Goal: Task Accomplishment & Management: Manage account settings

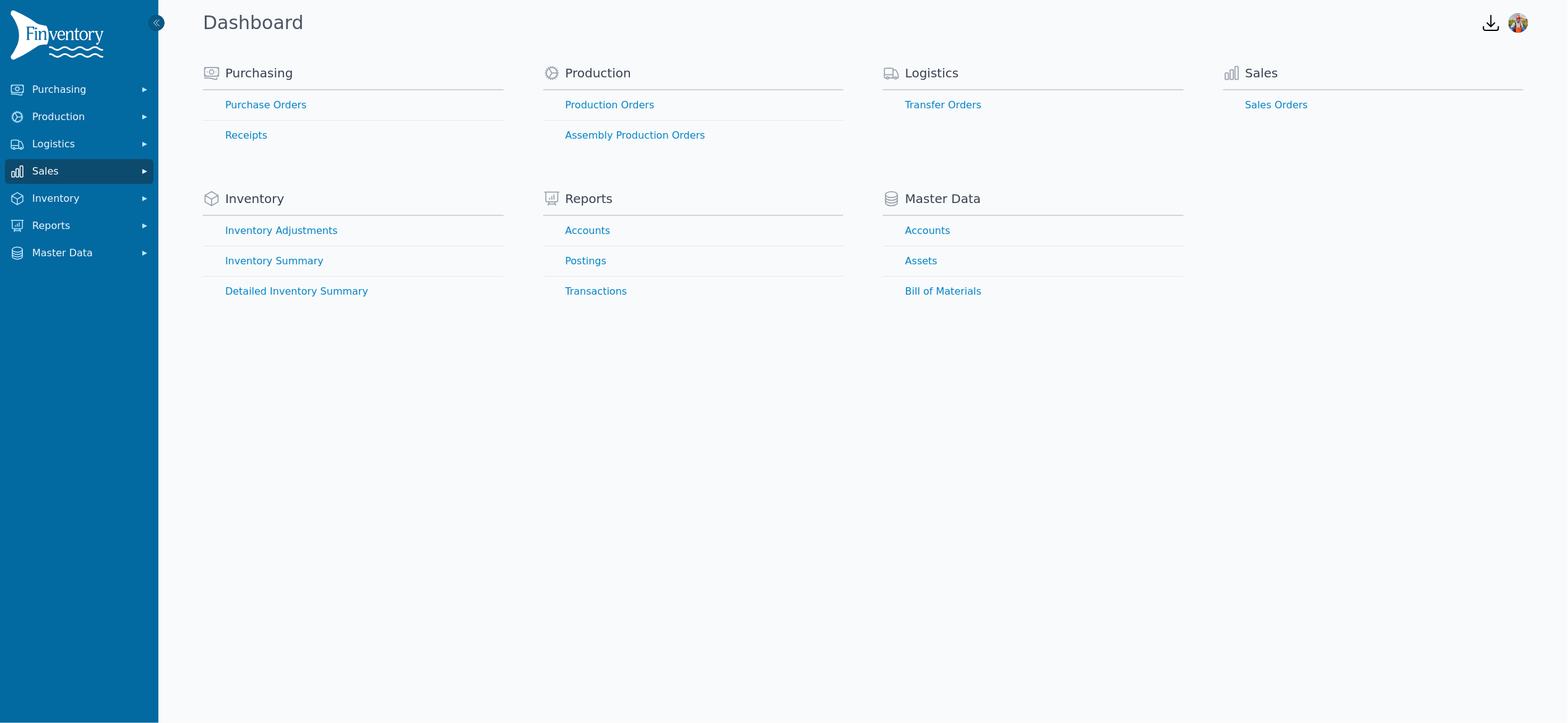
click at [57, 175] on span "Sales" at bounding box center [81, 171] width 99 height 15
click at [58, 204] on link "Sales Orders" at bounding box center [78, 199] width 144 height 25
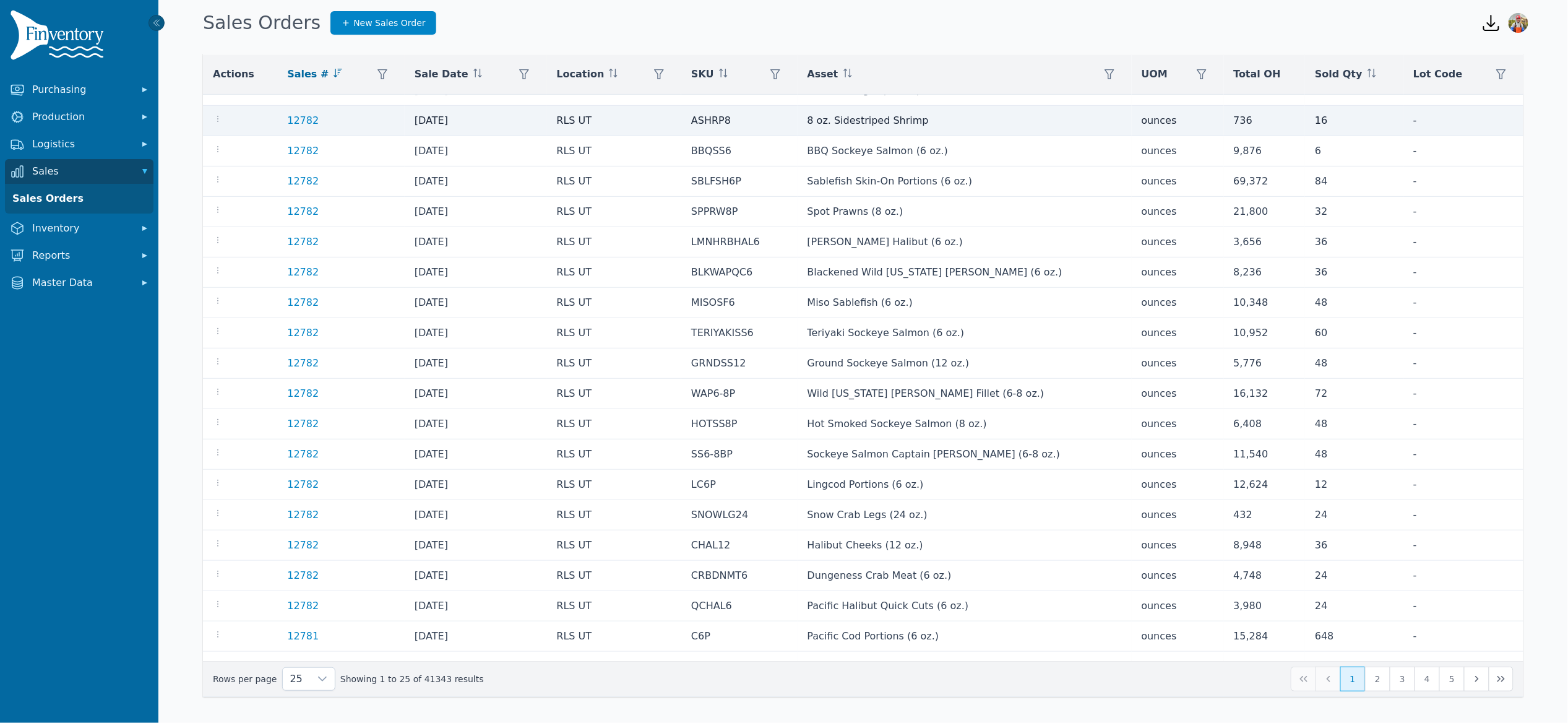
scroll to position [197, 0]
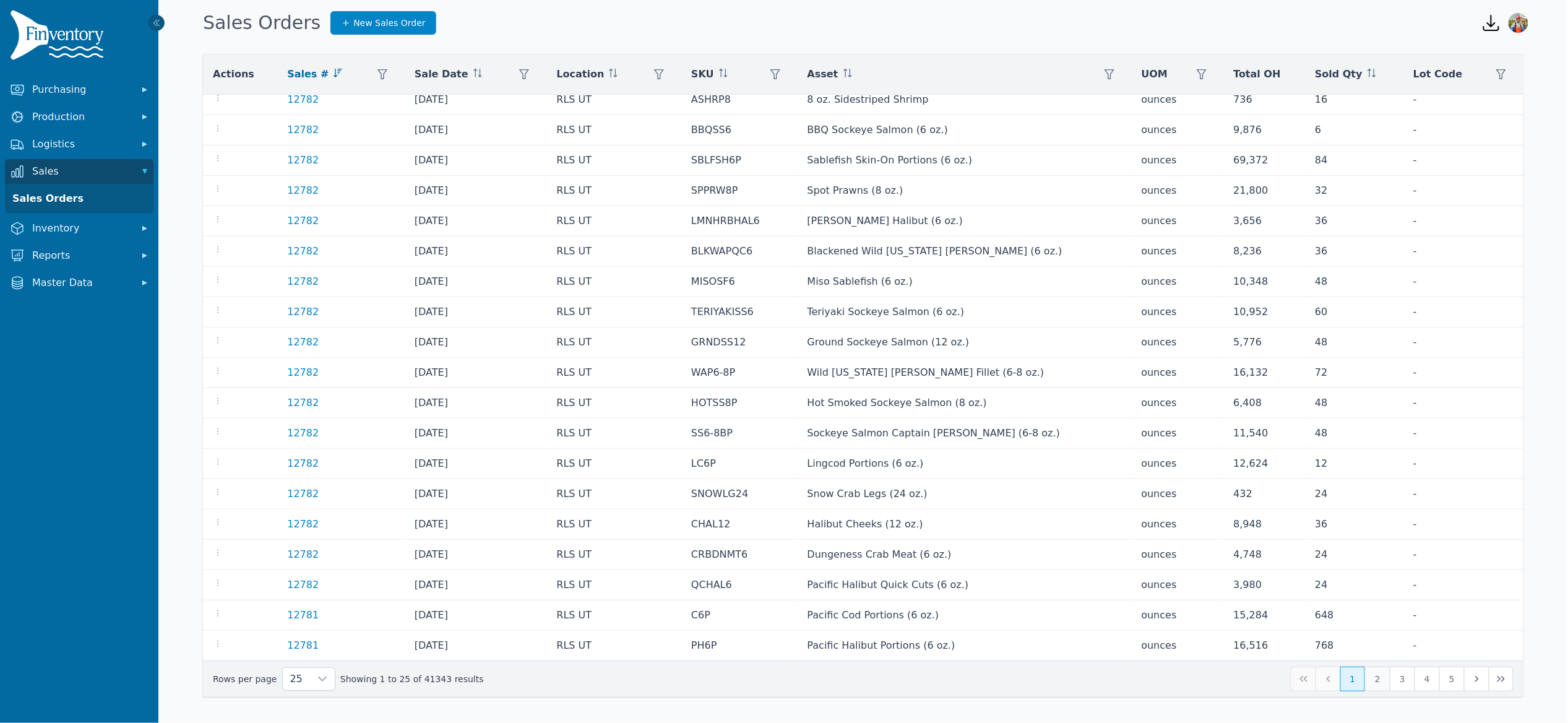
click at [1376, 682] on button "2" at bounding box center [1377, 678] width 25 height 25
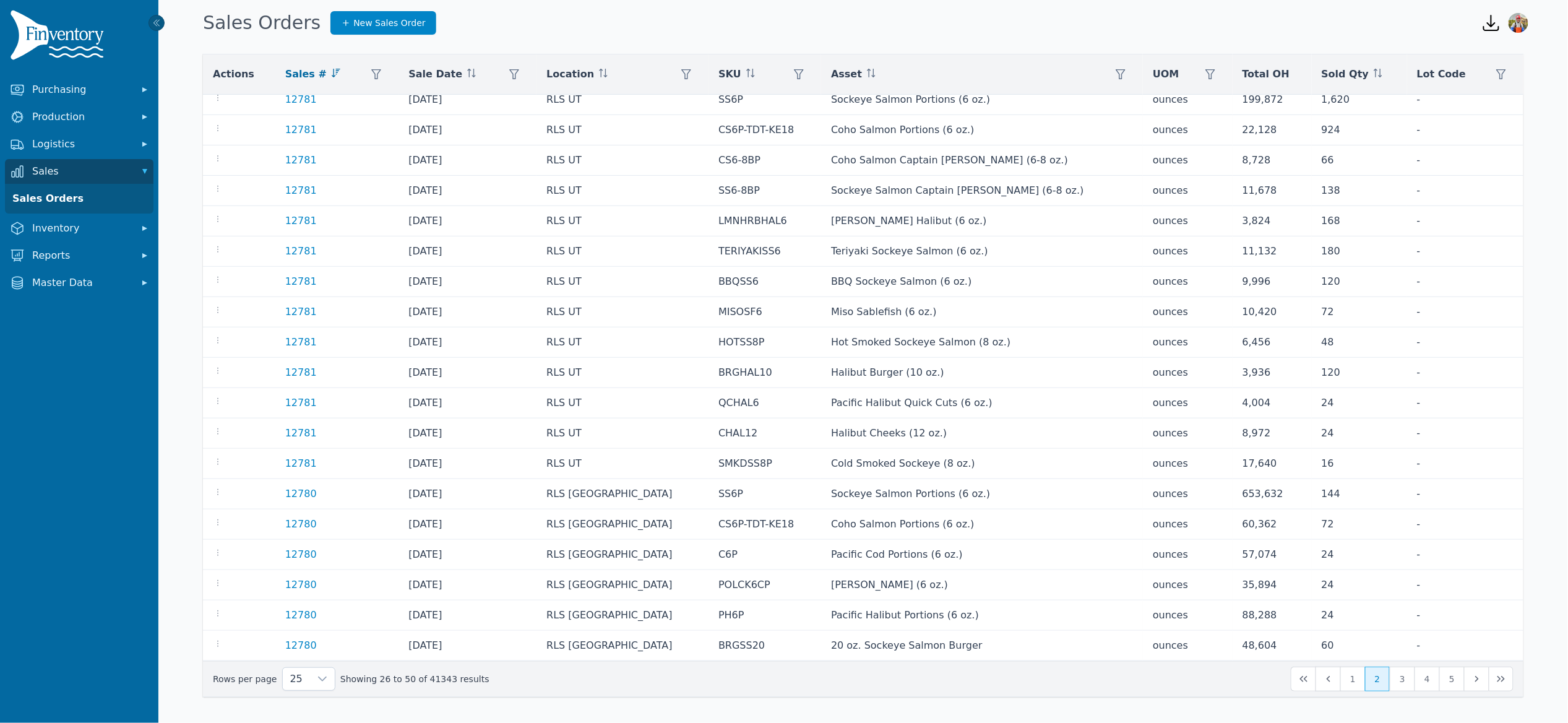
scroll to position [197, 0]
click at [1402, 682] on button "3" at bounding box center [1402, 678] width 25 height 25
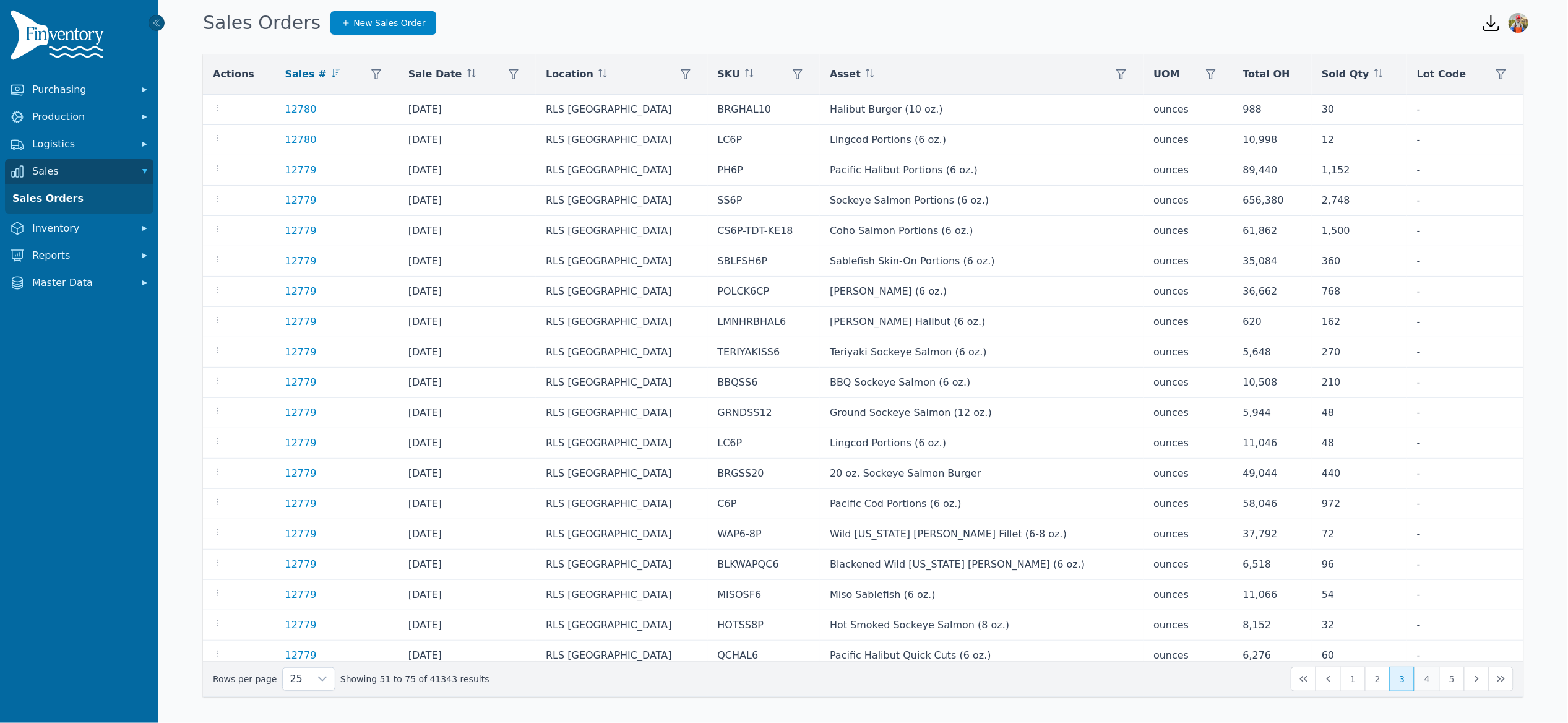
click at [1428, 682] on button "4" at bounding box center [1427, 678] width 25 height 25
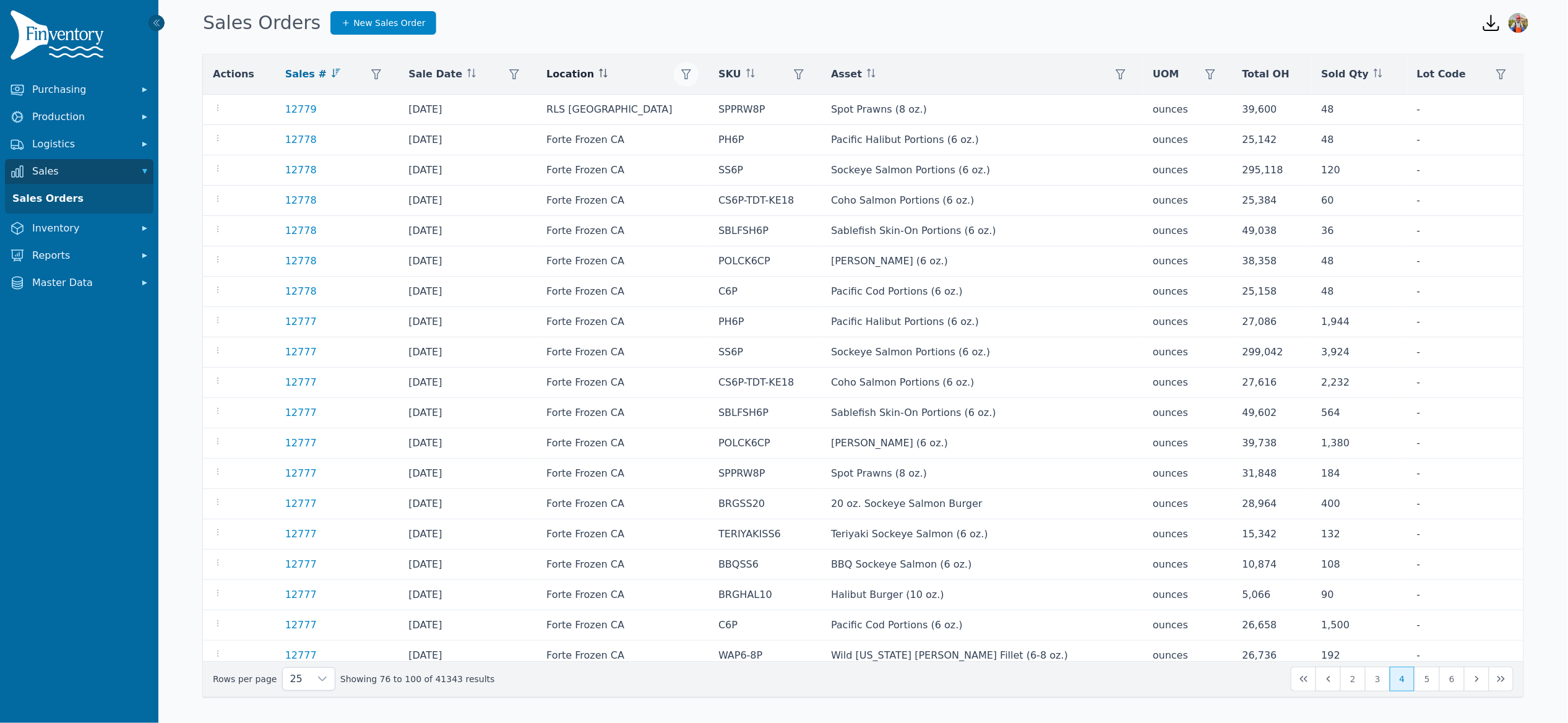
click at [684, 74] on button "button" at bounding box center [686, 73] width 25 height 25
click at [716, 107] on div "Any" at bounding box center [729, 107] width 106 height 25
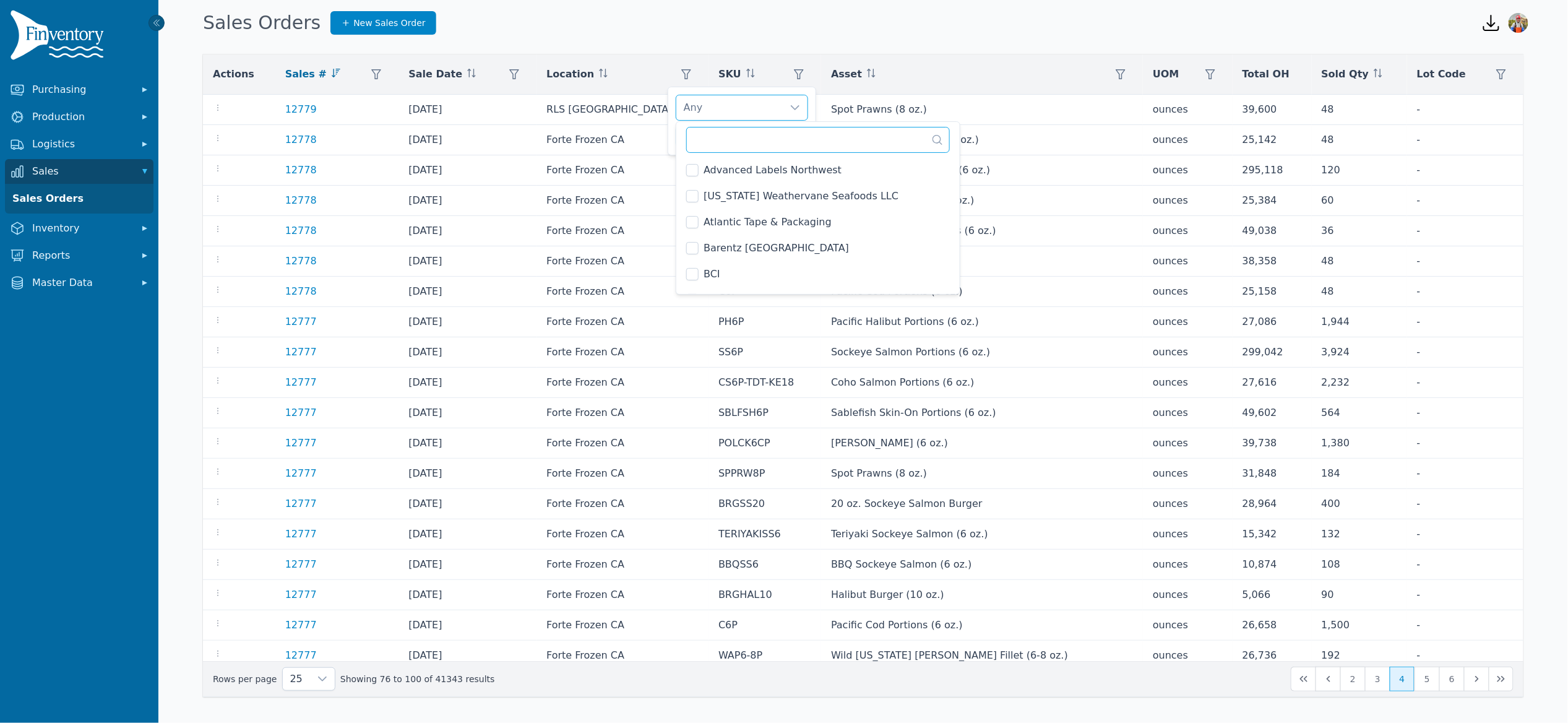
click at [725, 137] on input "text" at bounding box center [818, 140] width 264 height 26
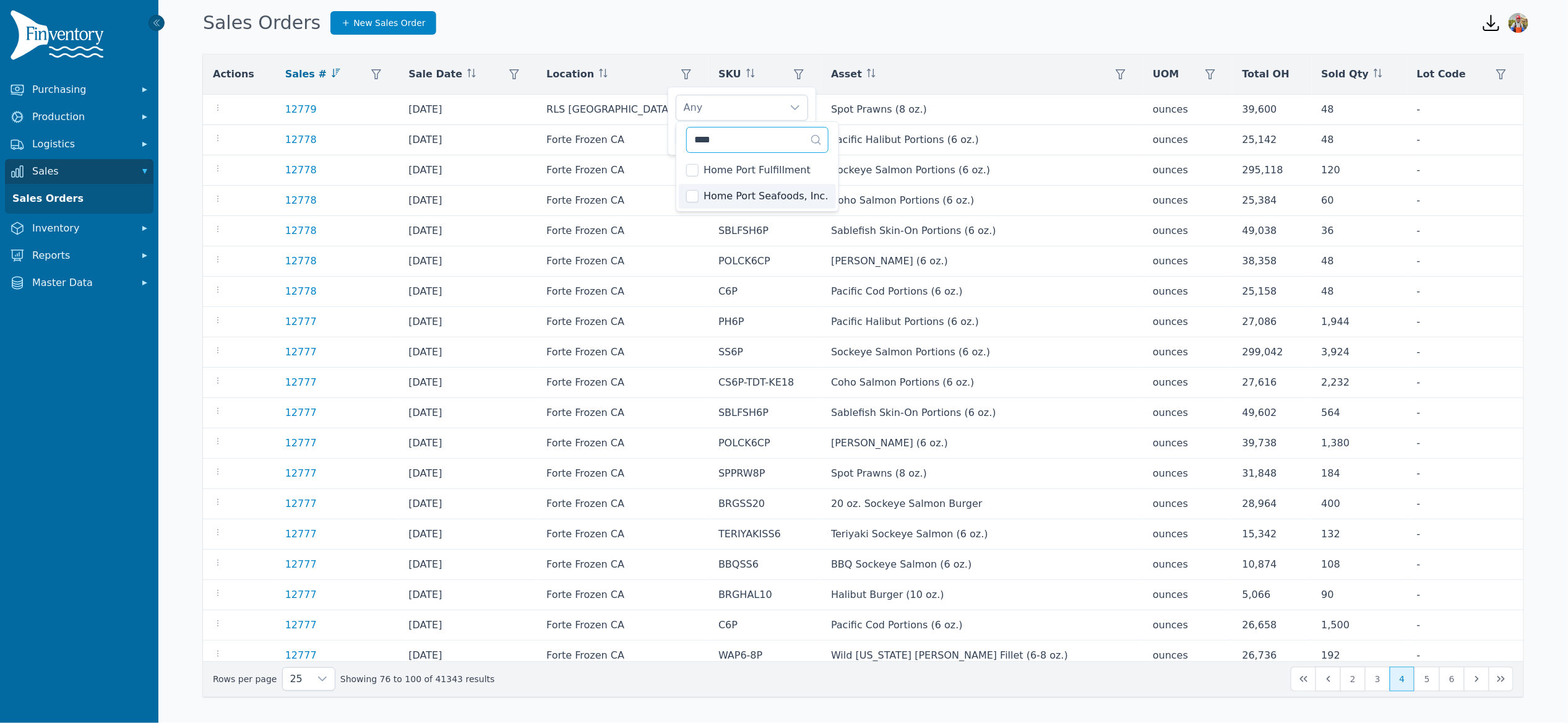
type input "****"
click at [669, 128] on div "Home Port Seafoods, Inc. Clear Apply" at bounding box center [743, 120] width 149 height 69
click at [741, 105] on div "Home Port Seafoods, Inc." at bounding box center [729, 107] width 106 height 25
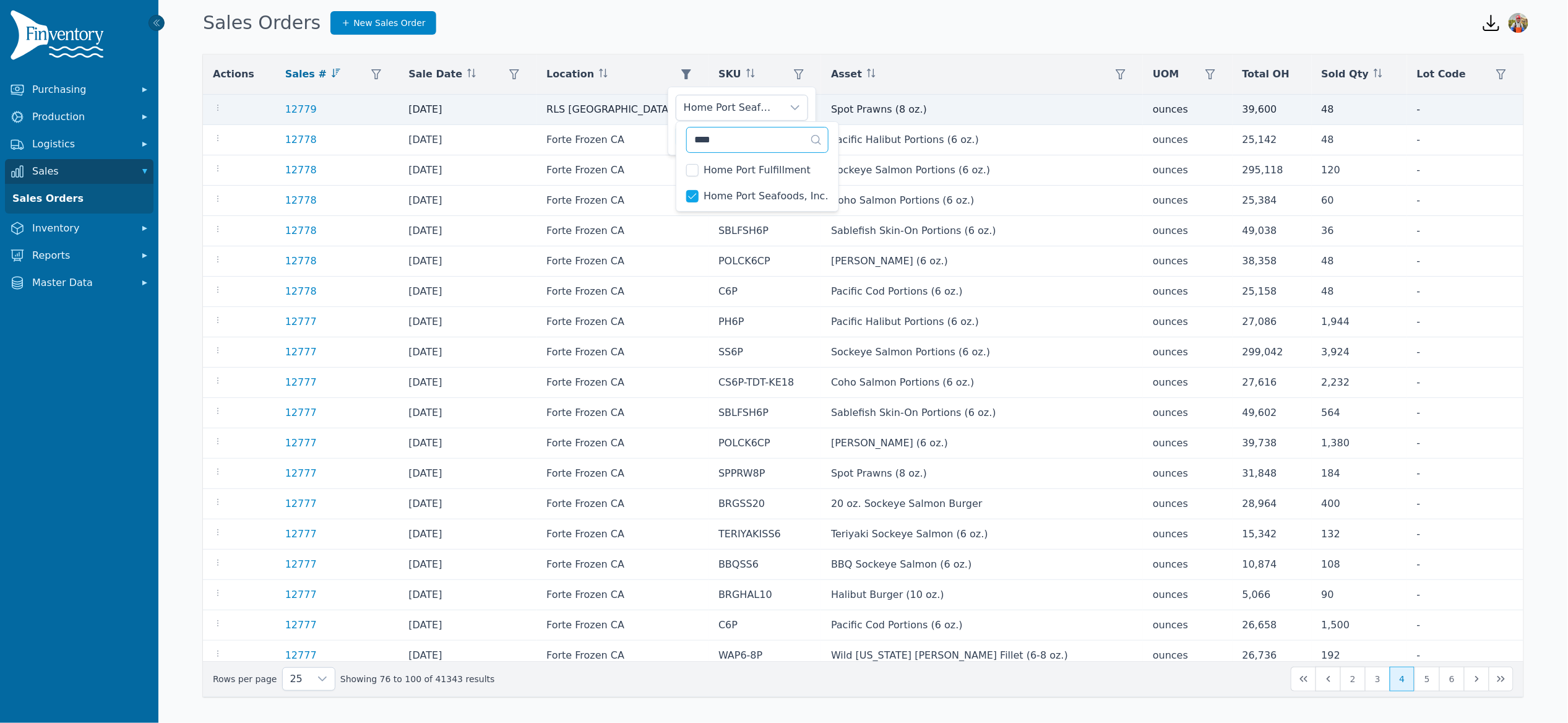
drag, startPoint x: 751, startPoint y: 140, endPoint x: 483, endPoint y: 119, distance: 268.8
click at [584, 136] on body "Purchasing Production Logistics Sales Sales Orders Inventory Reports Master Dat…" at bounding box center [784, 362] width 1568 height 723
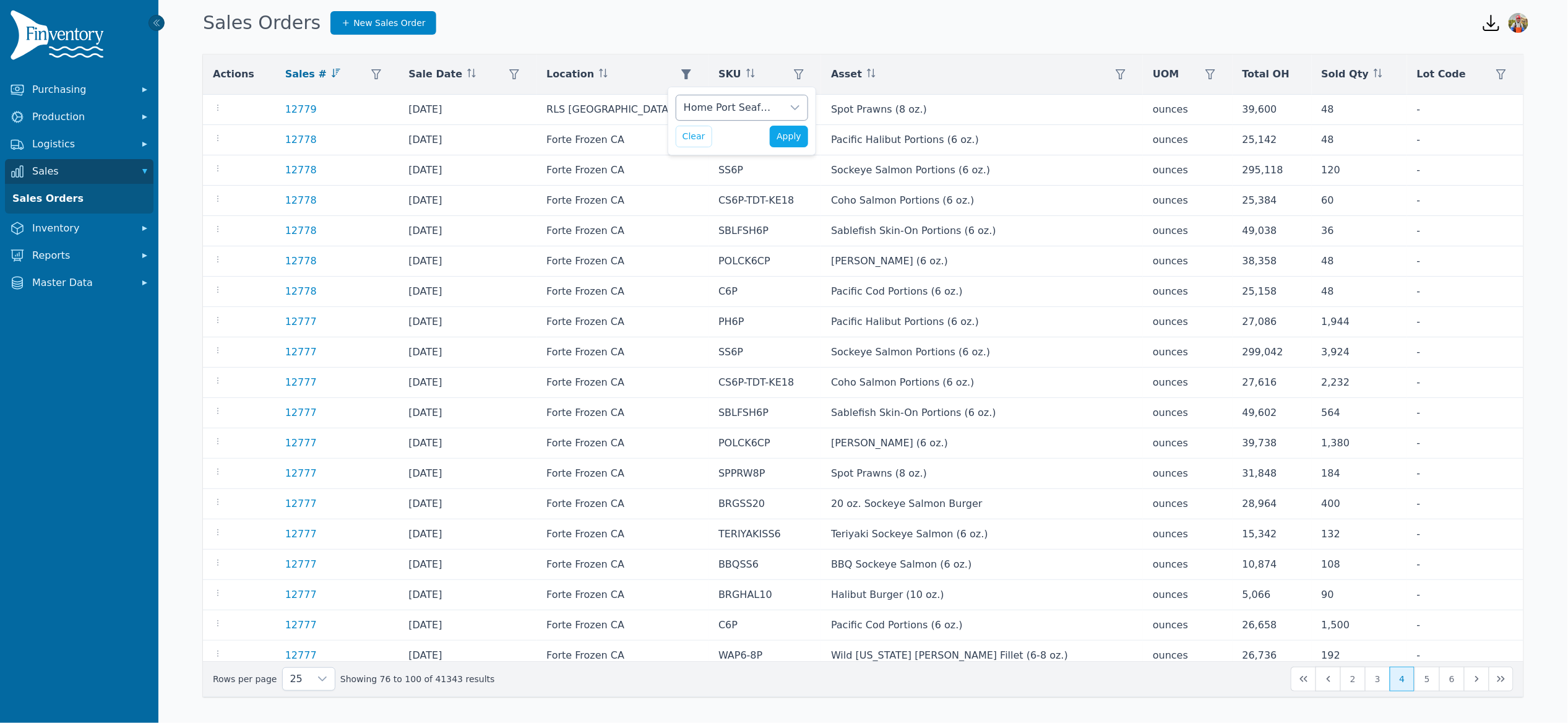
click at [719, 101] on div "Home Port Seafoods, Inc." at bounding box center [729, 107] width 106 height 25
drag, startPoint x: 734, startPoint y: 139, endPoint x: 687, endPoint y: 133, distance: 47.4
click at [689, 134] on input "****" at bounding box center [757, 140] width 142 height 26
type input "*******"
click at [672, 122] on div "Home Port Seafoods, Inc., North Star Cold Storage Clear Apply" at bounding box center [743, 120] width 149 height 69
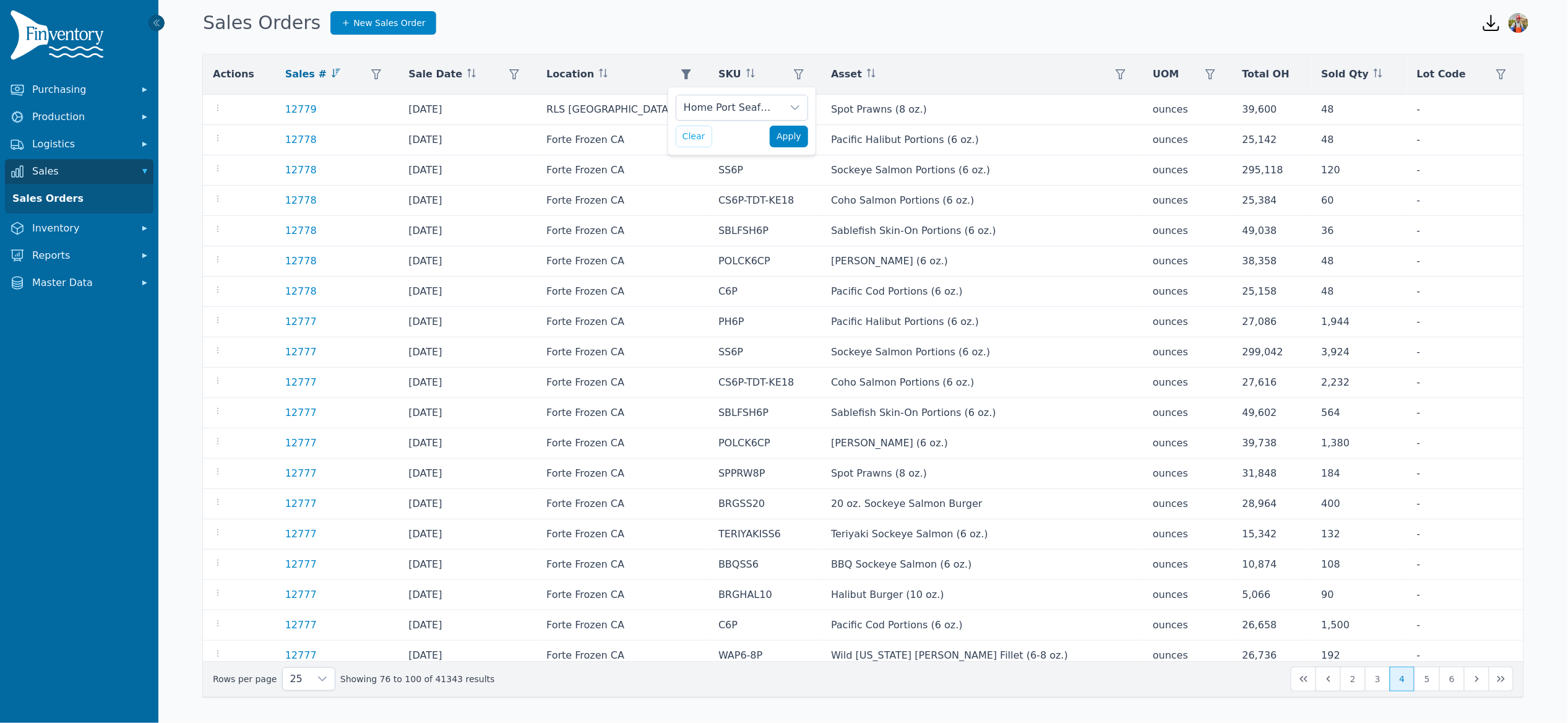
click at [784, 139] on span "Apply" at bounding box center [788, 136] width 25 height 13
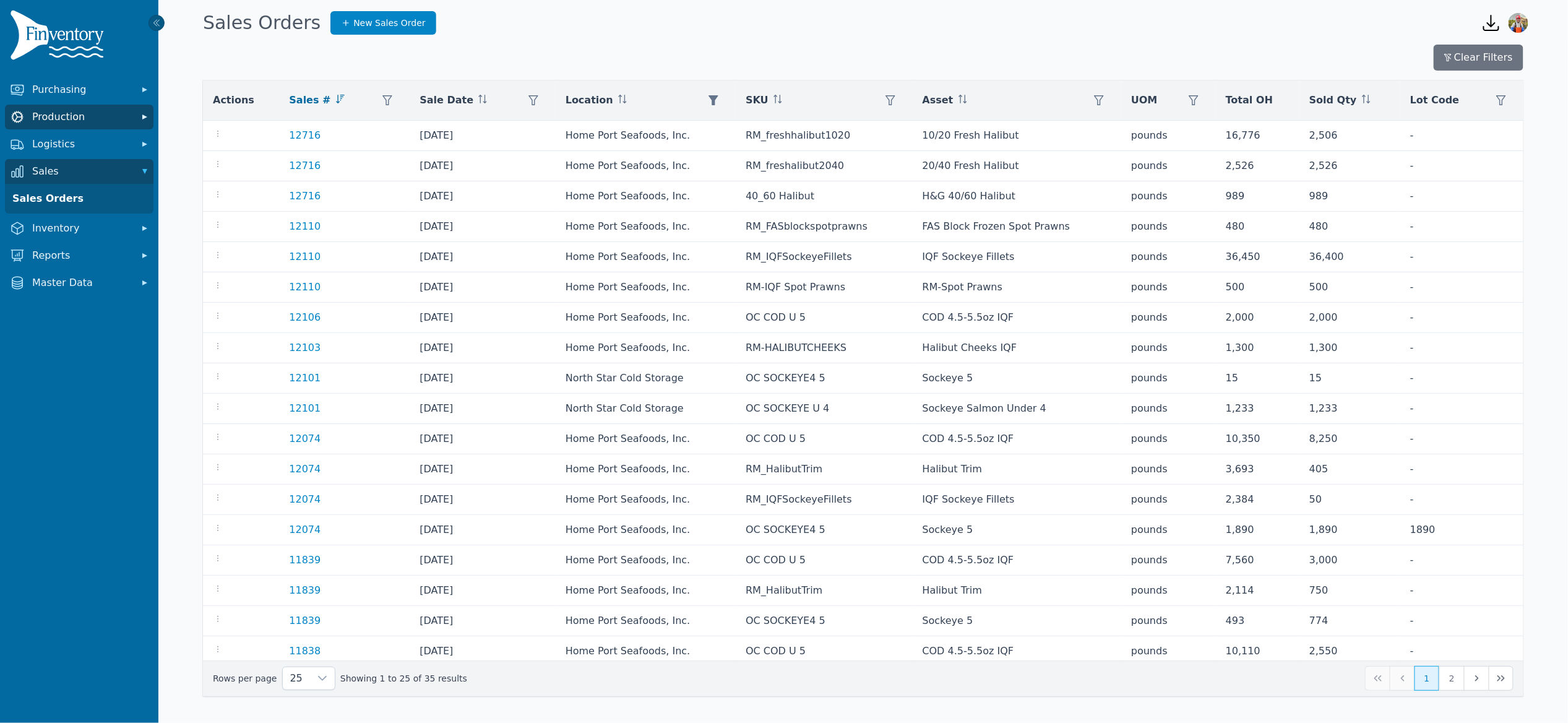
click at [46, 118] on span "Production" at bounding box center [81, 116] width 99 height 15
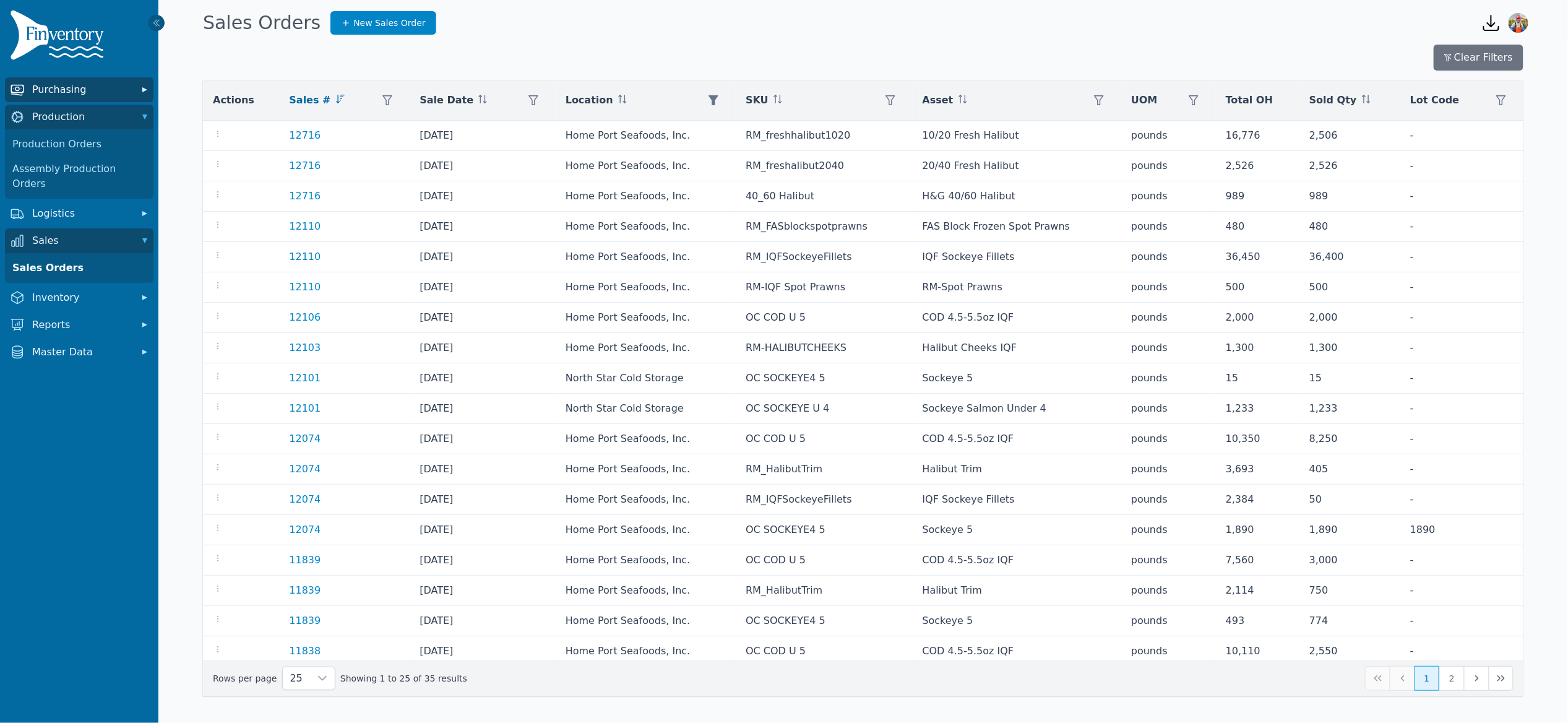
click at [53, 86] on span "Purchasing" at bounding box center [81, 89] width 99 height 15
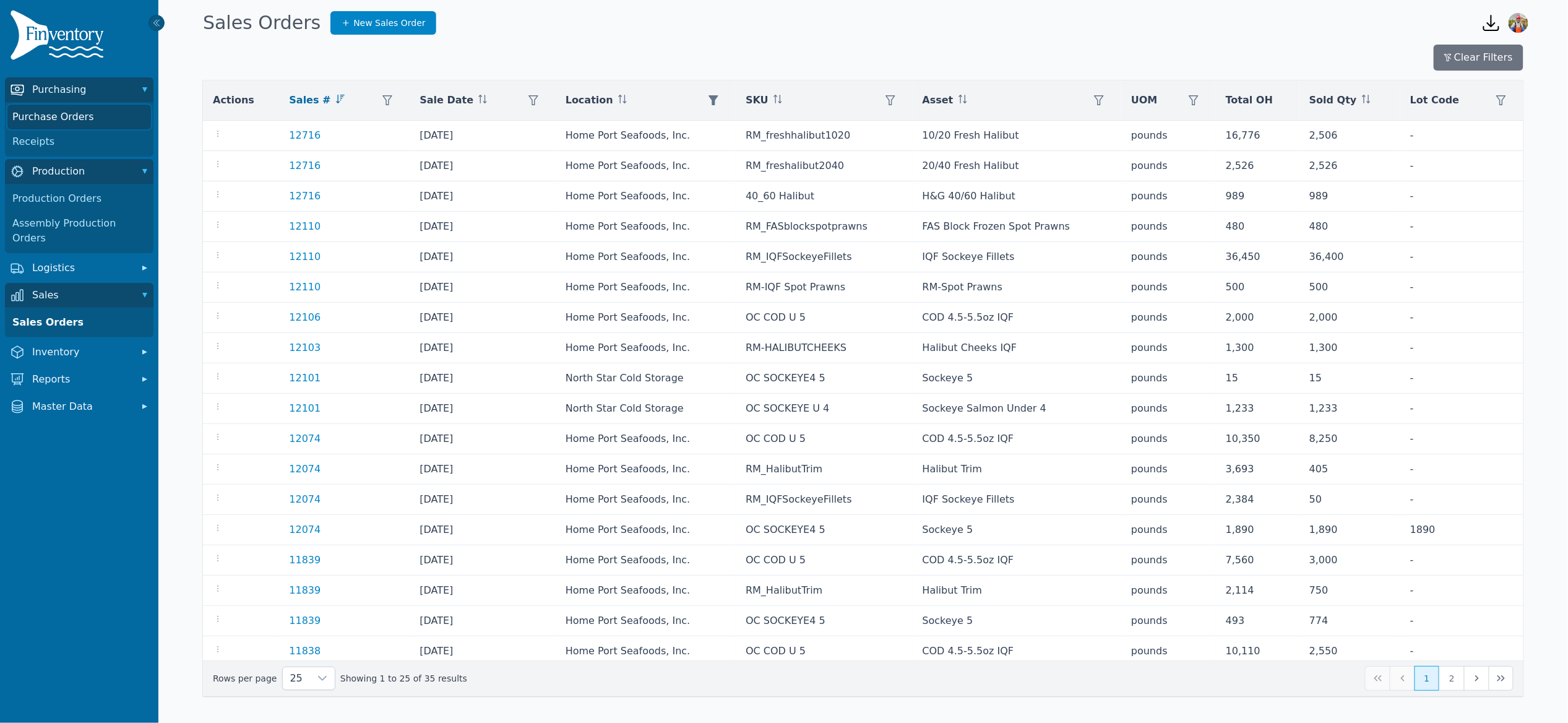
click at [57, 112] on link "Purchase Orders" at bounding box center [78, 116] width 144 height 25
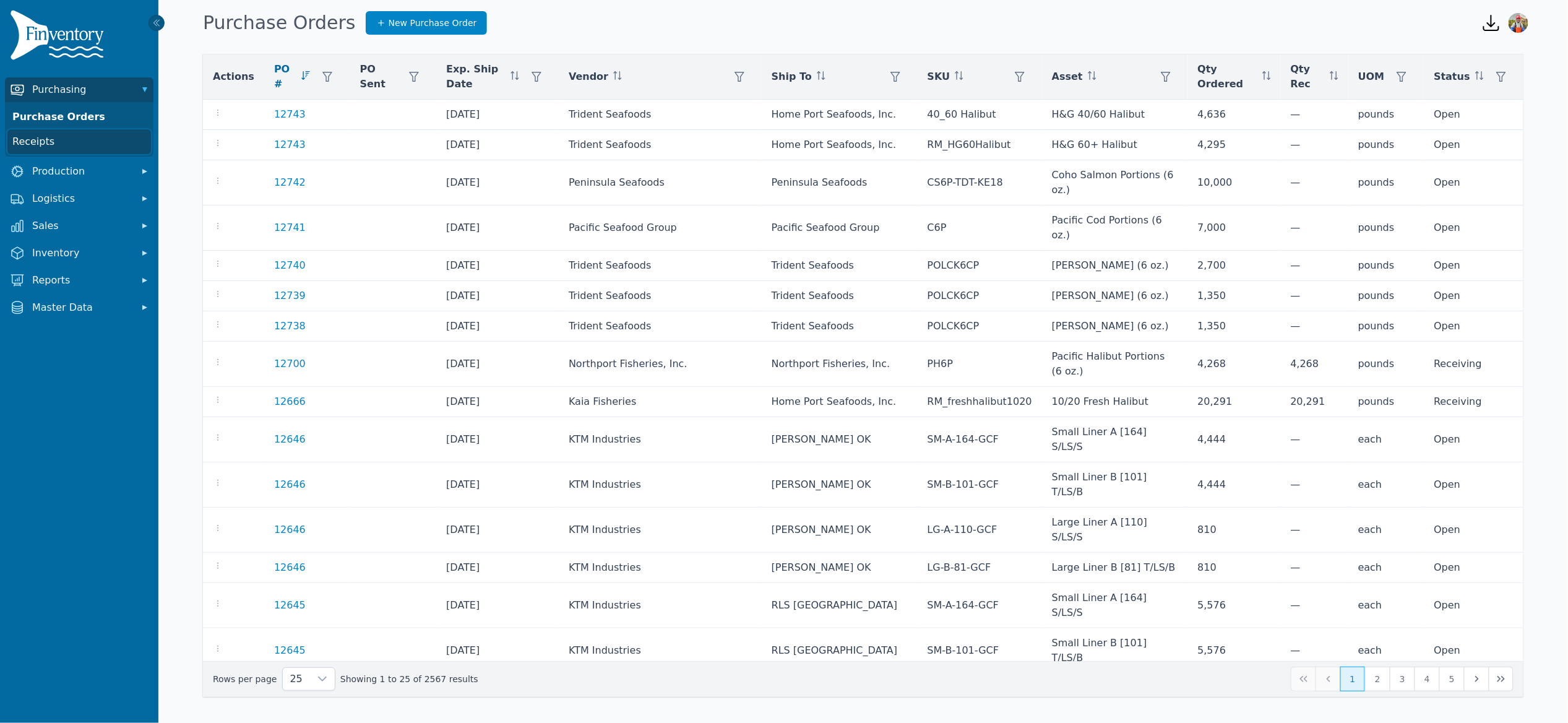
click at [54, 143] on link "Receipts" at bounding box center [78, 141] width 144 height 25
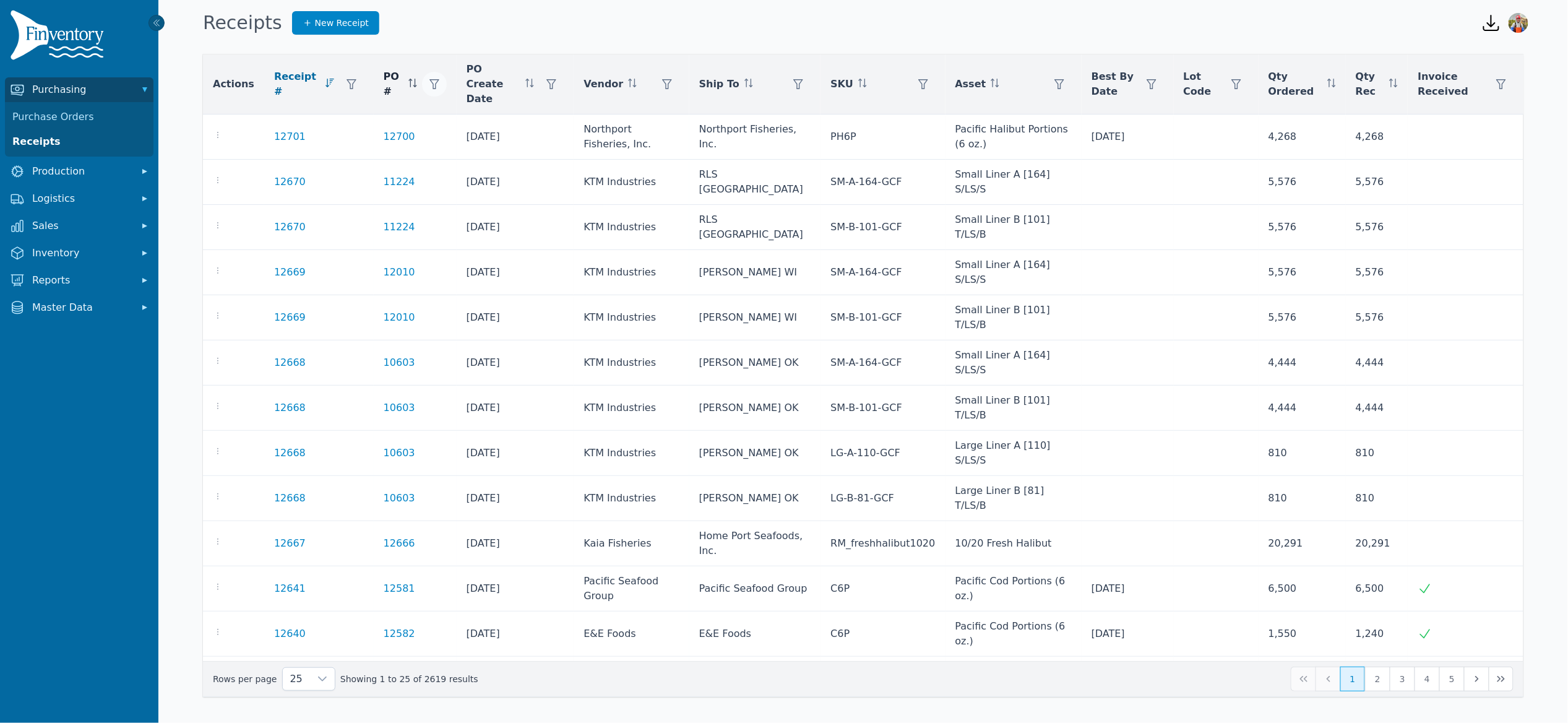
click at [426, 72] on button "button" at bounding box center [434, 83] width 25 height 25
click at [459, 115] on input "number" at bounding box center [485, 110] width 132 height 26
type input "*****"
click at [522, 137] on span "Apply" at bounding box center [532, 138] width 25 height 13
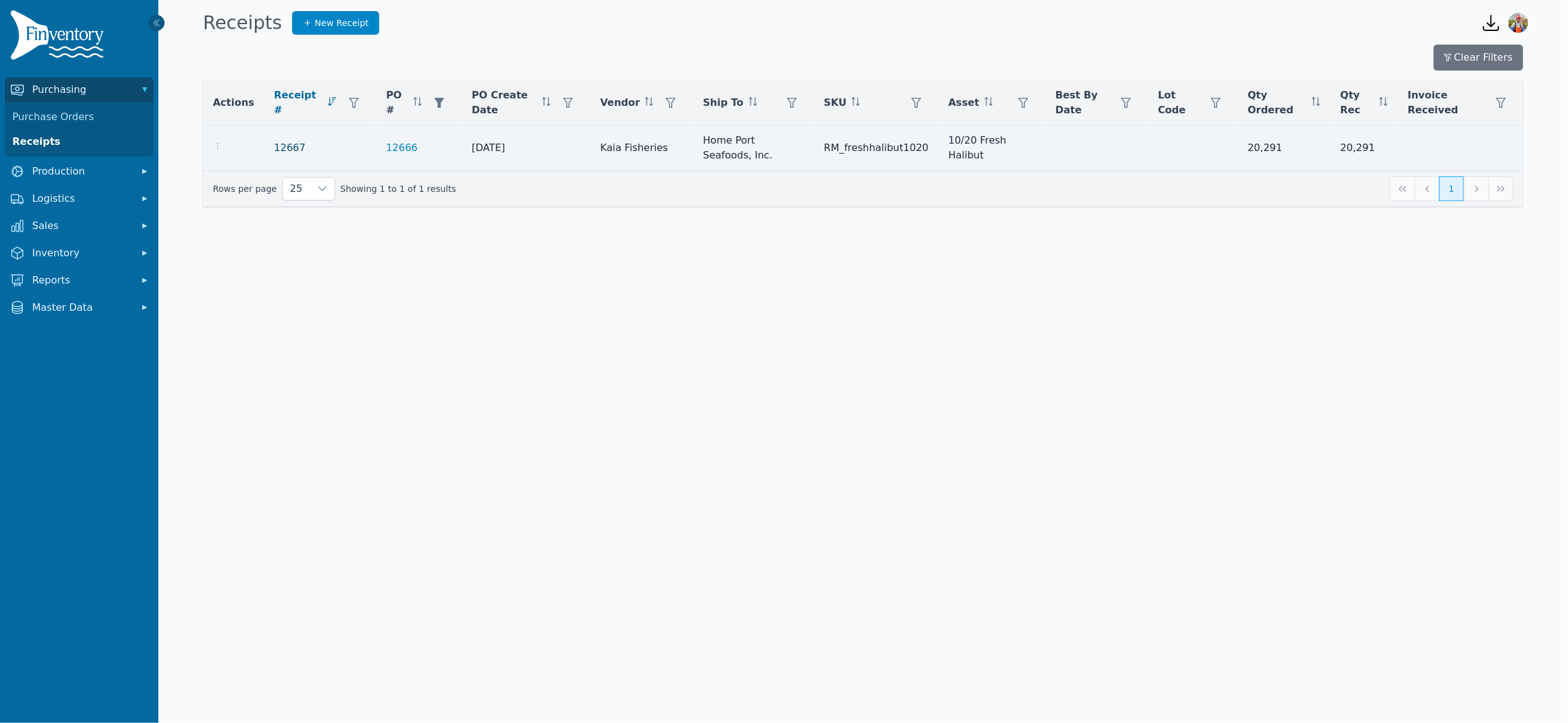
click at [278, 145] on link "12667" at bounding box center [290, 147] width 32 height 15
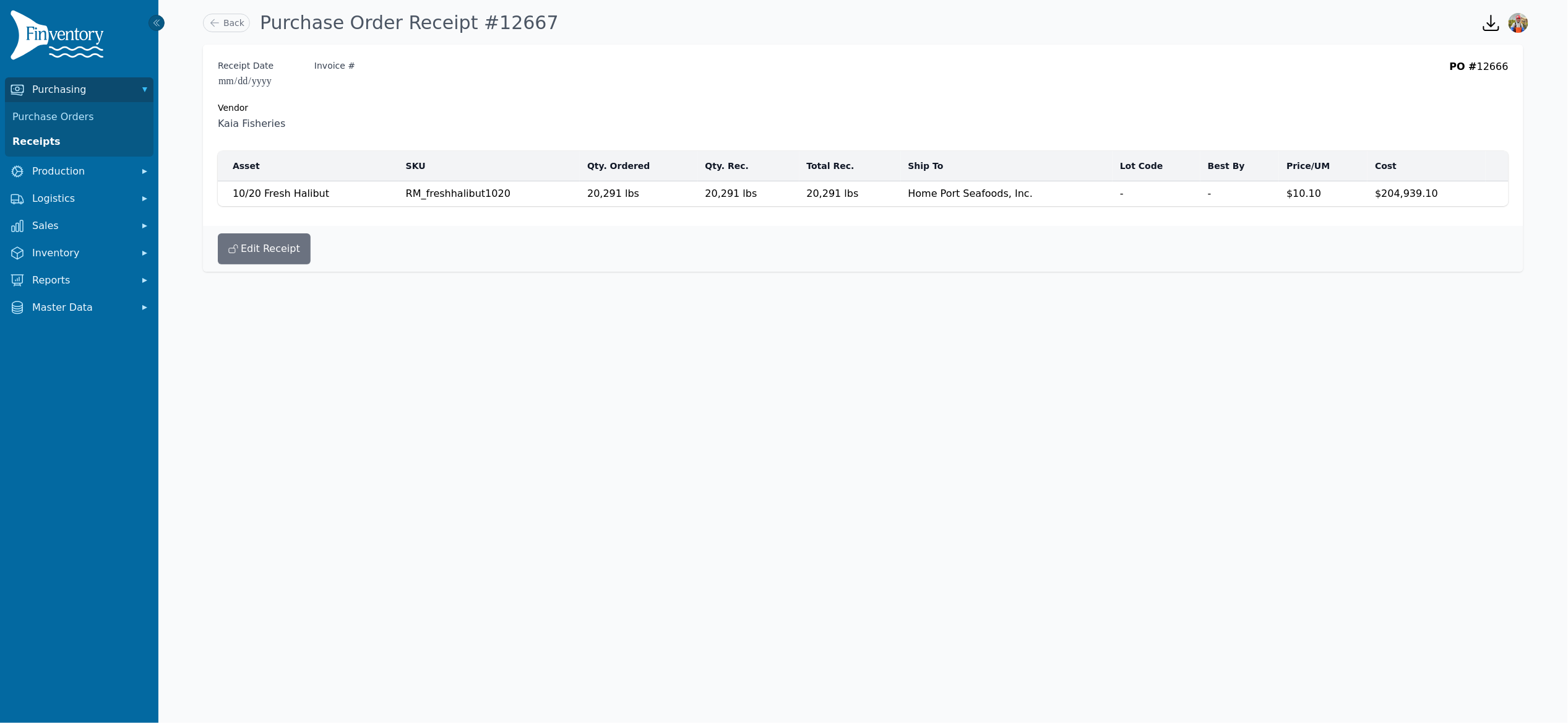
click at [276, 270] on div "Edit Receipt" at bounding box center [863, 248] width 1321 height 46
click at [269, 260] on button "Edit Receipt" at bounding box center [263, 248] width 92 height 31
click at [265, 245] on button "Edit Receipt" at bounding box center [263, 248] width 92 height 31
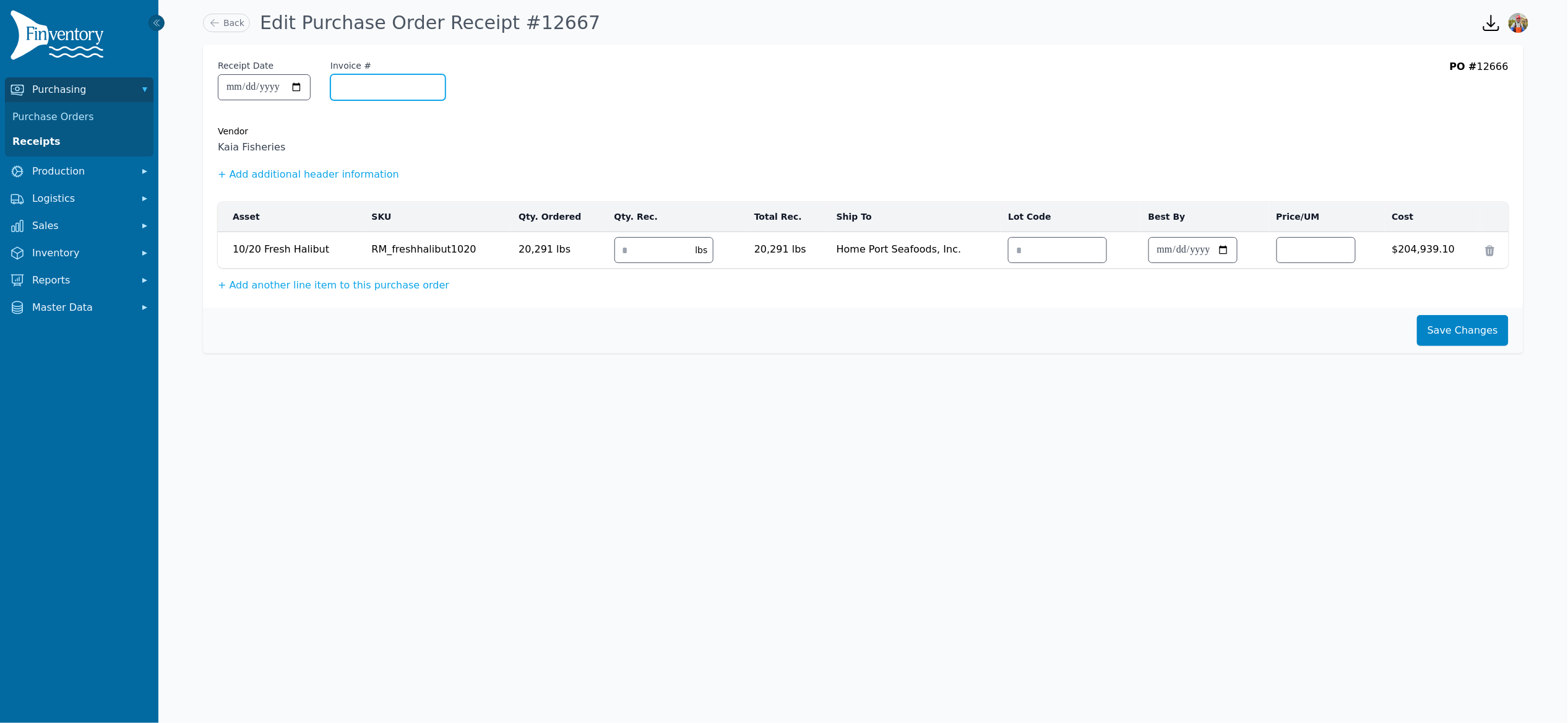
click at [408, 88] on input "Invoice #" at bounding box center [387, 86] width 114 height 25
type input "***"
click at [1485, 321] on button "Save Changes" at bounding box center [1463, 330] width 91 height 31
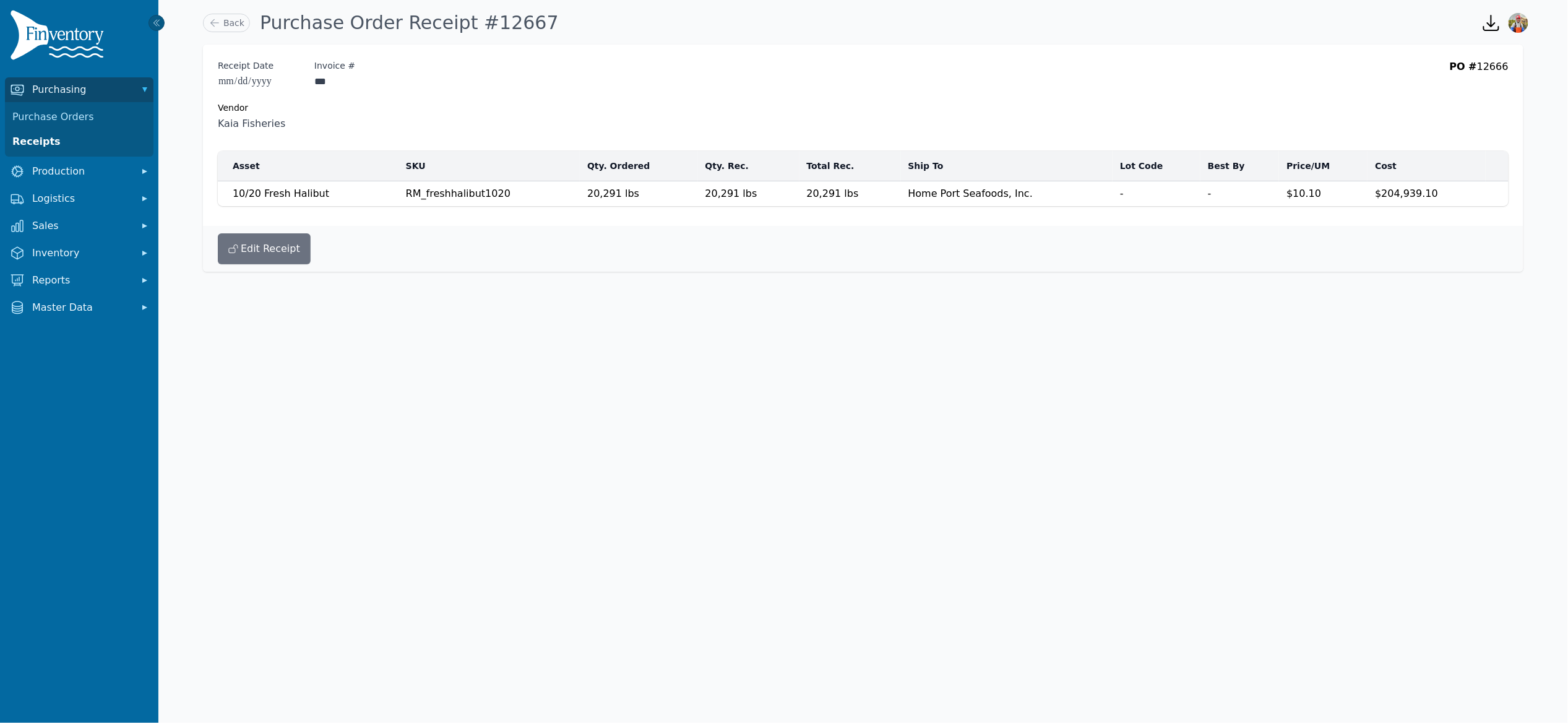
click at [217, 12] on div "Back Purchase Order Receipt #12667" at bounding box center [832, 23] width 1269 height 34
click at [219, 16] on link "Back" at bounding box center [225, 23] width 47 height 19
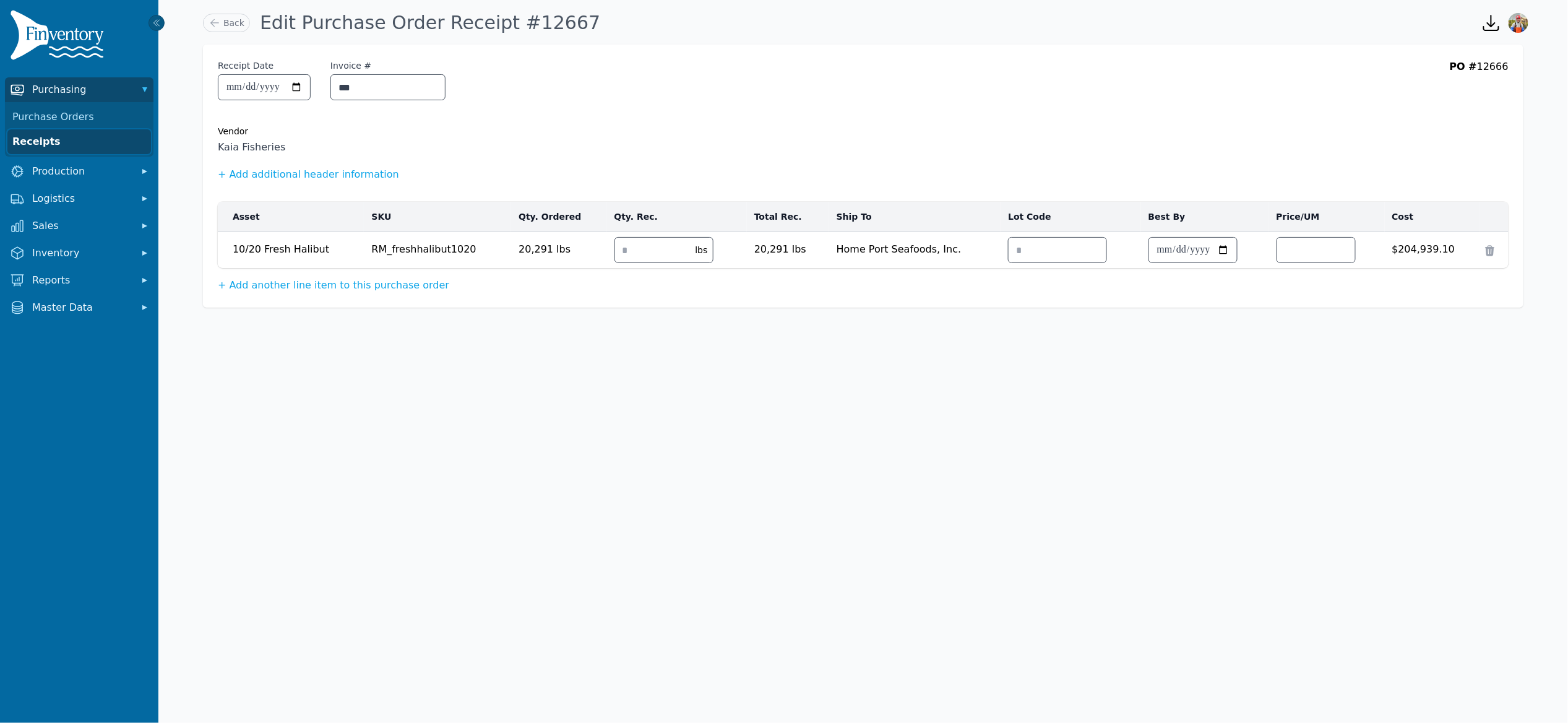
click at [42, 144] on link "Receipts" at bounding box center [78, 141] width 144 height 25
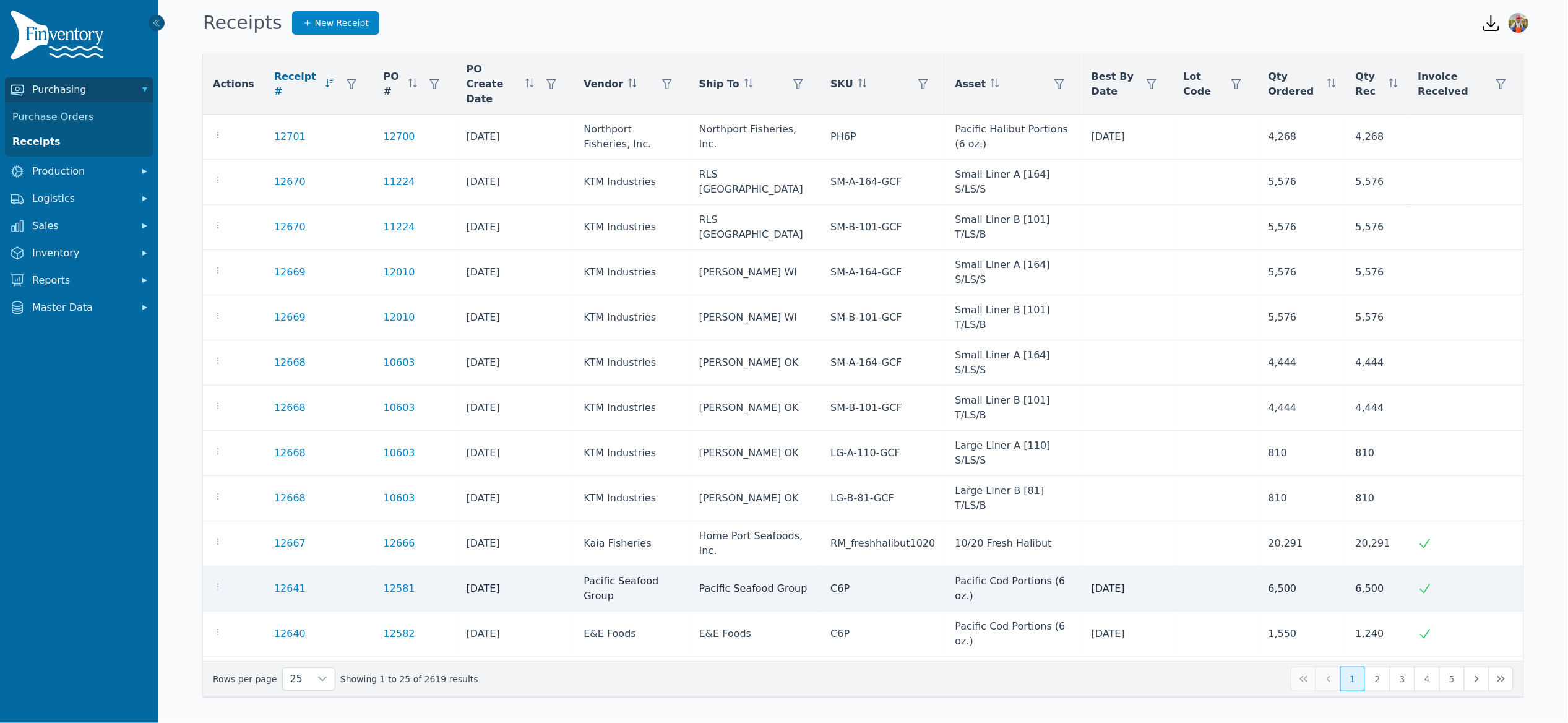
scroll to position [365, 0]
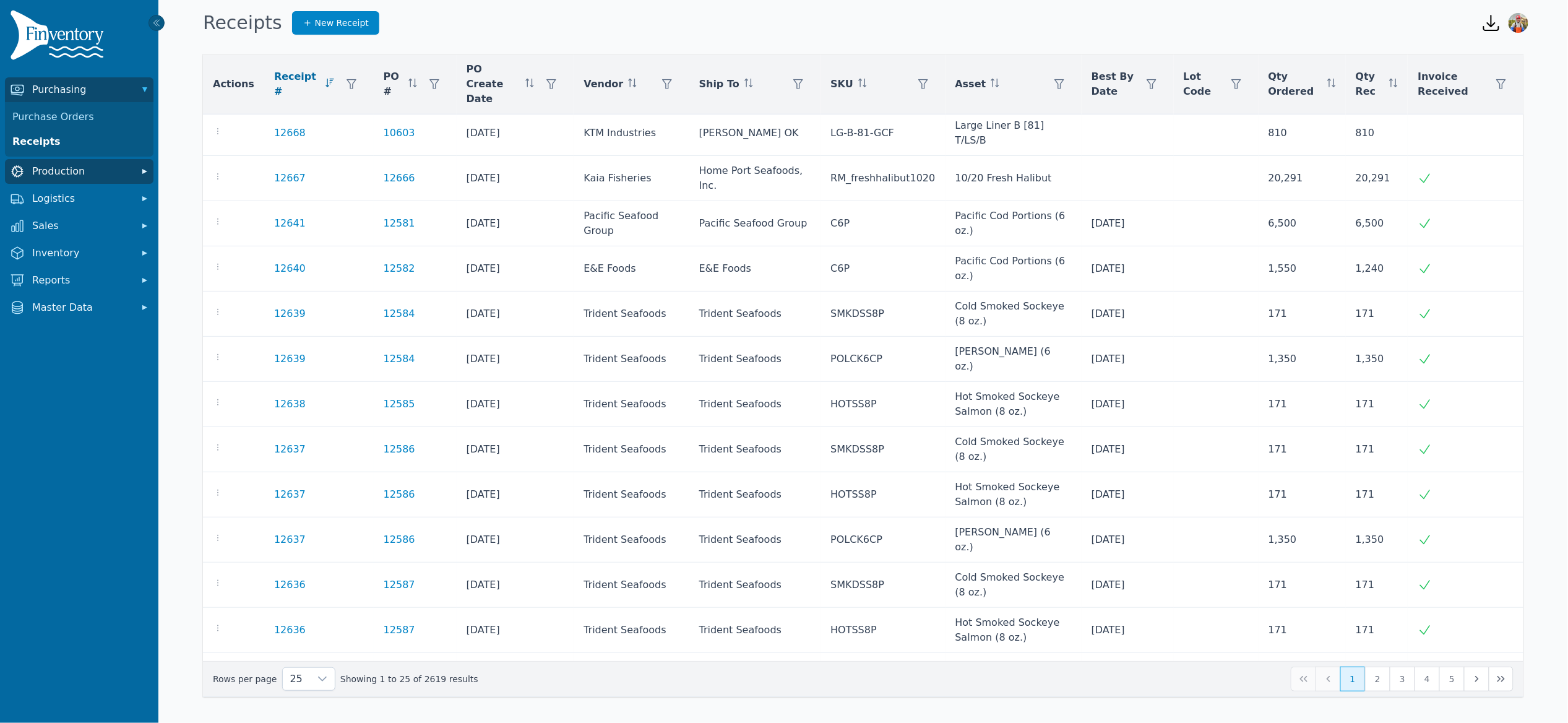
click at [64, 170] on span "Production" at bounding box center [81, 171] width 99 height 15
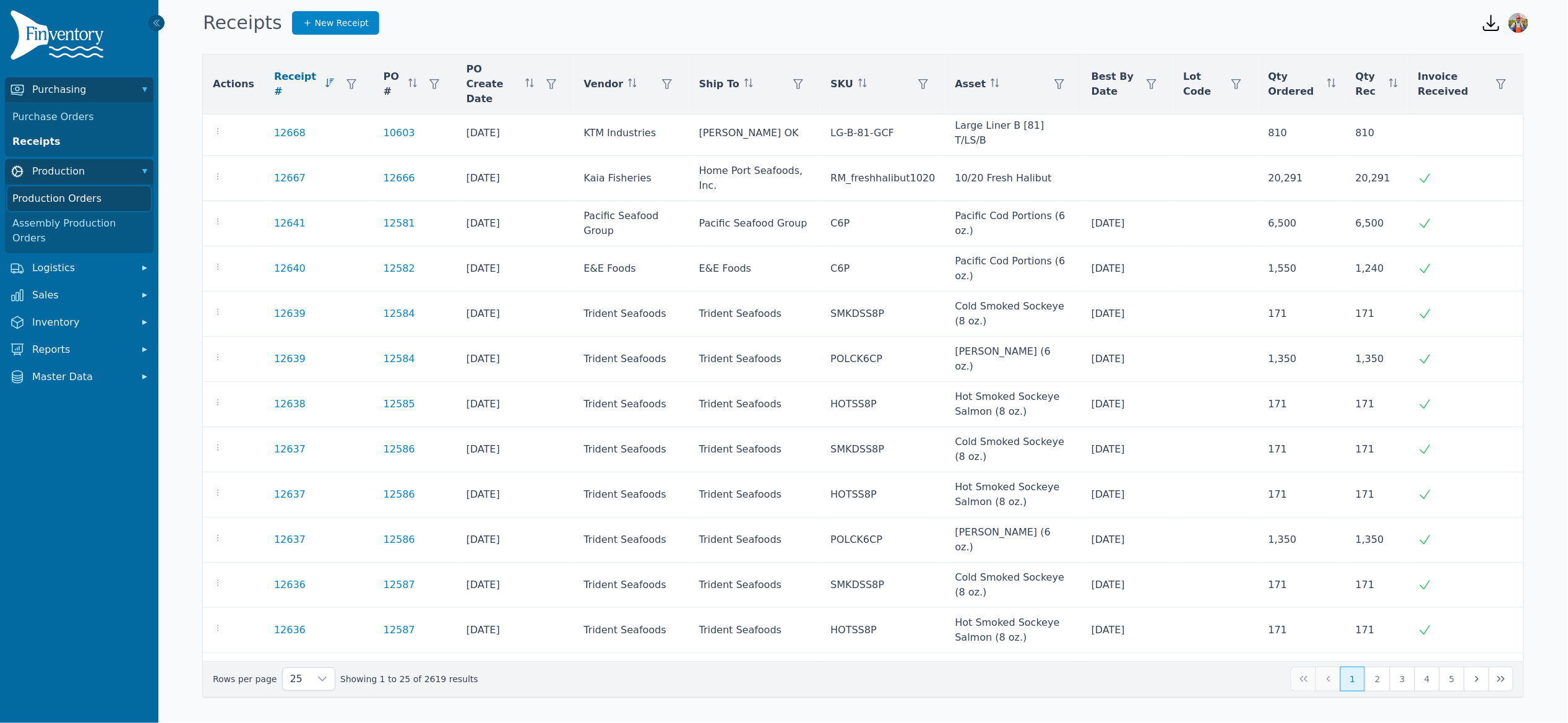
click at [58, 194] on link "Production Orders" at bounding box center [78, 199] width 144 height 25
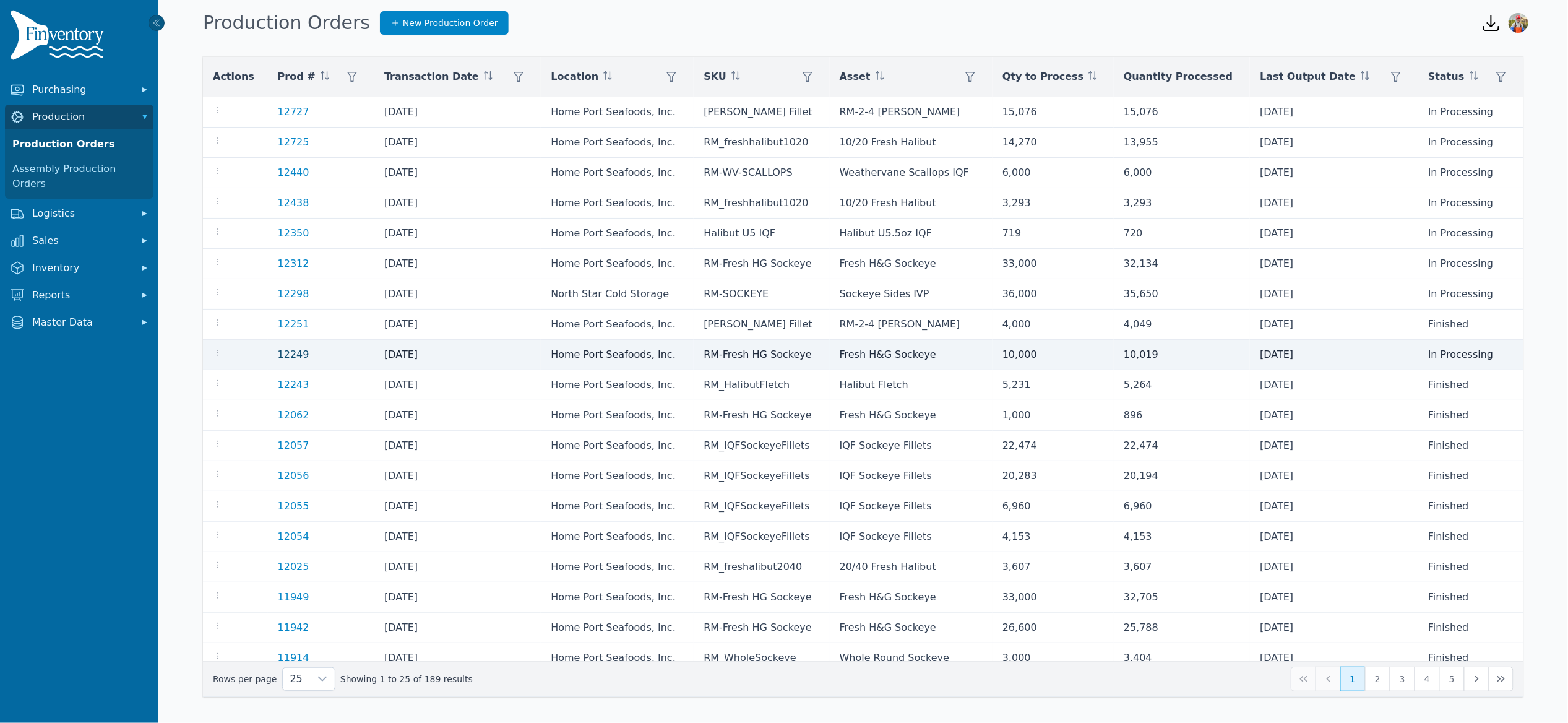
click at [290, 355] on link "12249" at bounding box center [294, 355] width 32 height 12
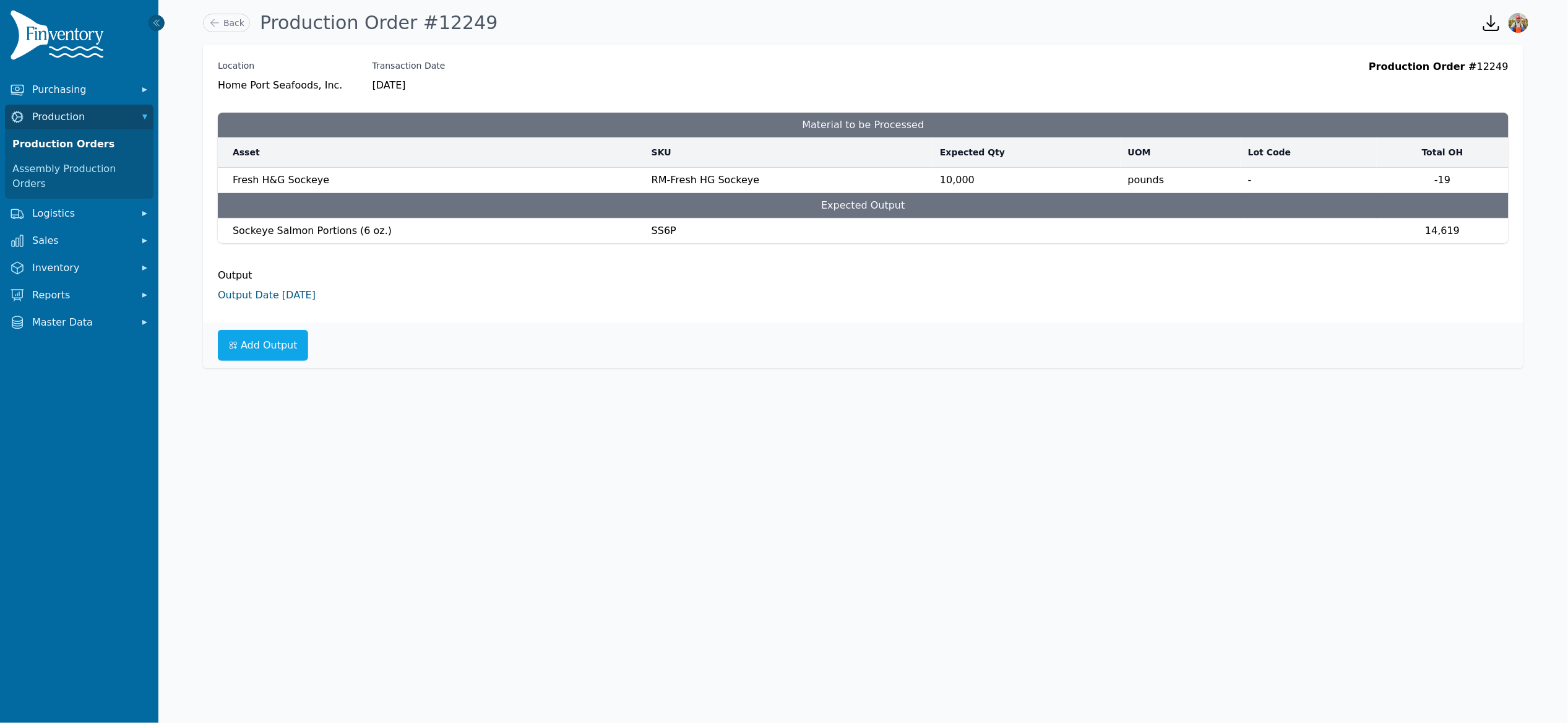
click at [250, 294] on link "Output Date [DATE]" at bounding box center [266, 295] width 97 height 12
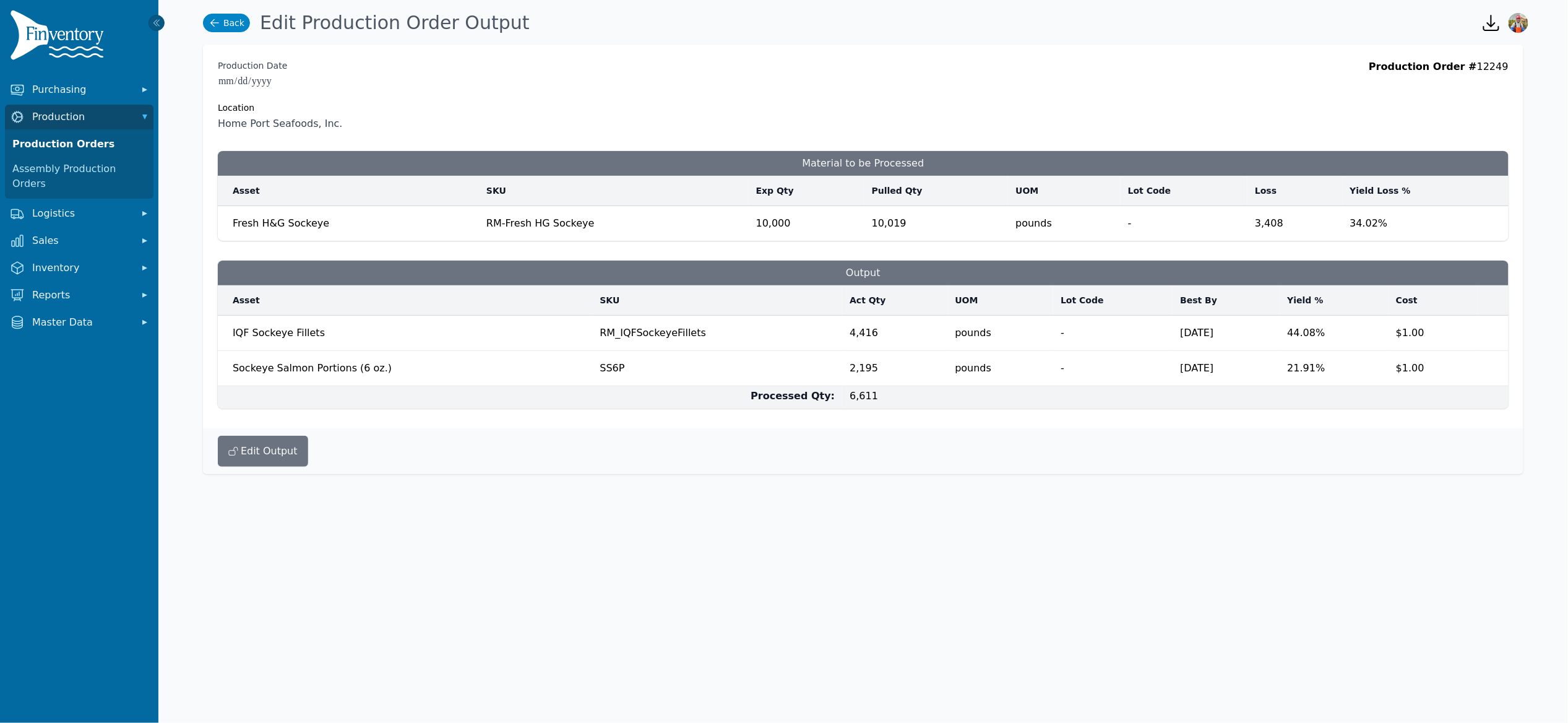
click at [230, 31] on link "Back" at bounding box center [225, 23] width 47 height 19
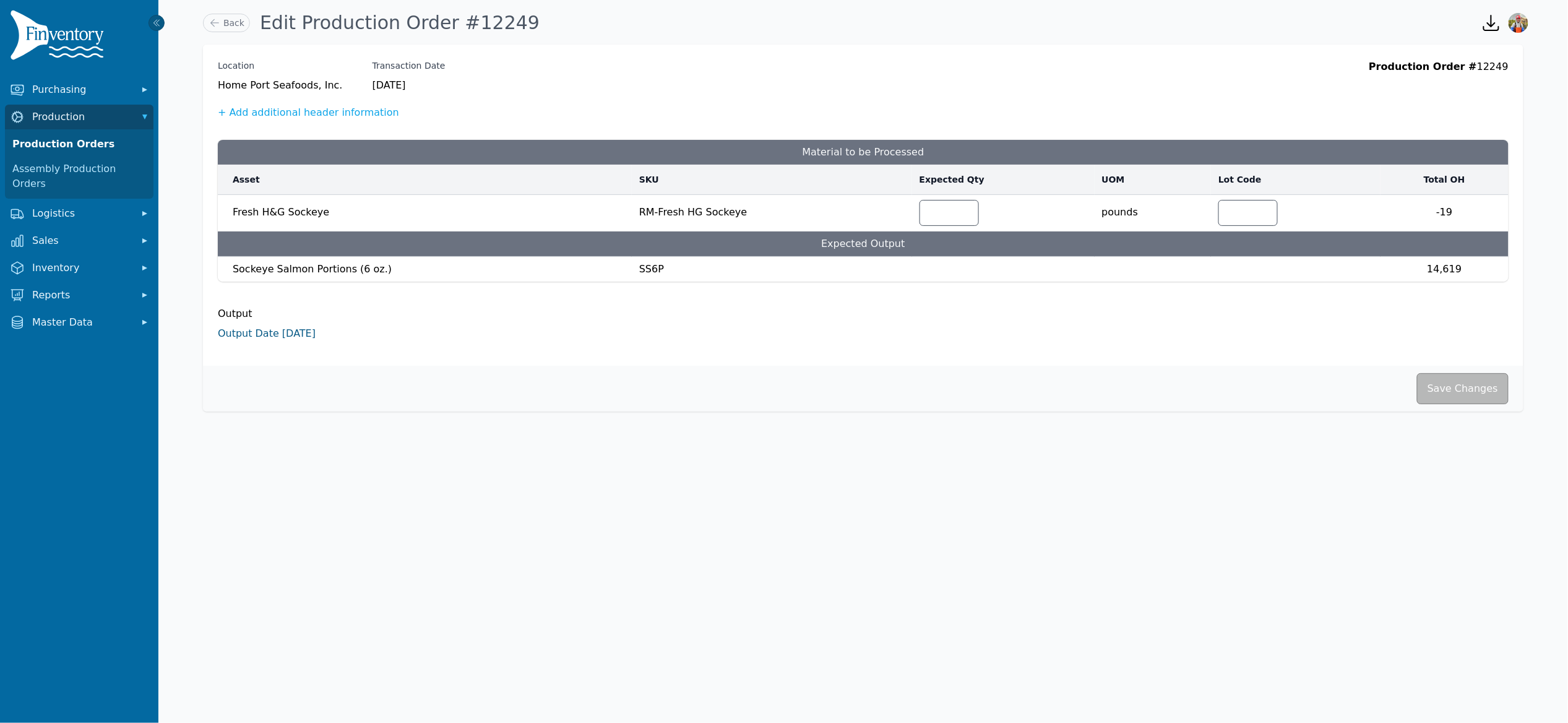
click at [259, 333] on link "Output Date [DATE]" at bounding box center [266, 334] width 97 height 12
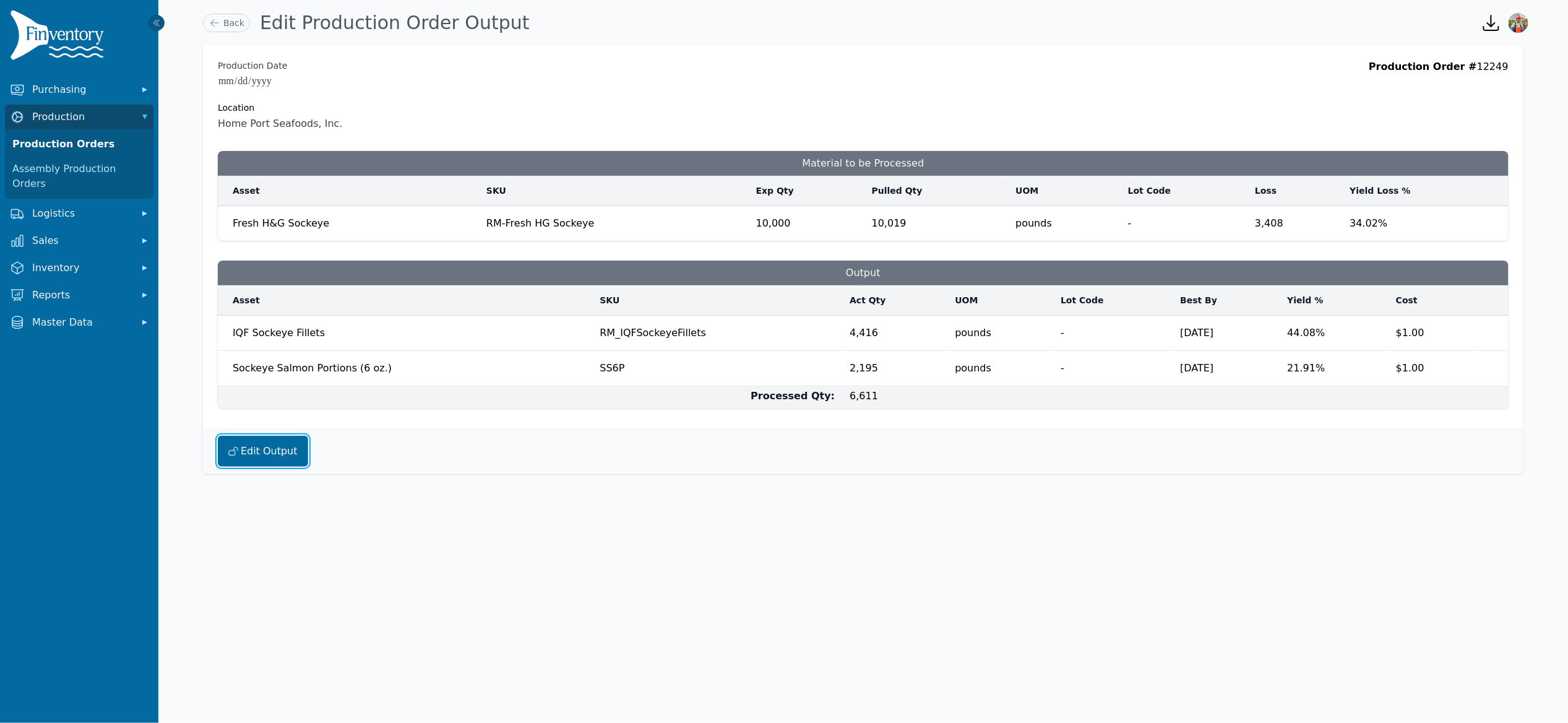
click at [272, 455] on button "Edit Output" at bounding box center [262, 451] width 90 height 31
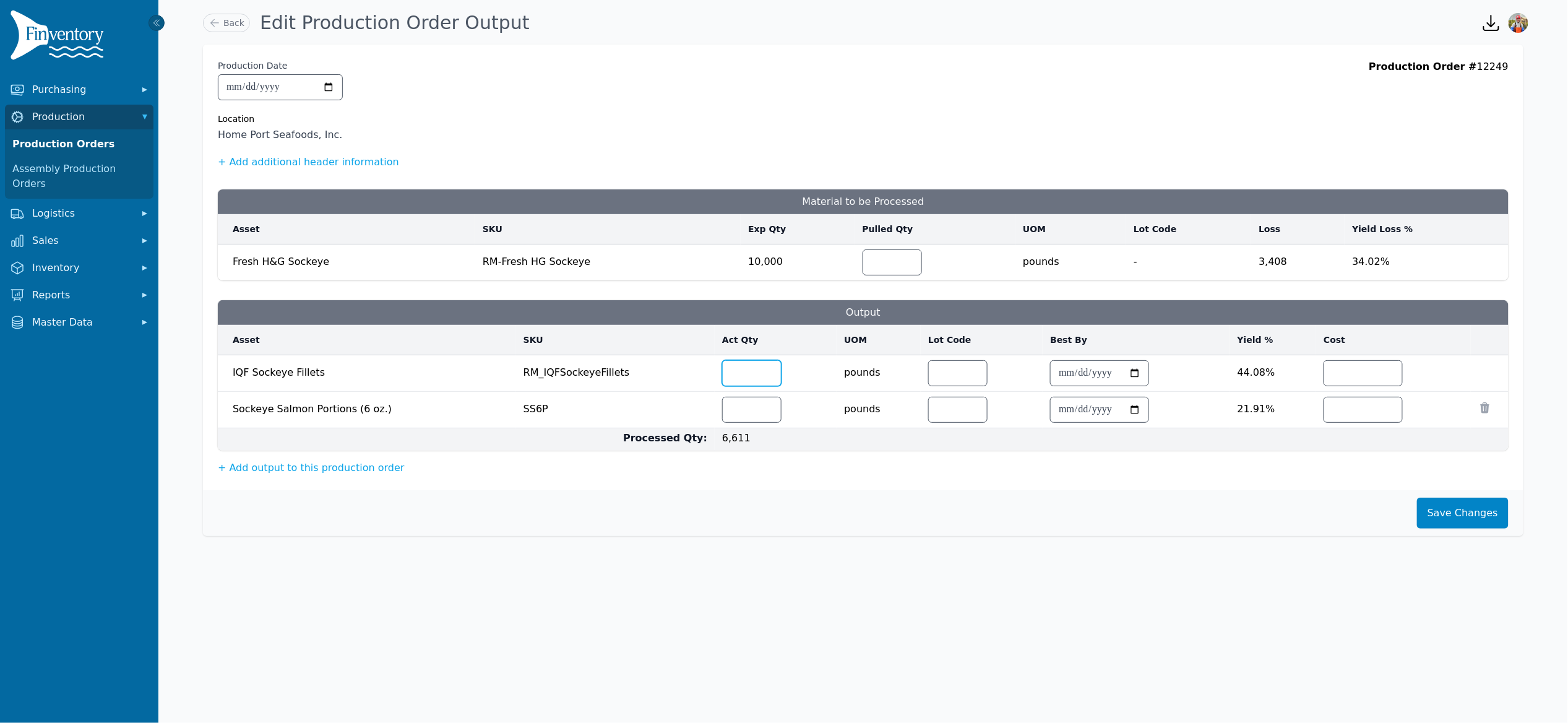
drag, startPoint x: 740, startPoint y: 377, endPoint x: 702, endPoint y: 370, distance: 38.6
click at [715, 370] on td "****" at bounding box center [776, 373] width 122 height 37
click at [736, 410] on input "****" at bounding box center [752, 409] width 59 height 25
drag, startPoint x: 739, startPoint y: 413, endPoint x: 648, endPoint y: 388, distance: 94.4
click at [648, 388] on tbody "**********" at bounding box center [863, 403] width 1291 height 96
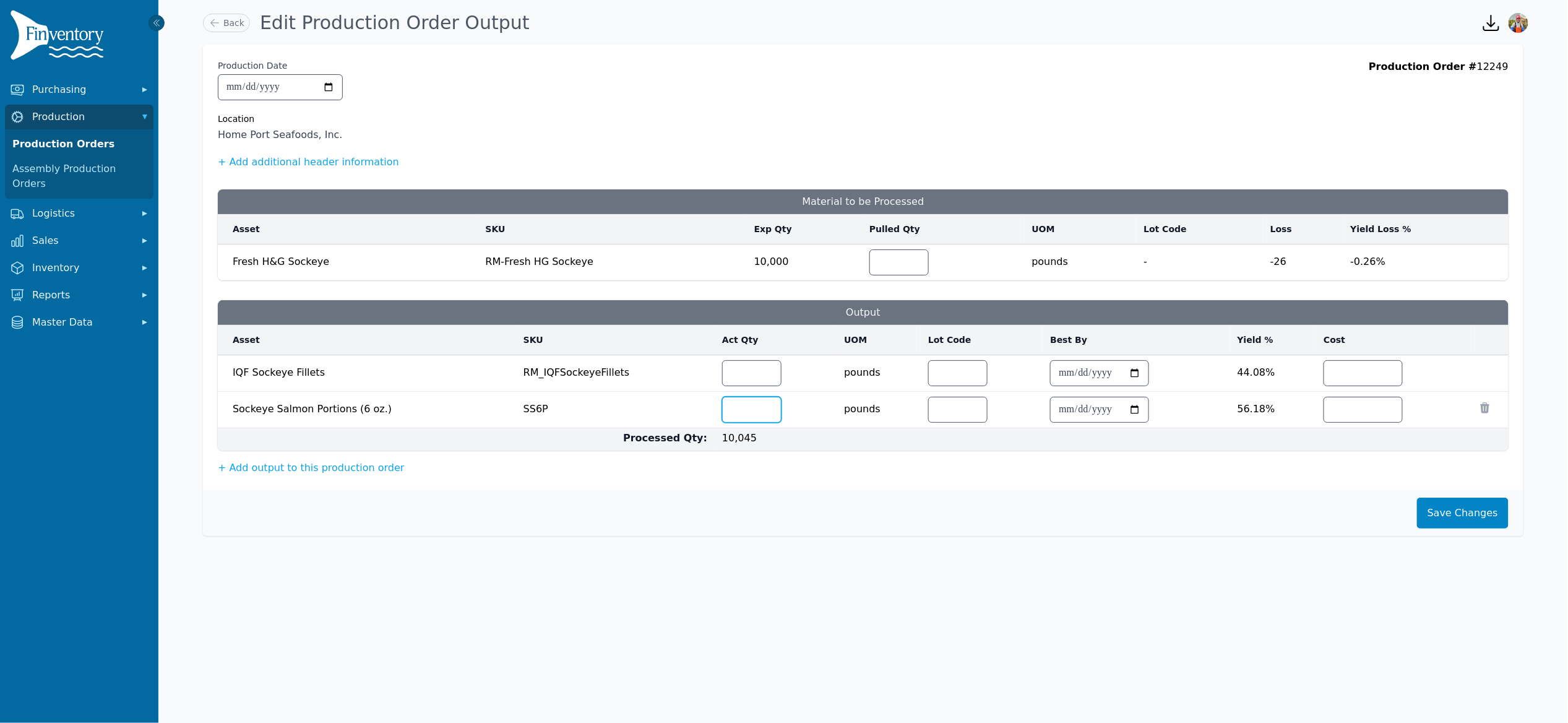
type input "****"
click at [875, 488] on div "**********" at bounding box center [863, 267] width 1321 height 446
drag, startPoint x: 741, startPoint y: 372, endPoint x: 632, endPoint y: 358, distance: 109.9
click at [631, 358] on tr "**********" at bounding box center [863, 373] width 1291 height 37
type input "*"
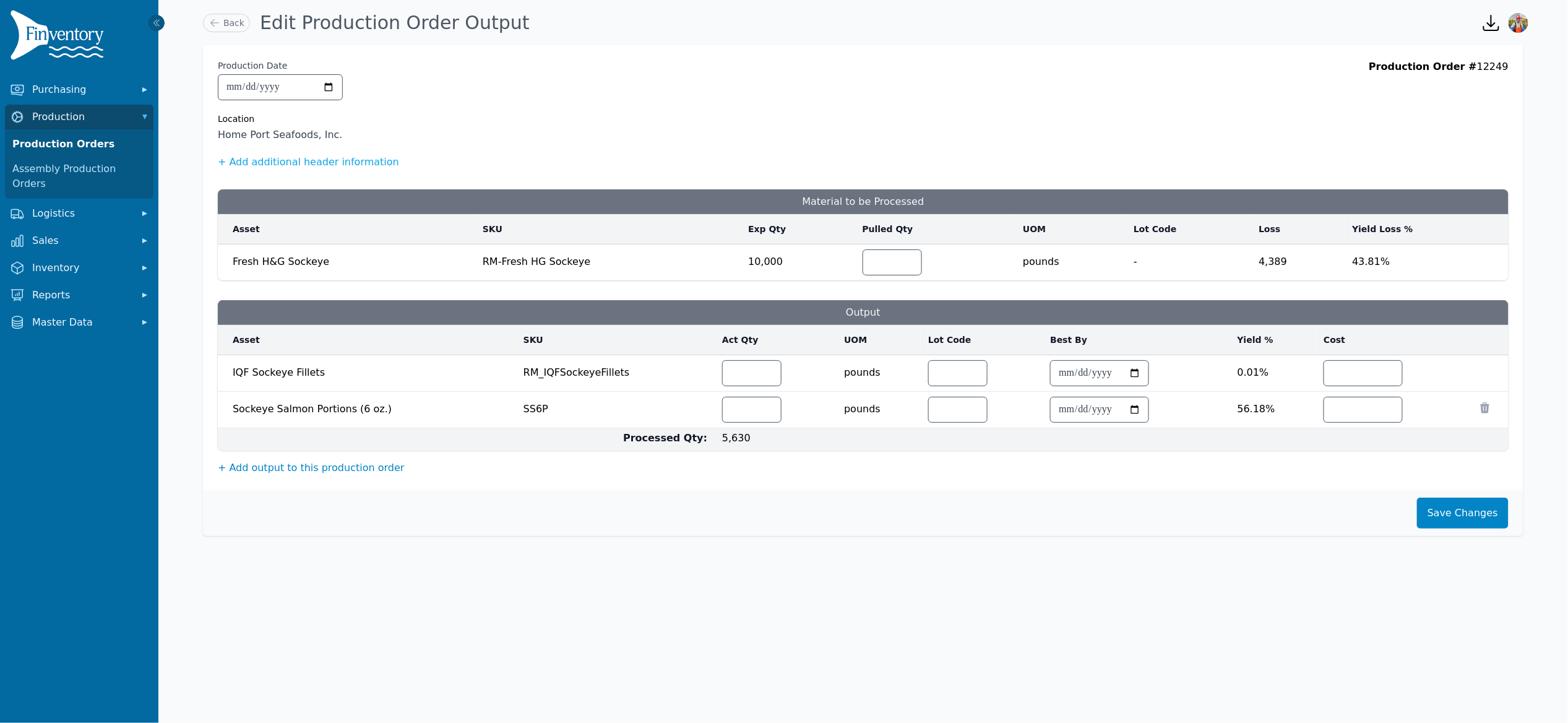
click at [340, 464] on button "+ Add output to this production order" at bounding box center [311, 468] width 187 height 15
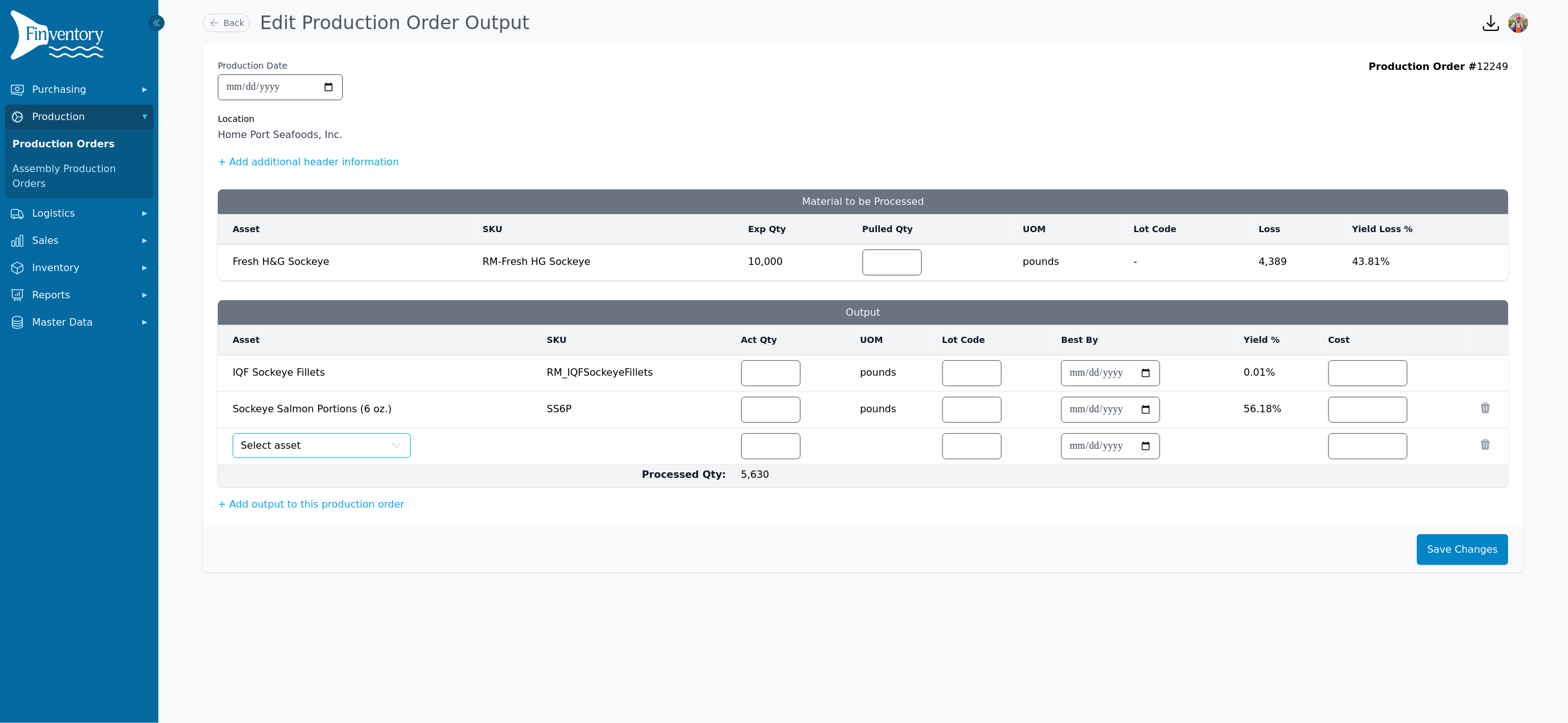
click at [336, 453] on button "Select asset" at bounding box center [322, 445] width 179 height 25
click at [757, 442] on input "number" at bounding box center [771, 446] width 59 height 25
type input "***"
click at [300, 506] on button "+ Add output to this production order" at bounding box center [311, 504] width 187 height 15
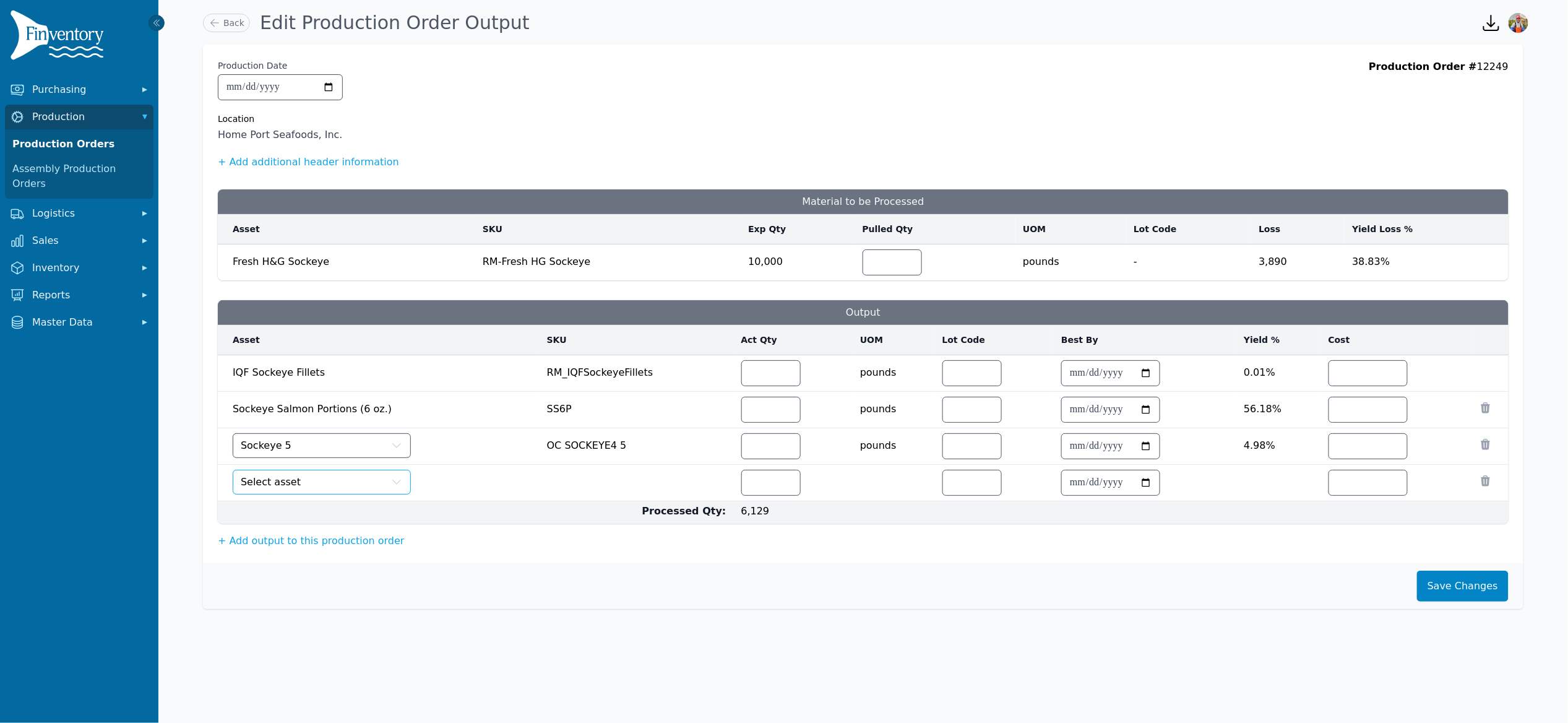
click at [304, 493] on button "Select asset" at bounding box center [322, 482] width 179 height 25
click at [769, 489] on input "number" at bounding box center [771, 483] width 59 height 25
type input "***"
click at [1354, 439] on input "number" at bounding box center [1368, 446] width 78 height 25
type input "*"
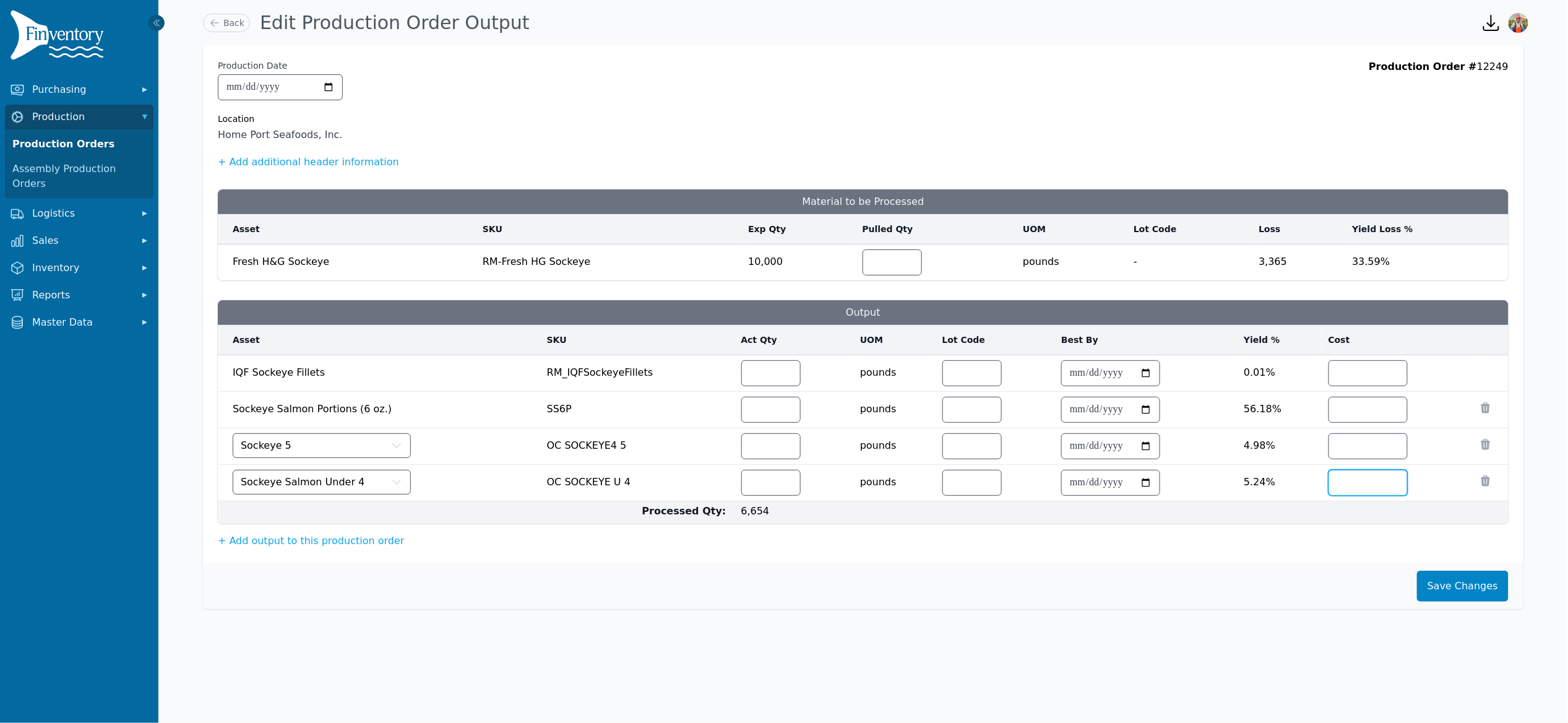
click at [1381, 494] on input "number" at bounding box center [1368, 483] width 78 height 25
type input "*"
click at [1468, 589] on button "Save Changes" at bounding box center [1463, 586] width 91 height 31
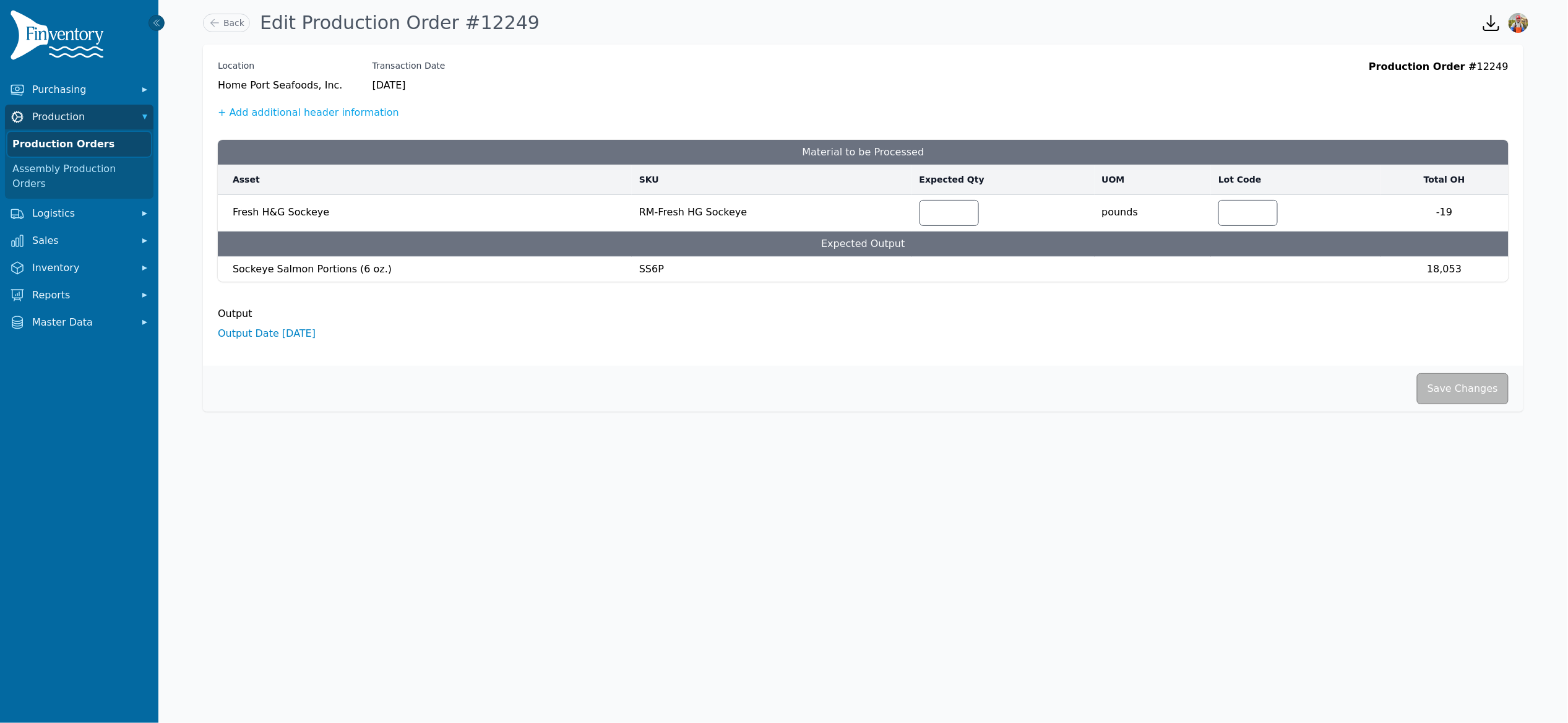
click at [47, 143] on link "Production Orders" at bounding box center [78, 144] width 144 height 25
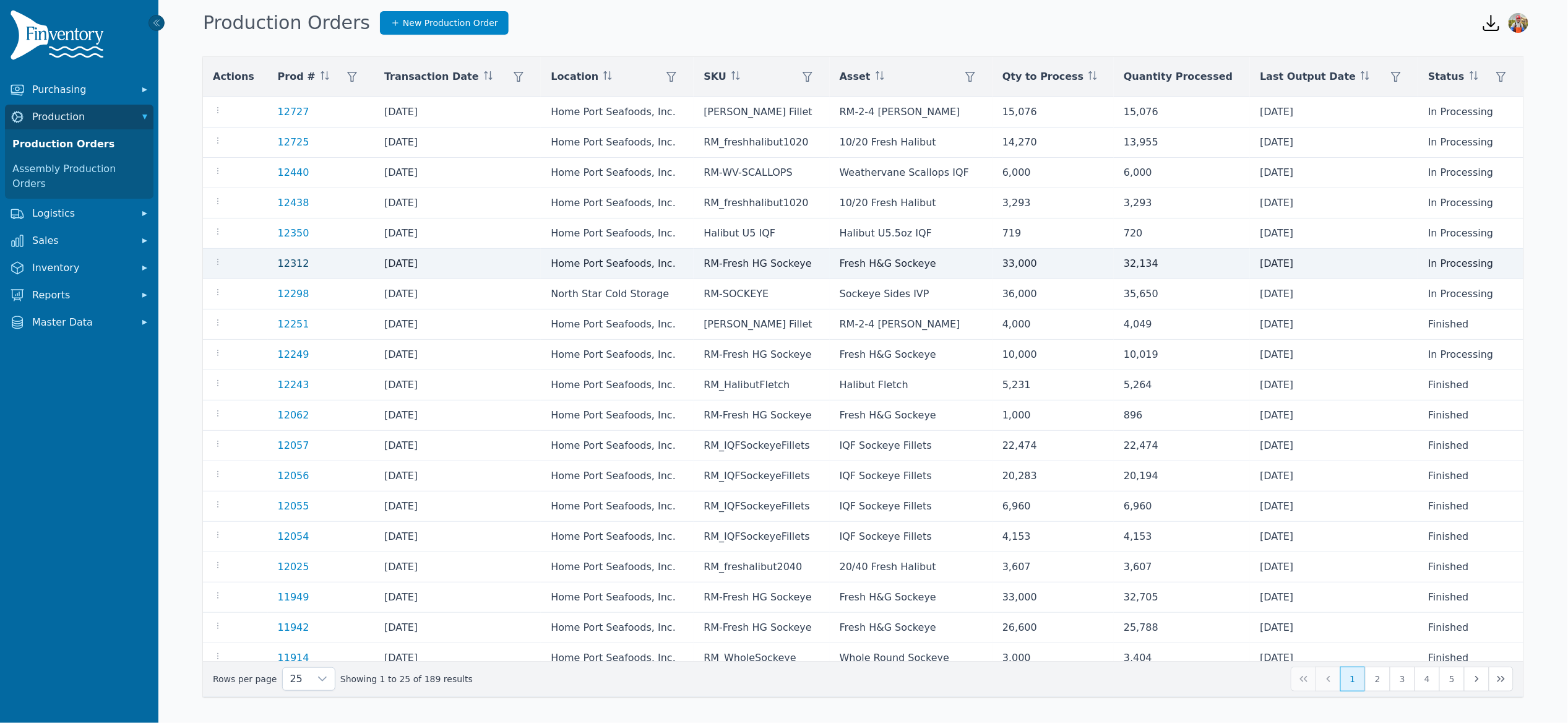
click at [284, 261] on link "12312" at bounding box center [294, 263] width 32 height 12
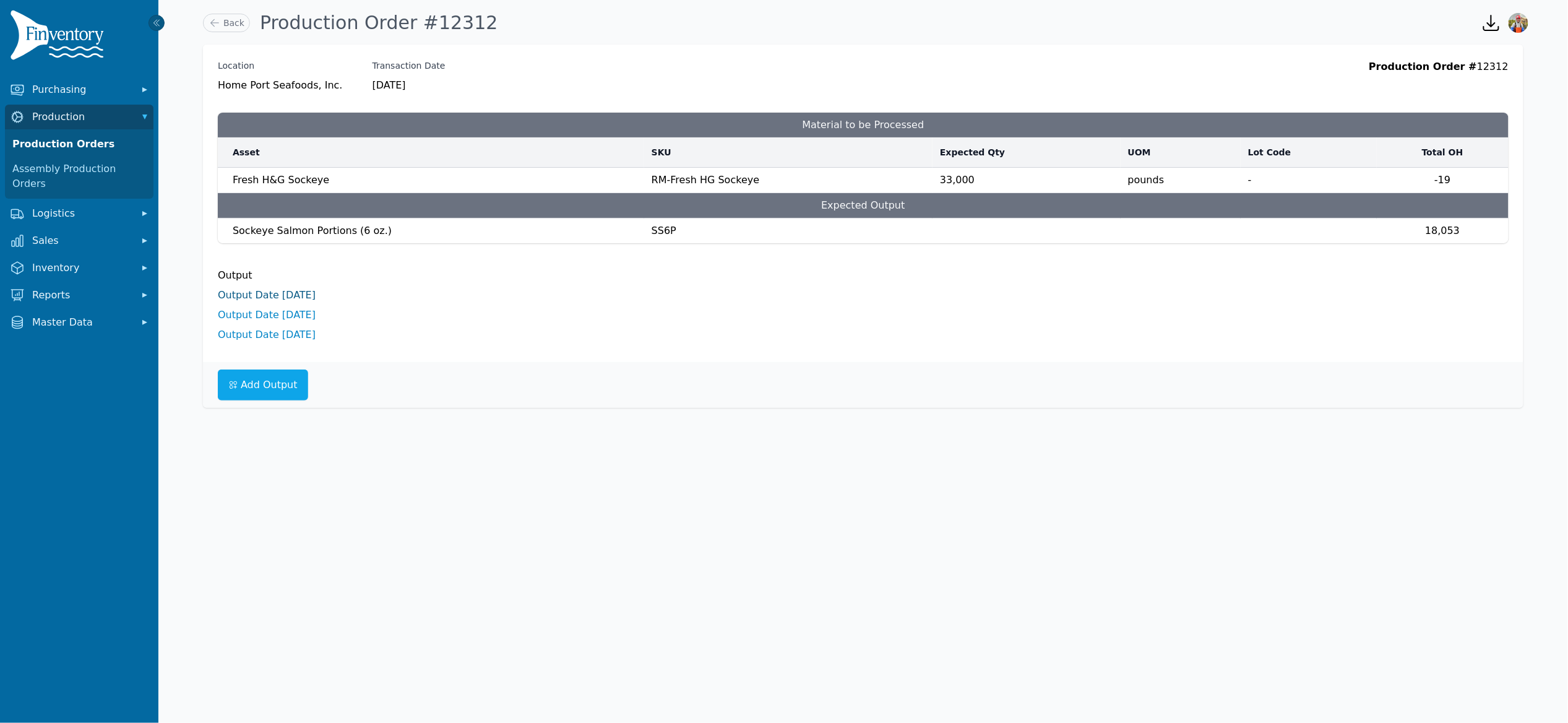
click at [288, 292] on link "Output Date [DATE]" at bounding box center [266, 295] width 97 height 12
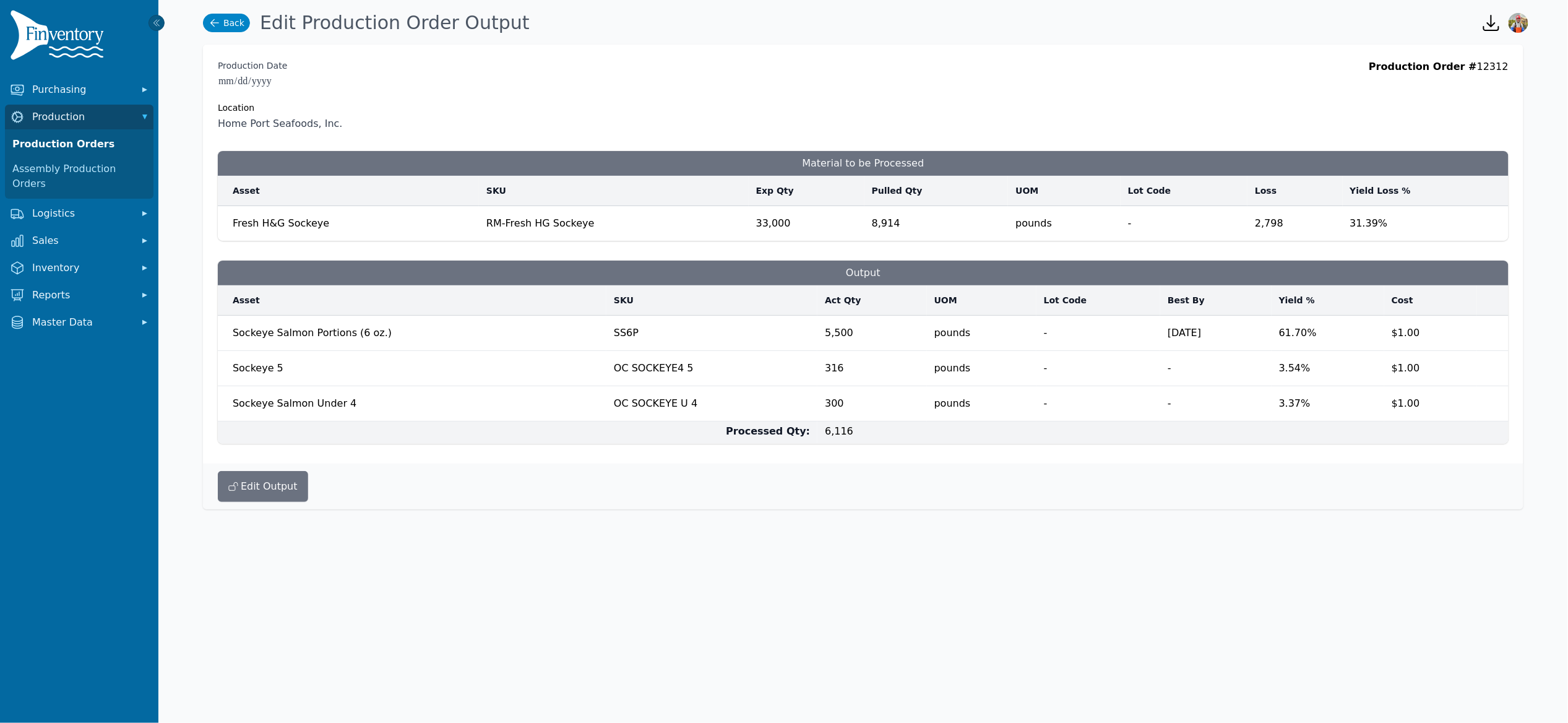
click at [233, 16] on link "Back" at bounding box center [225, 23] width 47 height 19
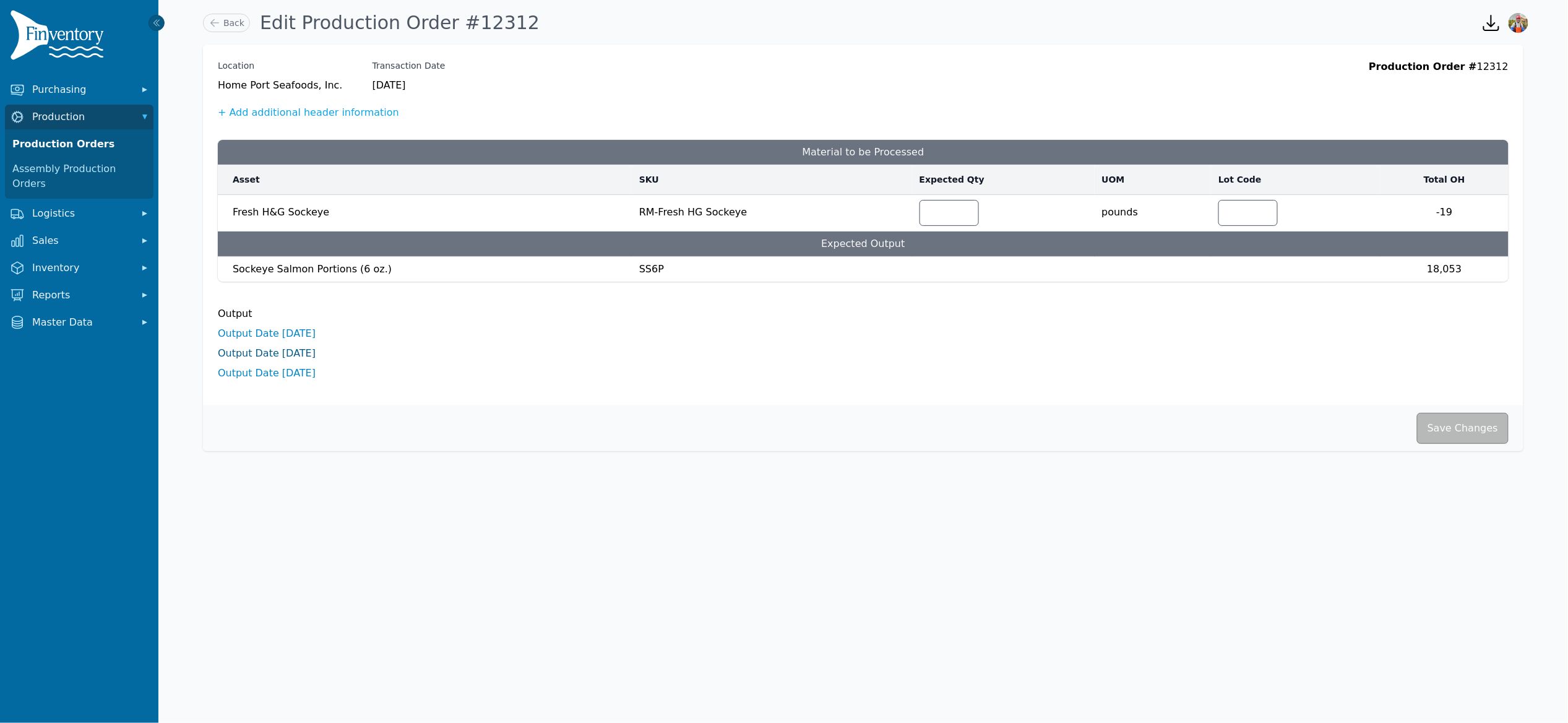
click at [290, 352] on link "Output Date [DATE]" at bounding box center [266, 354] width 97 height 12
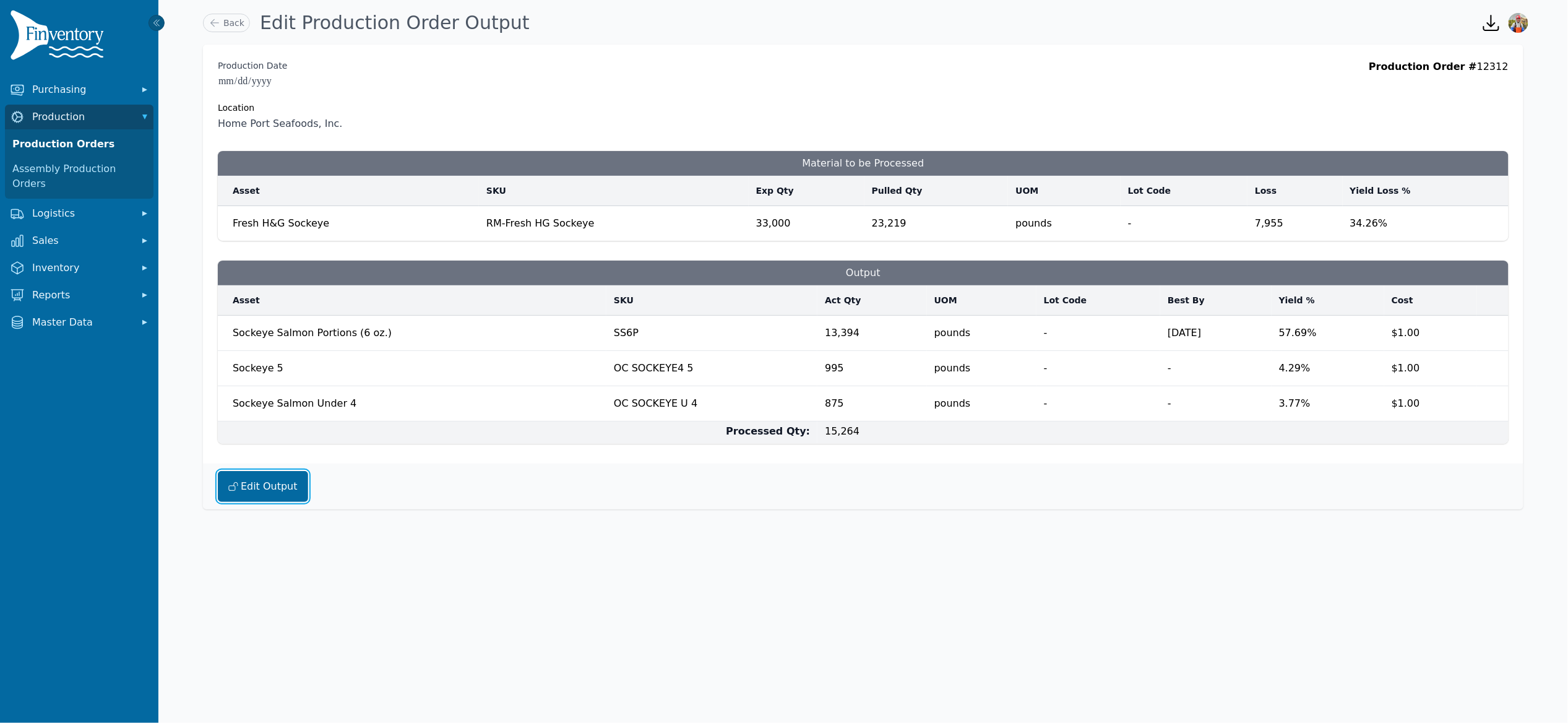
click at [254, 496] on button "Edit Output" at bounding box center [262, 486] width 90 height 31
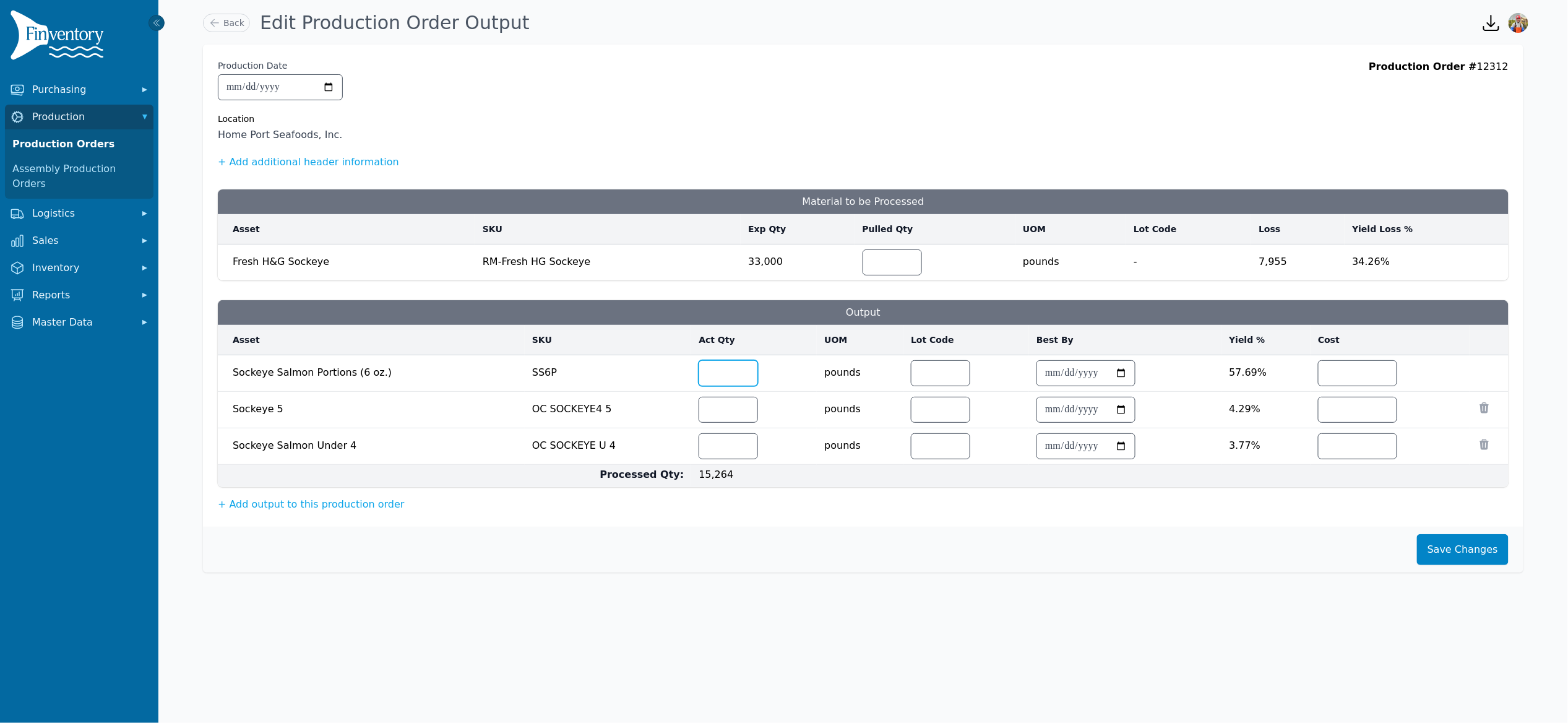
click at [722, 374] on input "*****" at bounding box center [728, 372] width 59 height 25
type input "*****"
click at [713, 416] on input "***" at bounding box center [728, 409] width 59 height 25
type input "*"
type input "****"
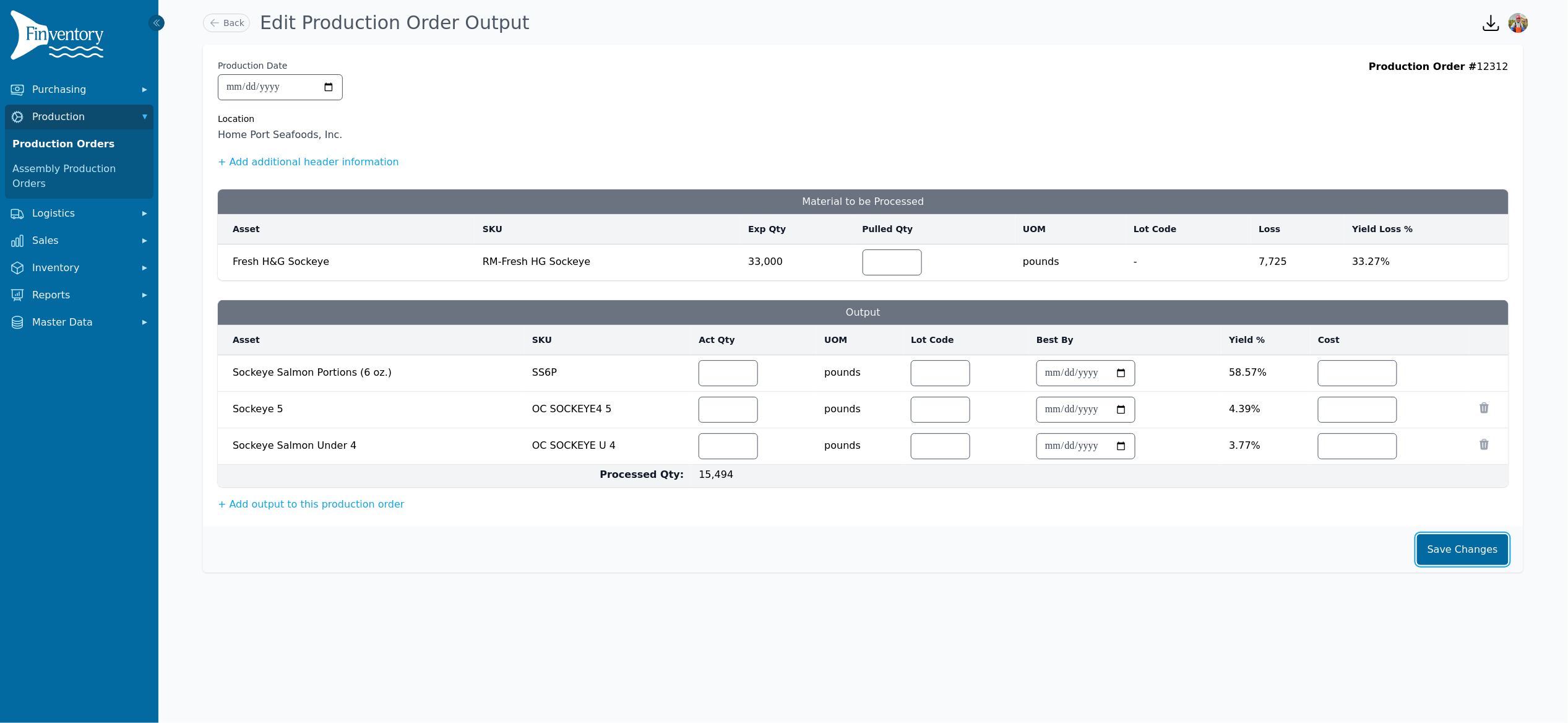
click at [1457, 564] on button "Save Changes" at bounding box center [1463, 549] width 91 height 31
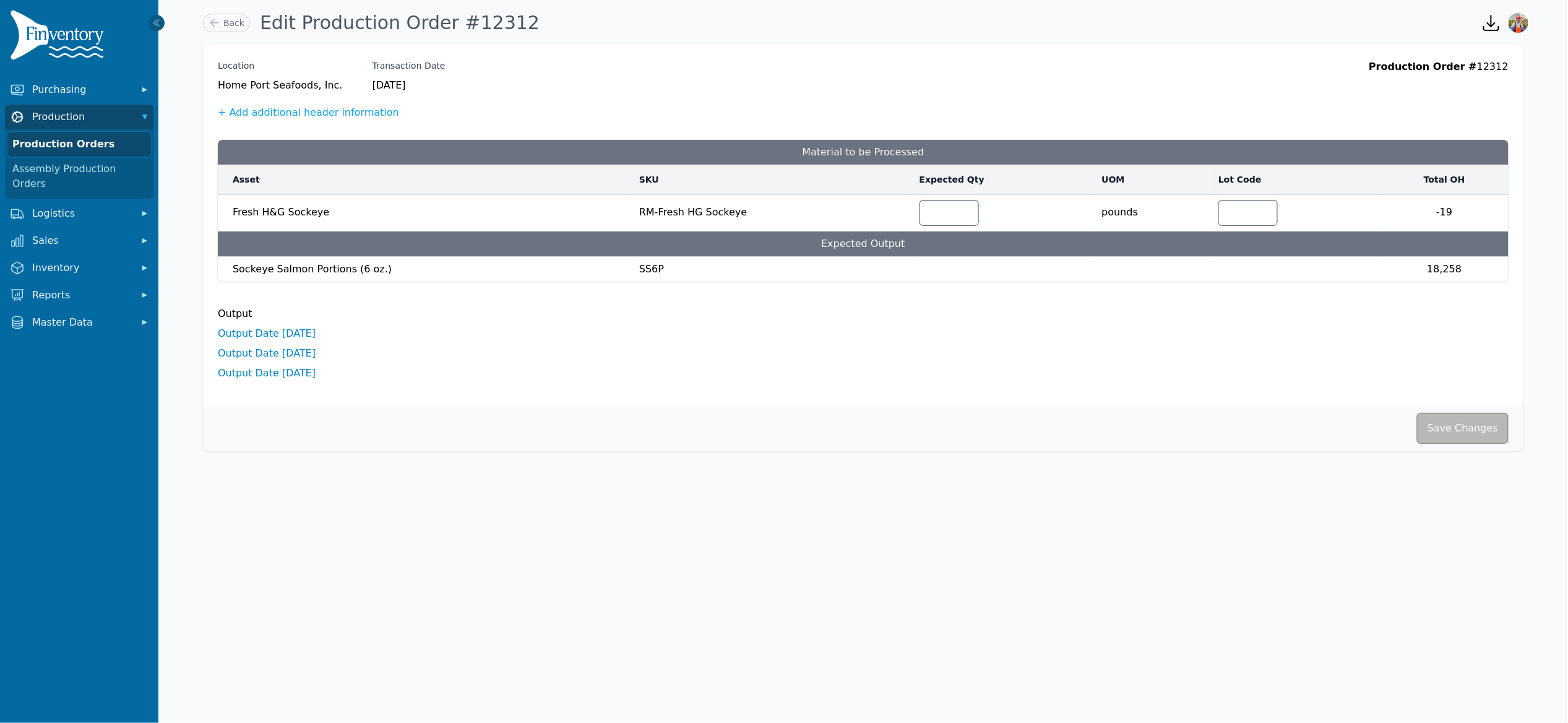
click at [62, 139] on link "Production Orders" at bounding box center [78, 144] width 144 height 25
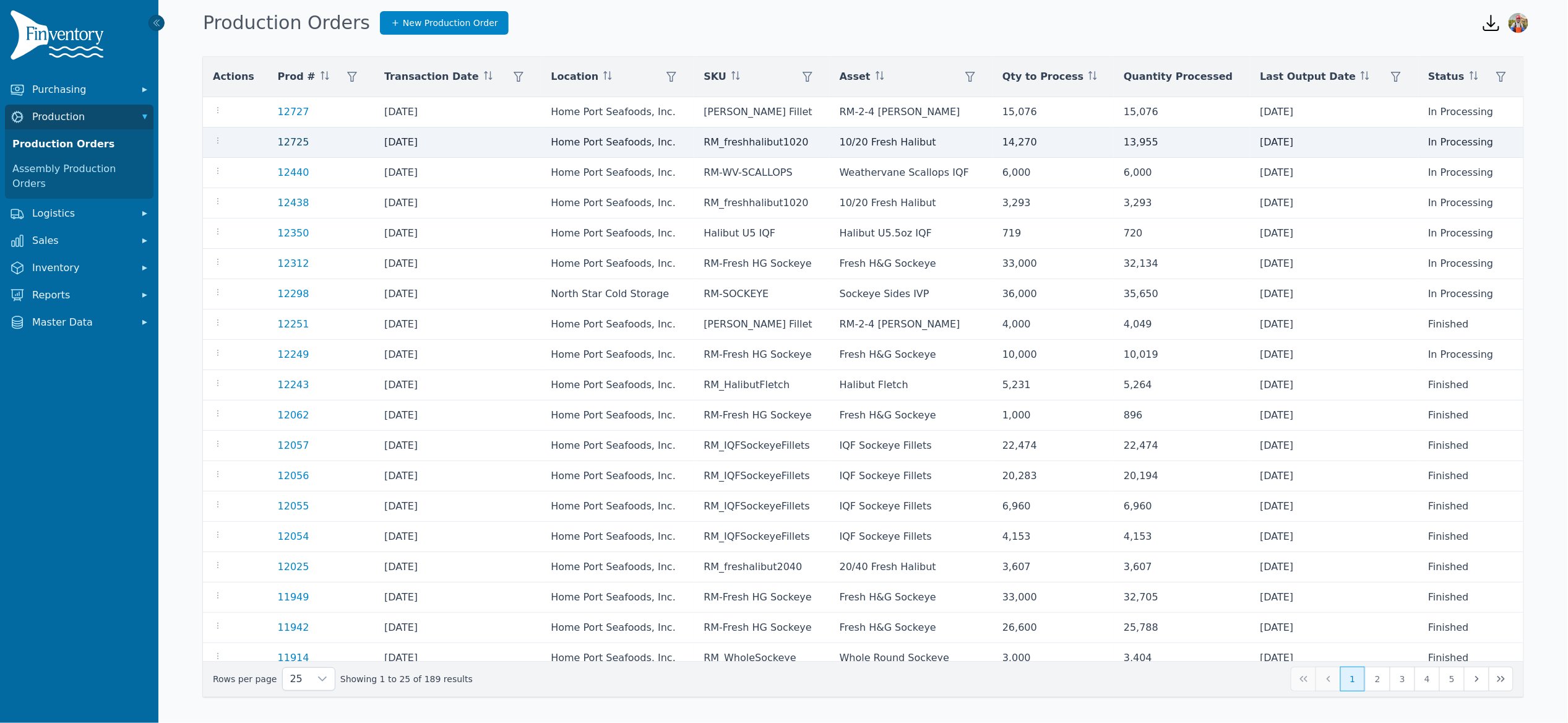
click at [295, 142] on link "12725" at bounding box center [294, 142] width 32 height 12
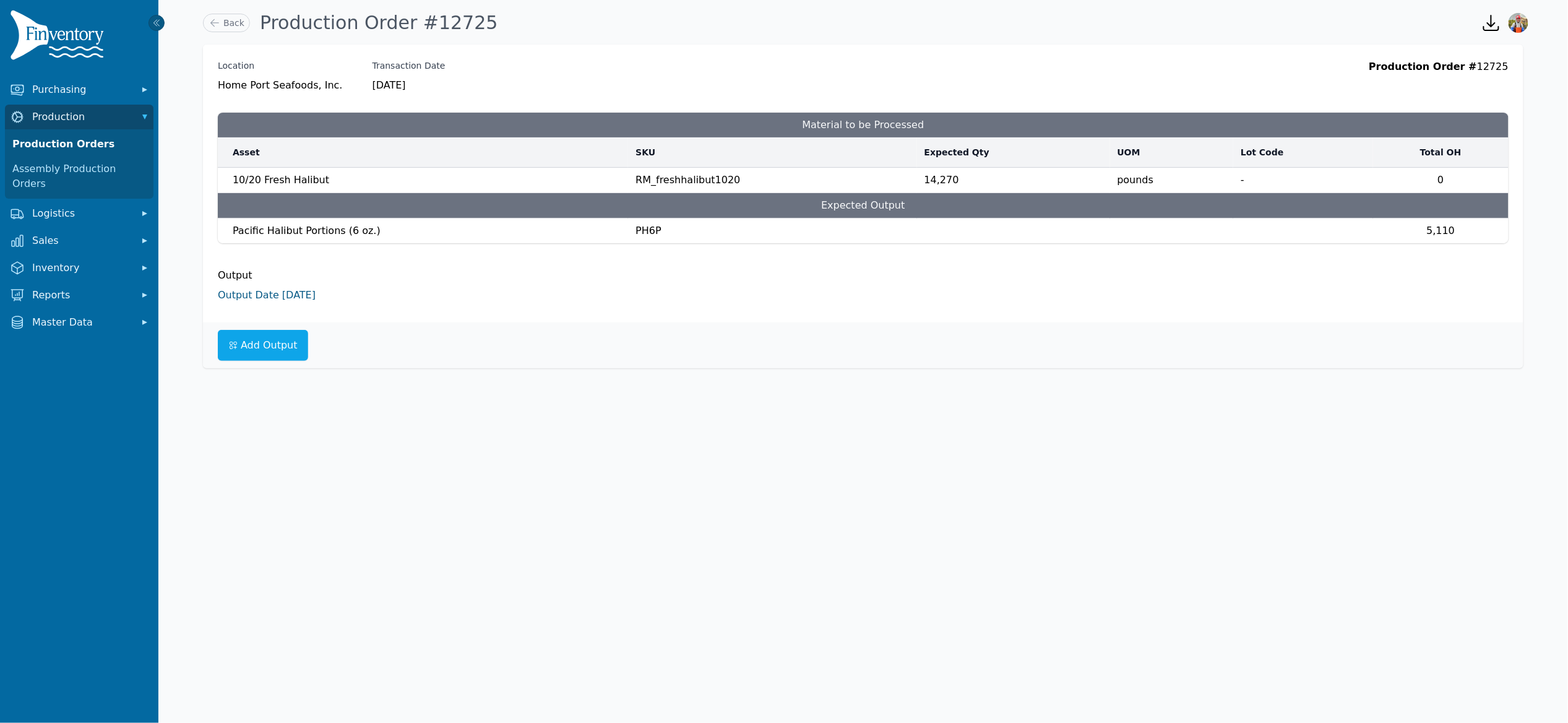
click at [283, 297] on link "Output Date [DATE]" at bounding box center [266, 295] width 97 height 12
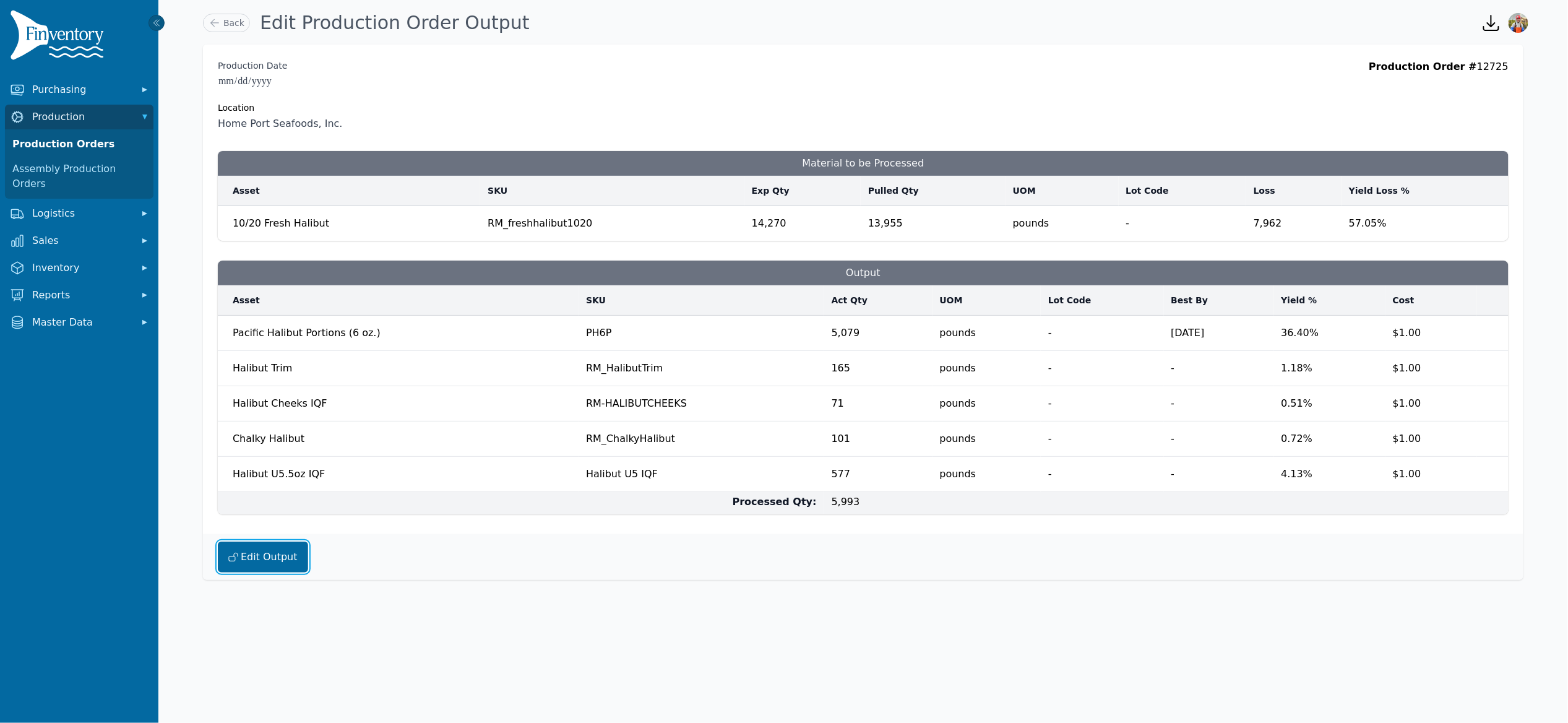
click at [278, 562] on button "Edit Output" at bounding box center [262, 556] width 90 height 31
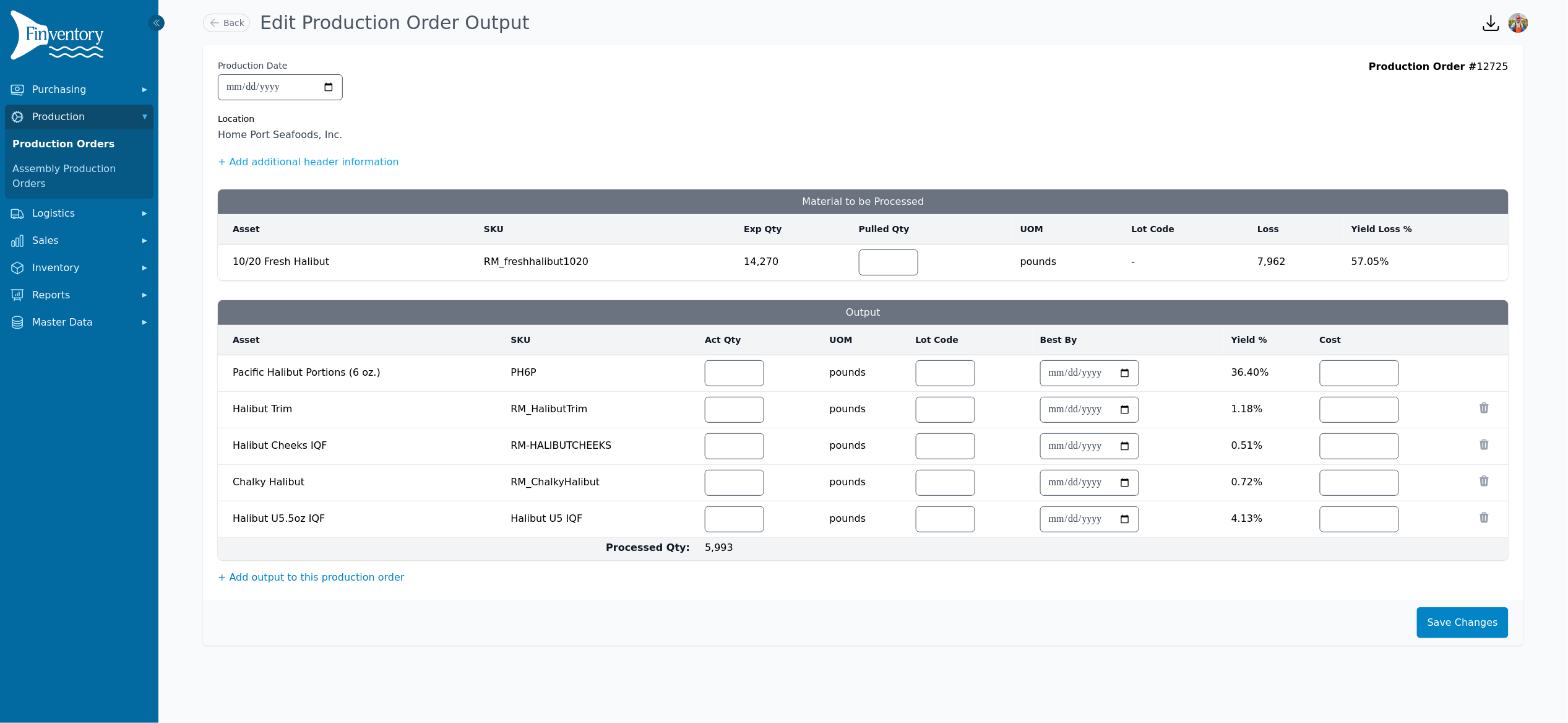
click at [302, 583] on button "+ Add output to this production order" at bounding box center [311, 577] width 187 height 15
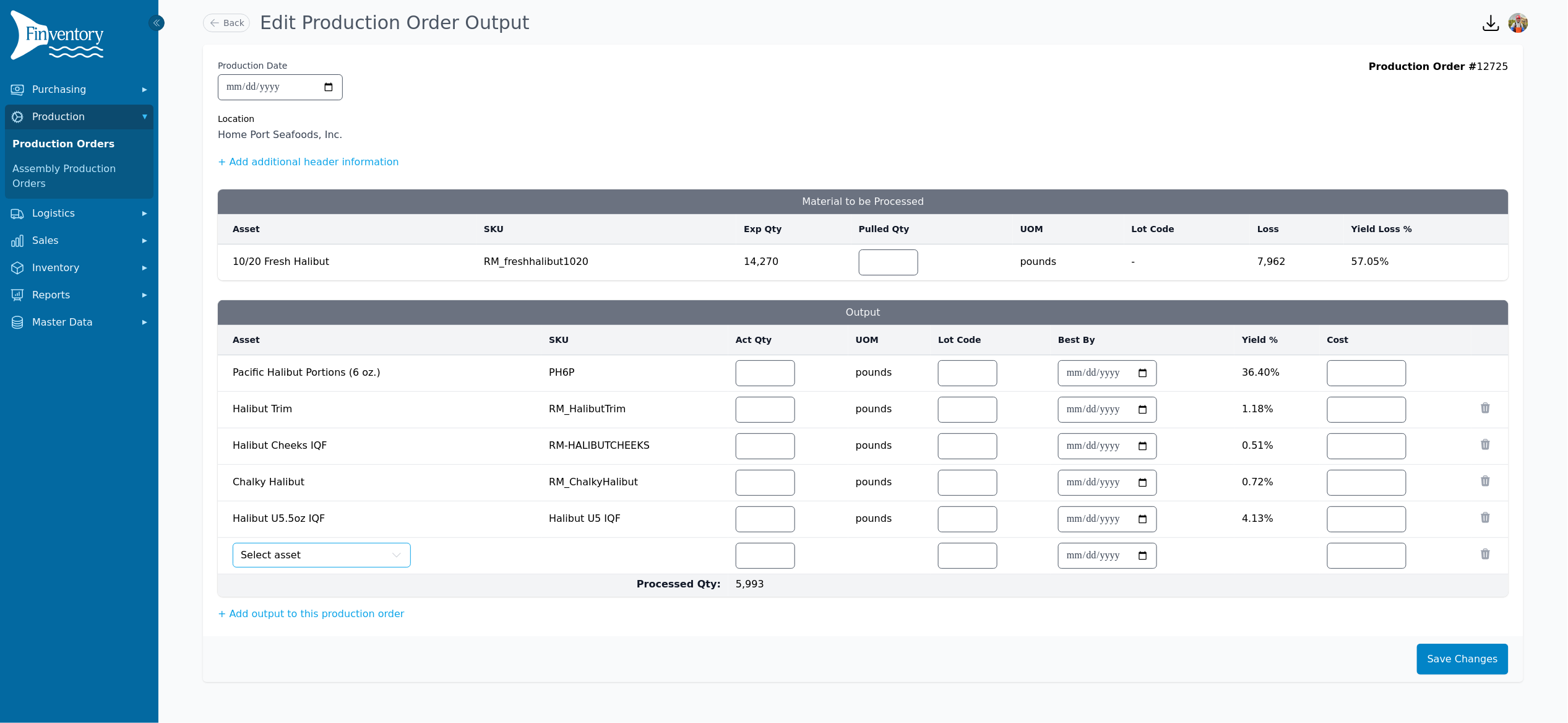
click at [303, 561] on button "Select asset" at bounding box center [322, 555] width 179 height 25
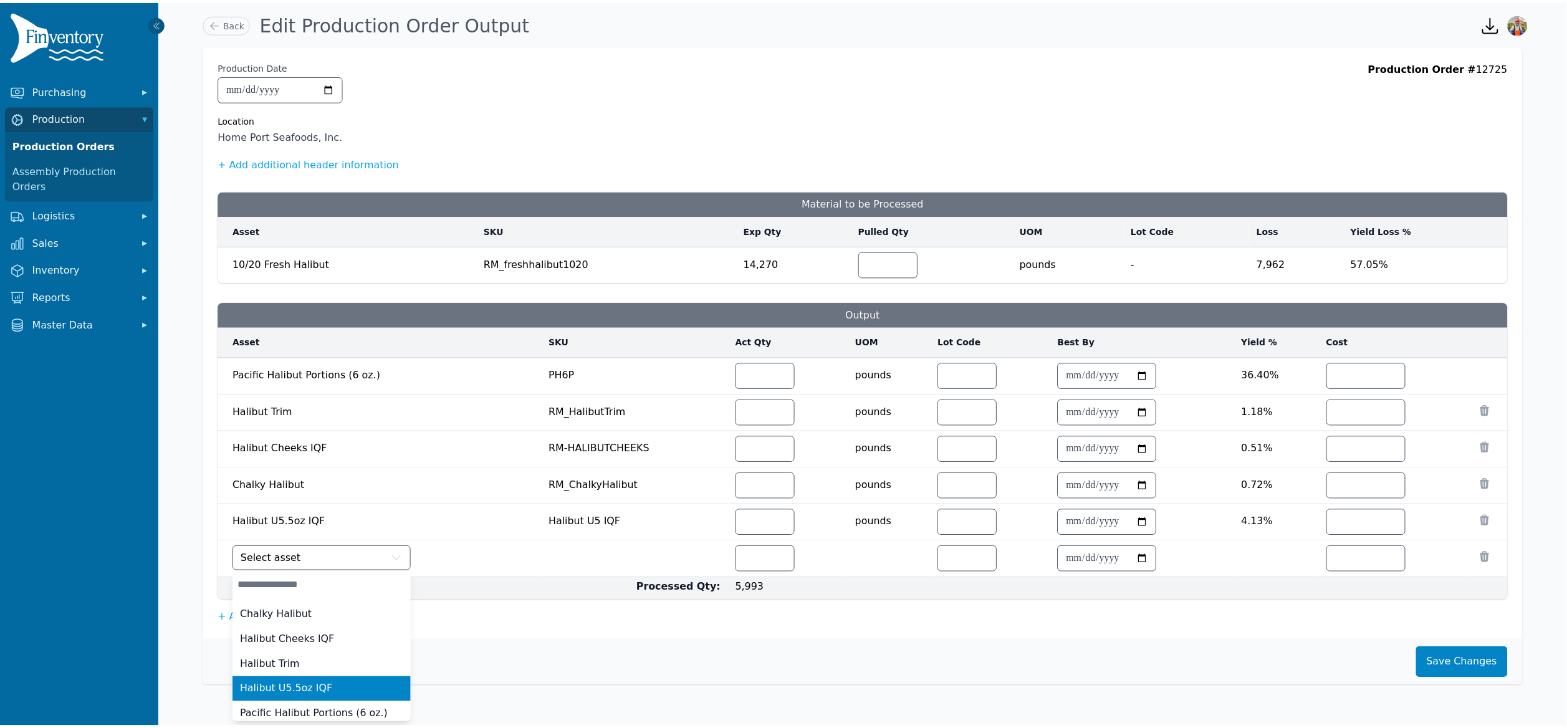
scroll to position [5, 0]
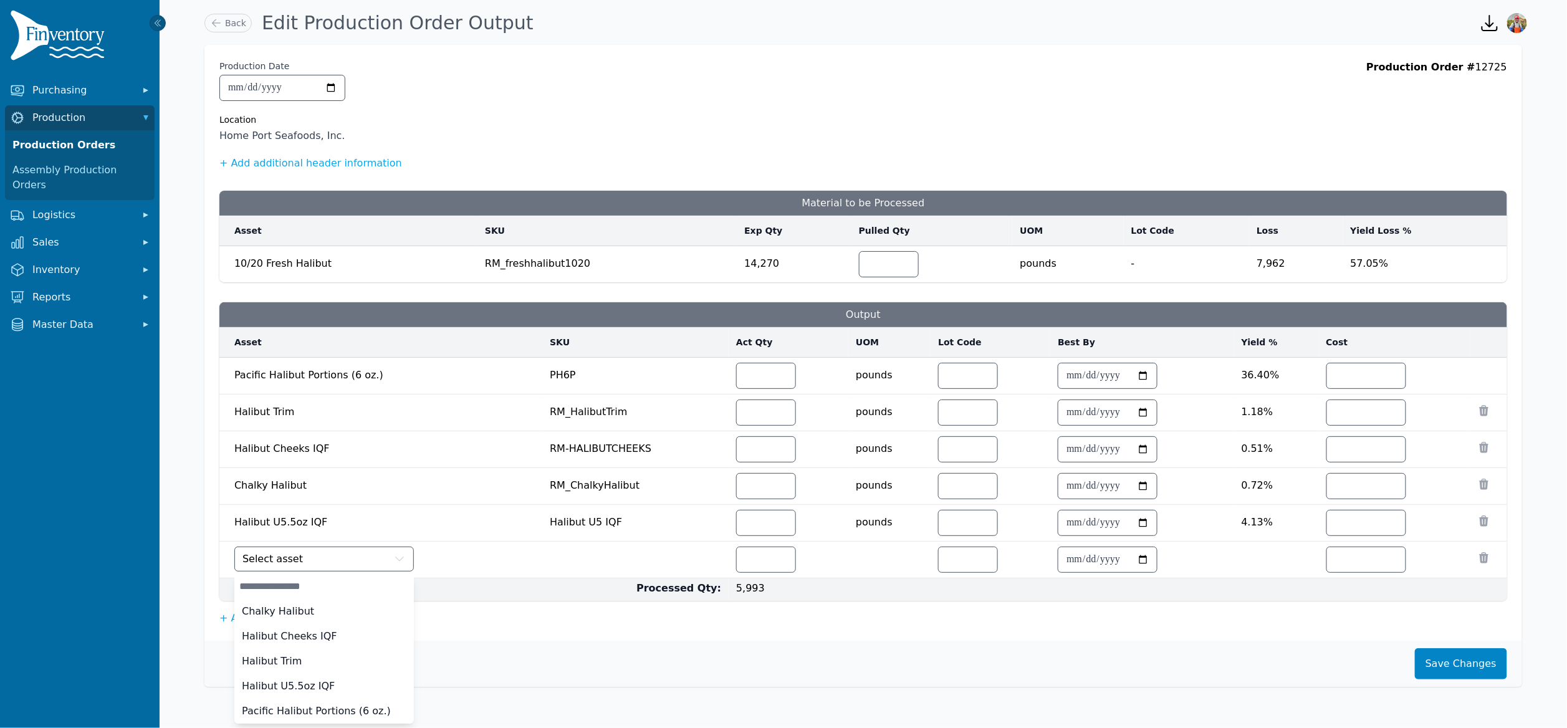
click at [515, 621] on div "**********" at bounding box center [863, 343] width 1318 height 596
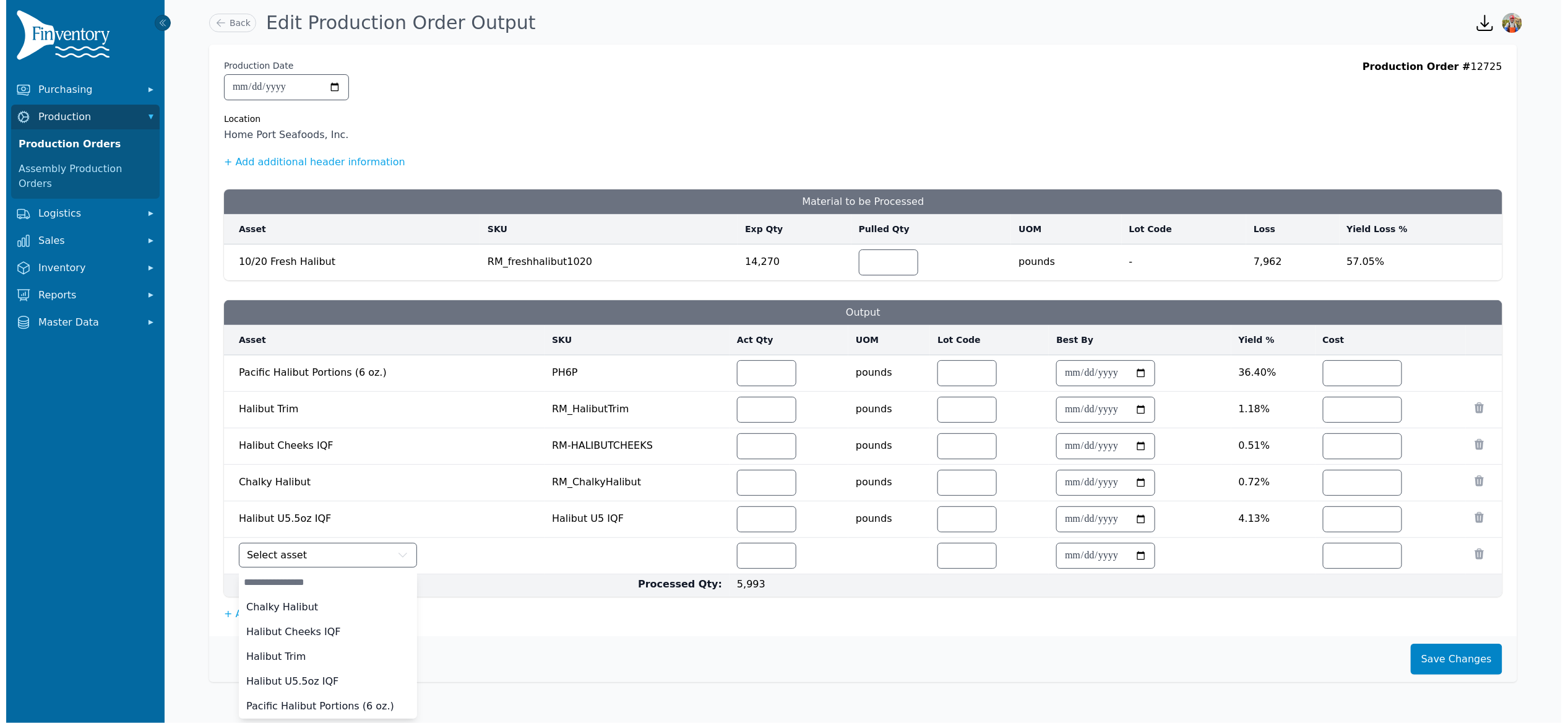
scroll to position [0, 0]
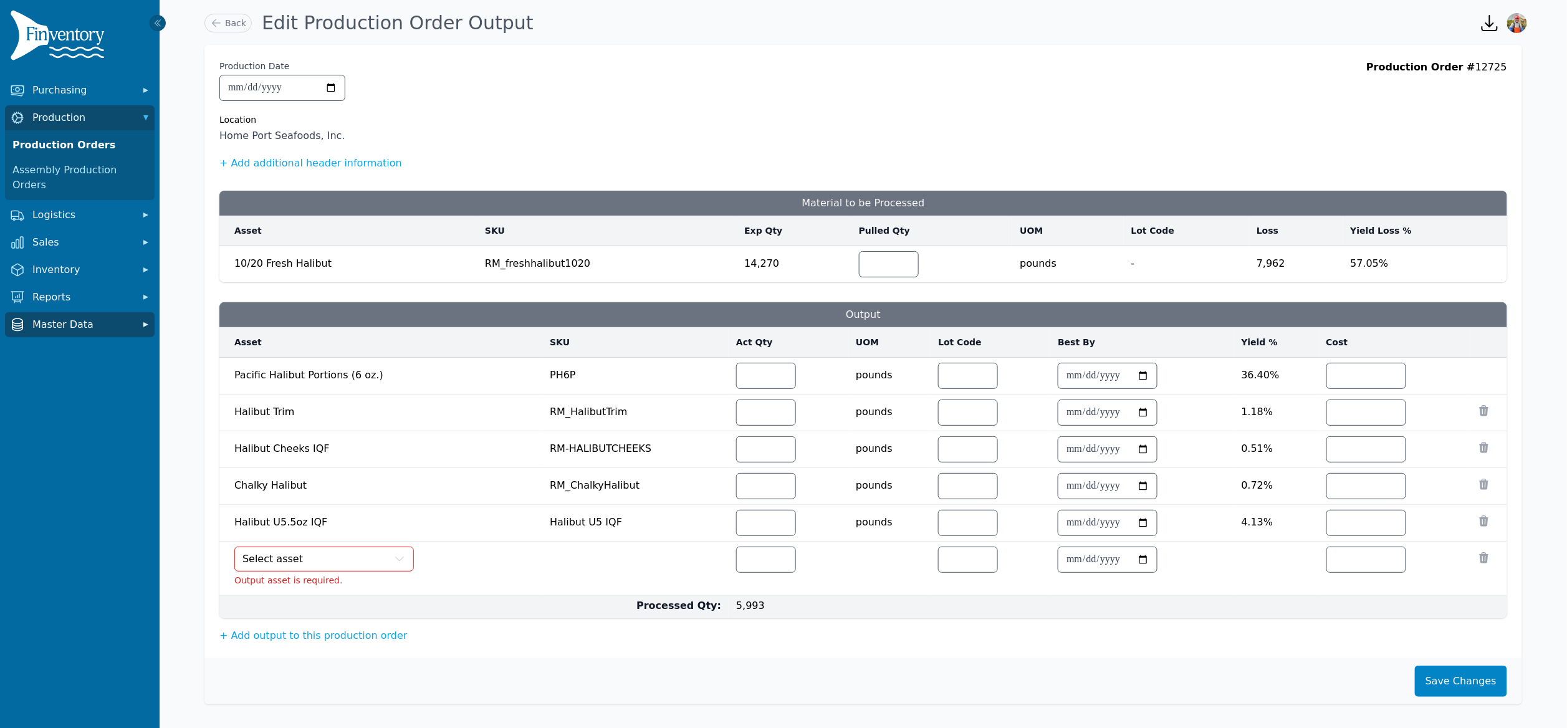
click at [92, 317] on span "Master Data" at bounding box center [82, 324] width 100 height 15
click at [62, 390] on link "Bill of Materials" at bounding box center [79, 402] width 145 height 25
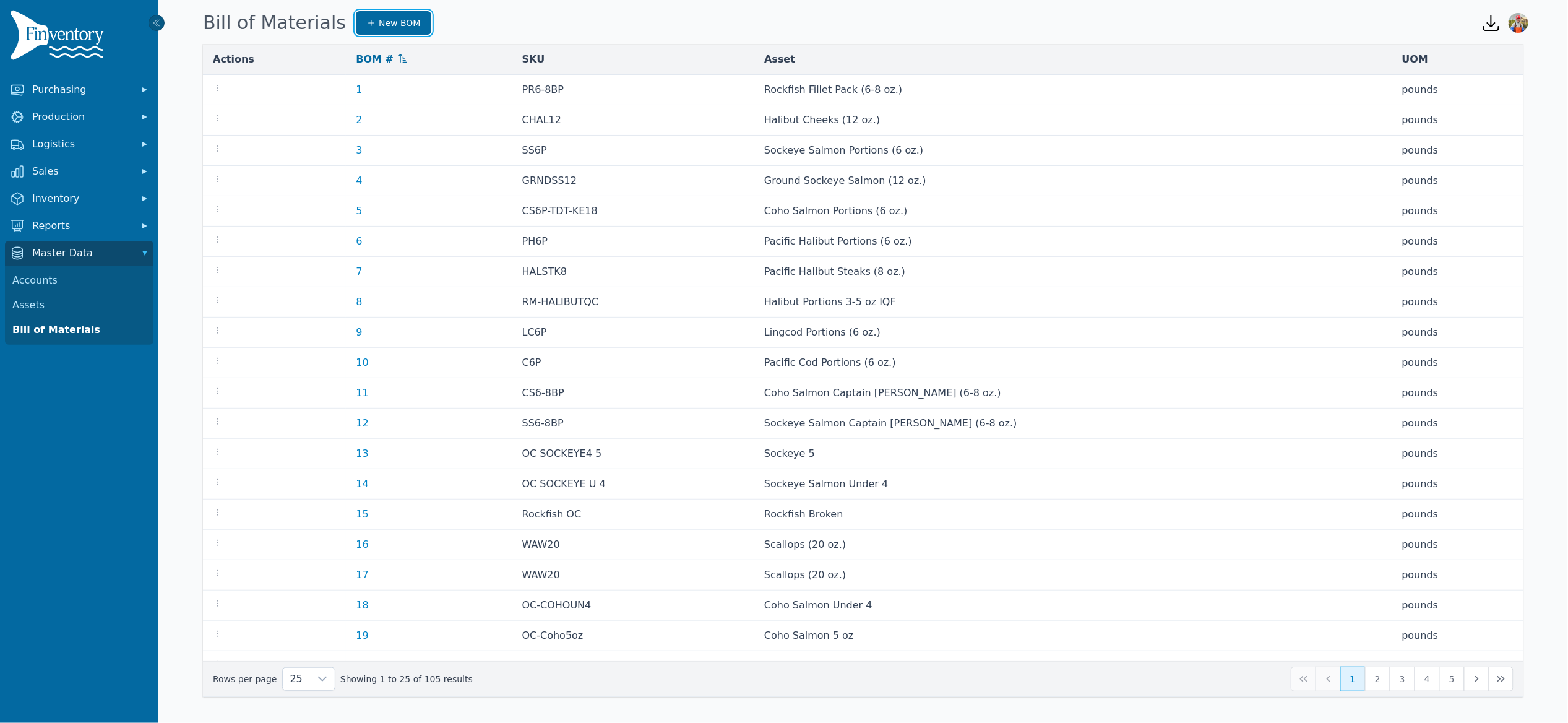
click at [378, 21] on span "New BOM" at bounding box center [399, 23] width 42 height 12
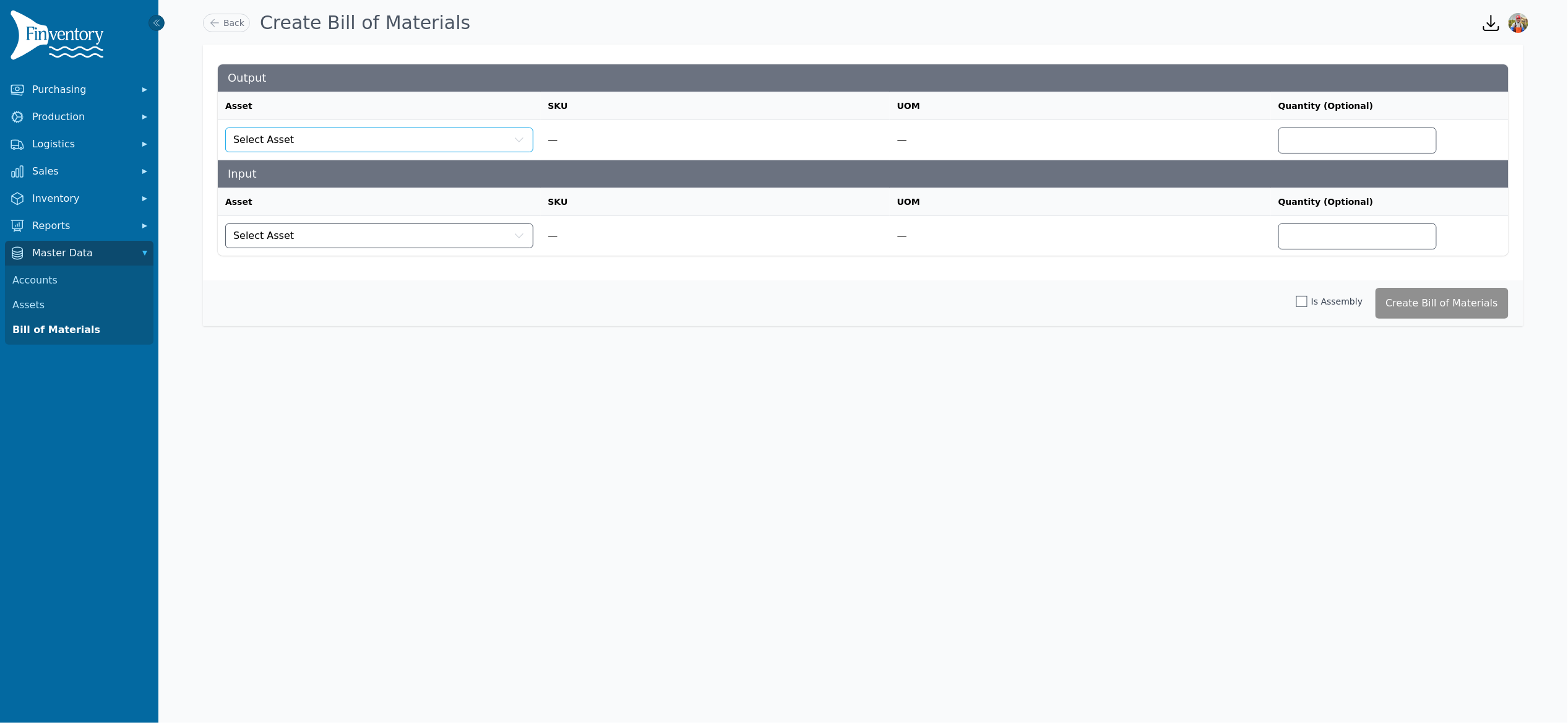
click at [361, 152] on button "Select Asset" at bounding box center [379, 139] width 308 height 25
type input "**********"
click at [374, 223] on button "Select Asset" at bounding box center [379, 235] width 308 height 25
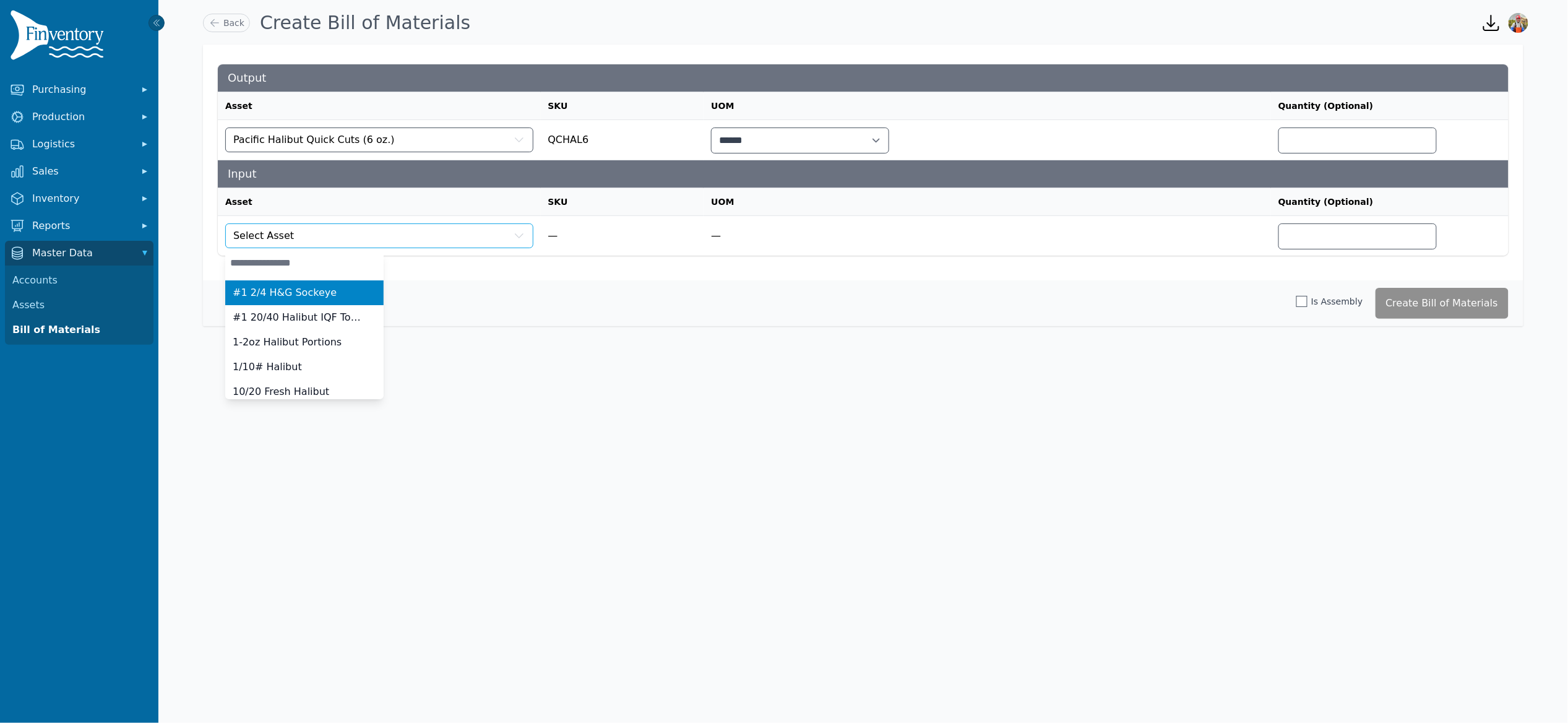
click at [376, 232] on button "Select Asset" at bounding box center [379, 235] width 308 height 25
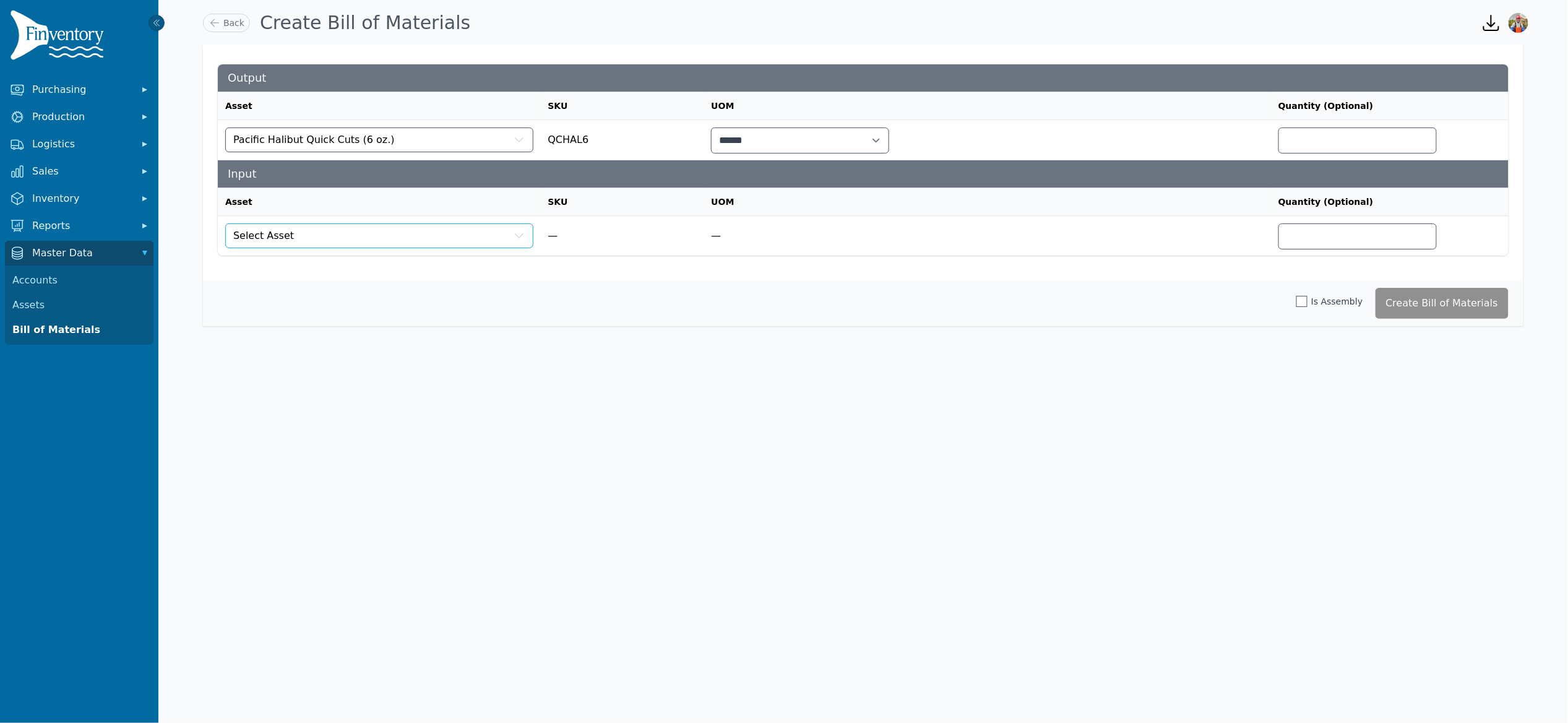
click at [375, 234] on button "Select Asset" at bounding box center [379, 235] width 308 height 25
type input "***"
click at [1455, 310] on button "Create Bill of Materials" at bounding box center [1443, 303] width 134 height 31
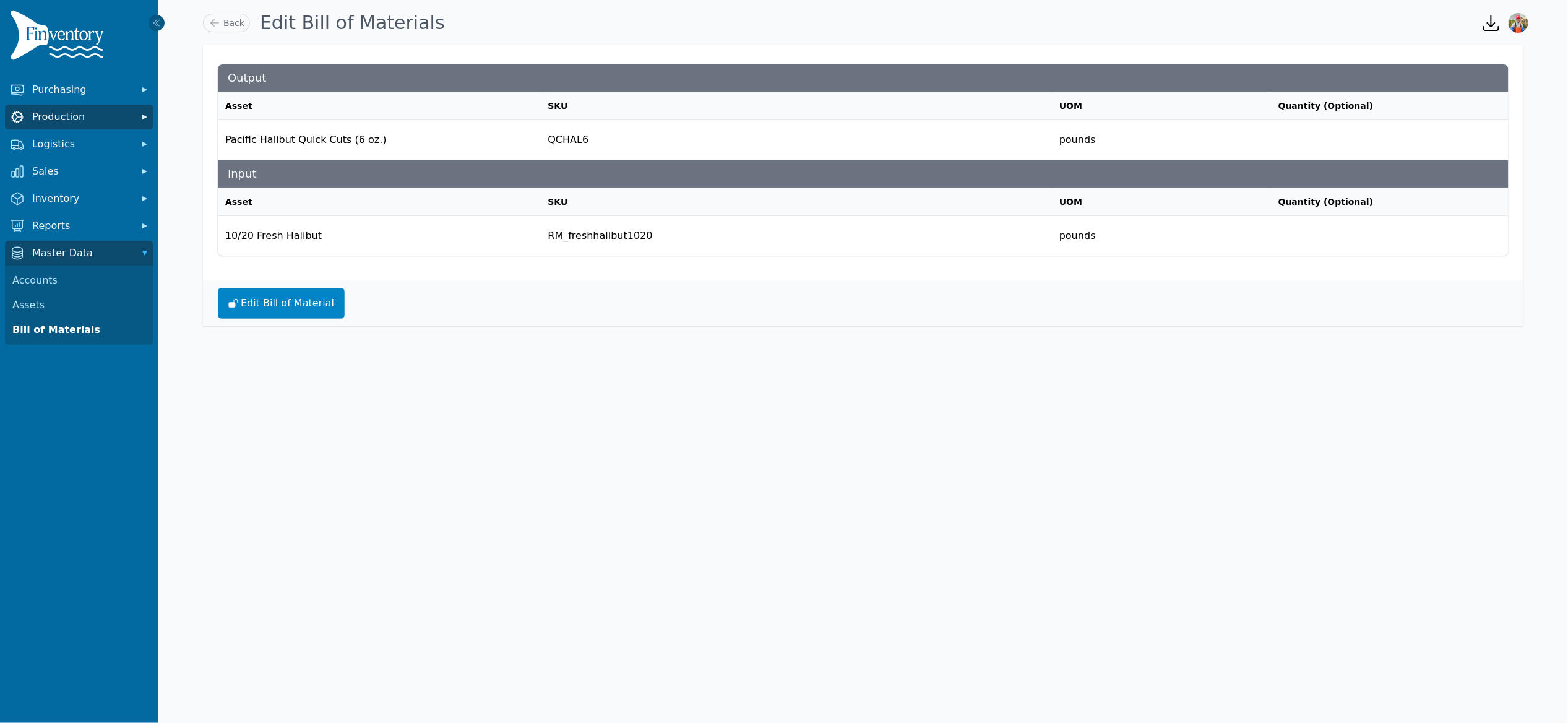
click at [89, 111] on span "Production" at bounding box center [81, 116] width 99 height 15
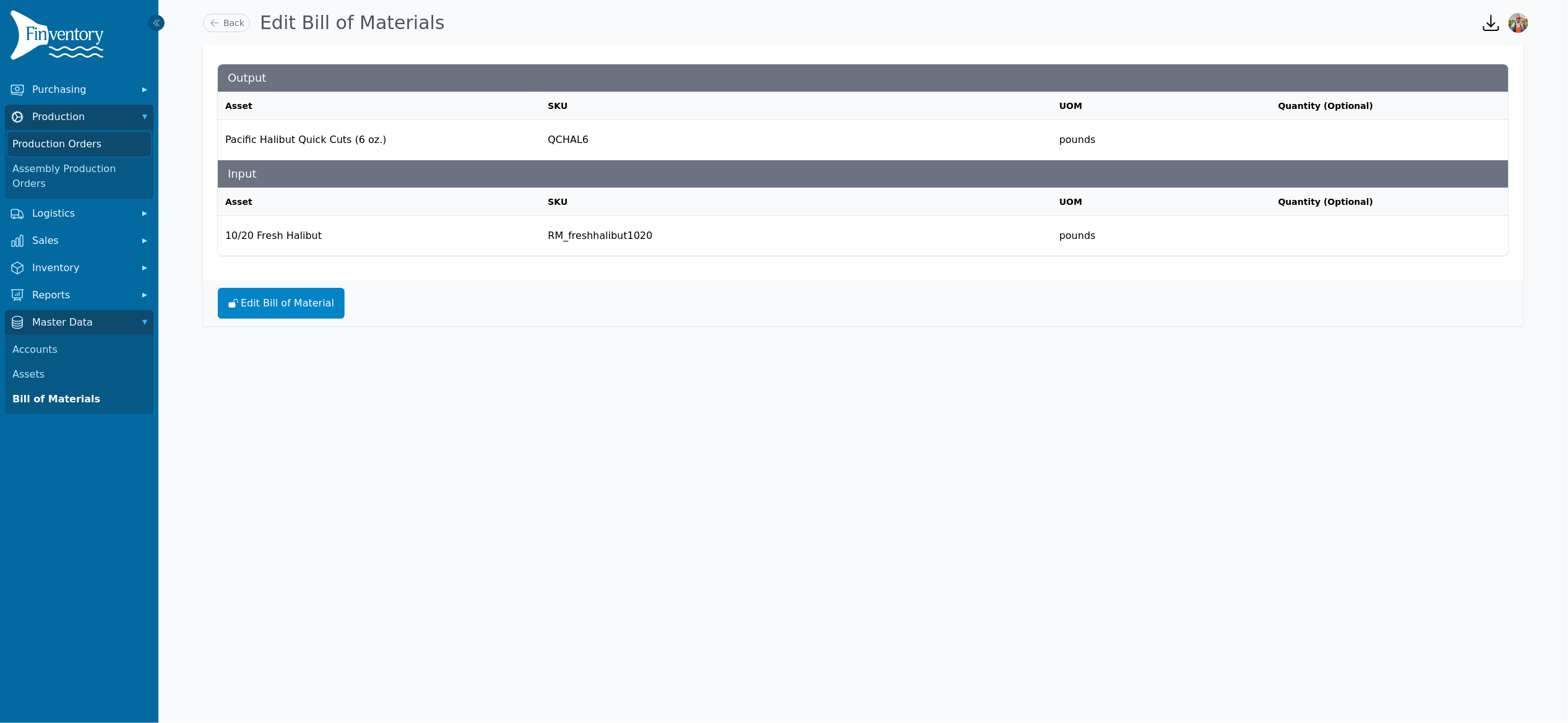
click at [86, 147] on link "Production Orders" at bounding box center [78, 144] width 144 height 25
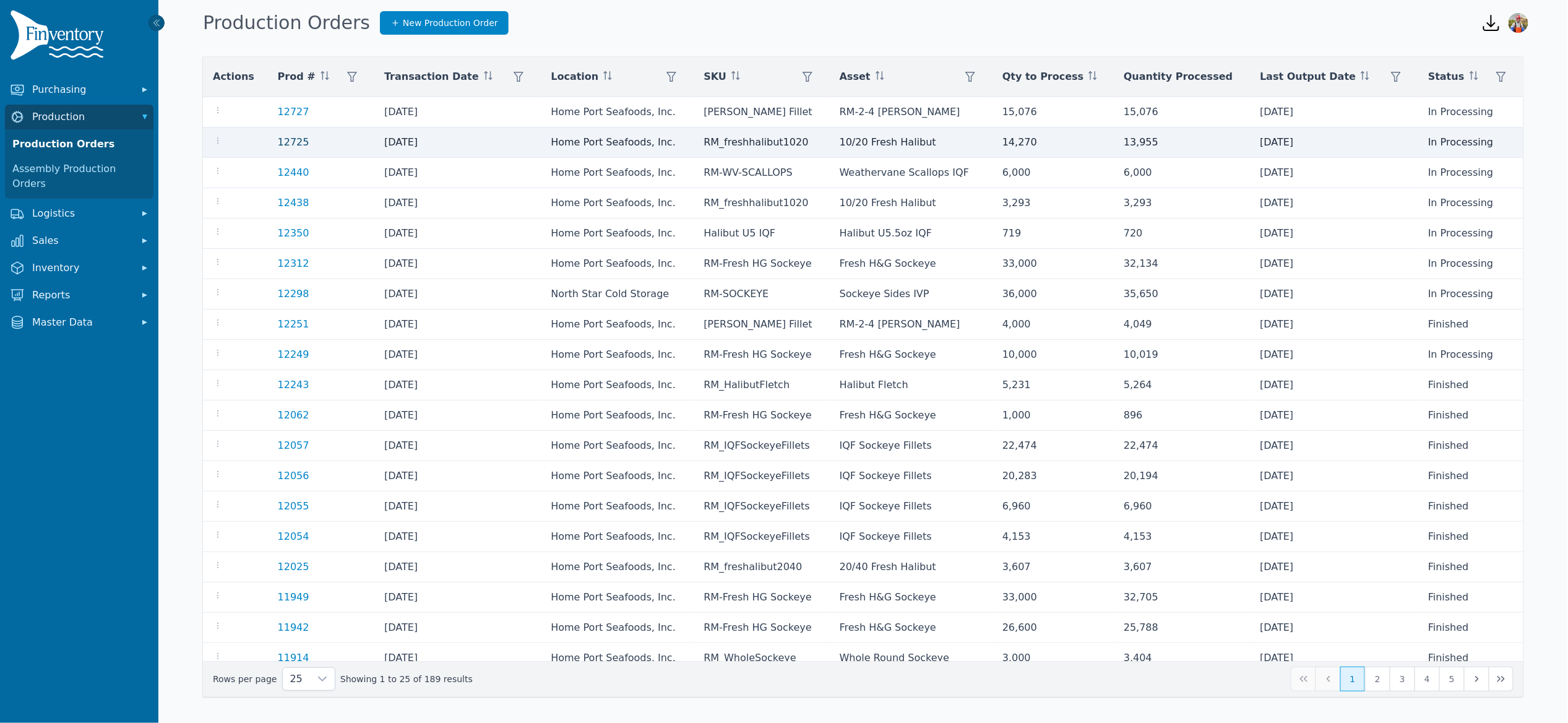
click at [290, 145] on link "12725" at bounding box center [294, 142] width 32 height 12
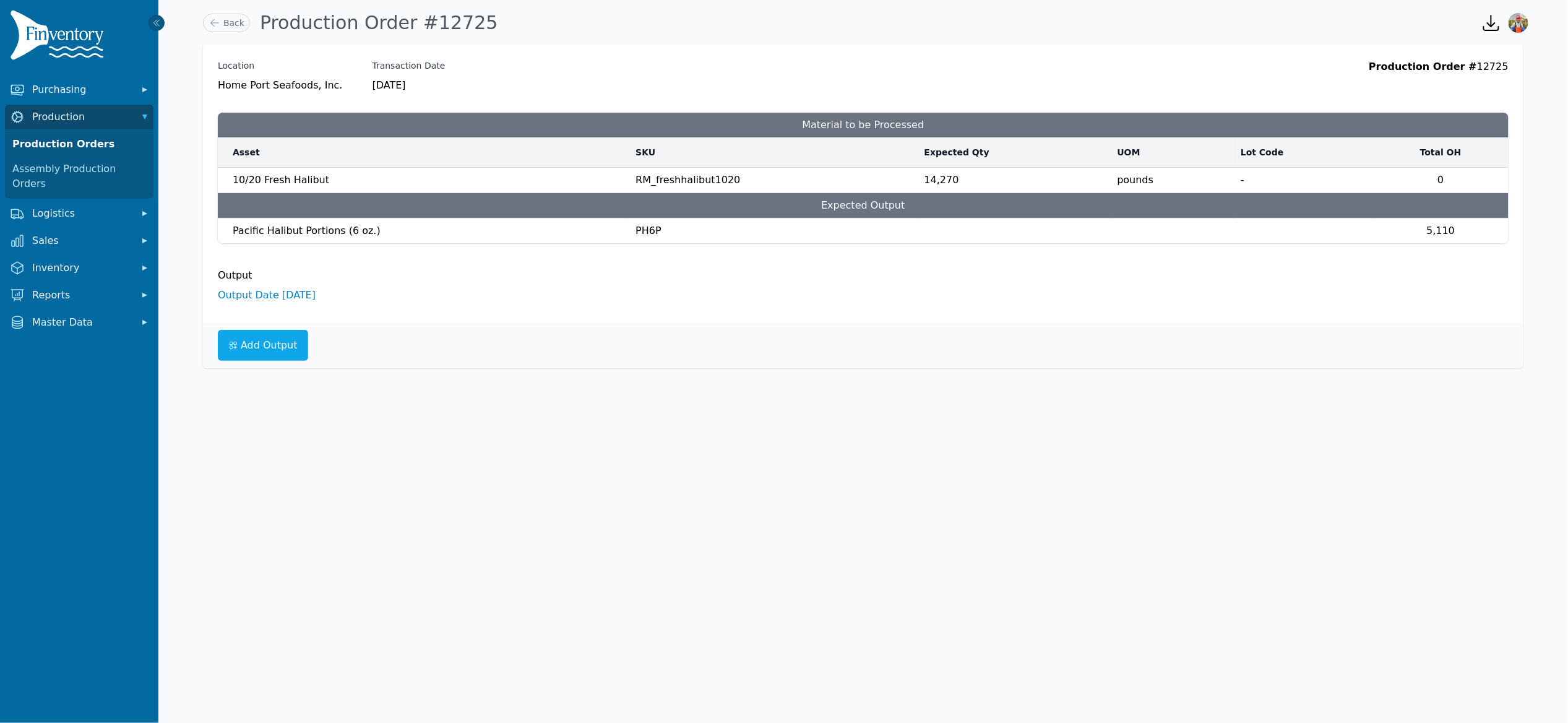
click at [317, 285] on div "Output Output Date [DATE]" at bounding box center [863, 283] width 1291 height 40
click at [310, 293] on link "Output Date [DATE]" at bounding box center [266, 295] width 97 height 12
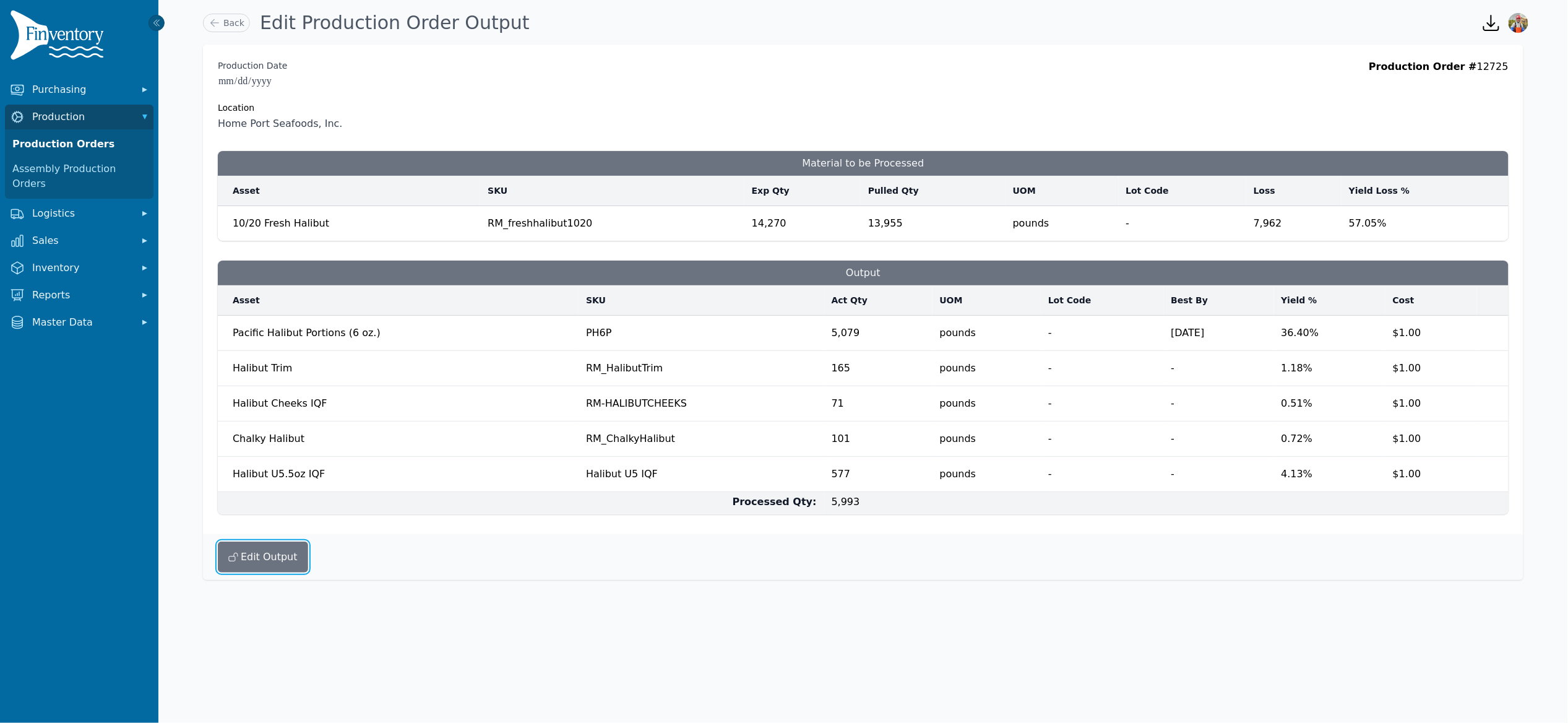
click at [282, 559] on button "Edit Output" at bounding box center [262, 556] width 90 height 31
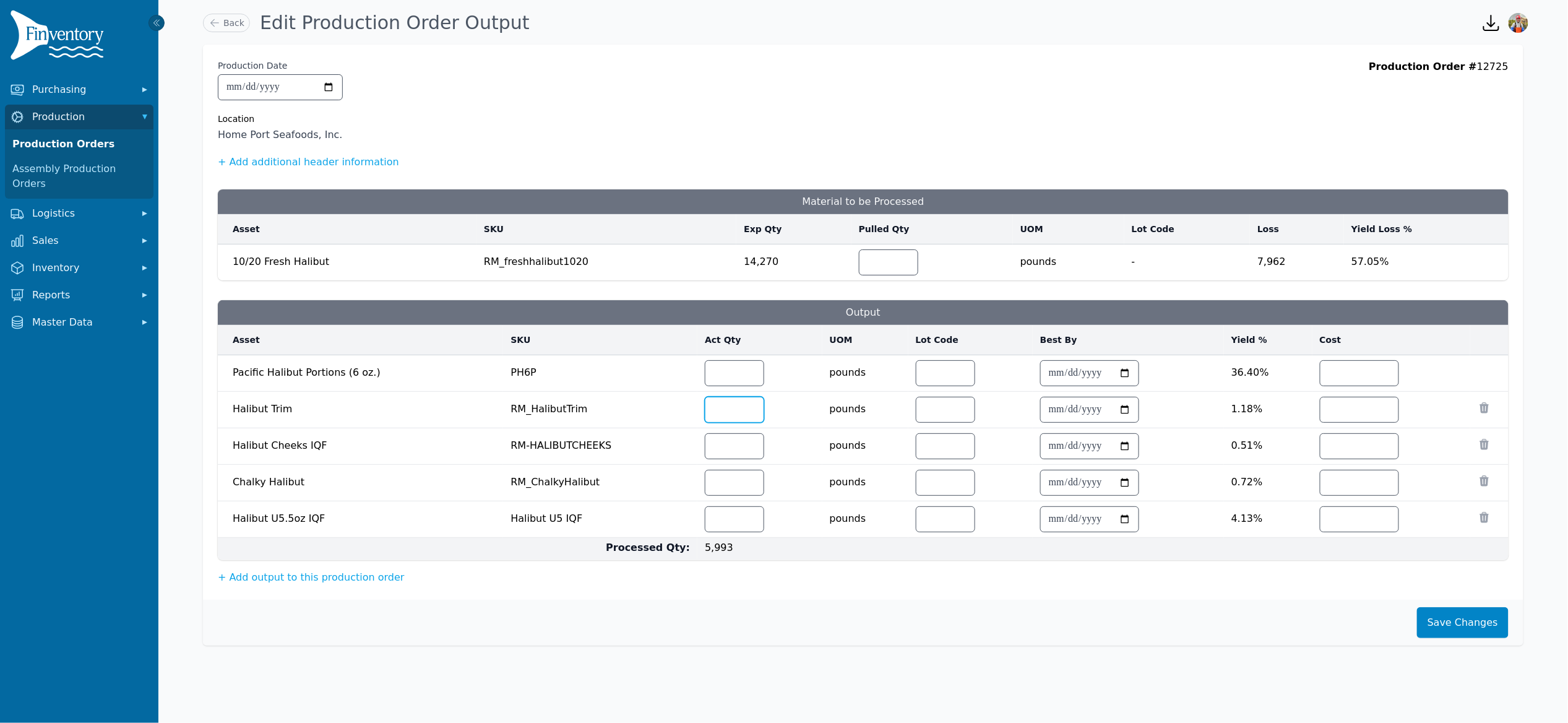
click at [711, 416] on input "***" at bounding box center [735, 409] width 59 height 25
click at [722, 414] on input "***" at bounding box center [735, 409] width 59 height 25
click at [722, 451] on input "**" at bounding box center [735, 446] width 59 height 25
type input "*"
type input "***"
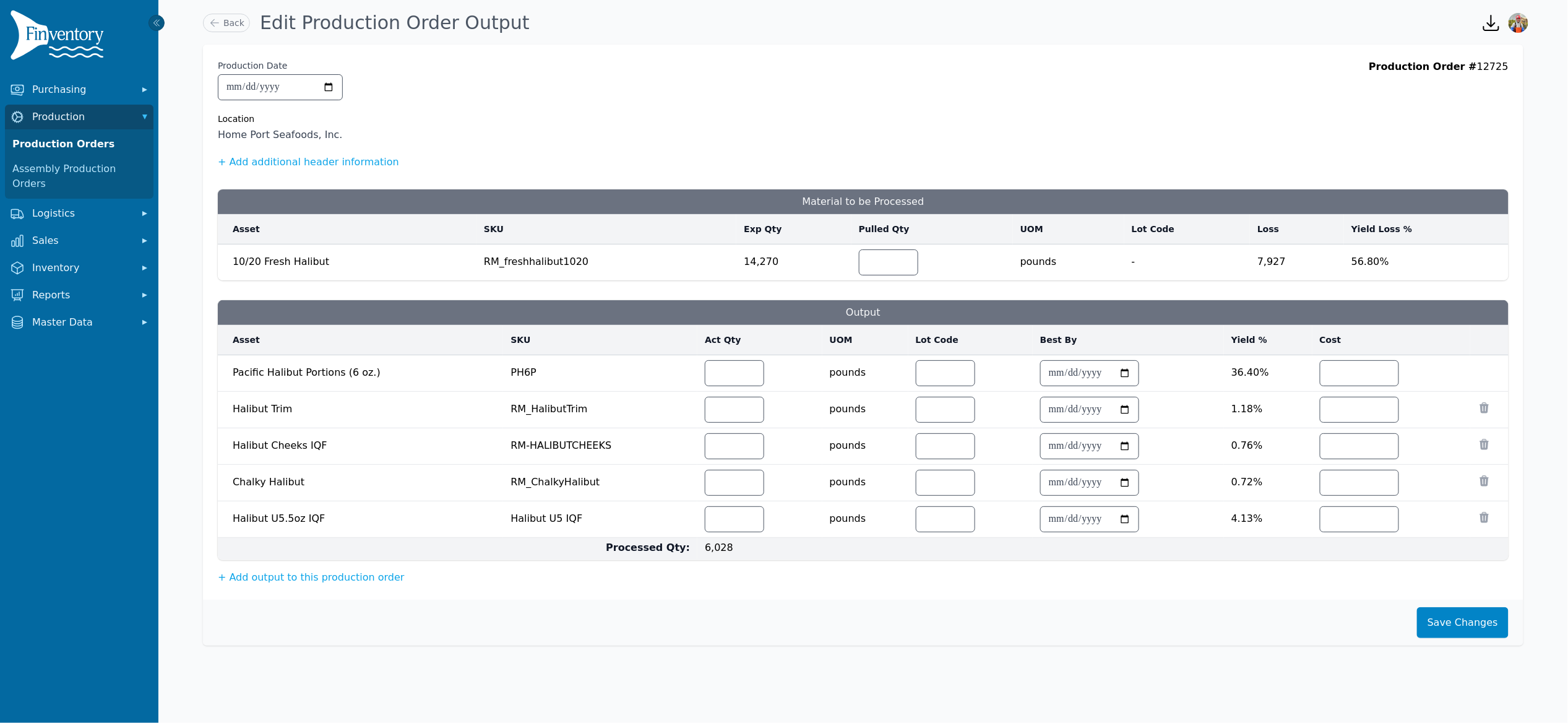
click at [714, 500] on td "***" at bounding box center [759, 483] width 124 height 37
click at [717, 496] on input "***" at bounding box center [735, 483] width 59 height 25
click at [1486, 448] on icon at bounding box center [1485, 444] width 12 height 12
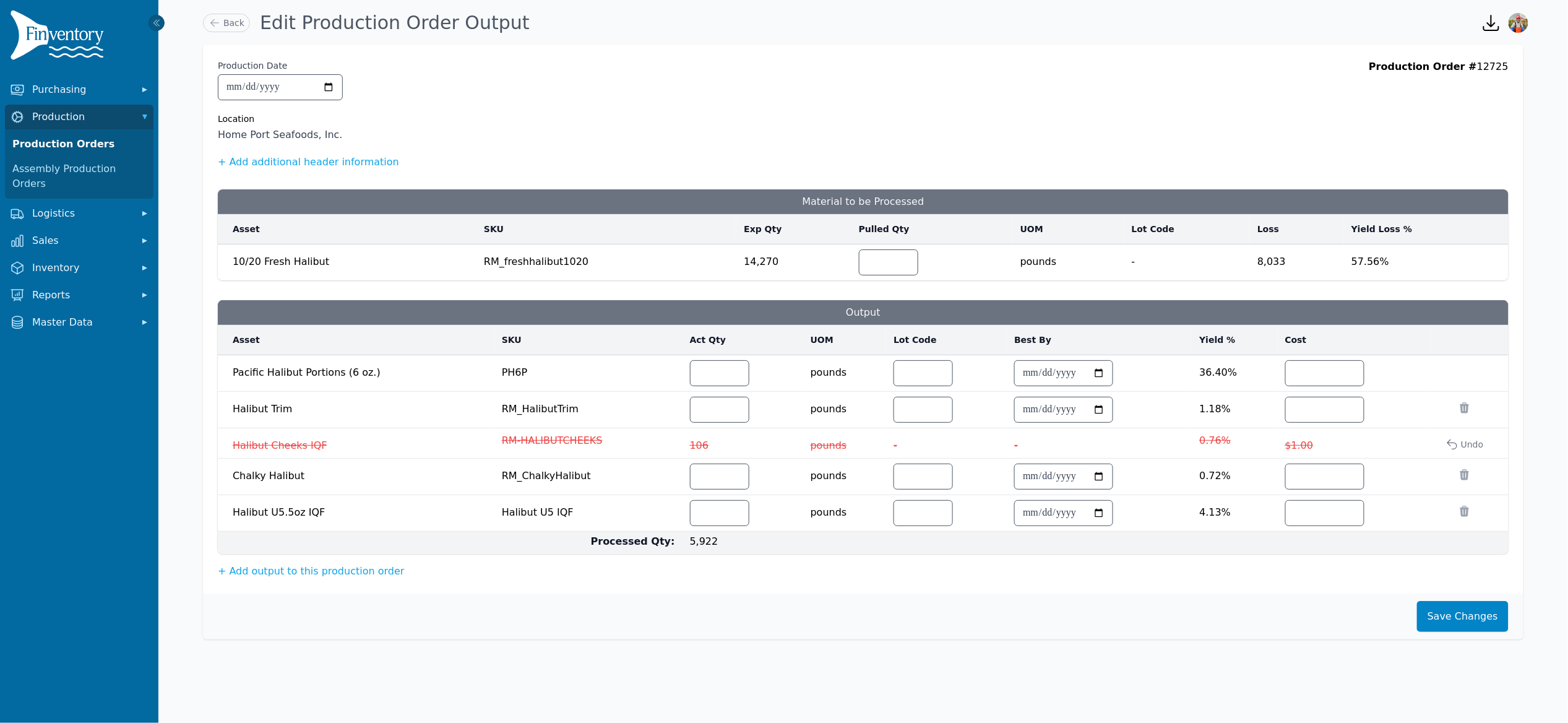
click at [1457, 446] on icon at bounding box center [1453, 445] width 10 height 10
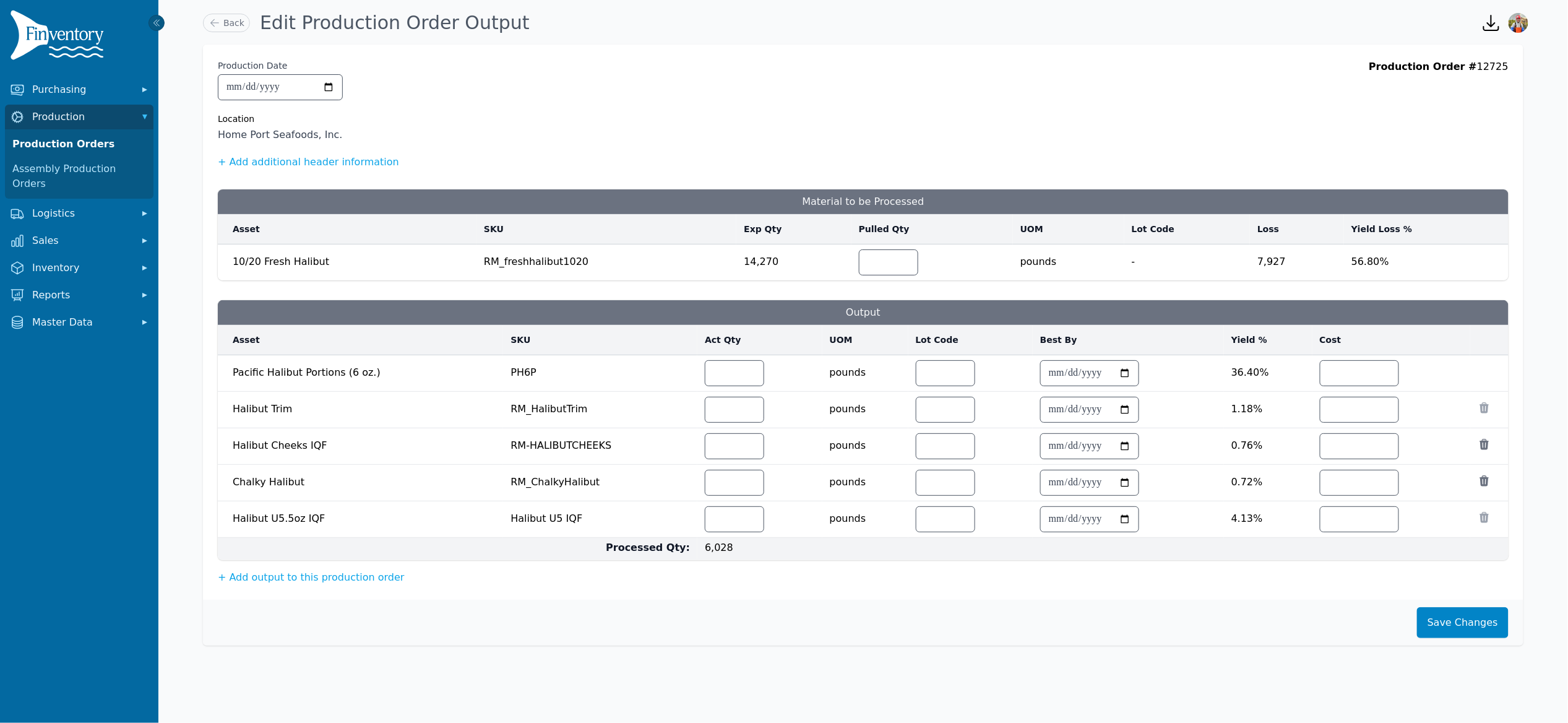
click at [1484, 486] on icon at bounding box center [1485, 481] width 9 height 11
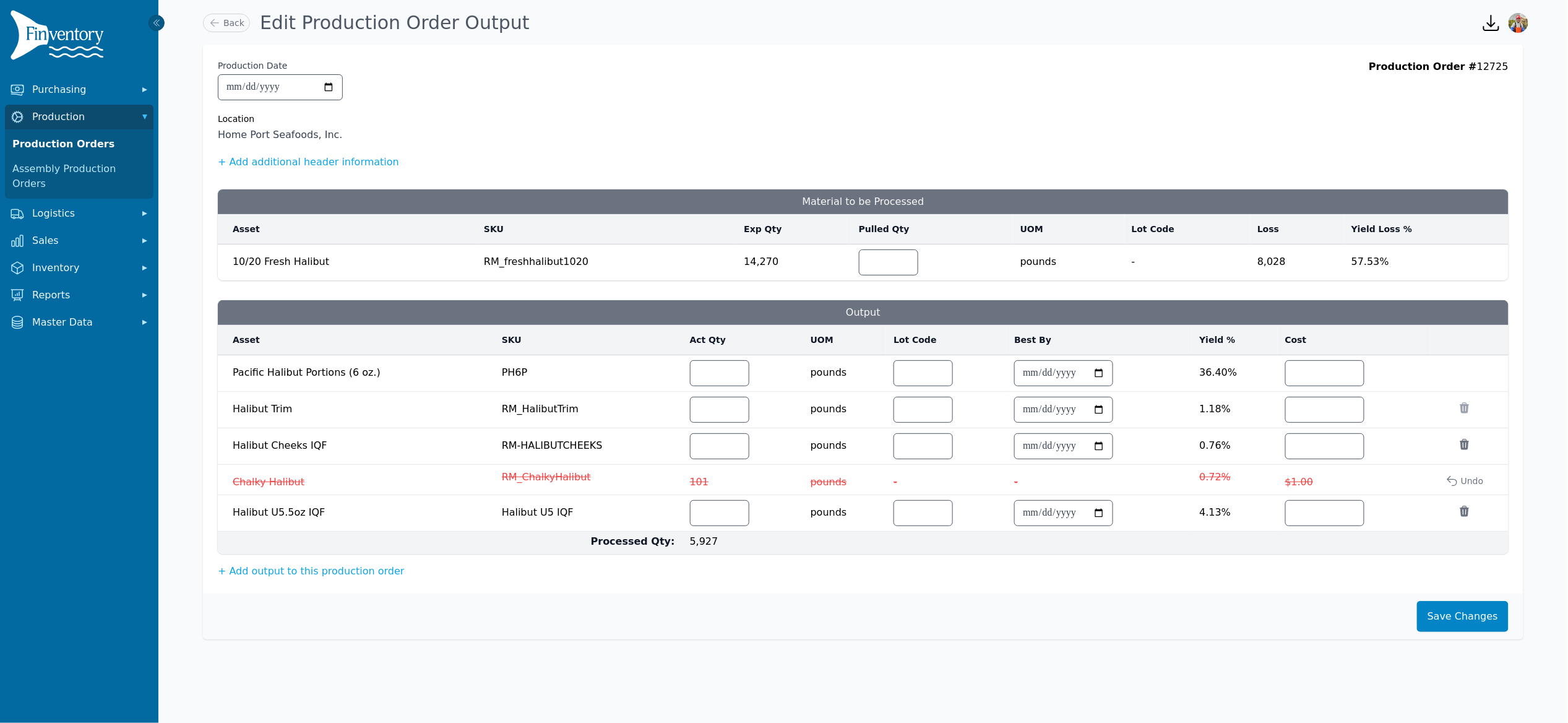
click at [1461, 511] on icon at bounding box center [1465, 511] width 12 height 12
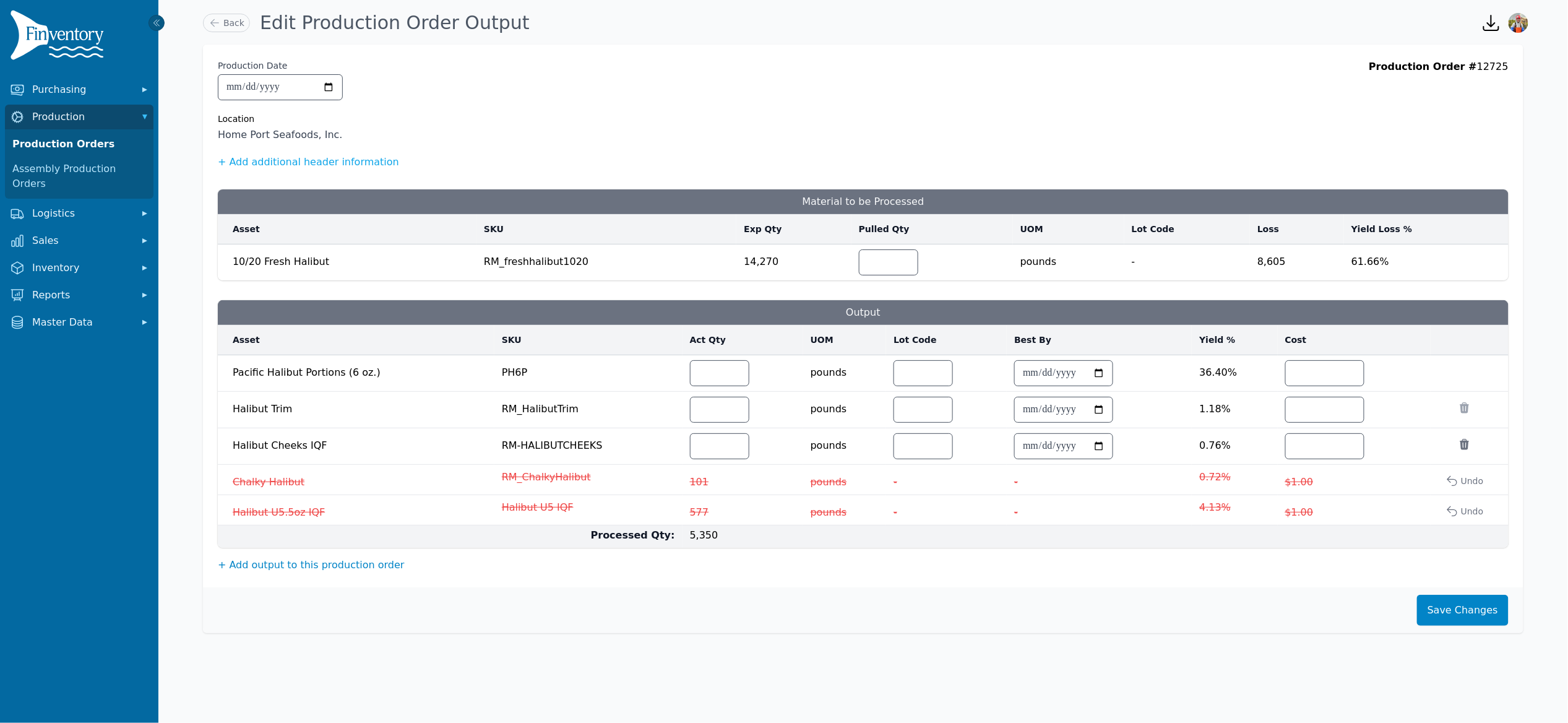
click at [318, 568] on button "+ Add output to this production order" at bounding box center [311, 565] width 187 height 15
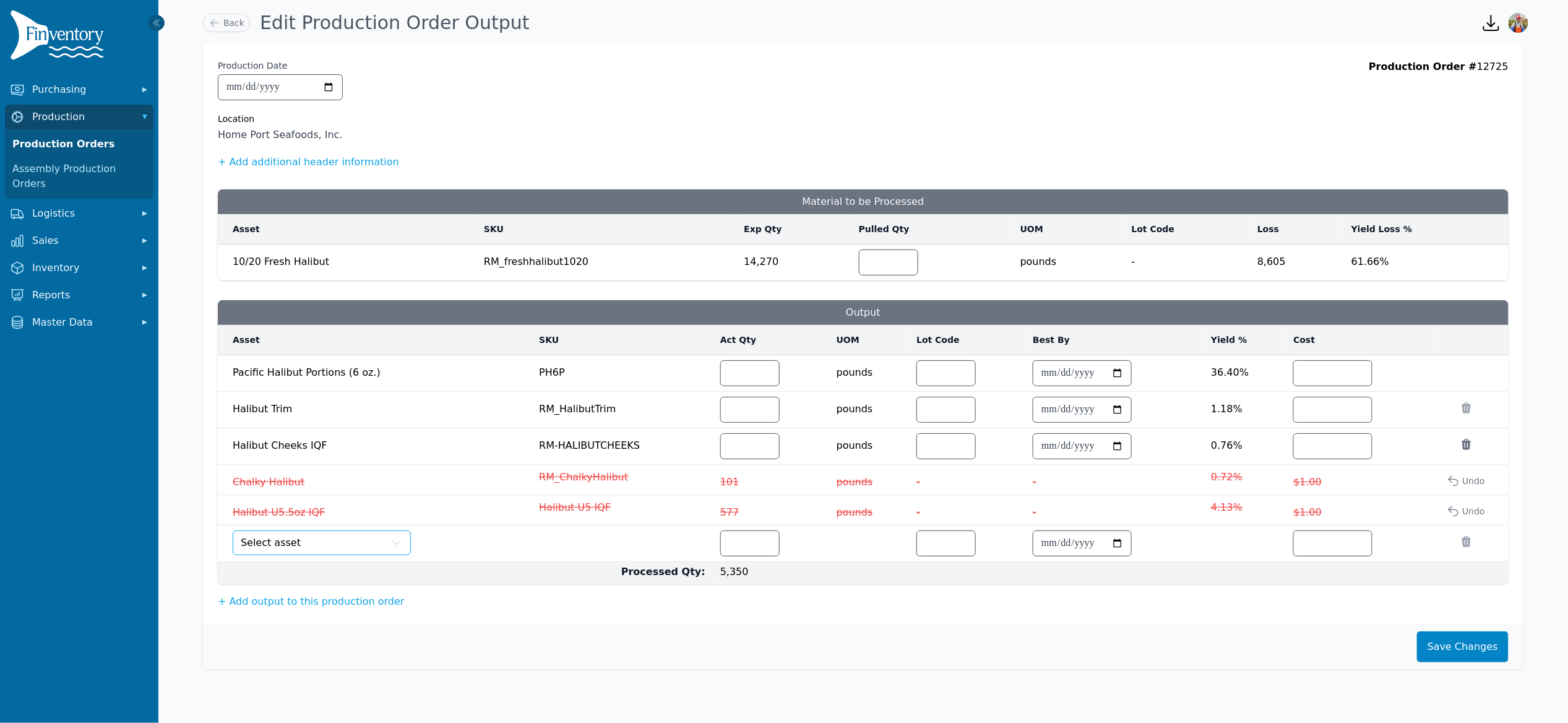
click at [307, 554] on button "Select asset" at bounding box center [322, 542] width 179 height 25
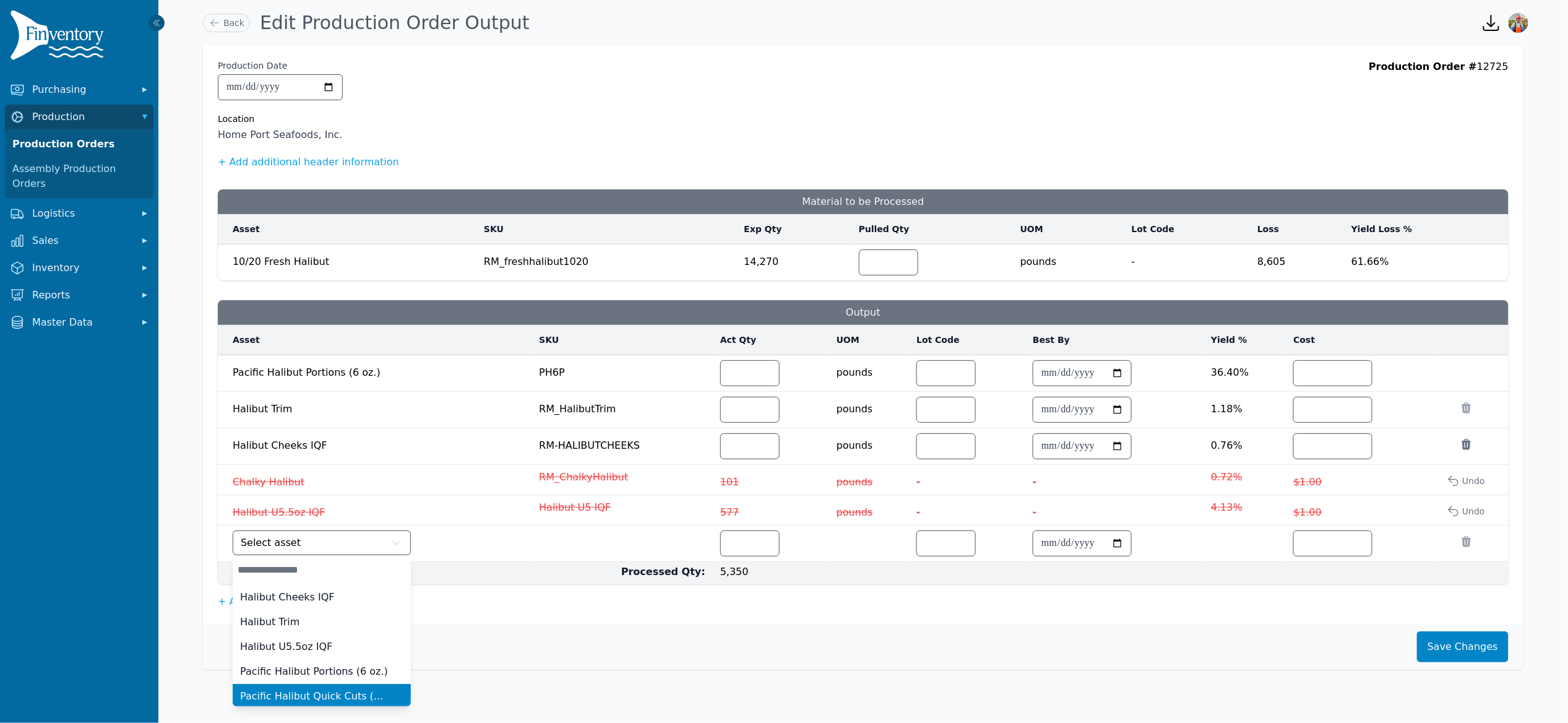
scroll to position [30, 0]
drag, startPoint x: 341, startPoint y: 692, endPoint x: 359, endPoint y: 689, distance: 18.2
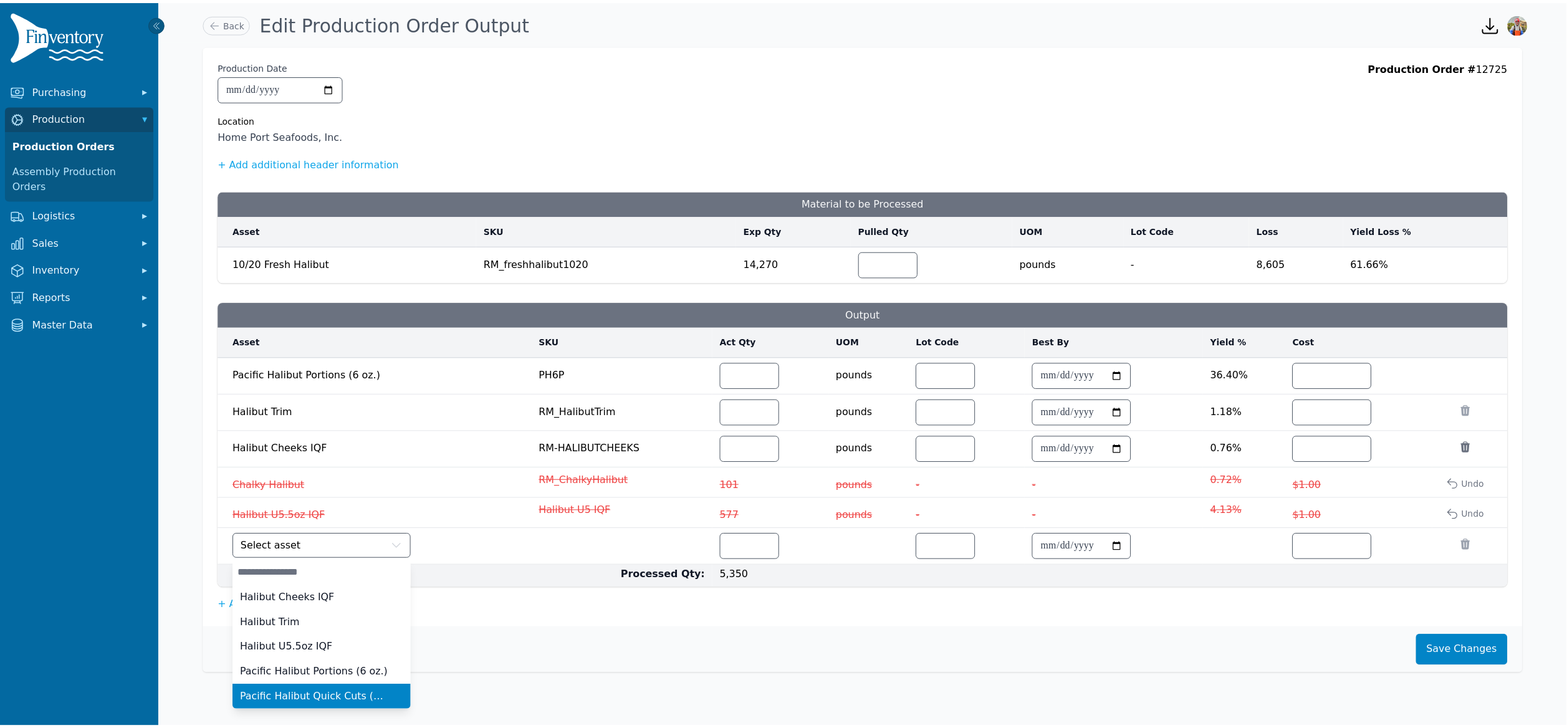
scroll to position [0, 0]
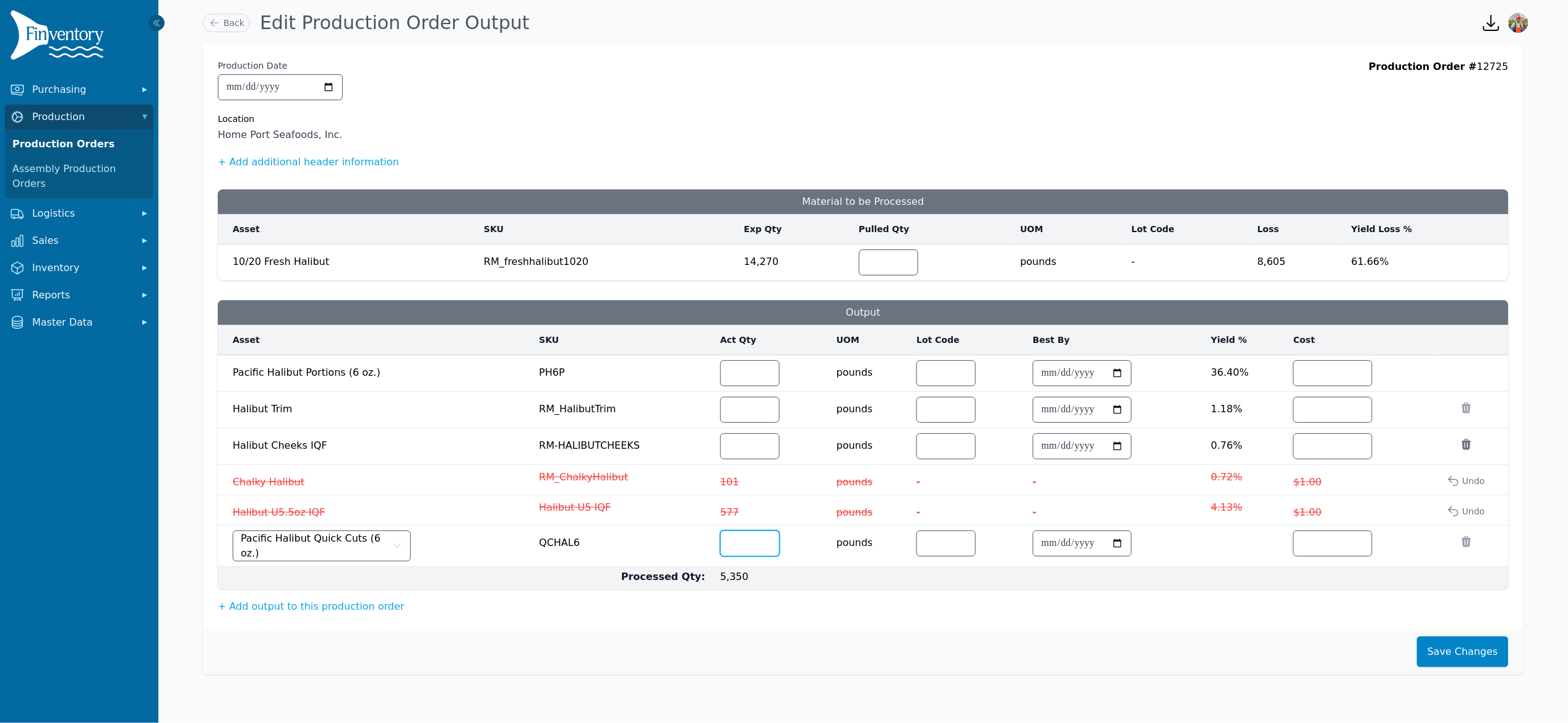
click at [745, 555] on input "number" at bounding box center [750, 543] width 59 height 25
type input "***"
click at [1328, 553] on input "number" at bounding box center [1333, 543] width 78 height 25
type input "*"
drag, startPoint x: 759, startPoint y: 377, endPoint x: 670, endPoint y: 360, distance: 90.6
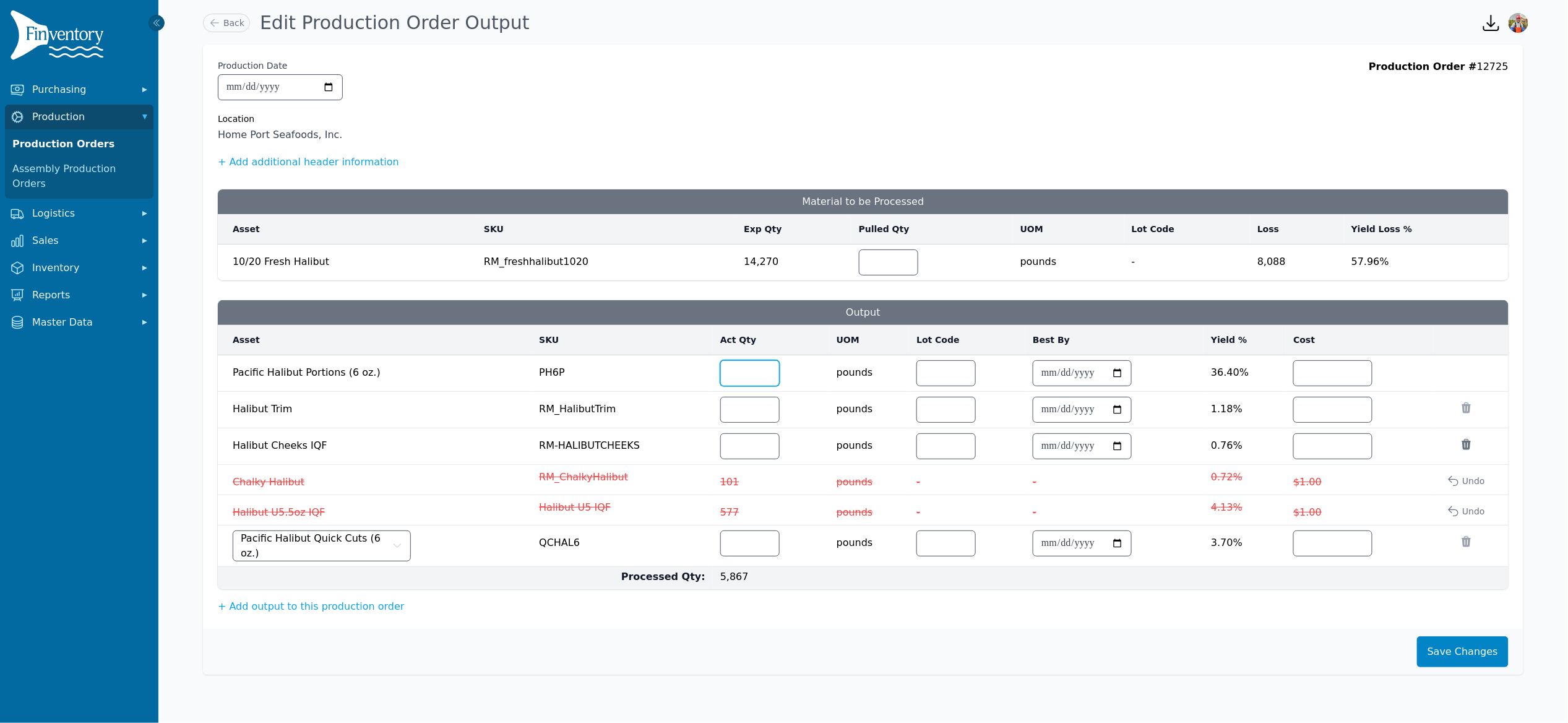
click at [671, 496] on tr "**********" at bounding box center [863, 510] width 1291 height 31
type input "****"
click at [304, 614] on button "+ Add output to this production order" at bounding box center [311, 606] width 187 height 15
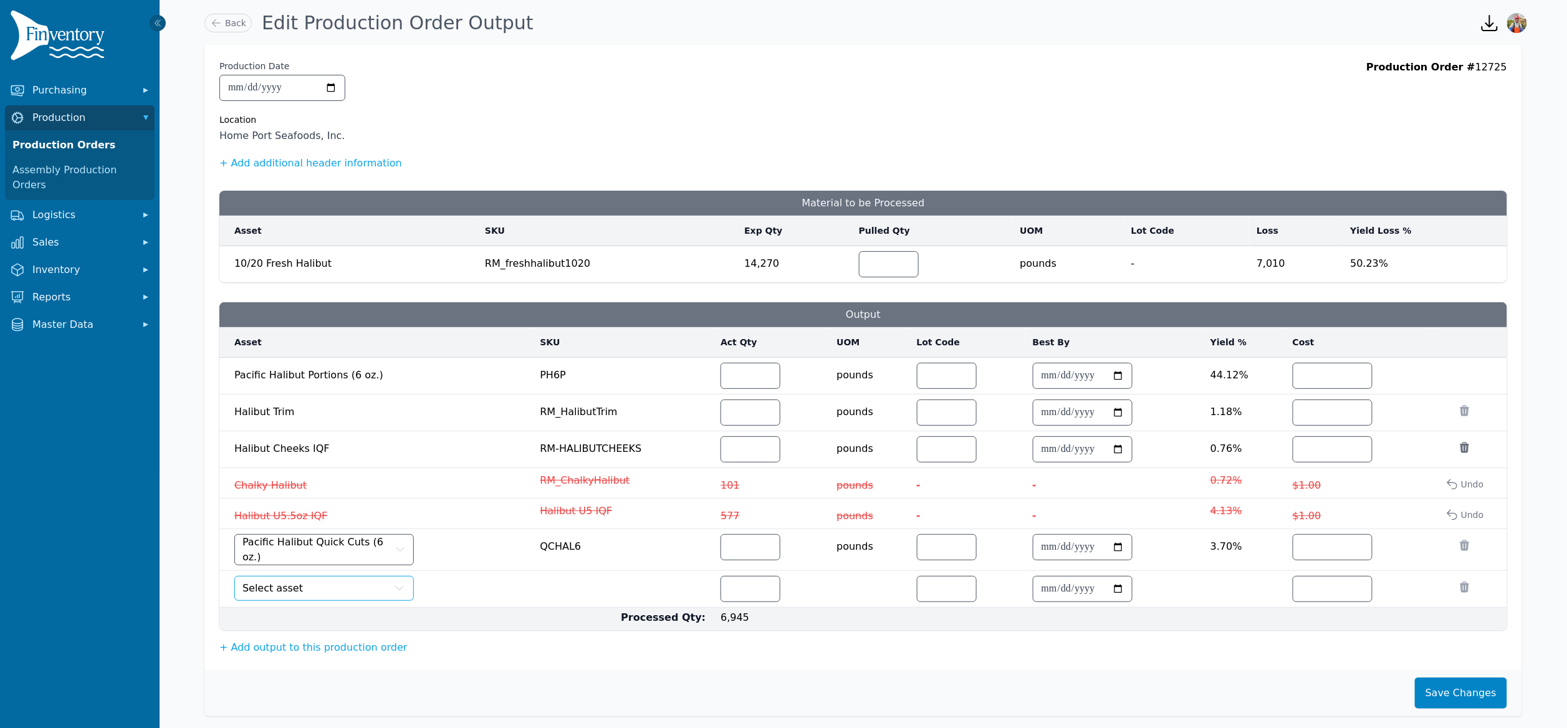
click at [312, 588] on button "Select asset" at bounding box center [324, 588] width 180 height 25
type input "***"
drag, startPoint x: 742, startPoint y: 606, endPoint x: 744, endPoint y: 598, distance: 8.3
click at [742, 605] on td at bounding box center [771, 589] width 116 height 37
click at [744, 598] on input "number" at bounding box center [750, 589] width 59 height 25
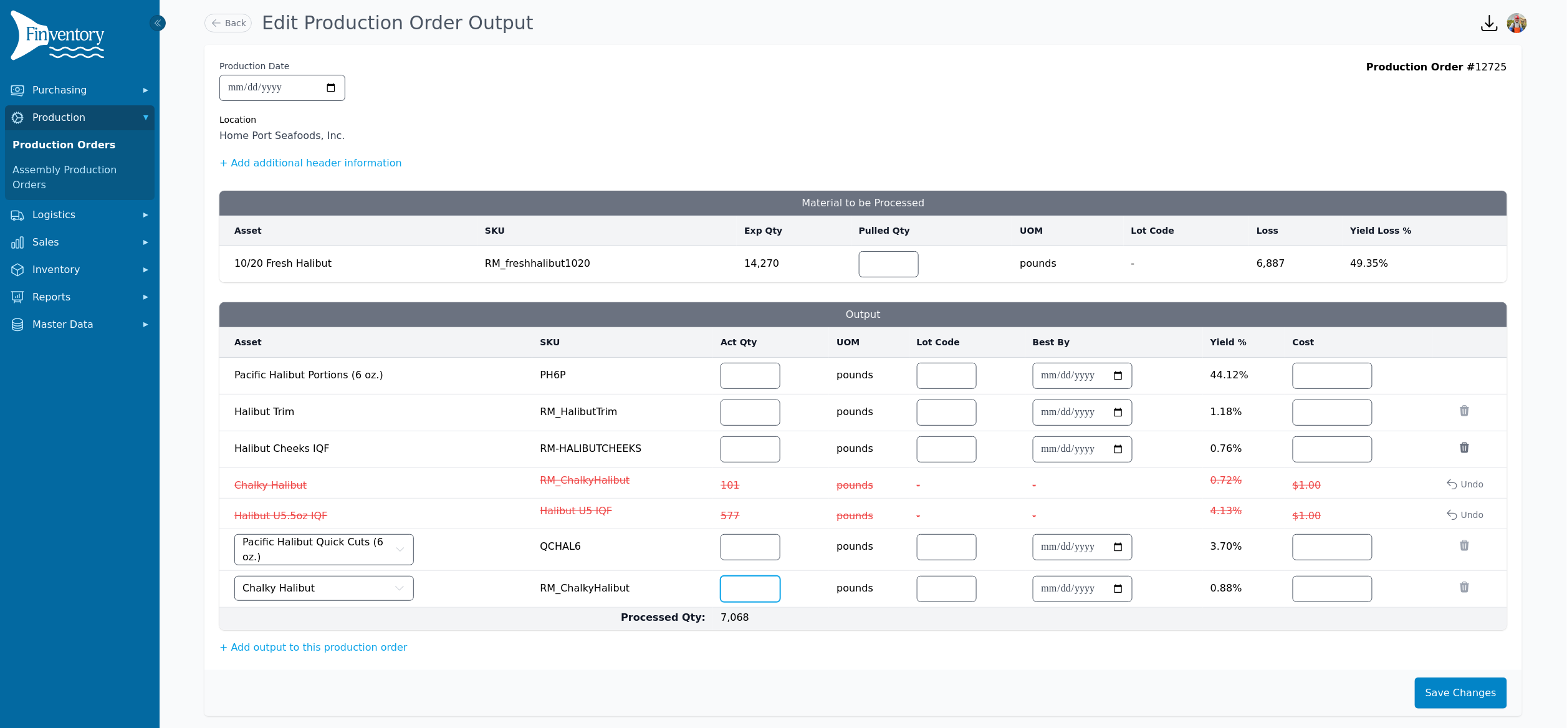
type input "***"
click at [281, 654] on button "+ Add output to this production order" at bounding box center [313, 647] width 188 height 15
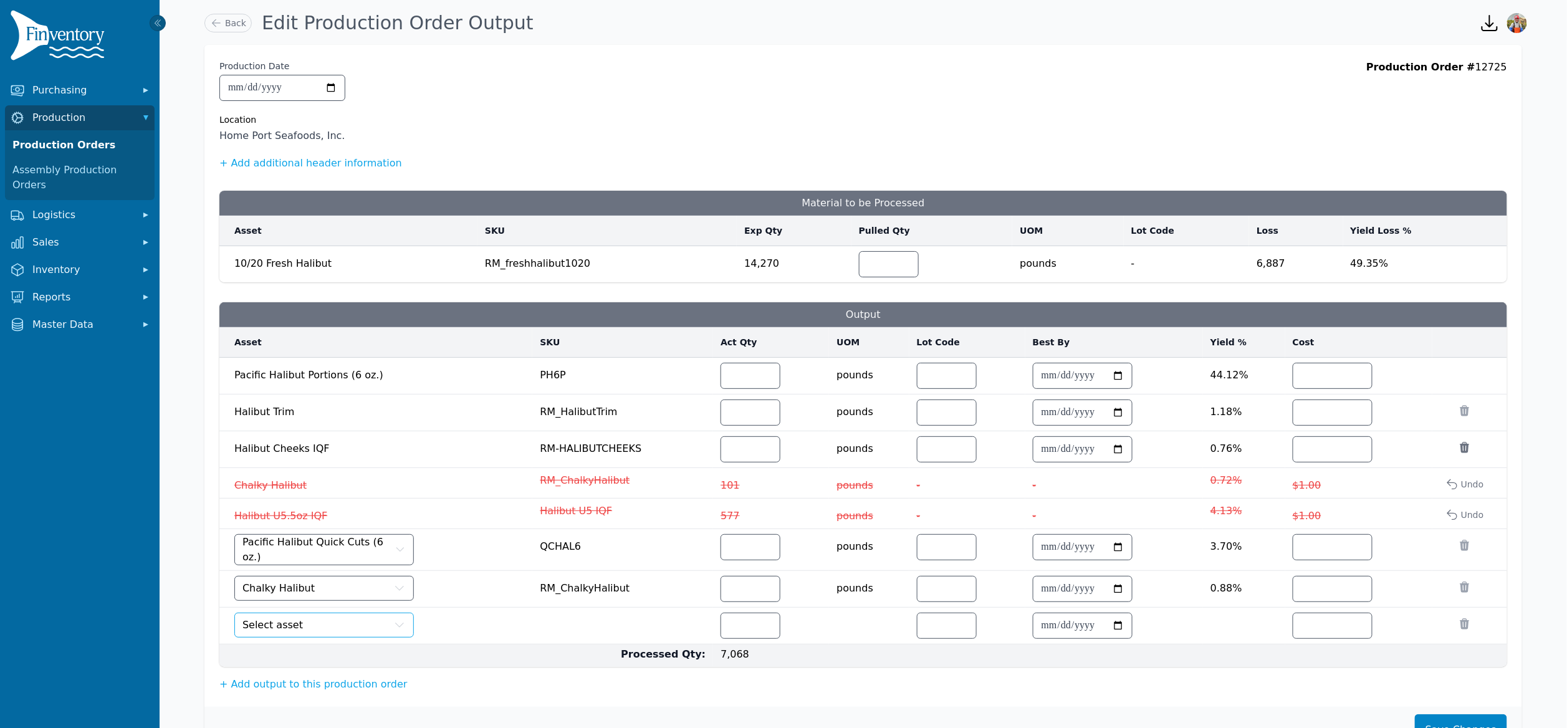
click at [283, 631] on span "Select asset" at bounding box center [272, 625] width 60 height 15
type input "*"
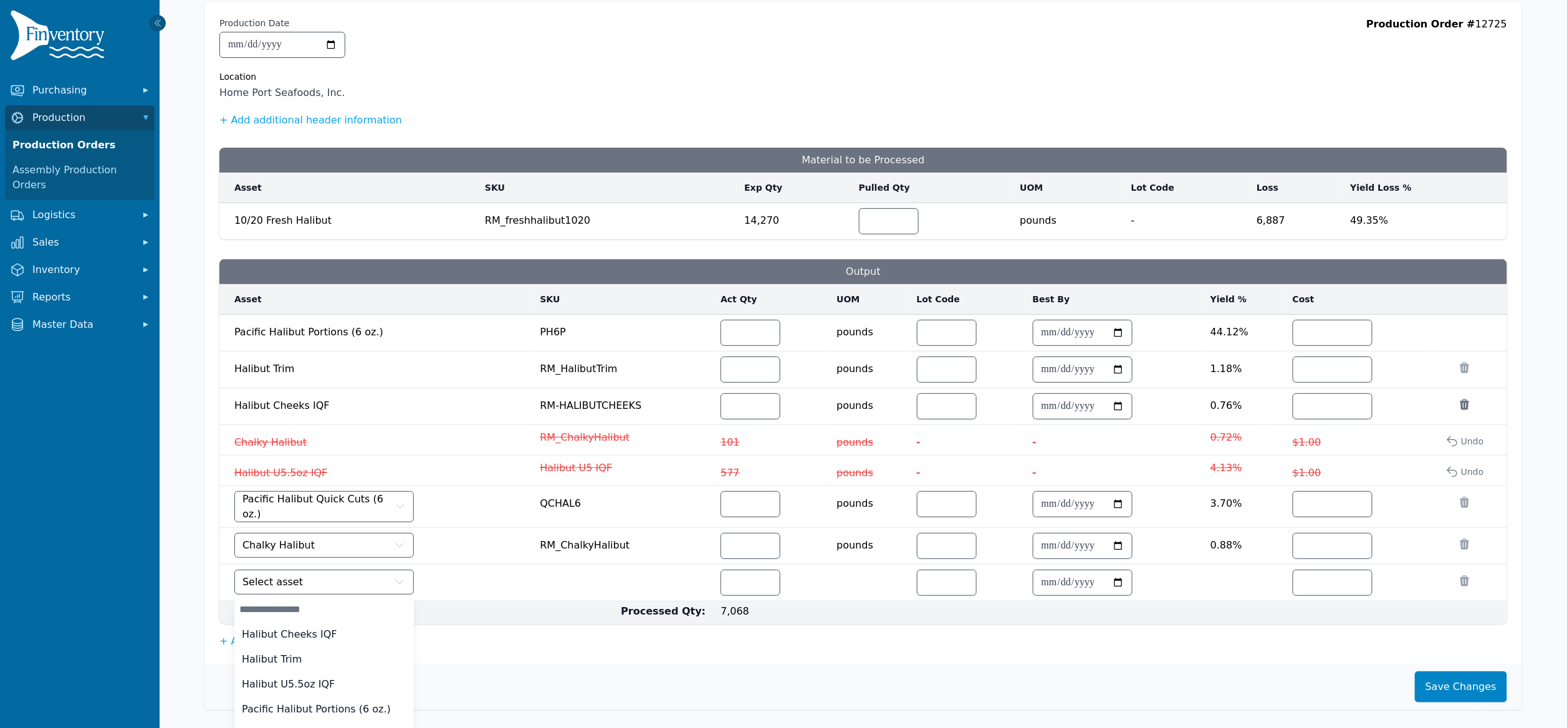
scroll to position [66, 0]
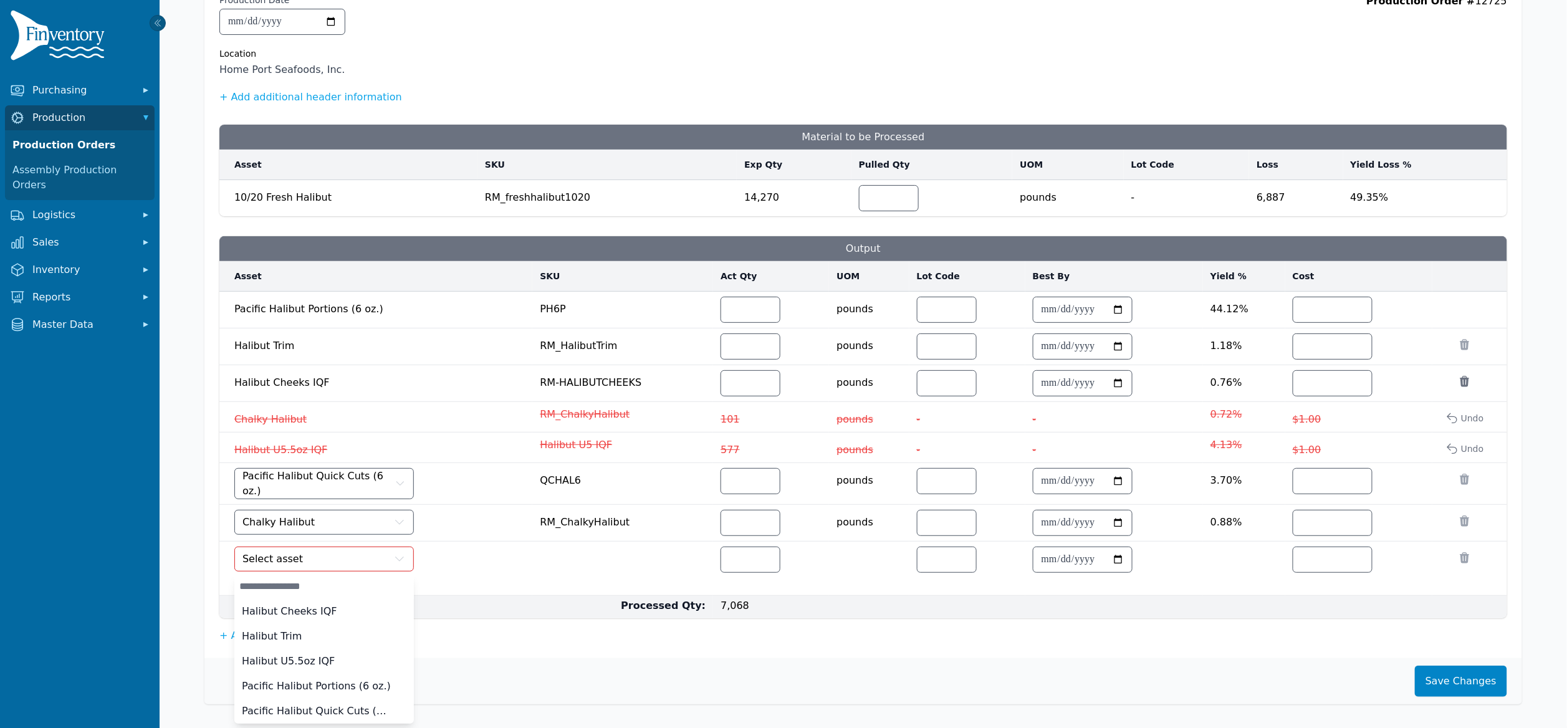
drag, startPoint x: 486, startPoint y: 590, endPoint x: 496, endPoint y: 590, distance: 9.4
click at [487, 587] on li "Output asset is required." at bounding box center [379, 580] width 290 height 12
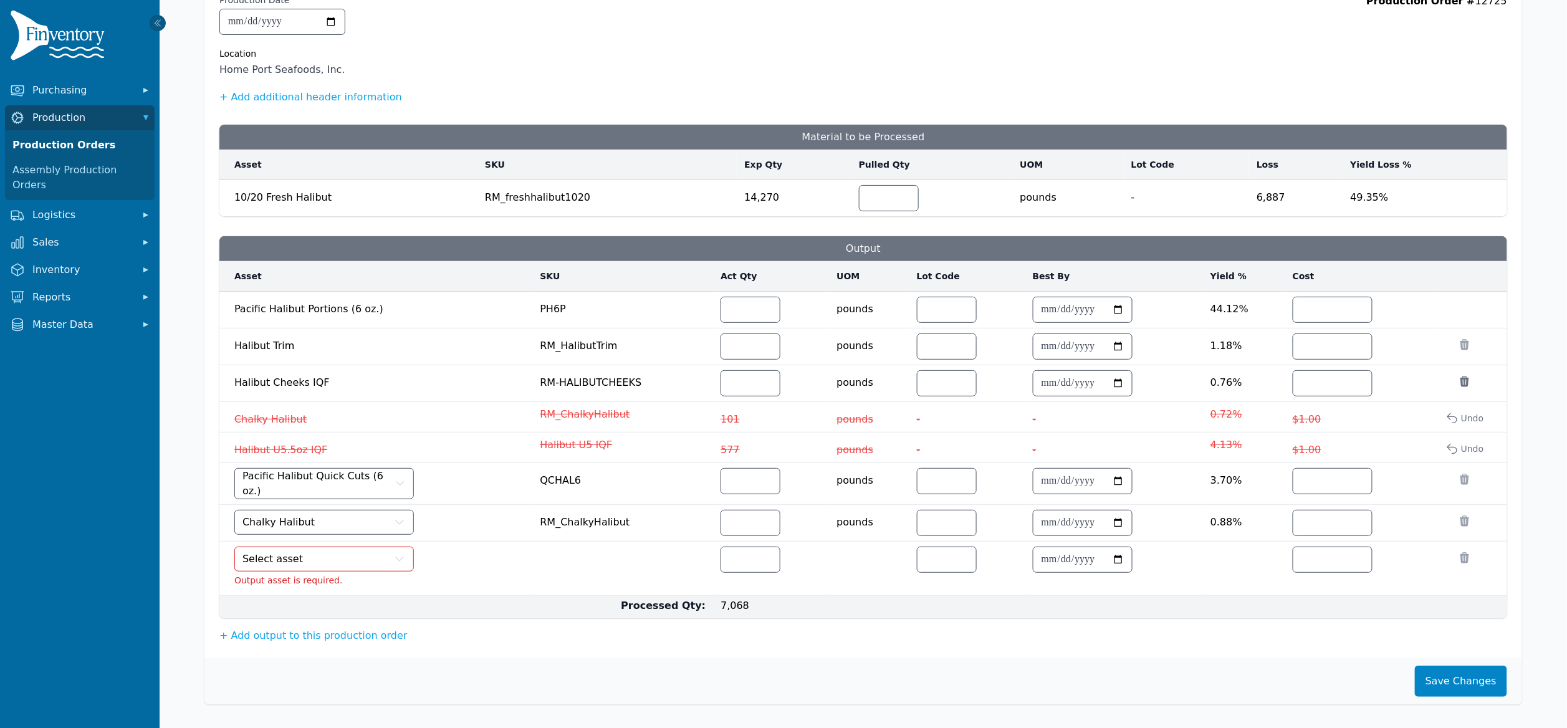
click at [1470, 562] on icon at bounding box center [1464, 558] width 12 height 12
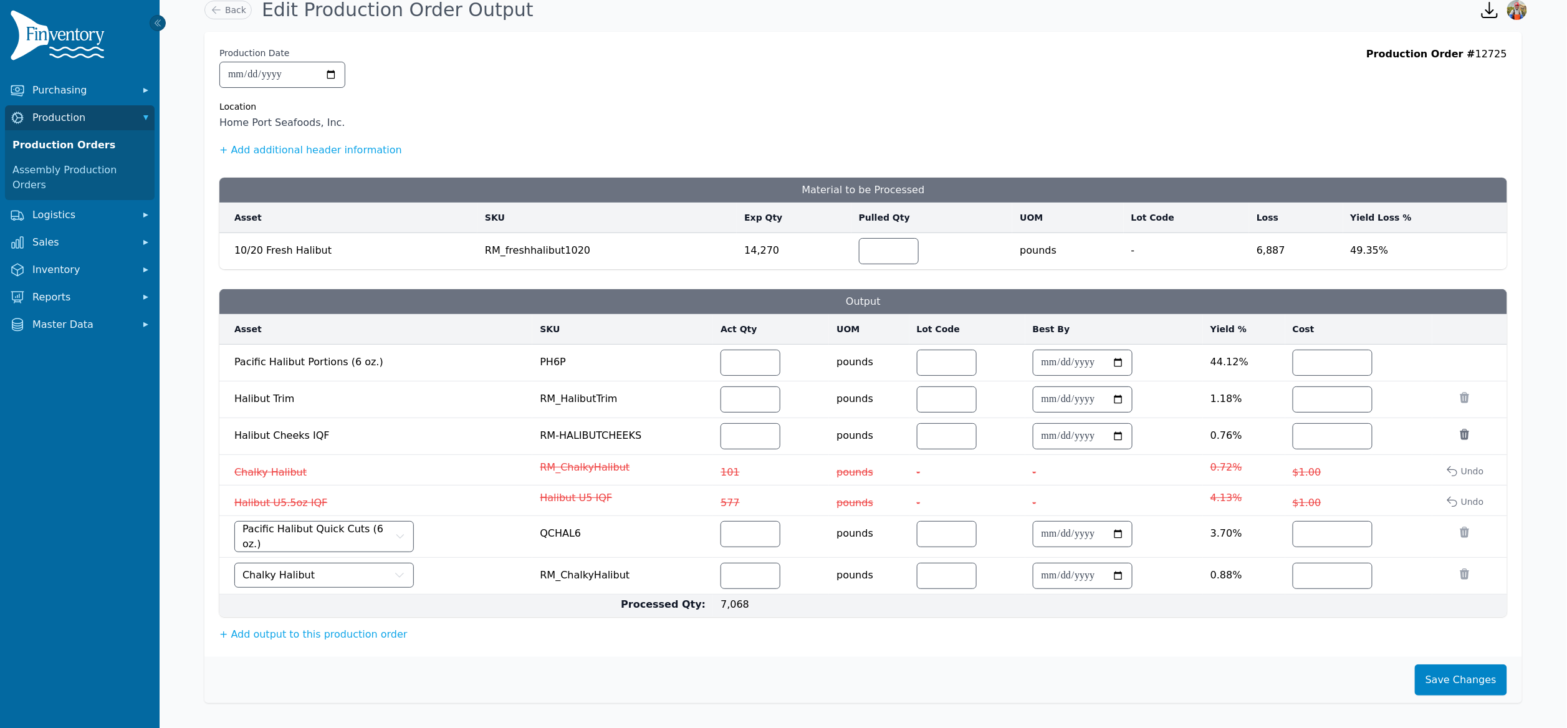
scroll to position [18, 0]
click at [1460, 681] on button "Save Changes" at bounding box center [1461, 679] width 92 height 31
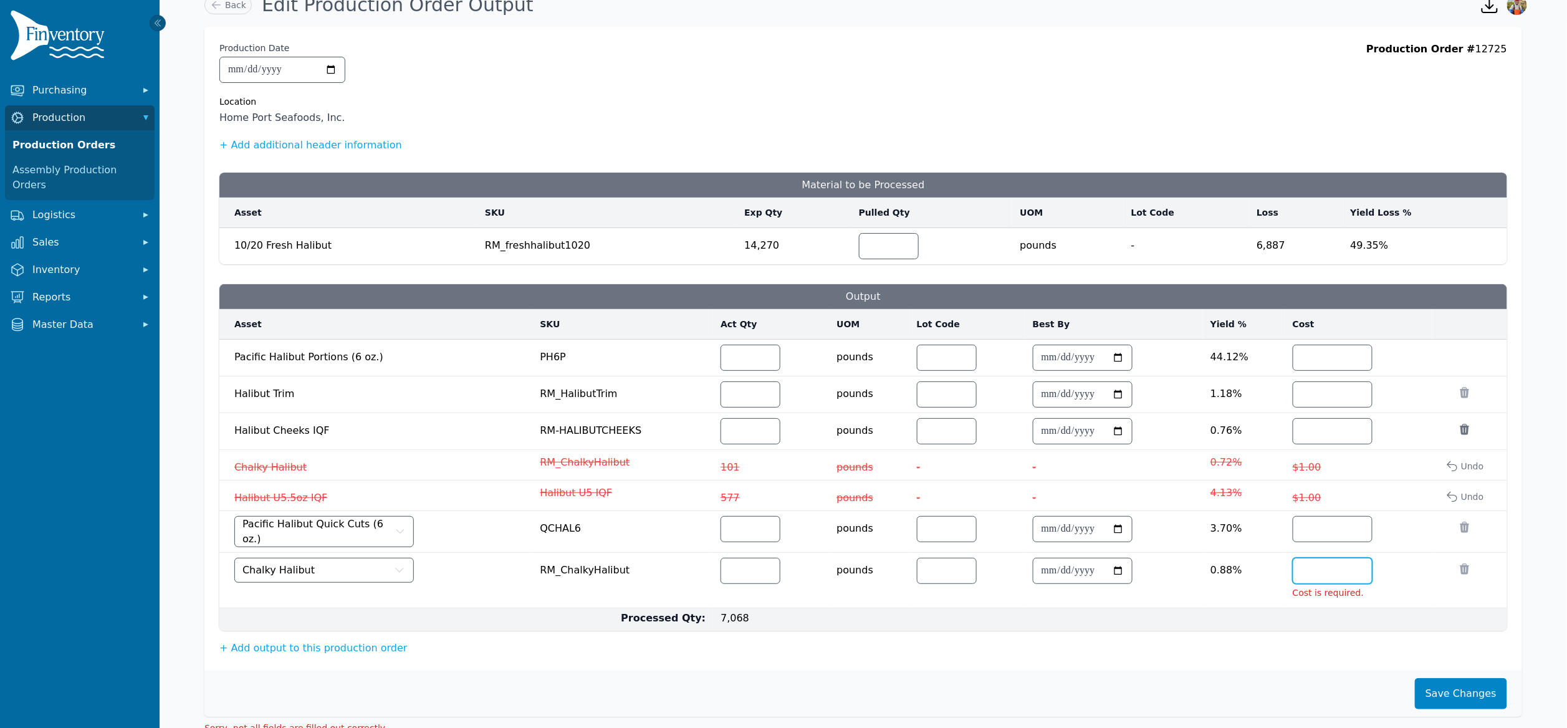
click at [1319, 577] on input "number" at bounding box center [1332, 570] width 79 height 25
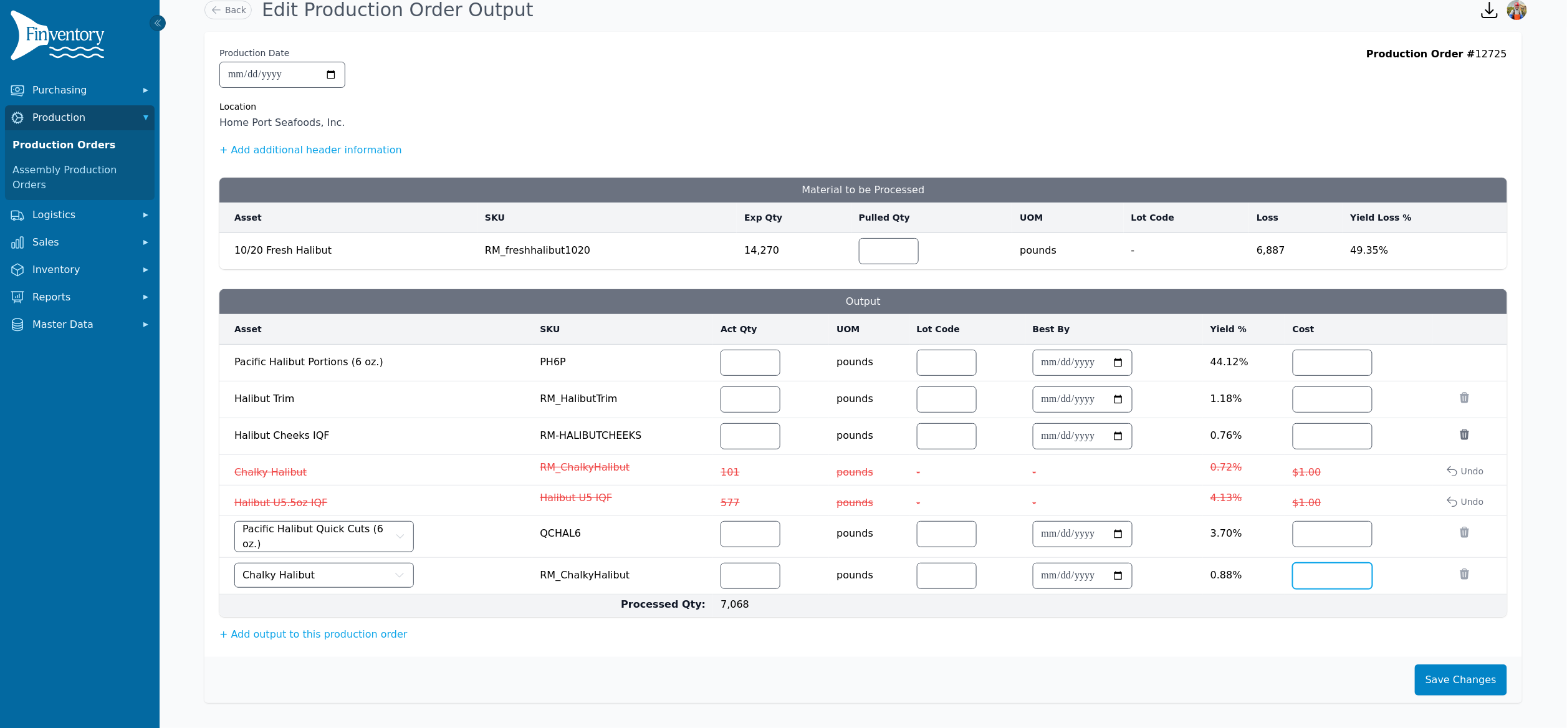
type input "*"
click at [755, 400] on input "***" at bounding box center [750, 399] width 59 height 25
type input "*"
type input "***"
click at [1462, 688] on button "Save Changes" at bounding box center [1461, 679] width 92 height 31
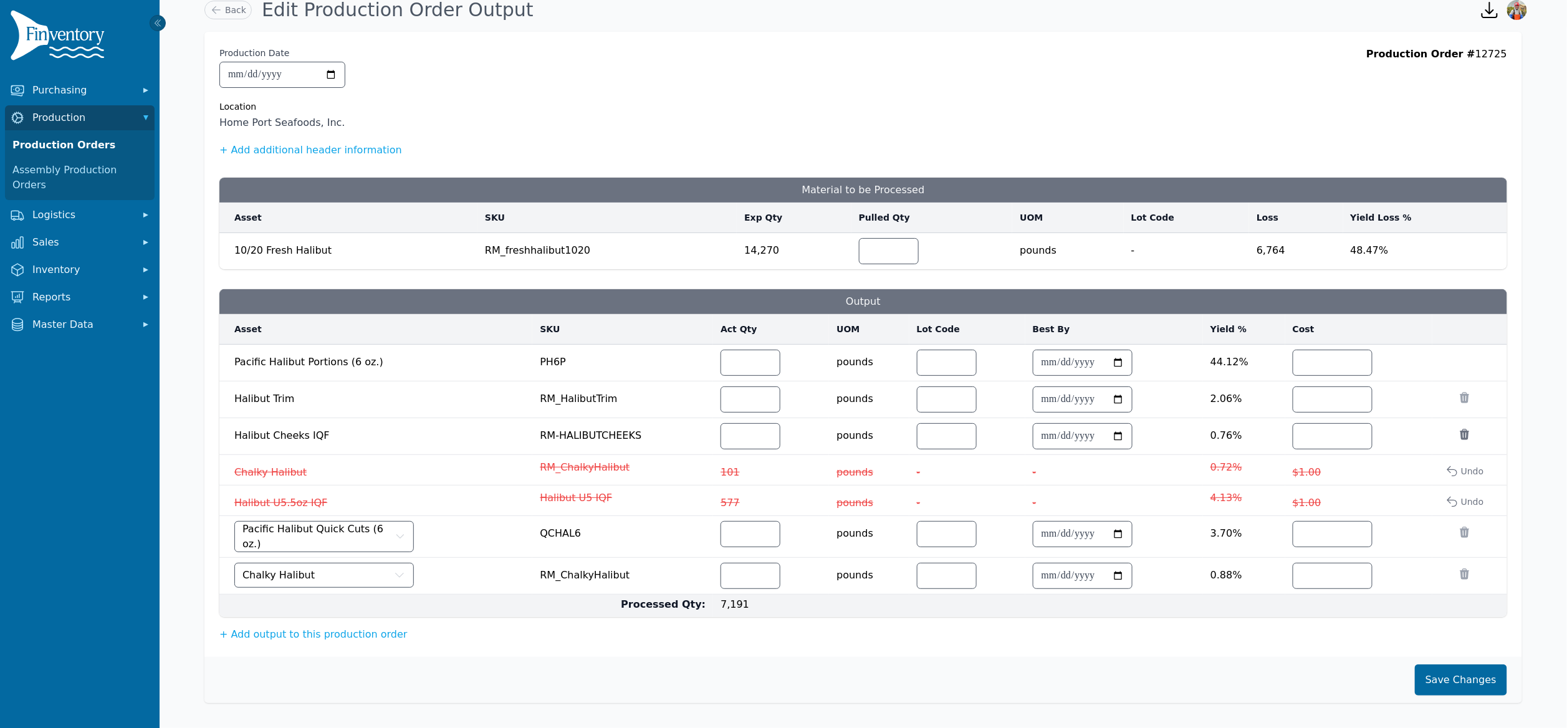
scroll to position [16, 0]
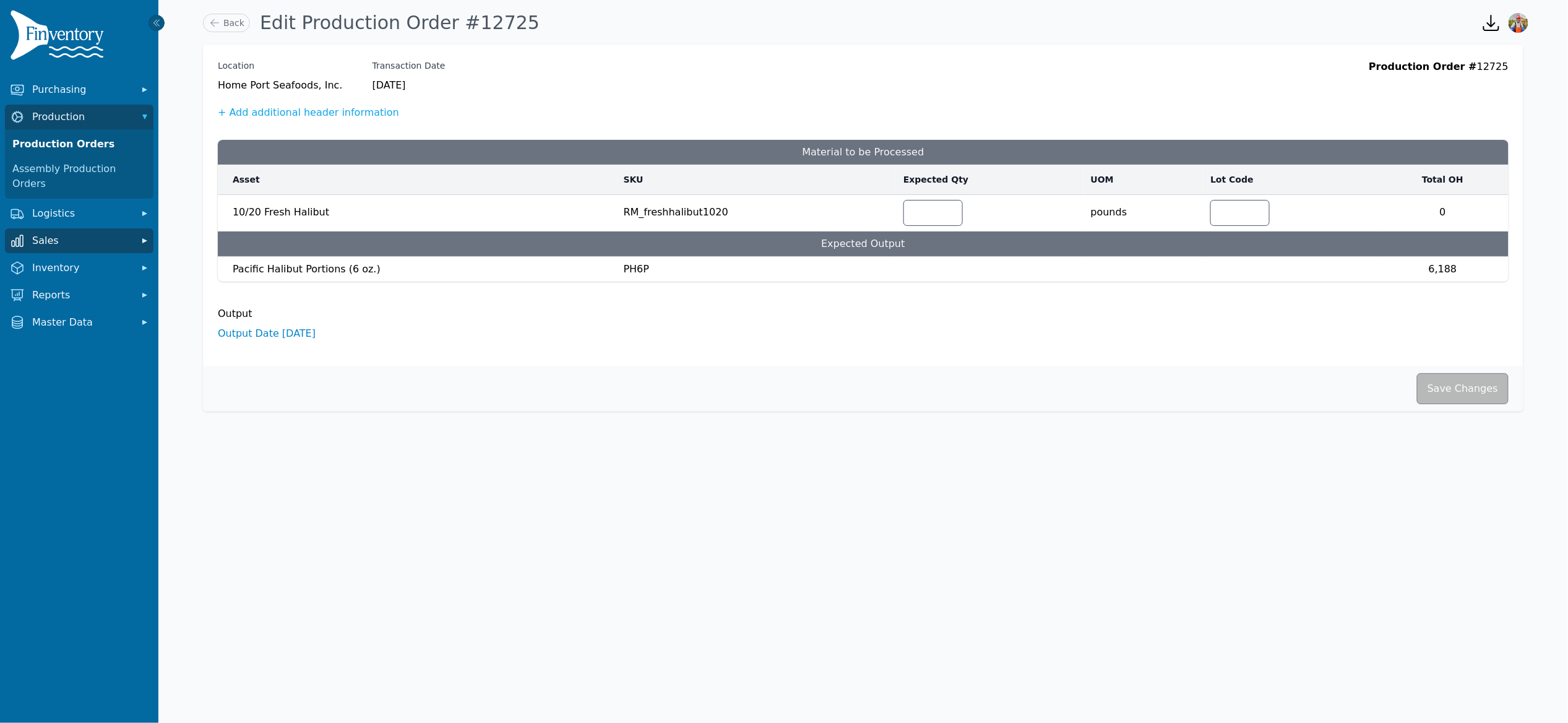
click at [77, 233] on span "Sales" at bounding box center [81, 240] width 99 height 15
click at [71, 255] on link "Sales Orders" at bounding box center [78, 267] width 144 height 25
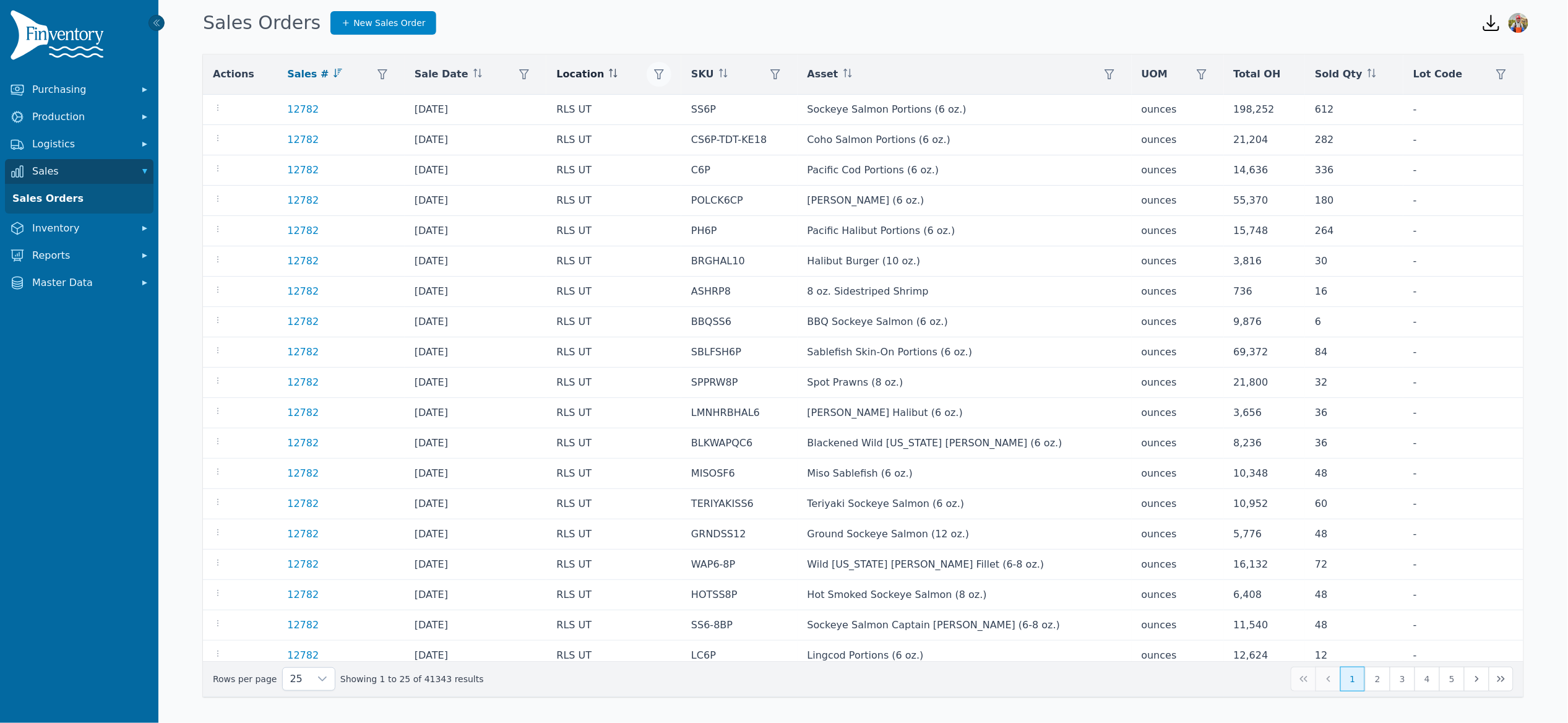
click at [664, 73] on icon "button" at bounding box center [659, 74] width 10 height 10
click at [704, 103] on div "Any" at bounding box center [729, 107] width 106 height 25
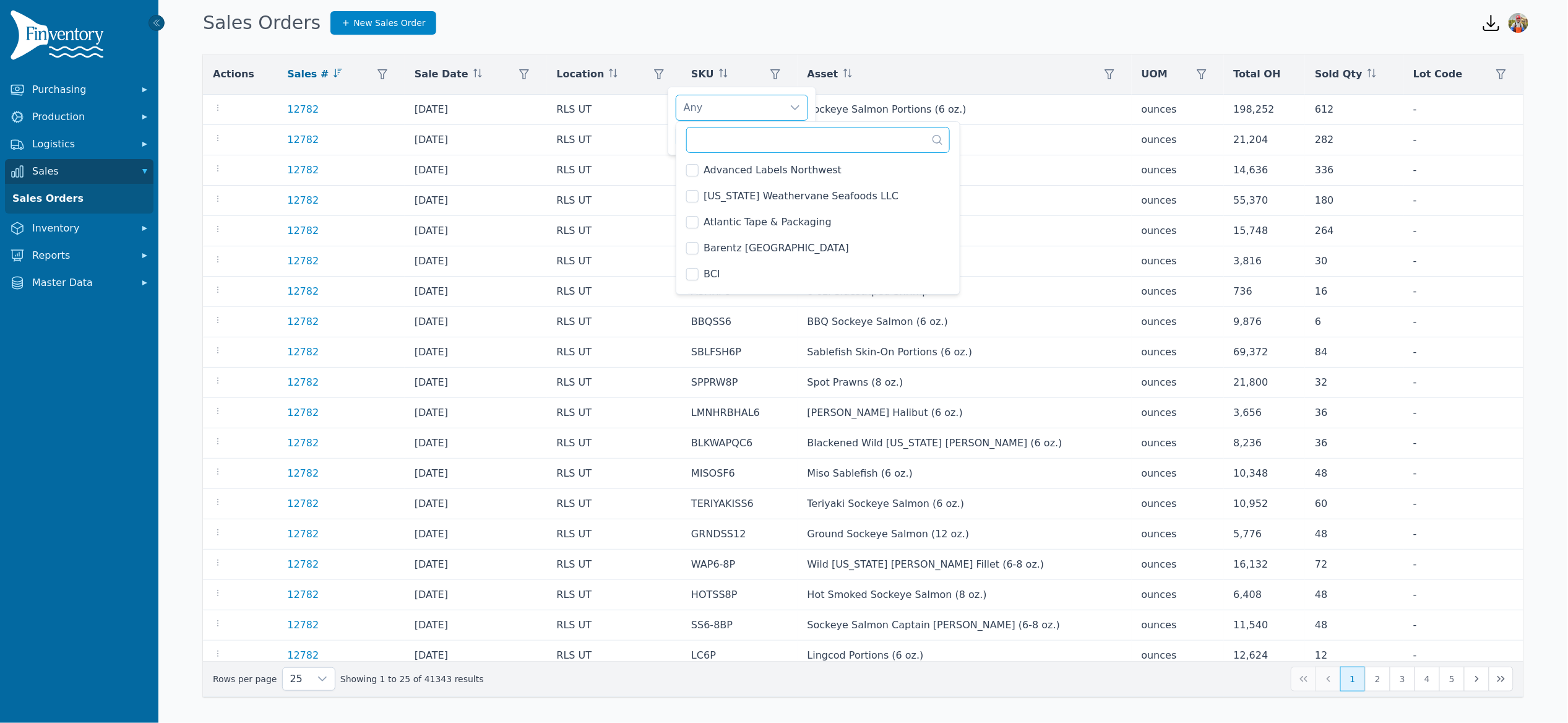
click at [710, 139] on input "text" at bounding box center [818, 140] width 264 height 26
type input "*****"
click at [673, 129] on div "North Star Cold Storage Clear Apply" at bounding box center [743, 120] width 149 height 69
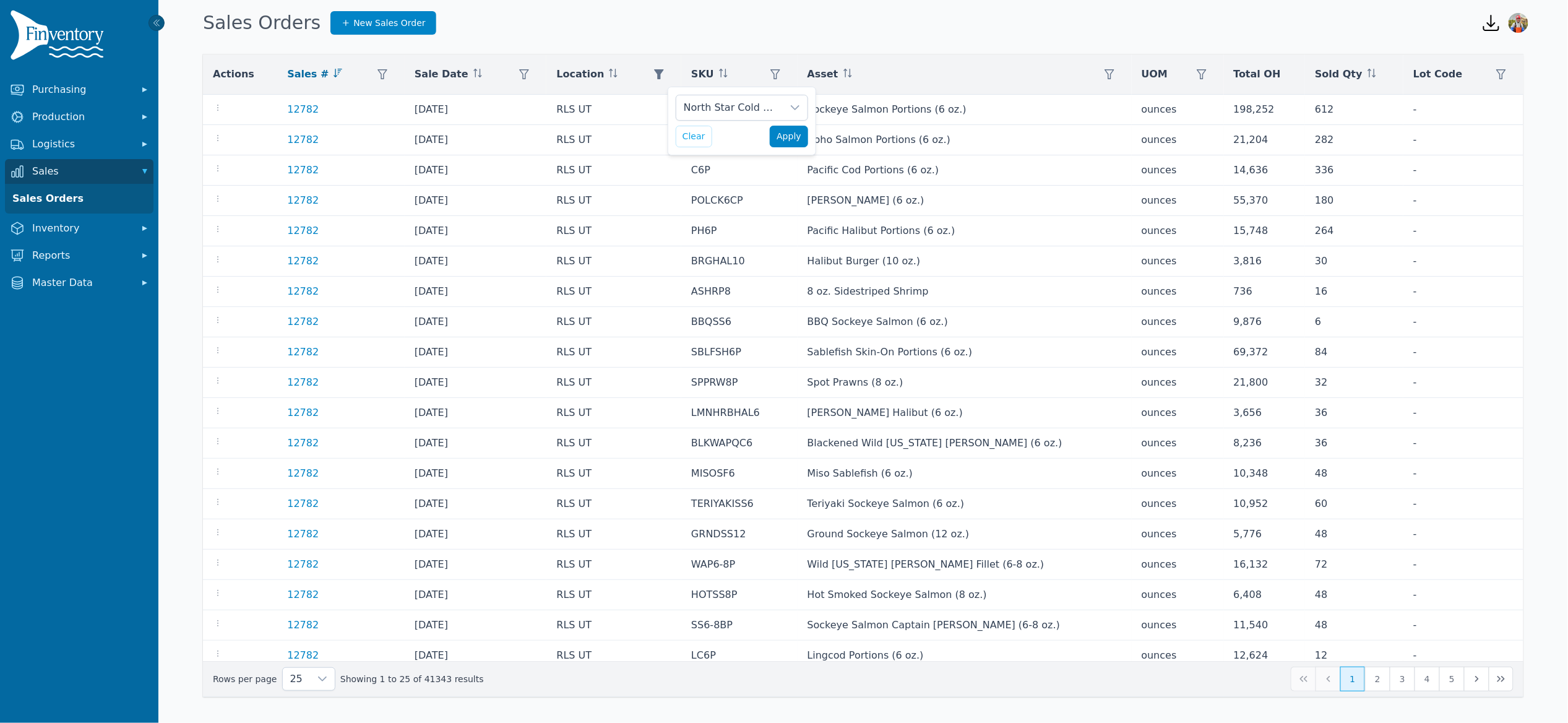
click at [791, 141] on span "Apply" at bounding box center [788, 136] width 25 height 13
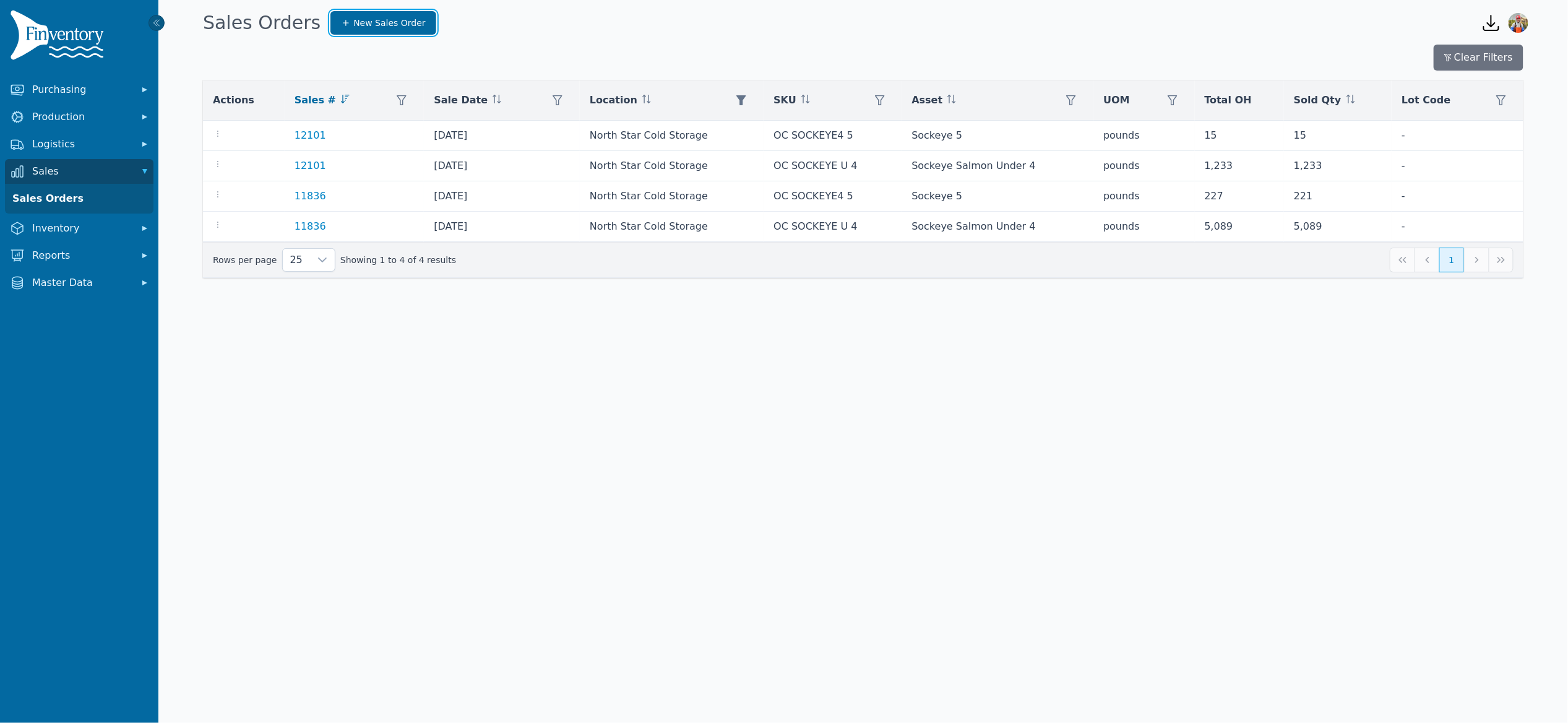
click at [368, 22] on span "New Sales Order" at bounding box center [389, 23] width 71 height 12
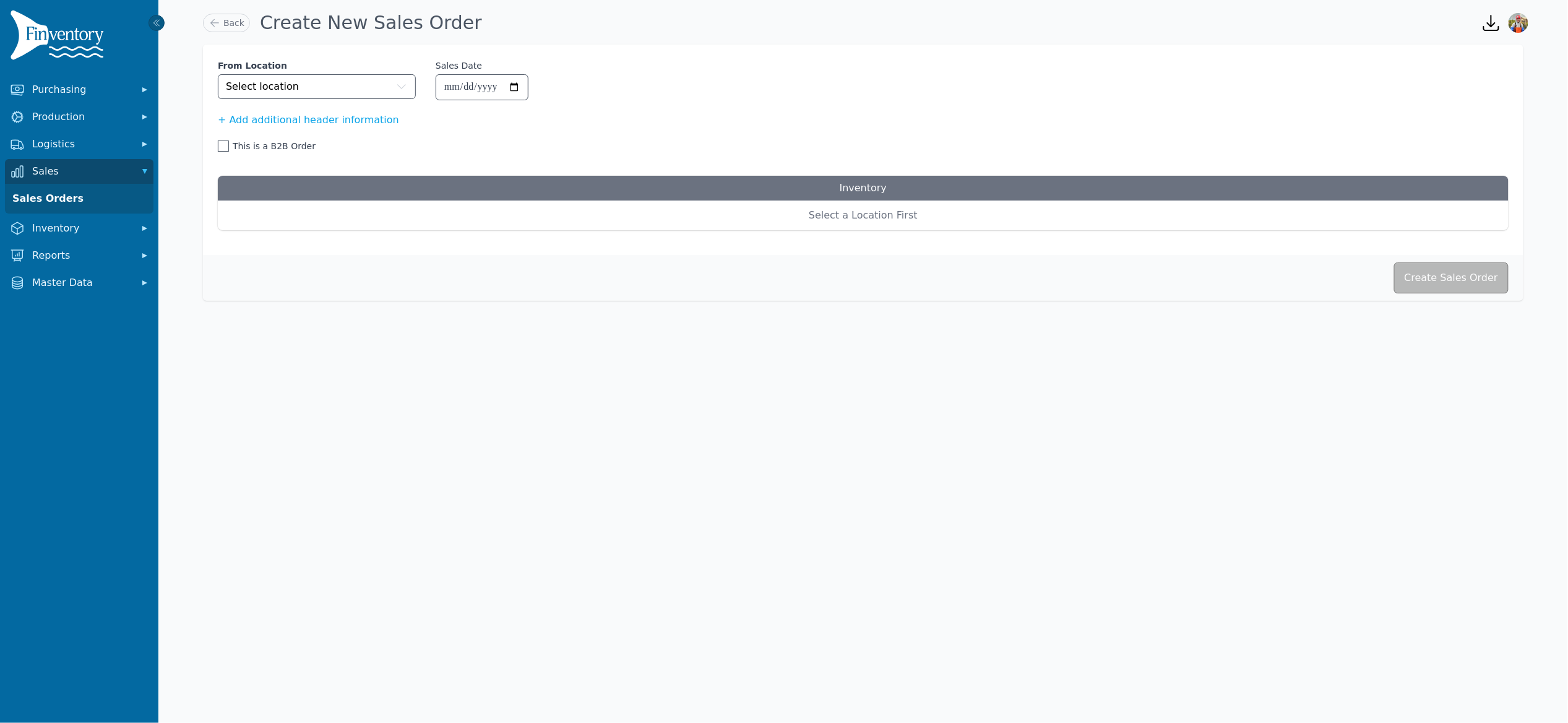
click at [234, 145] on span "This is a B2B Order" at bounding box center [274, 146] width 83 height 12
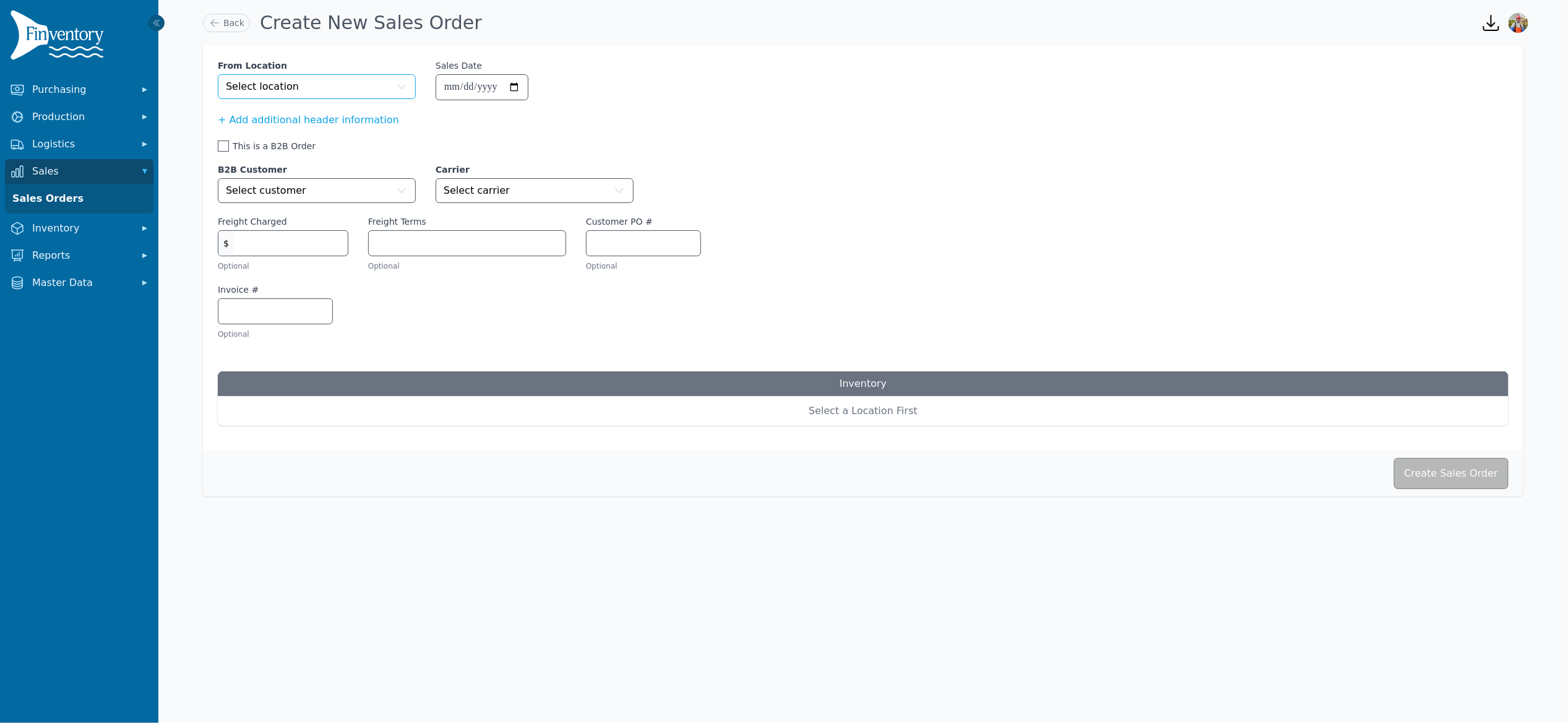
click at [326, 87] on button "Select location" at bounding box center [316, 86] width 198 height 25
type input "*******"
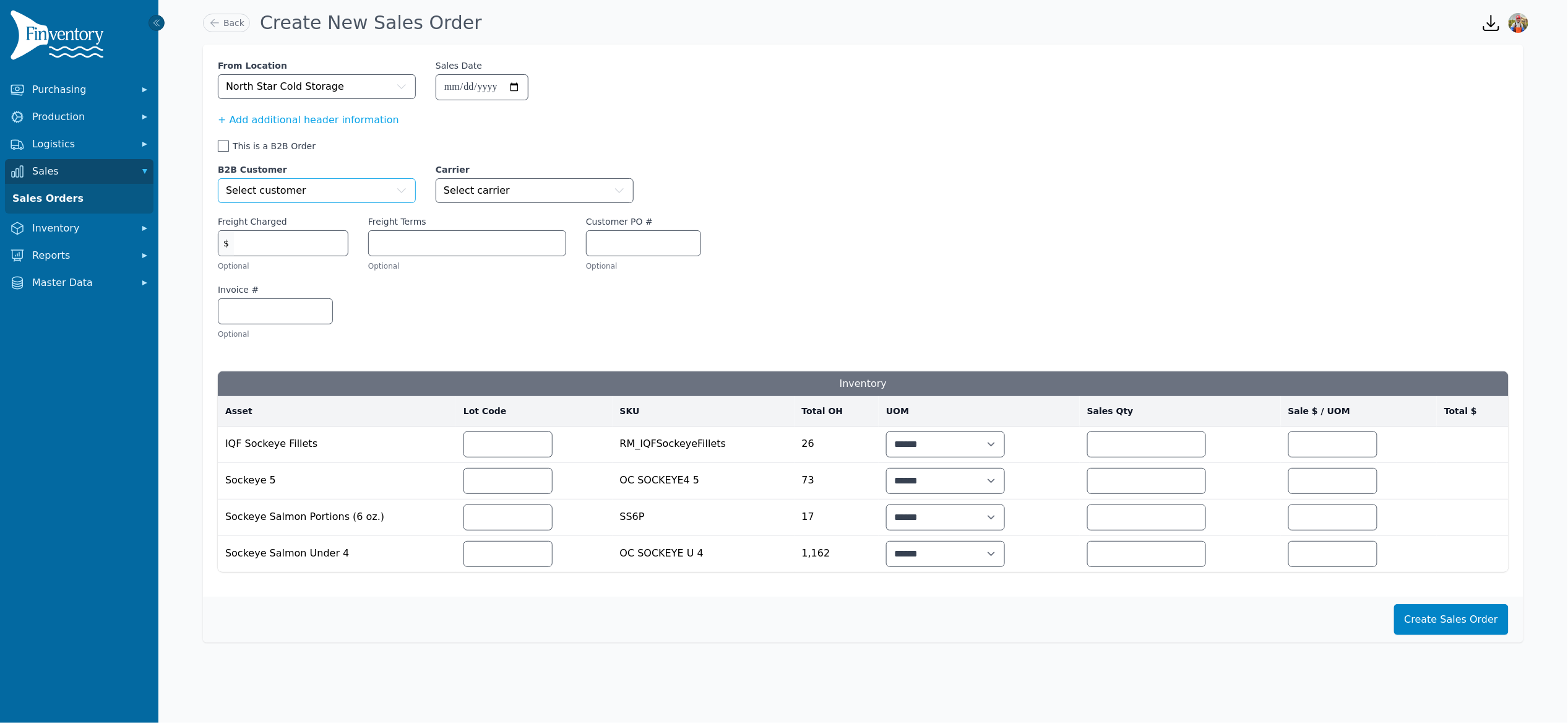
click at [308, 190] on button "Select customer" at bounding box center [316, 191] width 198 height 25
type input "****"
click at [499, 171] on label "Carrier" at bounding box center [534, 170] width 198 height 12
click at [498, 196] on span "Select carrier" at bounding box center [477, 190] width 67 height 15
click at [297, 247] on input "Freight Charged" at bounding box center [291, 242] width 114 height 25
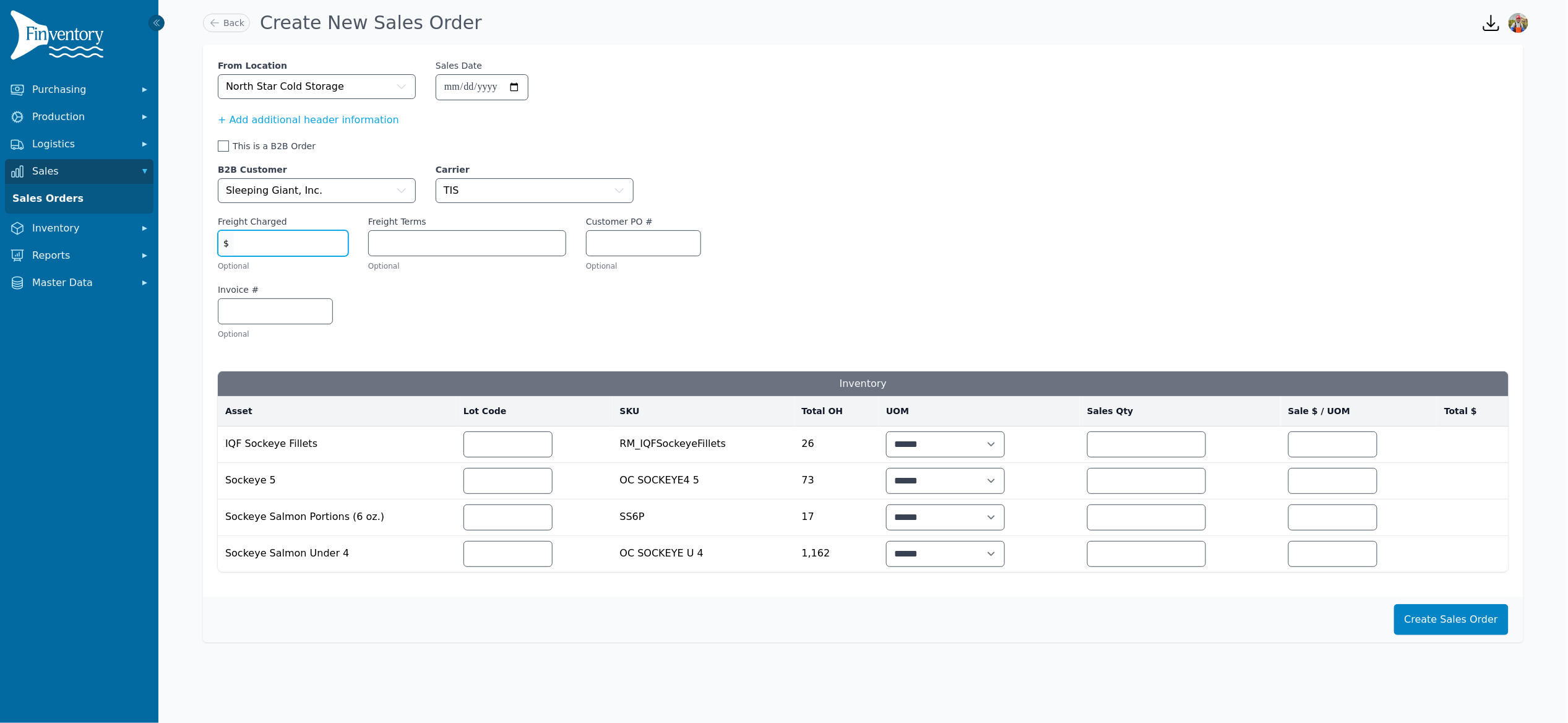
type input "*"
click at [481, 239] on input "Freight Terms" at bounding box center [467, 242] width 197 height 25
type input "*"
click at [381, 302] on div "Invoice # Optional" at bounding box center [863, 317] width 1291 height 69
click at [262, 307] on input "Invoice #" at bounding box center [275, 311] width 114 height 25
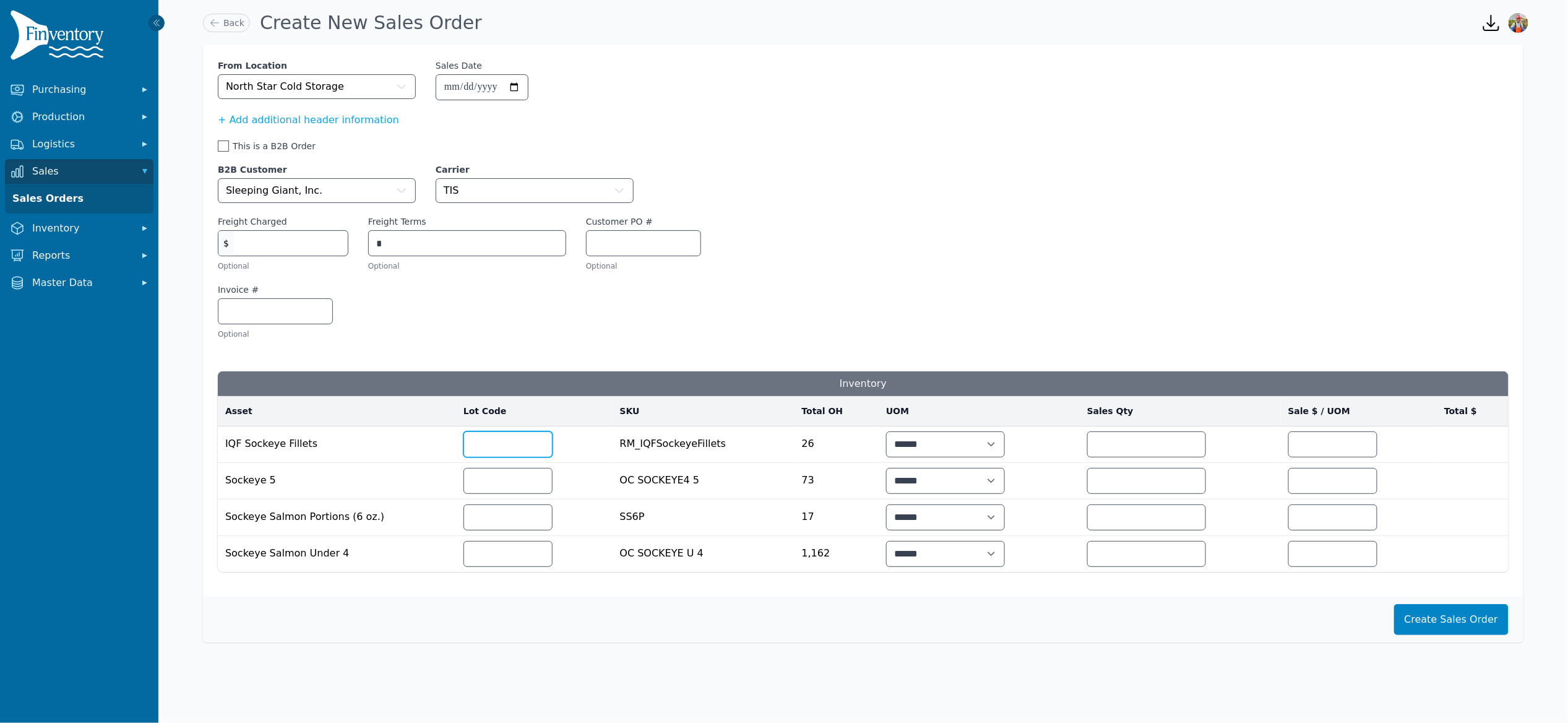
click at [506, 445] on input "text" at bounding box center [507, 444] width 88 height 25
click at [432, 486] on td "Sockeye 5" at bounding box center [337, 481] width 238 height 37
click at [1180, 479] on input "number" at bounding box center [1147, 481] width 117 height 25
type input "**"
click at [1136, 435] on input "number" at bounding box center [1147, 444] width 117 height 25
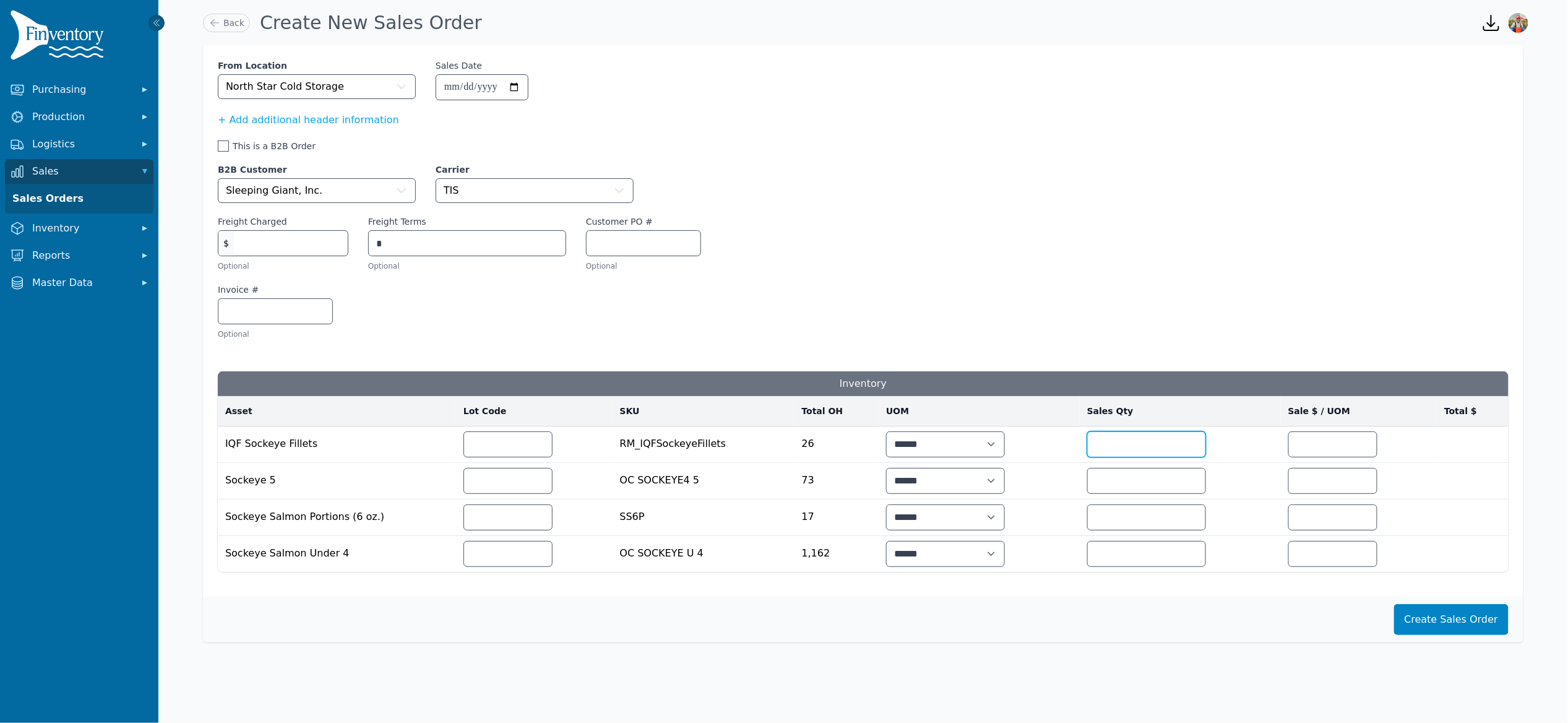
type input "**"
click at [1116, 554] on input "number" at bounding box center [1147, 553] width 117 height 25
type input "****"
click at [1335, 550] on input "number" at bounding box center [1333, 553] width 88 height 25
type input "****"
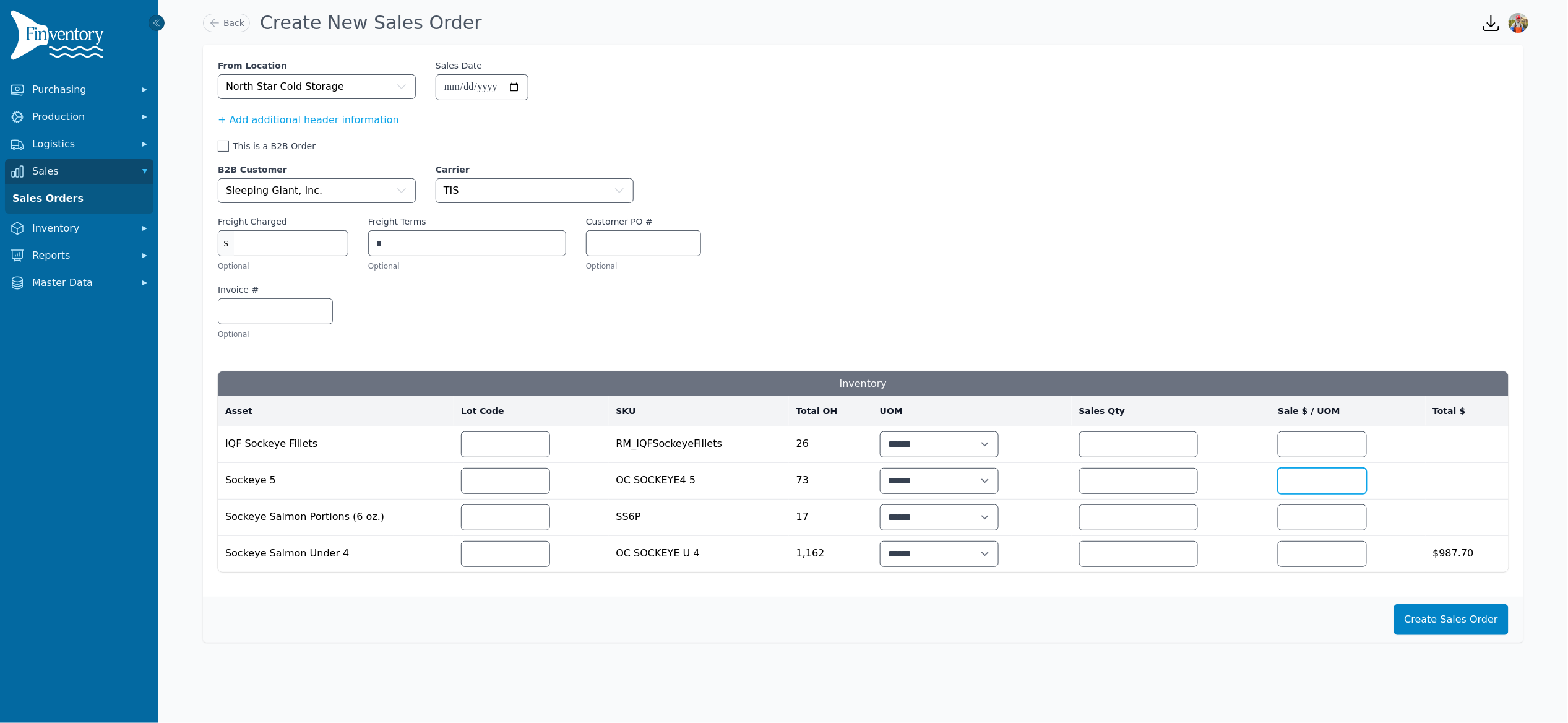
click at [1332, 487] on input "number" at bounding box center [1323, 481] width 88 height 25
type input "****"
click at [1316, 440] on input "number" at bounding box center [1323, 444] width 88 height 25
type input "****"
click at [628, 238] on input "Customer PO #" at bounding box center [643, 242] width 114 height 25
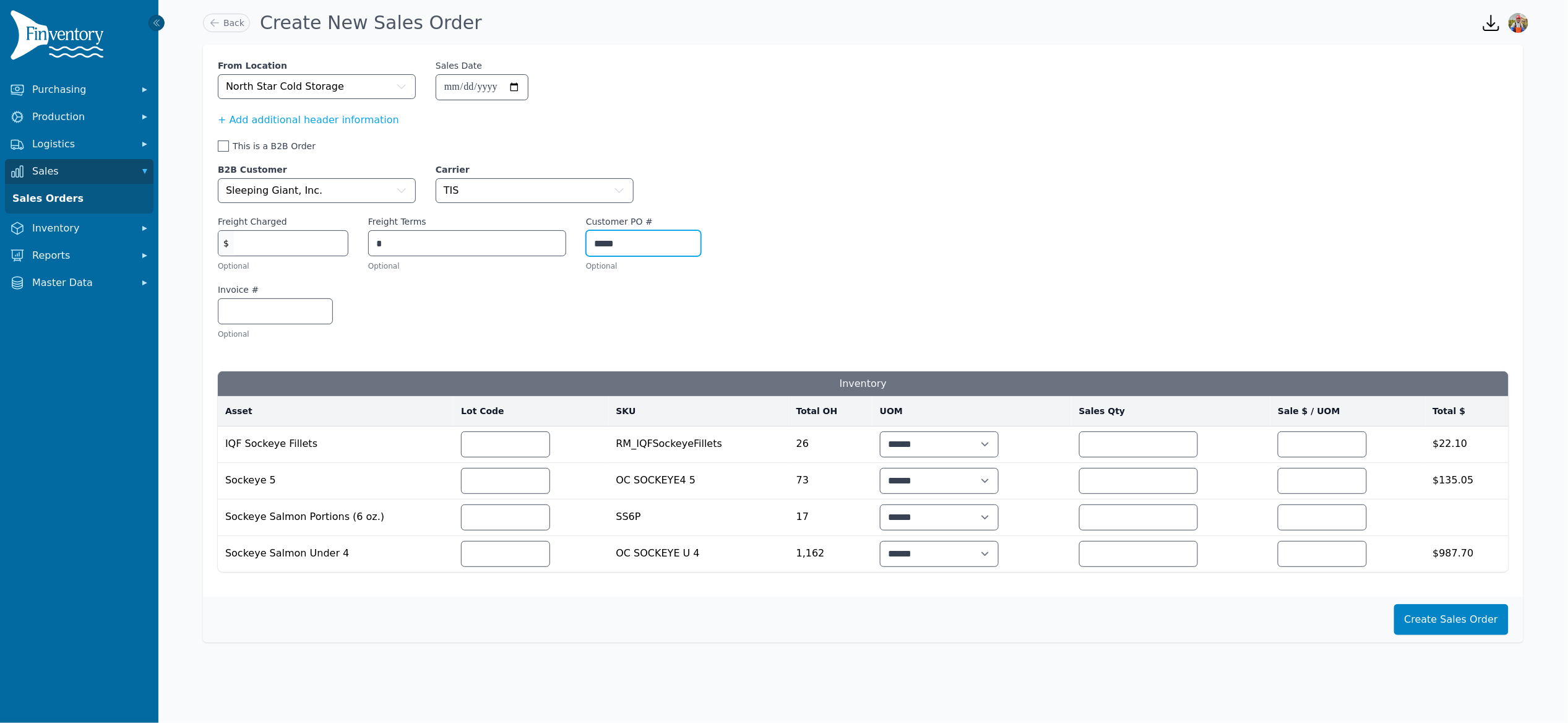
type input "*****"
click at [522, 86] on input "**********" at bounding box center [482, 86] width 91 height 25
type input "**********"
click at [1446, 626] on button "Create Sales Order" at bounding box center [1451, 619] width 114 height 31
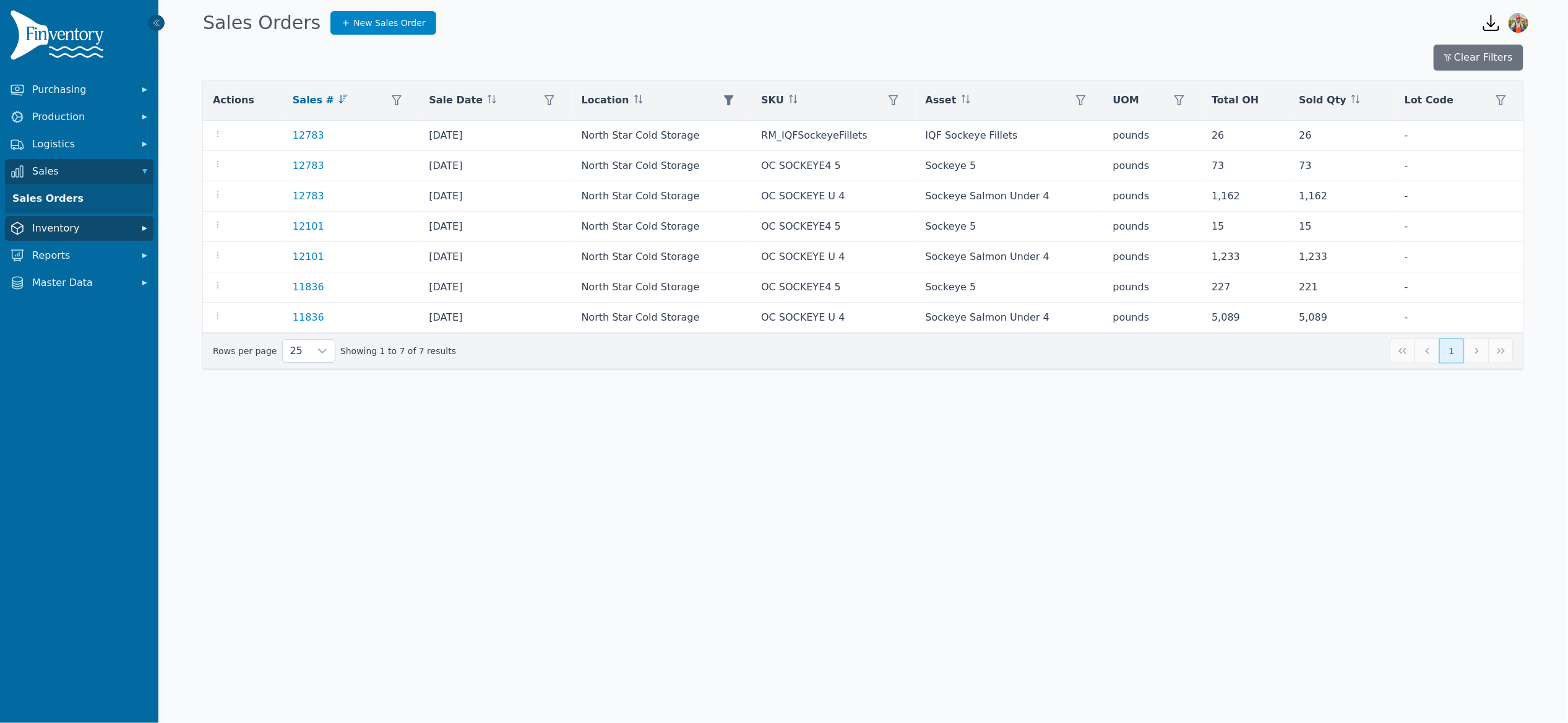
click at [104, 234] on span "Inventory" at bounding box center [81, 228] width 99 height 15
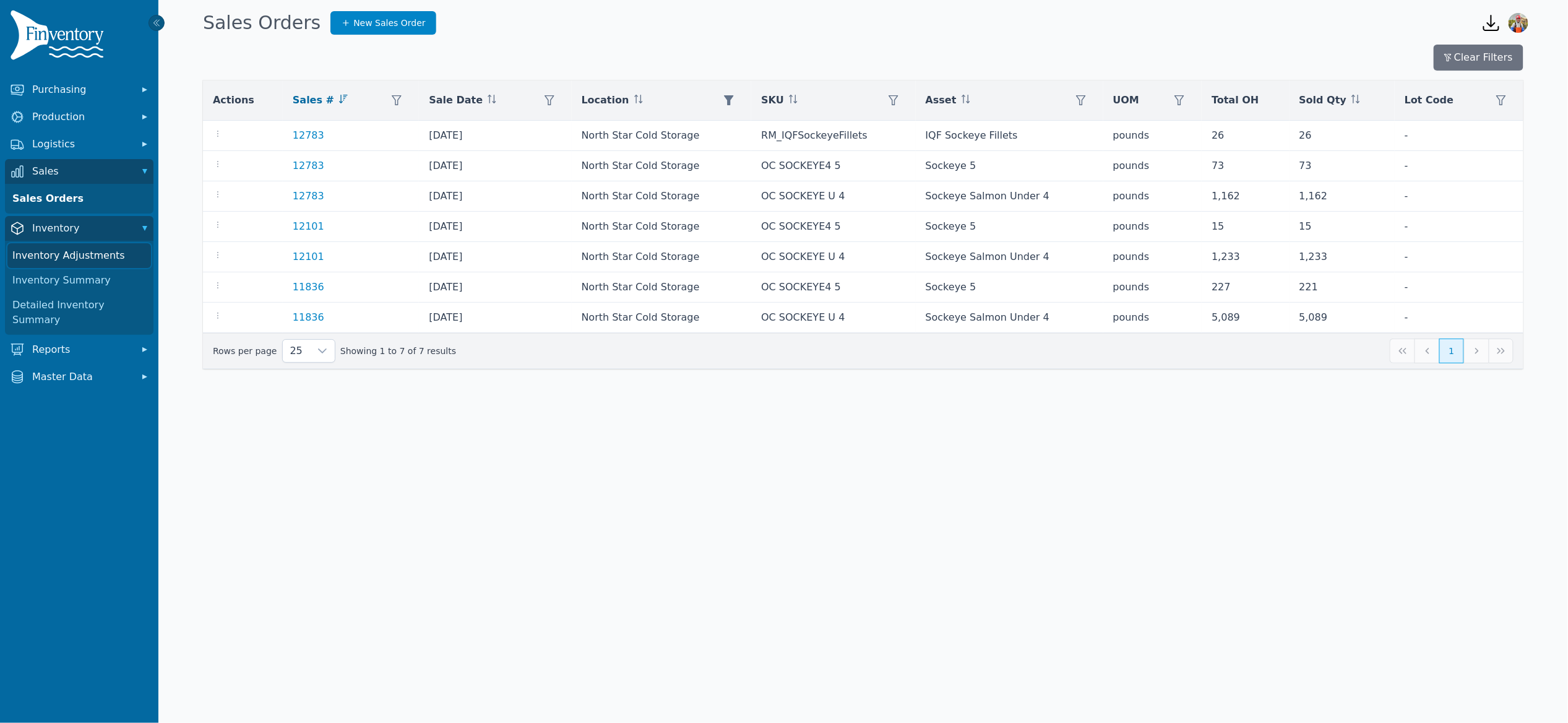
click at [91, 255] on link "Inventory Adjustments" at bounding box center [78, 255] width 144 height 25
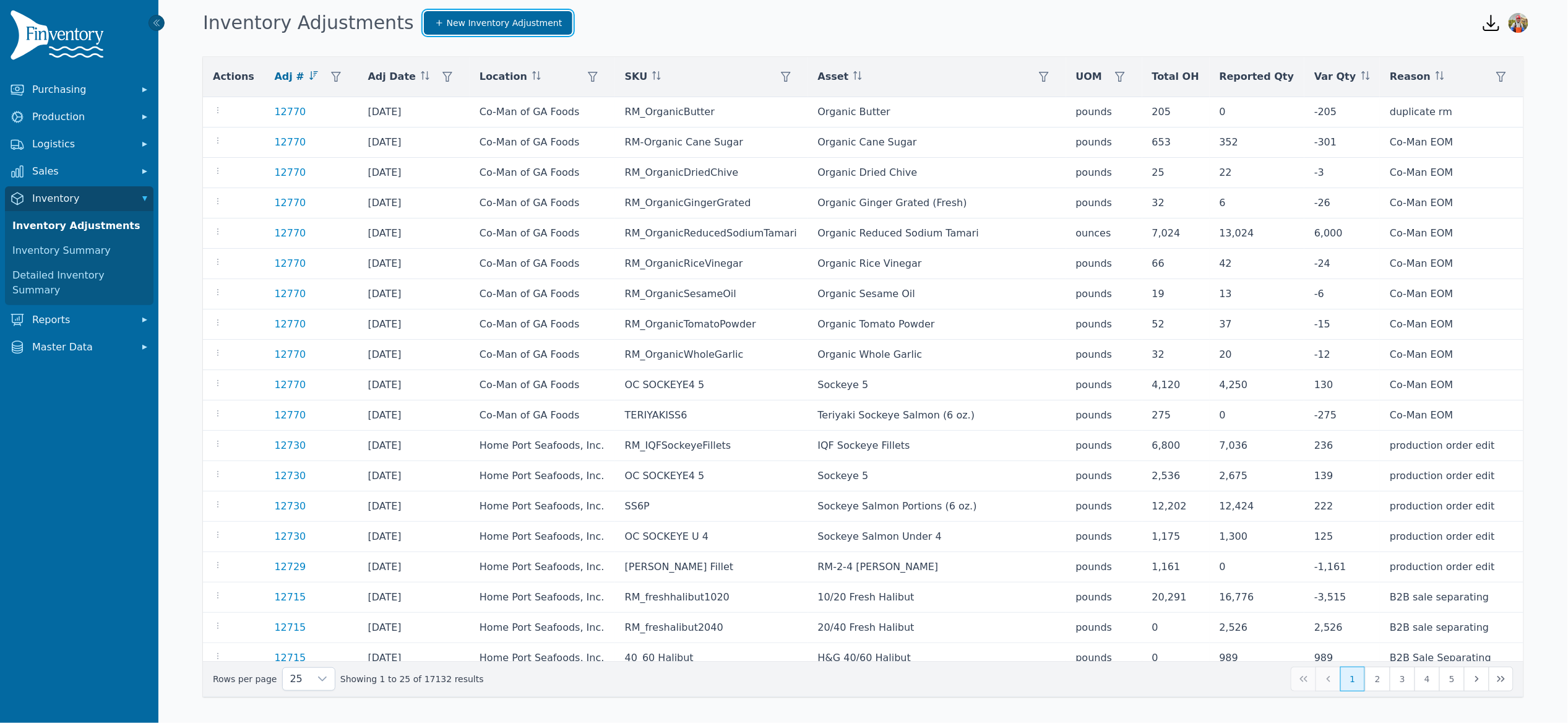
click at [480, 28] on span "New Inventory Adjustment" at bounding box center [504, 23] width 116 height 12
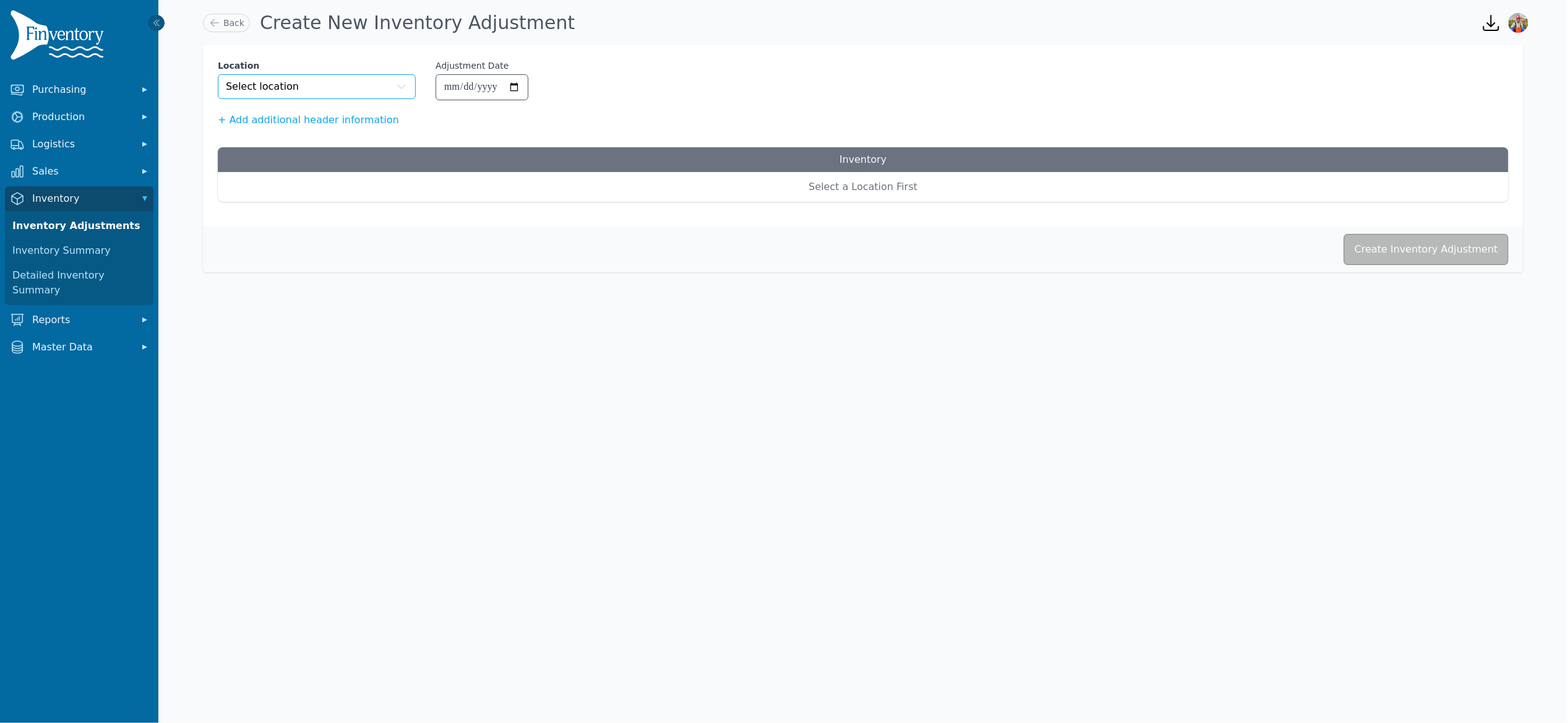
click at [348, 92] on button "Select location" at bounding box center [316, 86] width 198 height 25
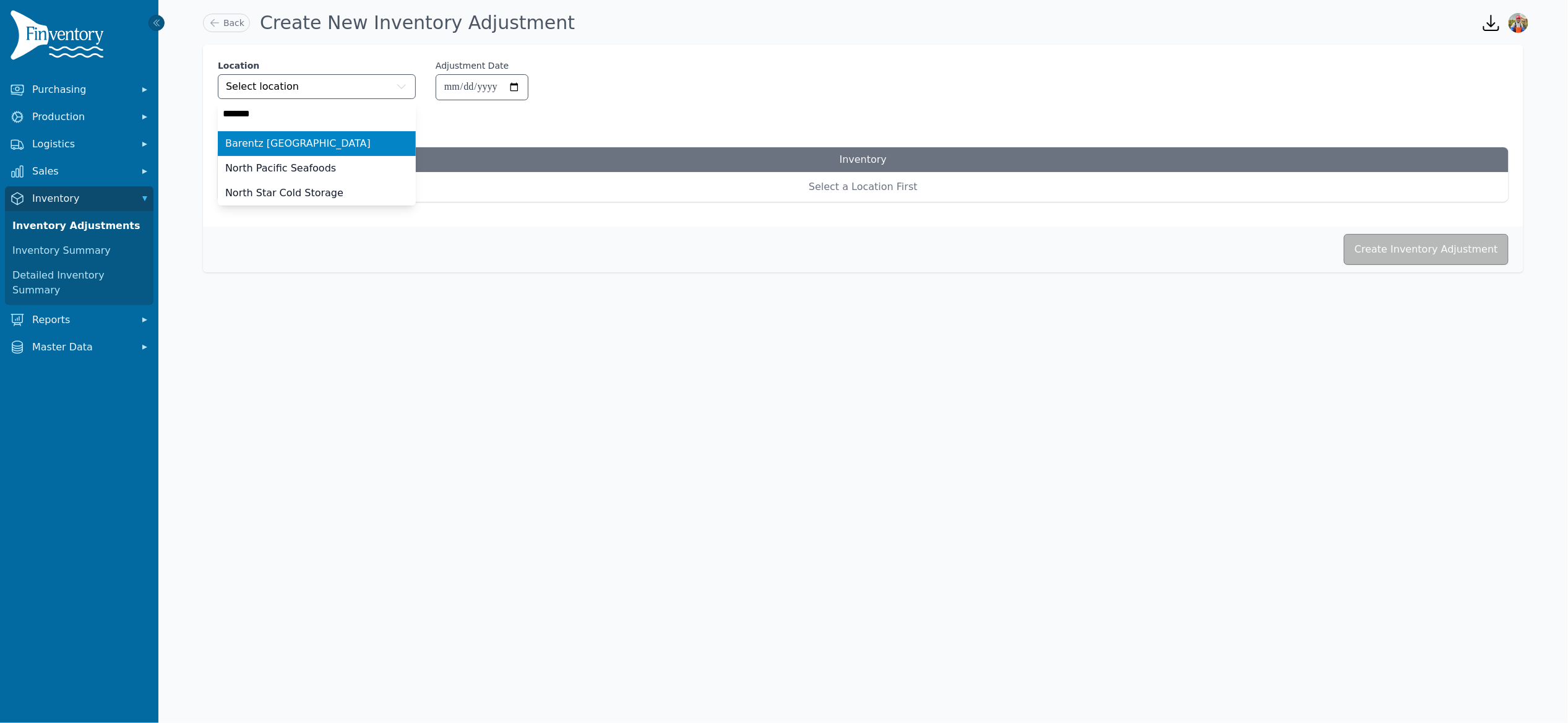
type input "********"
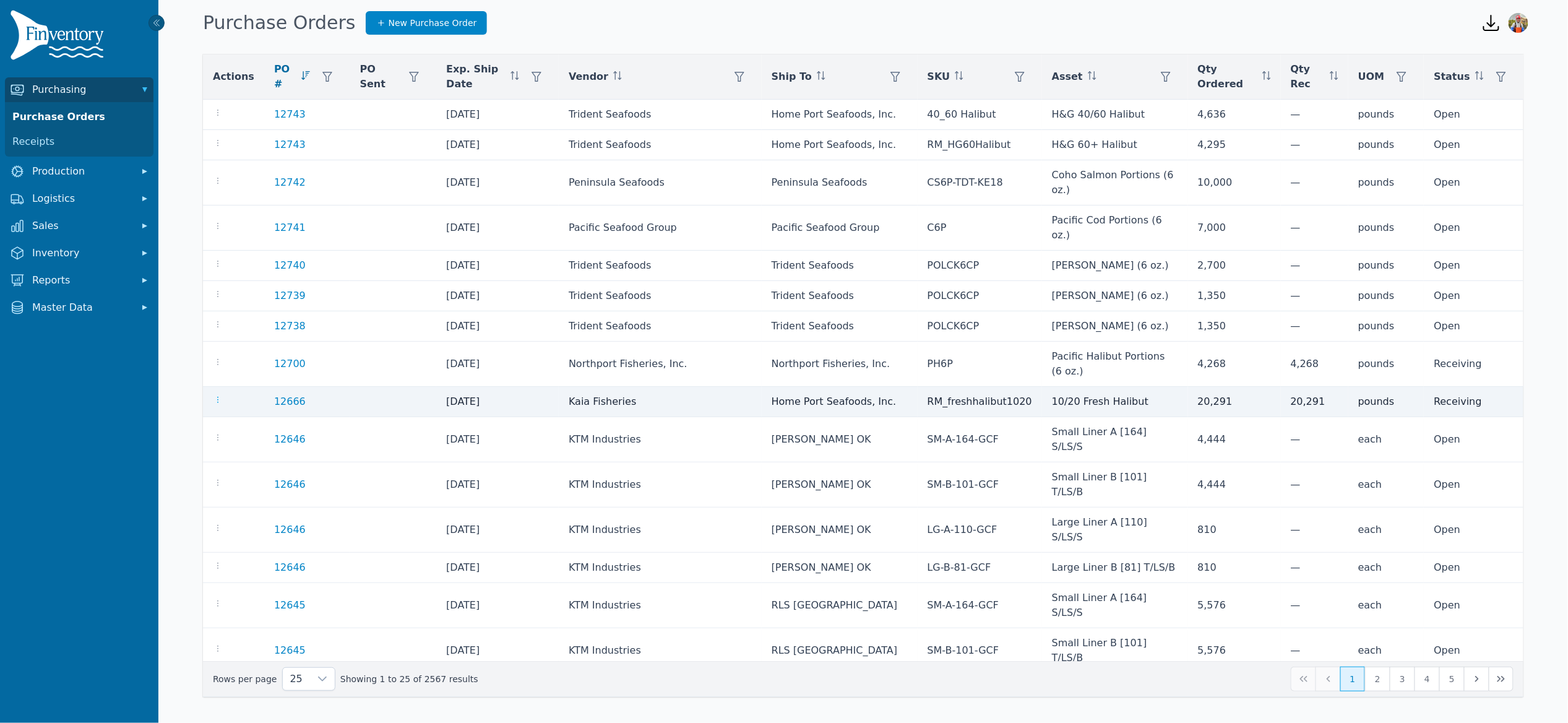
click at [214, 395] on icon "button" at bounding box center [217, 400] width 10 height 10
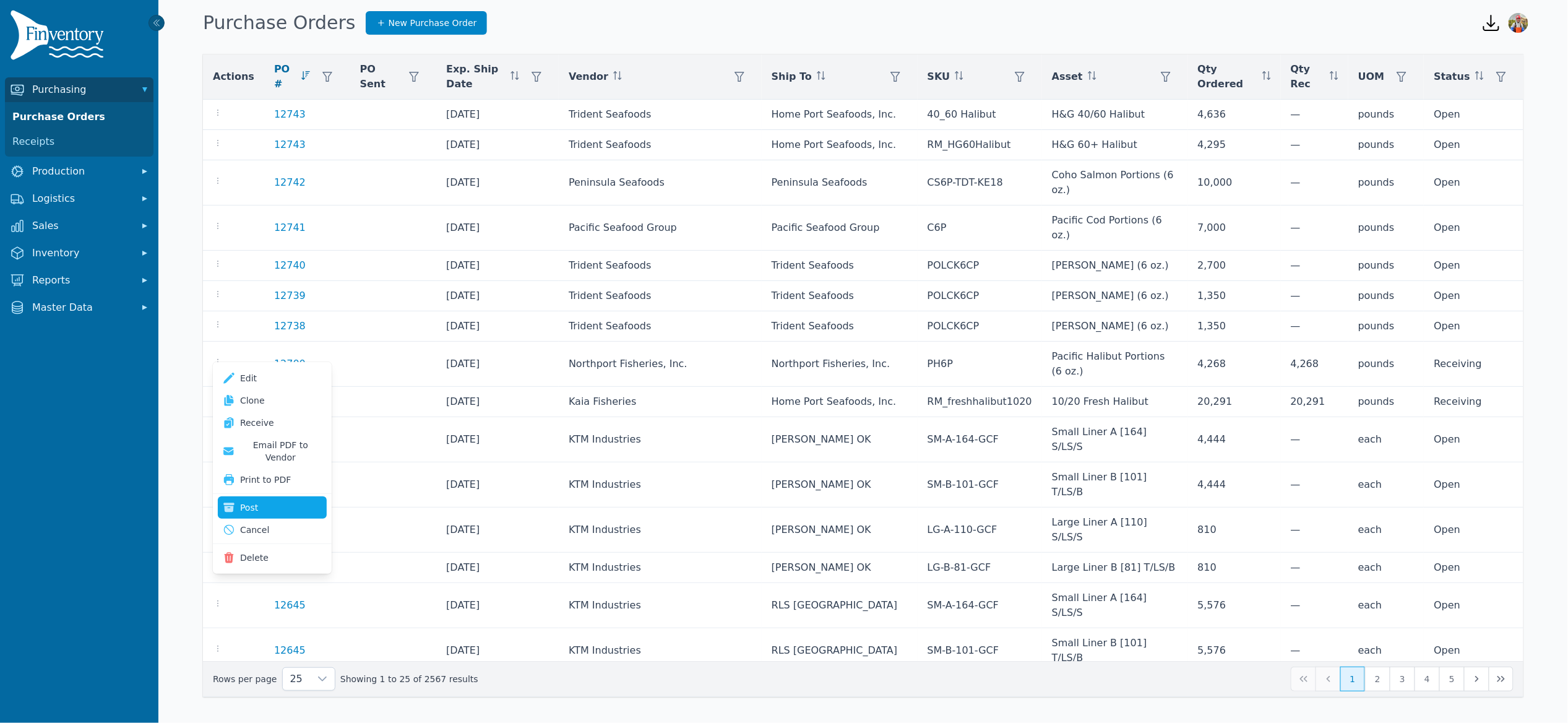
click at [264, 497] on button "Post" at bounding box center [272, 507] width 109 height 22
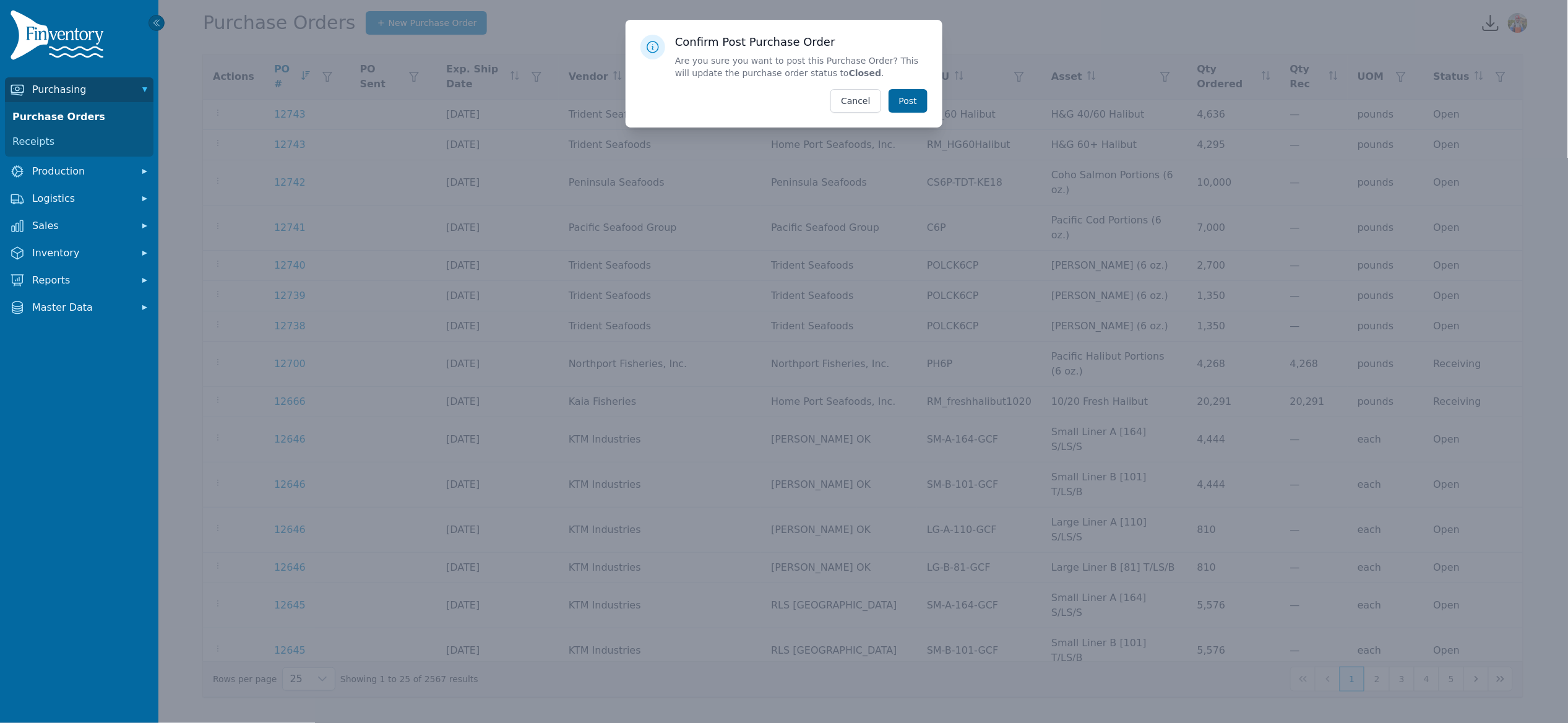
click at [905, 107] on button "Post" at bounding box center [908, 101] width 39 height 24
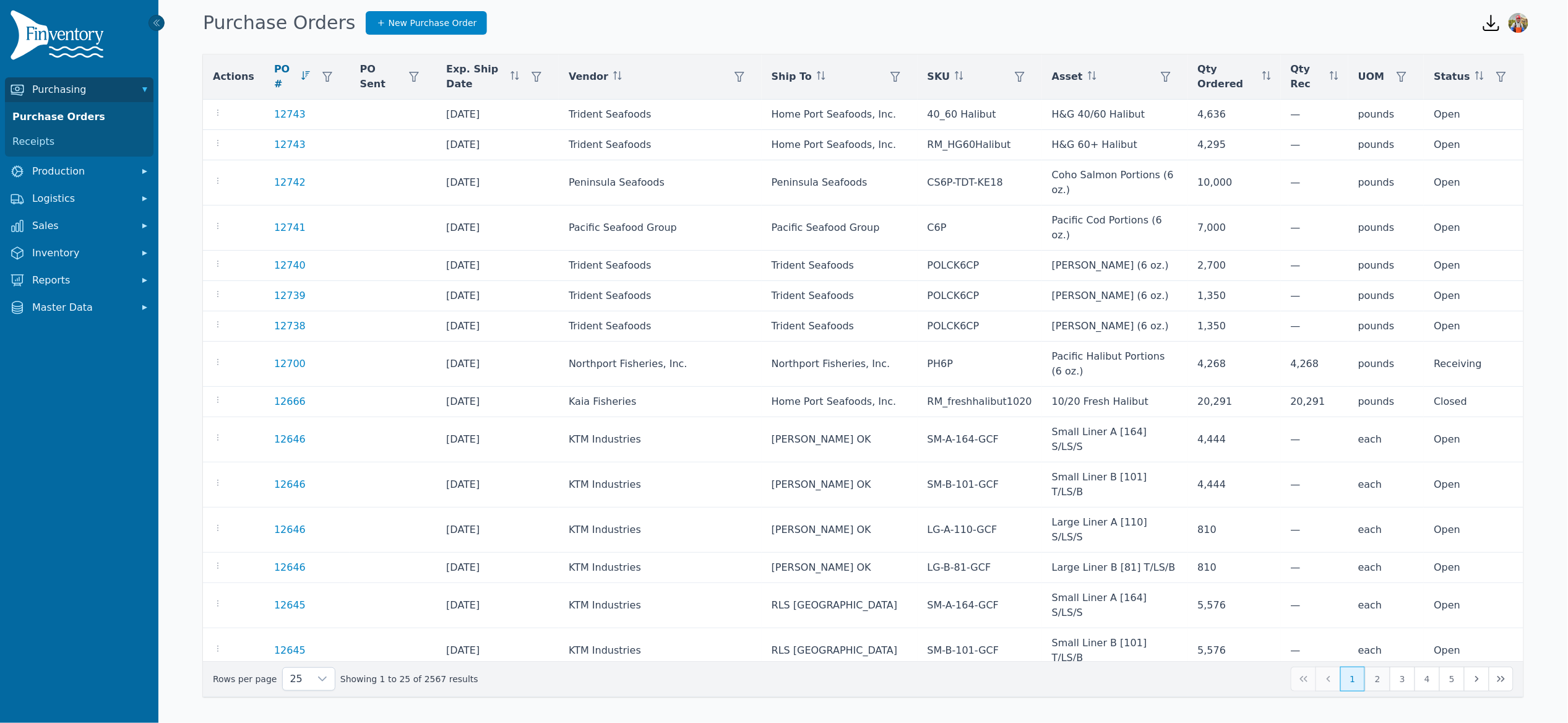
click at [1385, 677] on button "2" at bounding box center [1377, 678] width 25 height 25
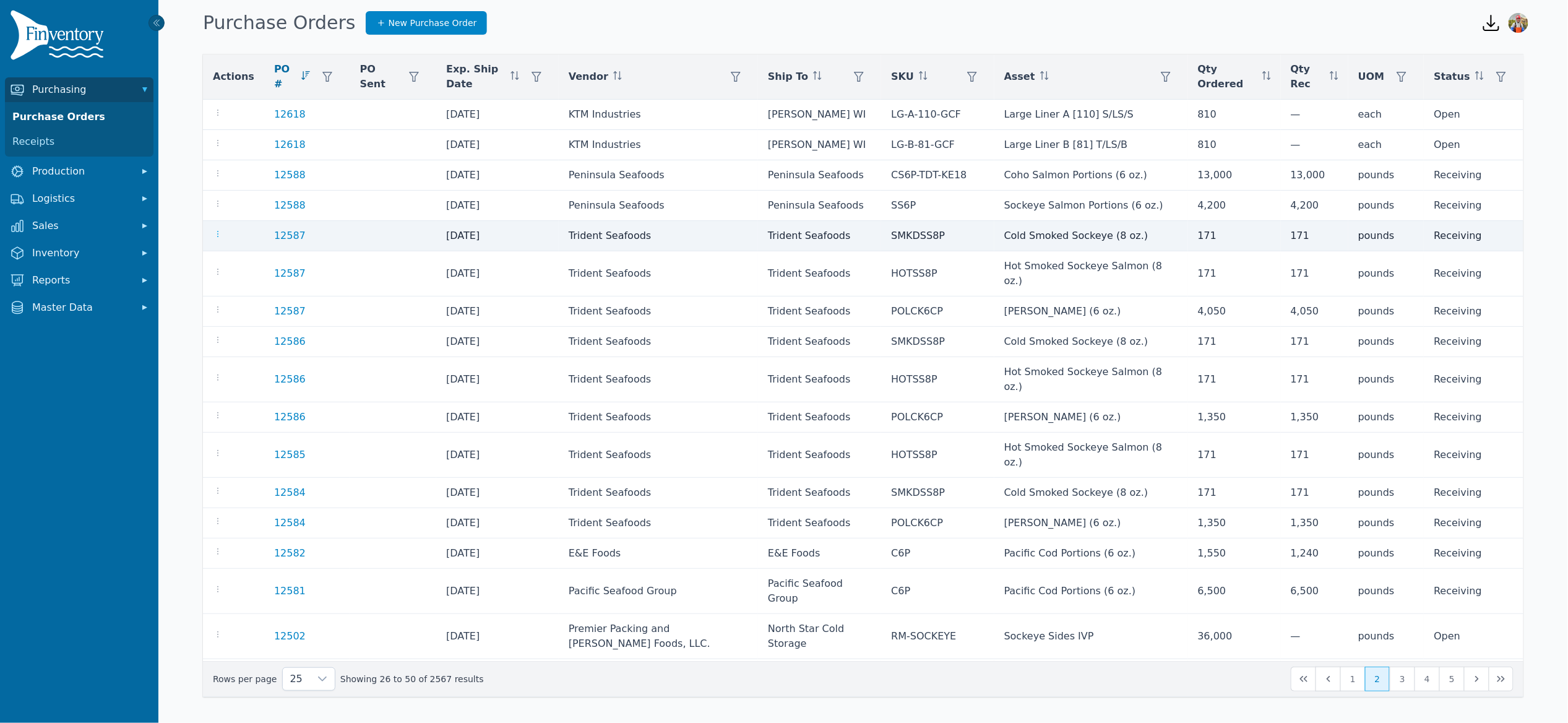
click at [220, 232] on icon "button" at bounding box center [217, 234] width 10 height 10
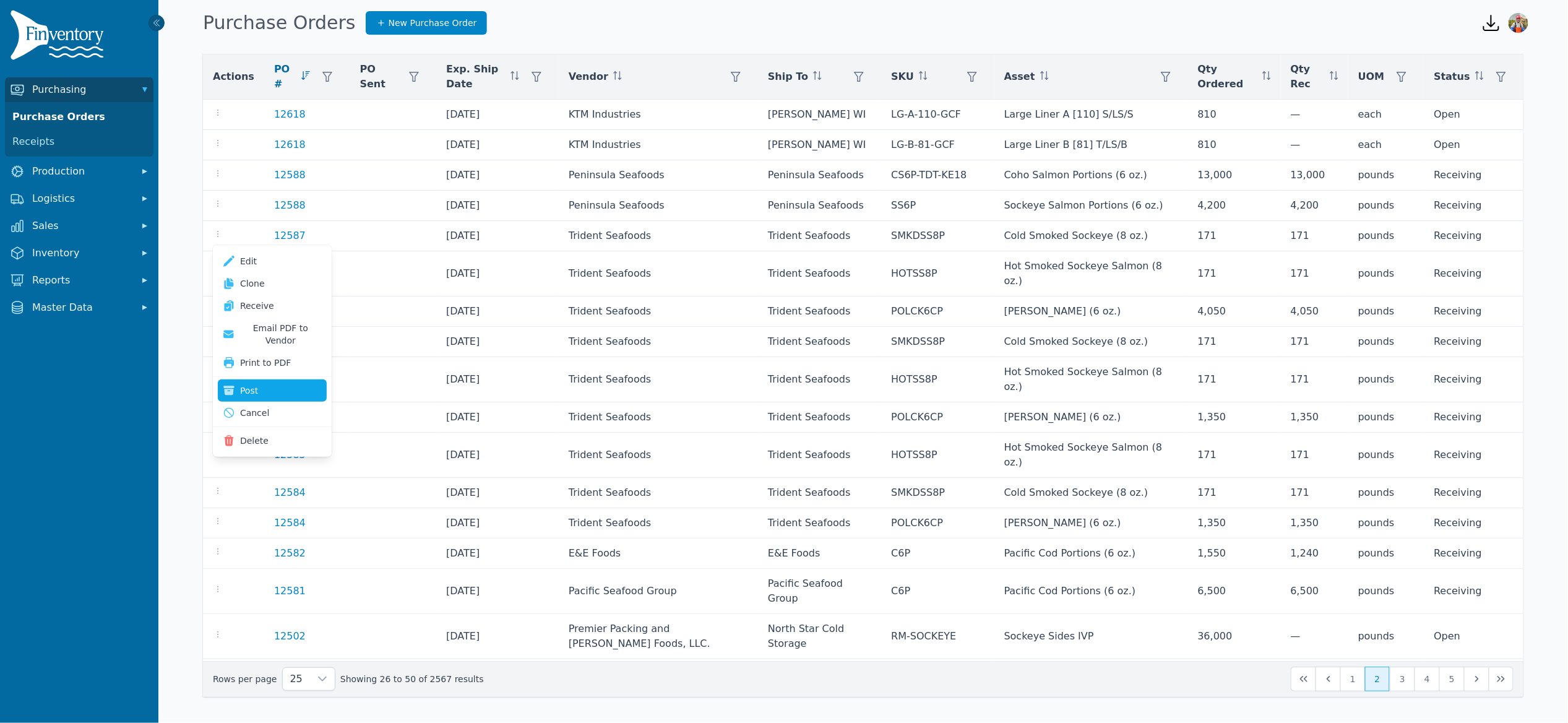
click at [259, 379] on button "Post" at bounding box center [272, 390] width 109 height 22
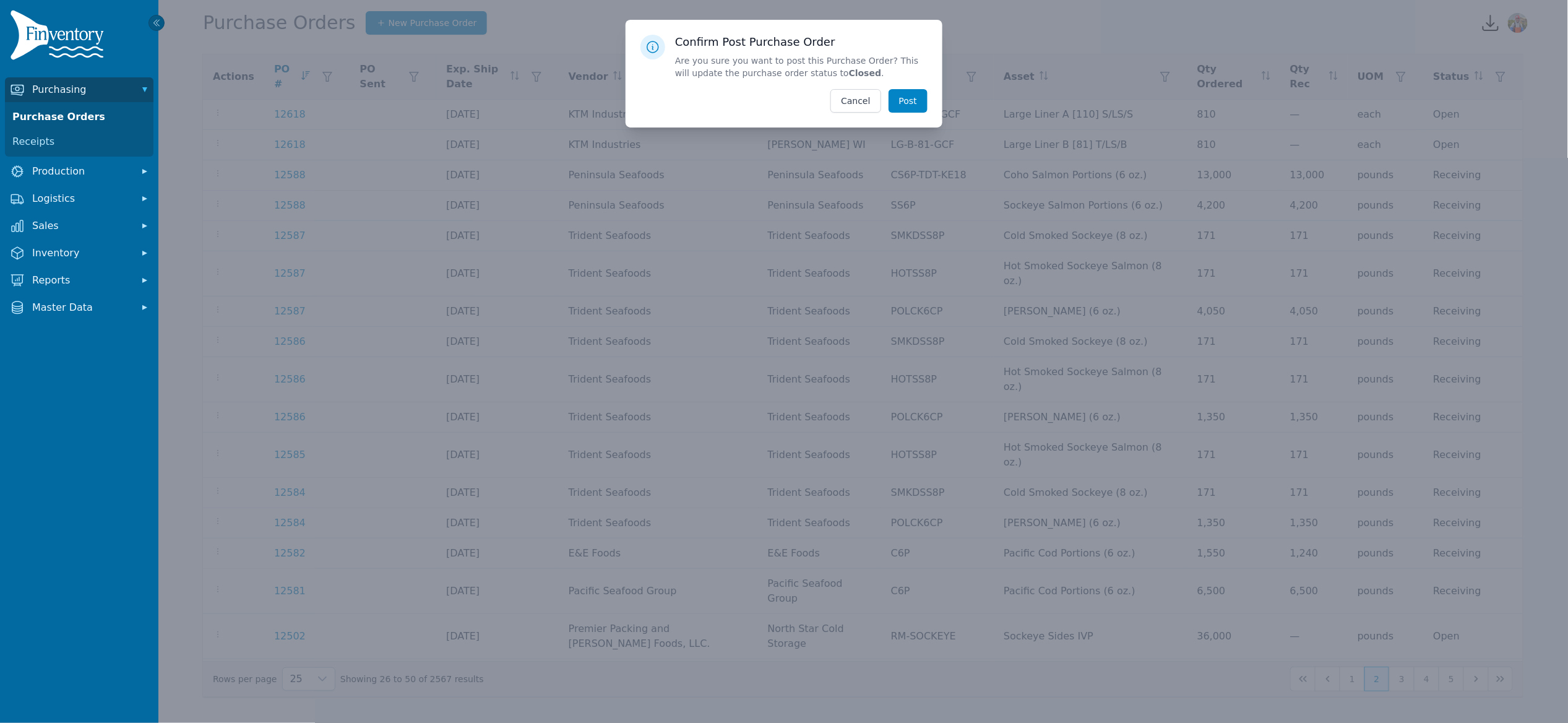
click at [929, 106] on div "Confirm Post Purchase Order Are you sure you want to post this Purchase Order? …" at bounding box center [784, 73] width 317 height 107
click at [918, 100] on button "Post" at bounding box center [908, 101] width 39 height 24
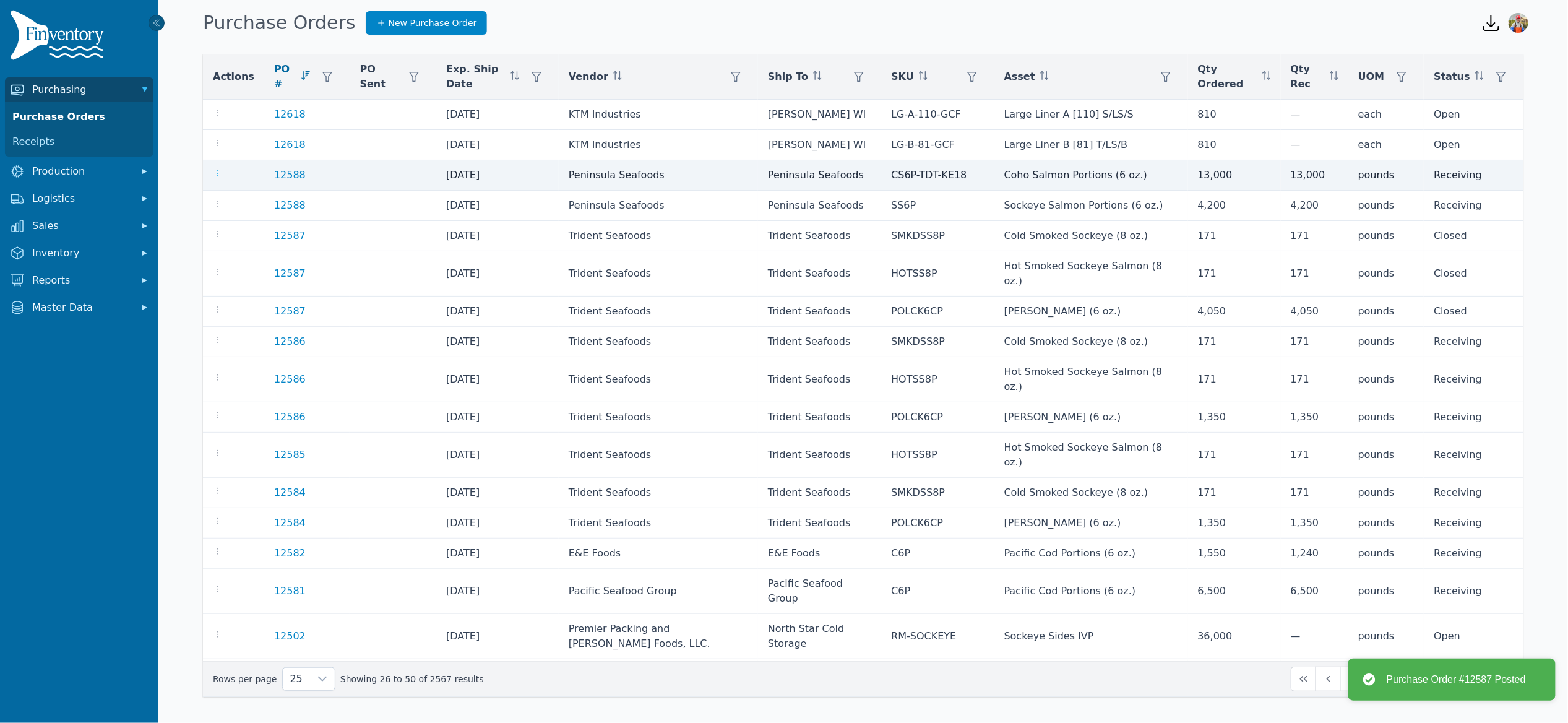
click at [216, 172] on icon "button" at bounding box center [217, 174] width 10 height 10
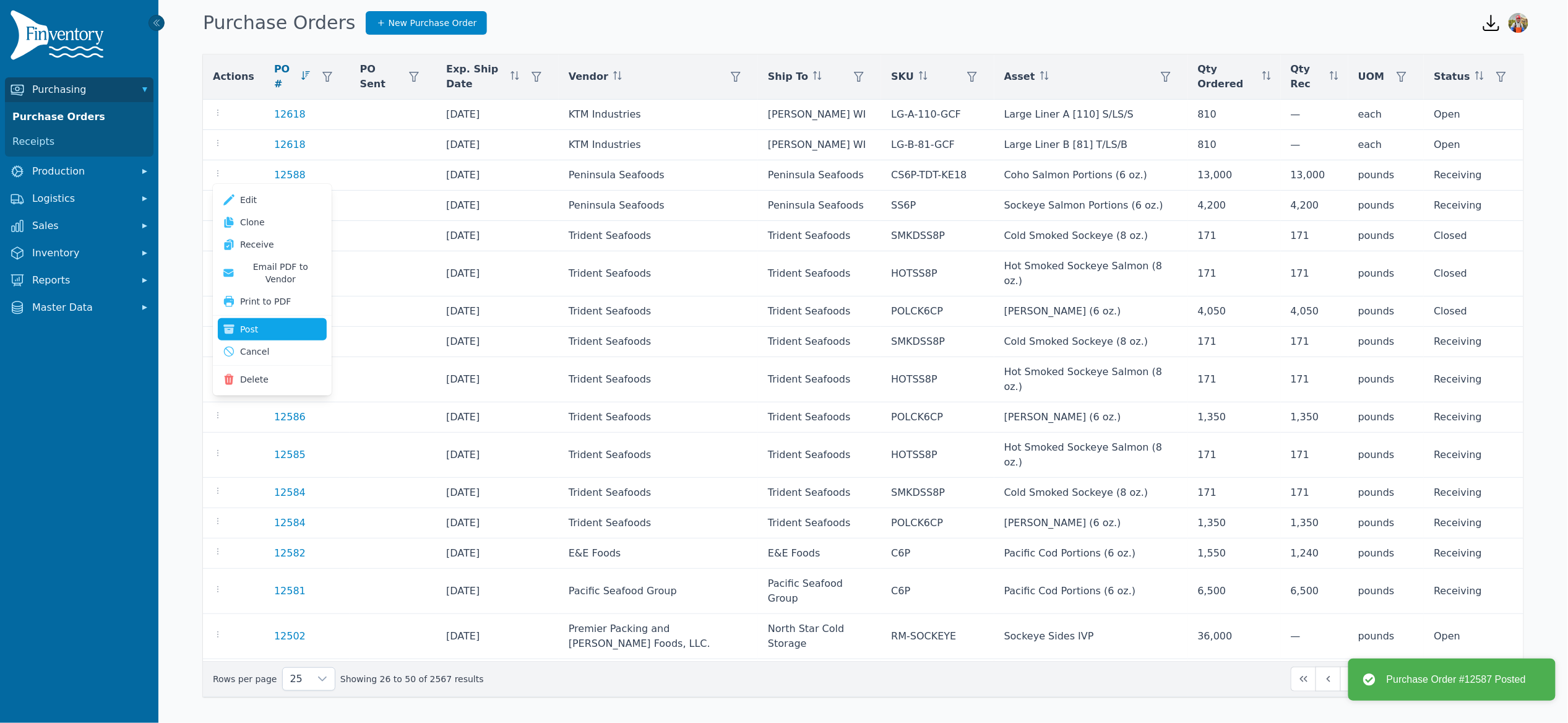
click at [257, 320] on button "Post" at bounding box center [272, 329] width 109 height 22
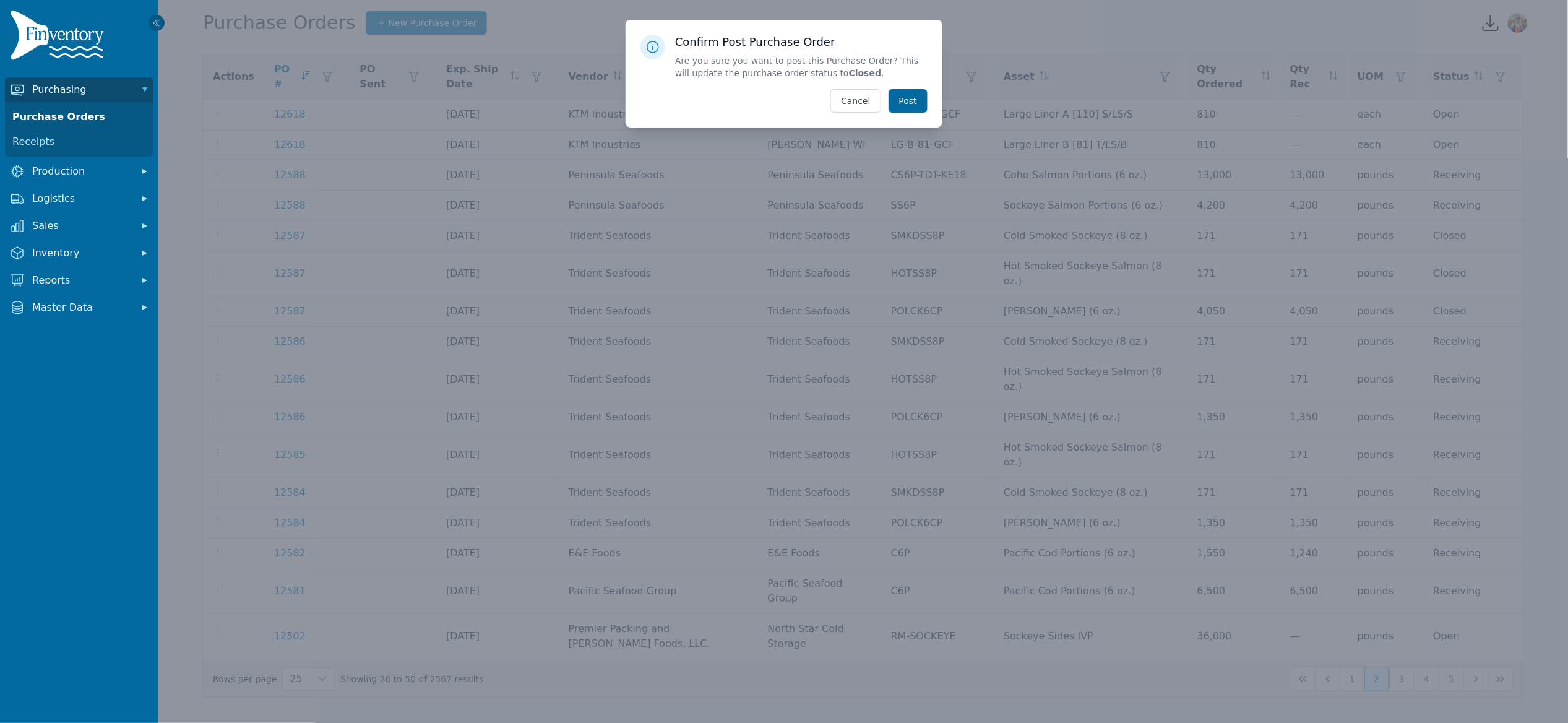
click at [889, 96] on button "Post" at bounding box center [908, 101] width 39 height 24
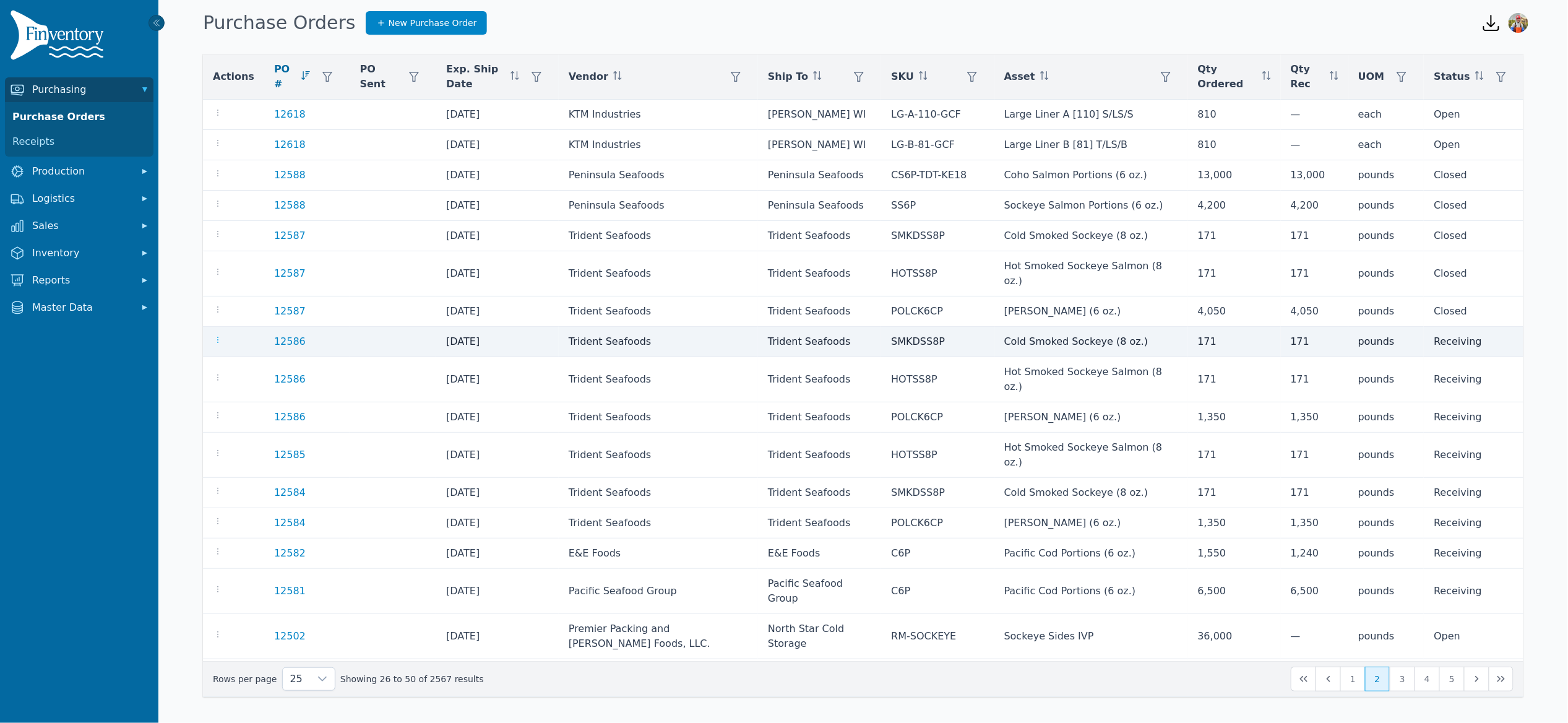
click at [216, 340] on icon "button" at bounding box center [217, 340] width 10 height 10
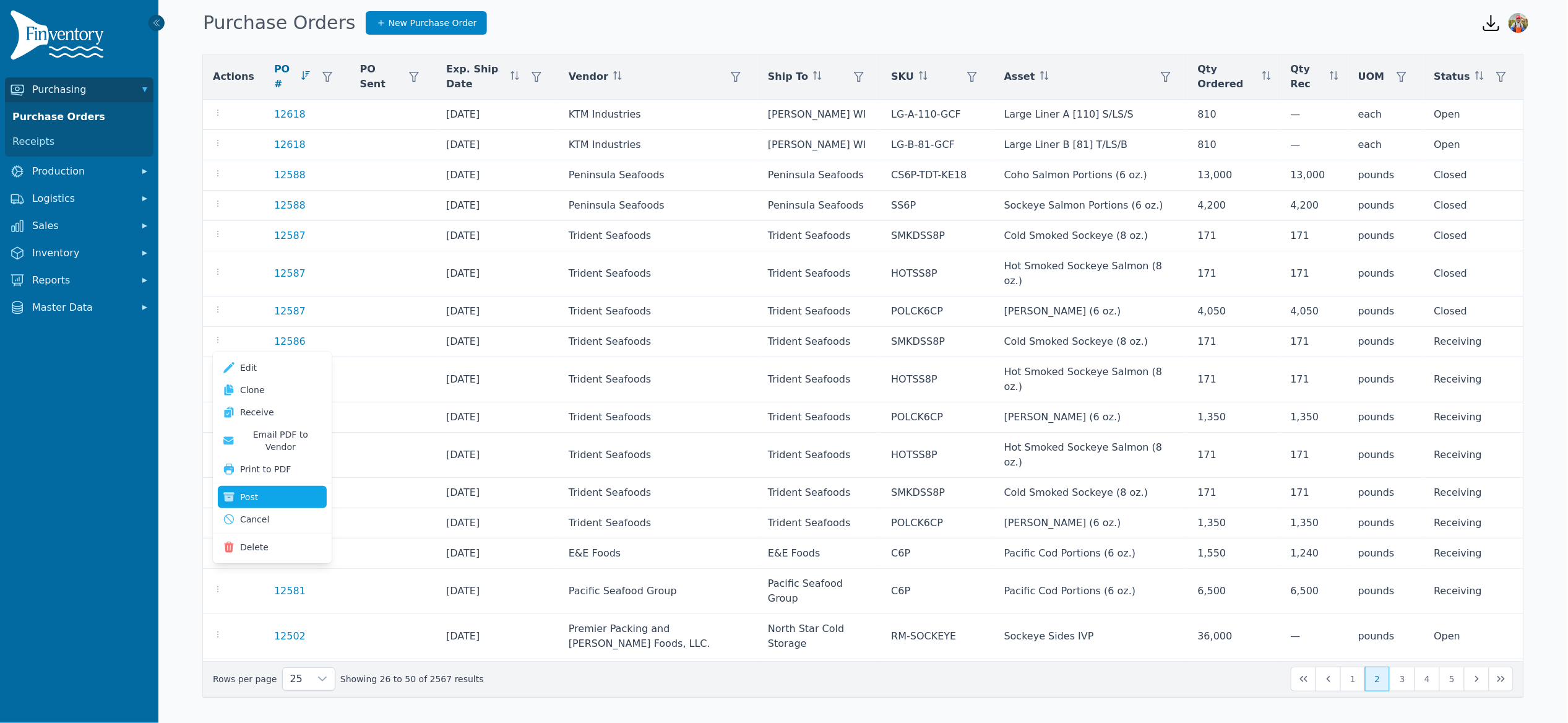
click at [269, 489] on button "Post" at bounding box center [272, 497] width 109 height 22
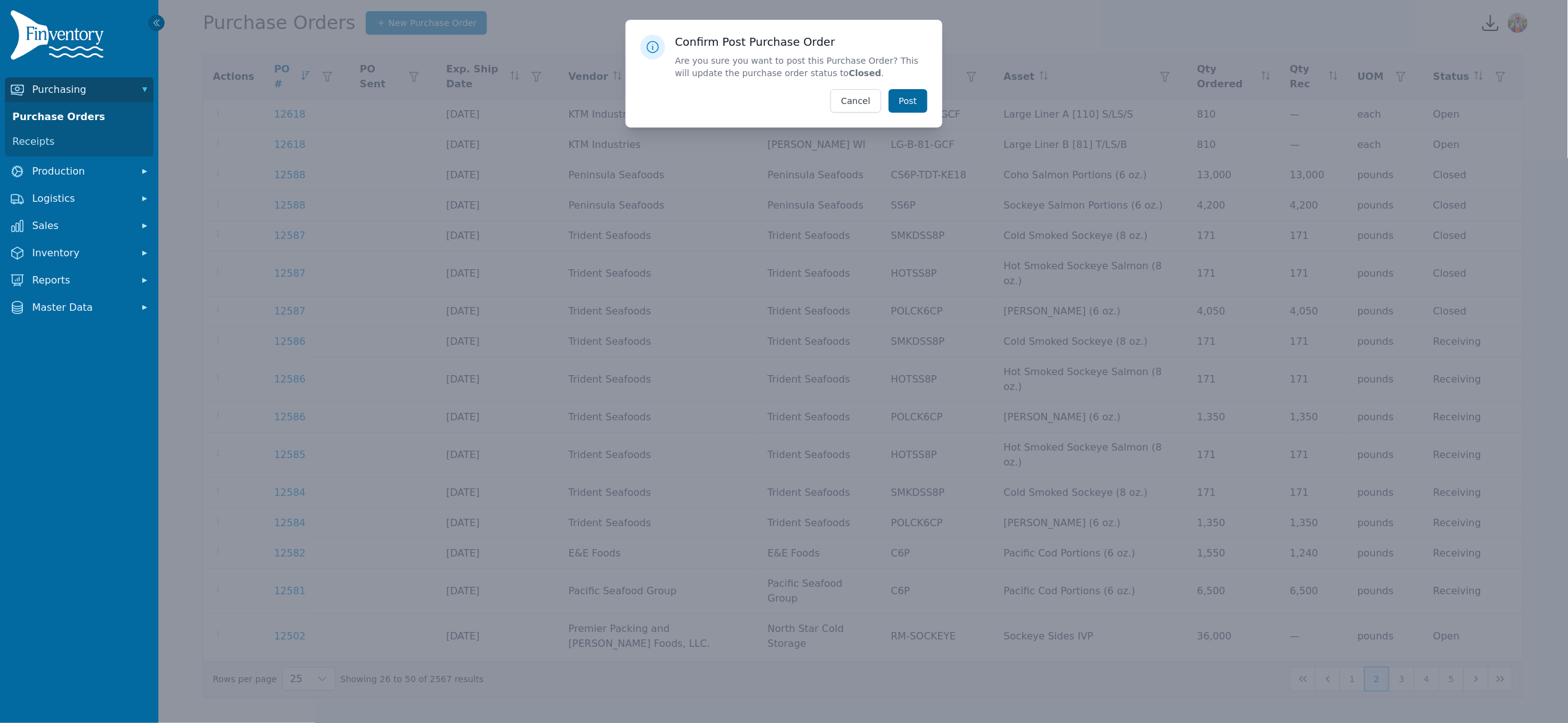
click at [916, 106] on button "Post" at bounding box center [908, 101] width 39 height 24
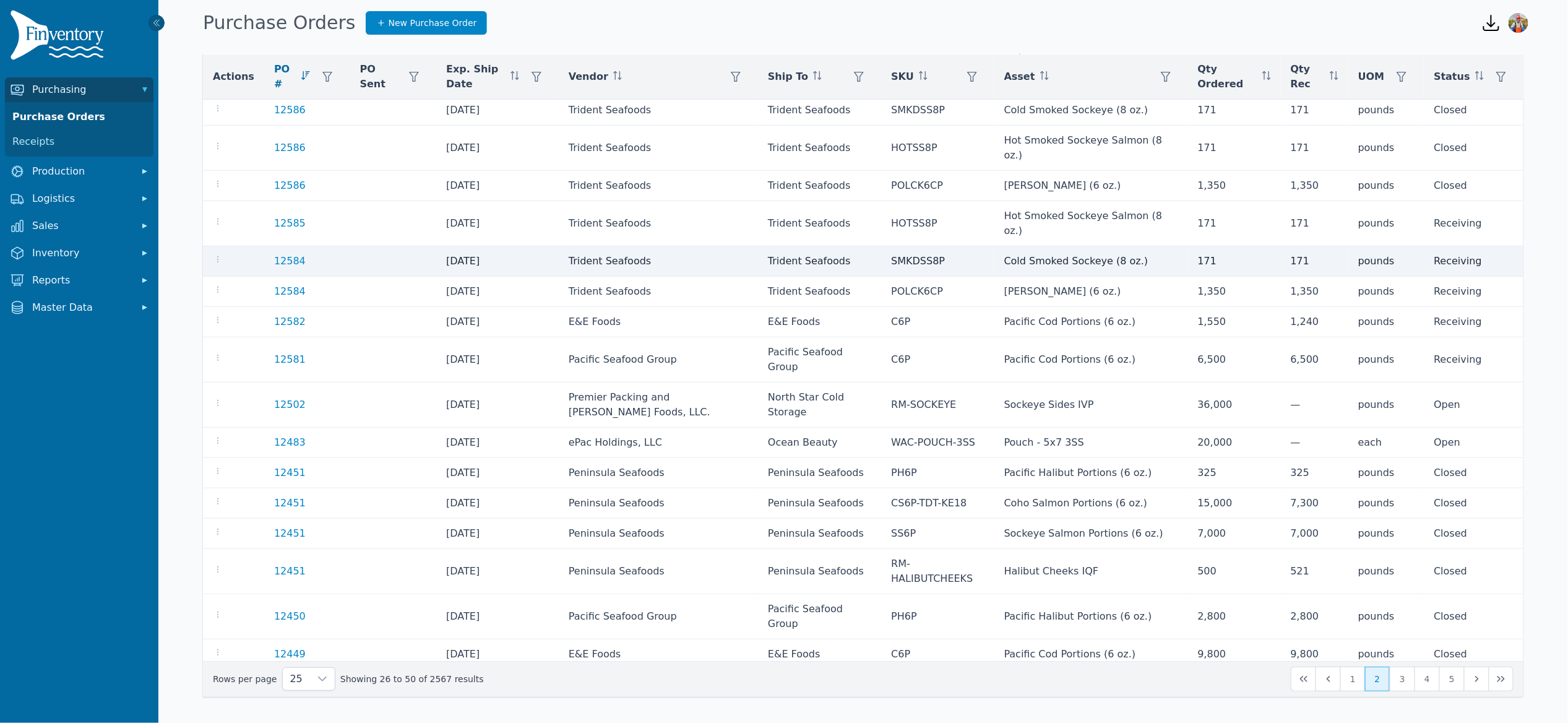
scroll to position [242, 0]
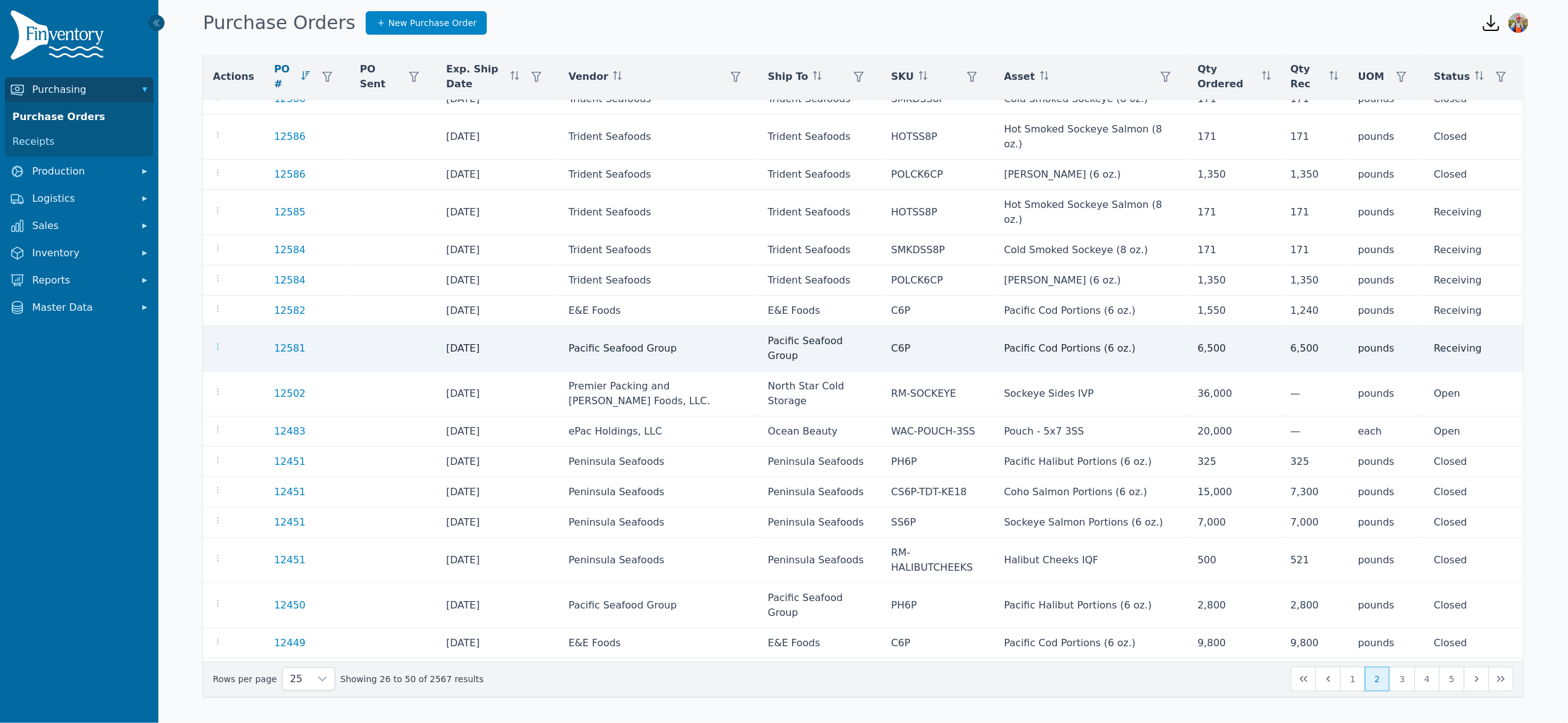
click at [219, 342] on icon "button" at bounding box center [217, 347] width 10 height 10
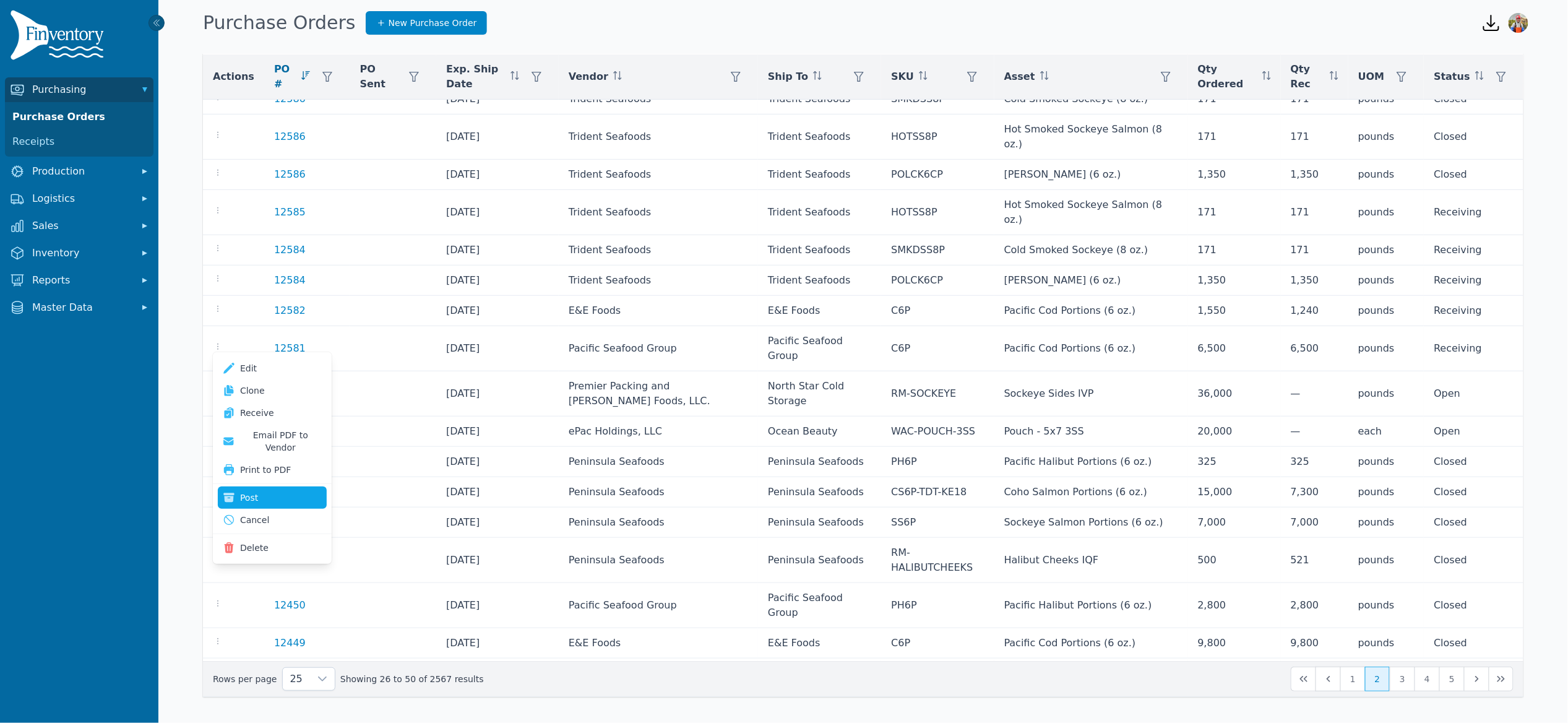
click at [276, 487] on button "Post" at bounding box center [272, 498] width 109 height 22
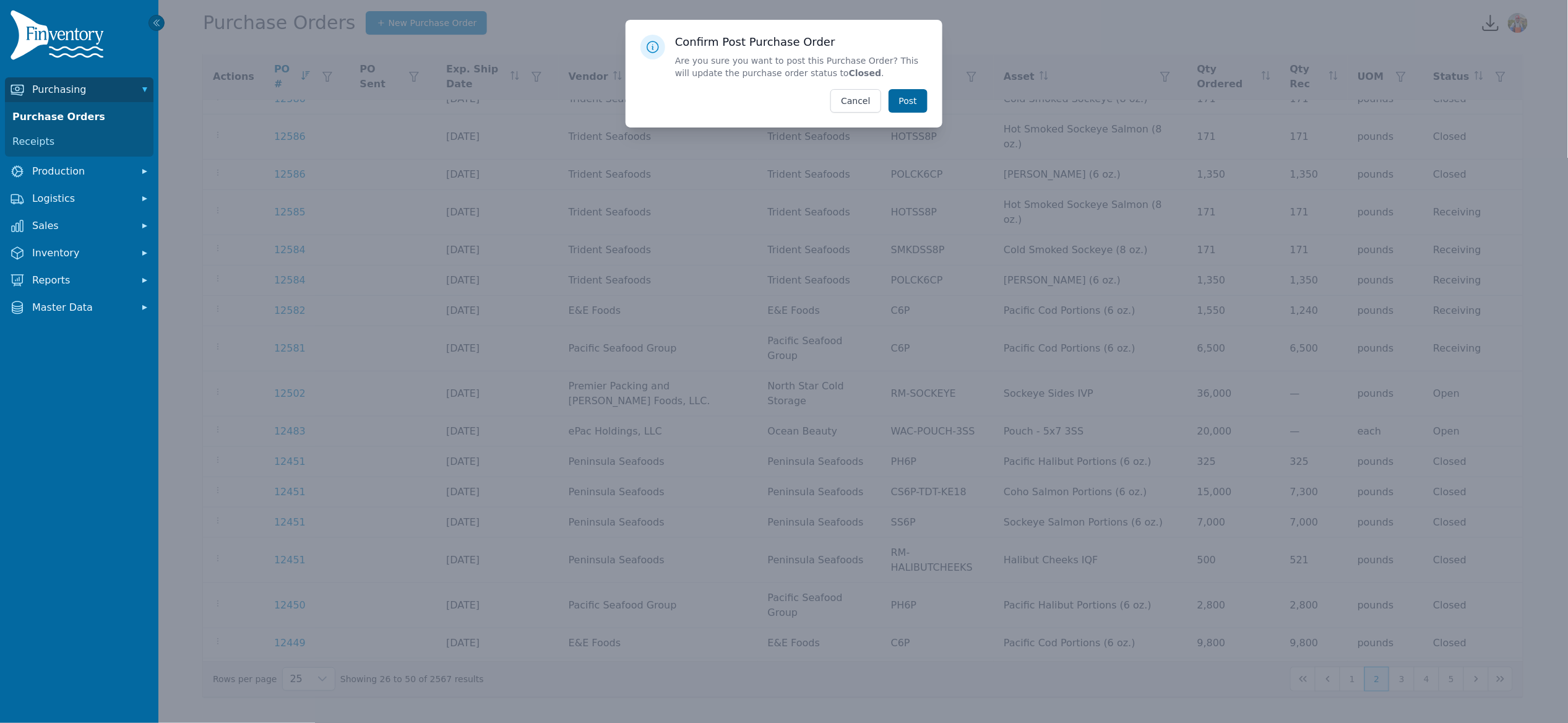
click at [898, 104] on button "Post" at bounding box center [908, 101] width 39 height 24
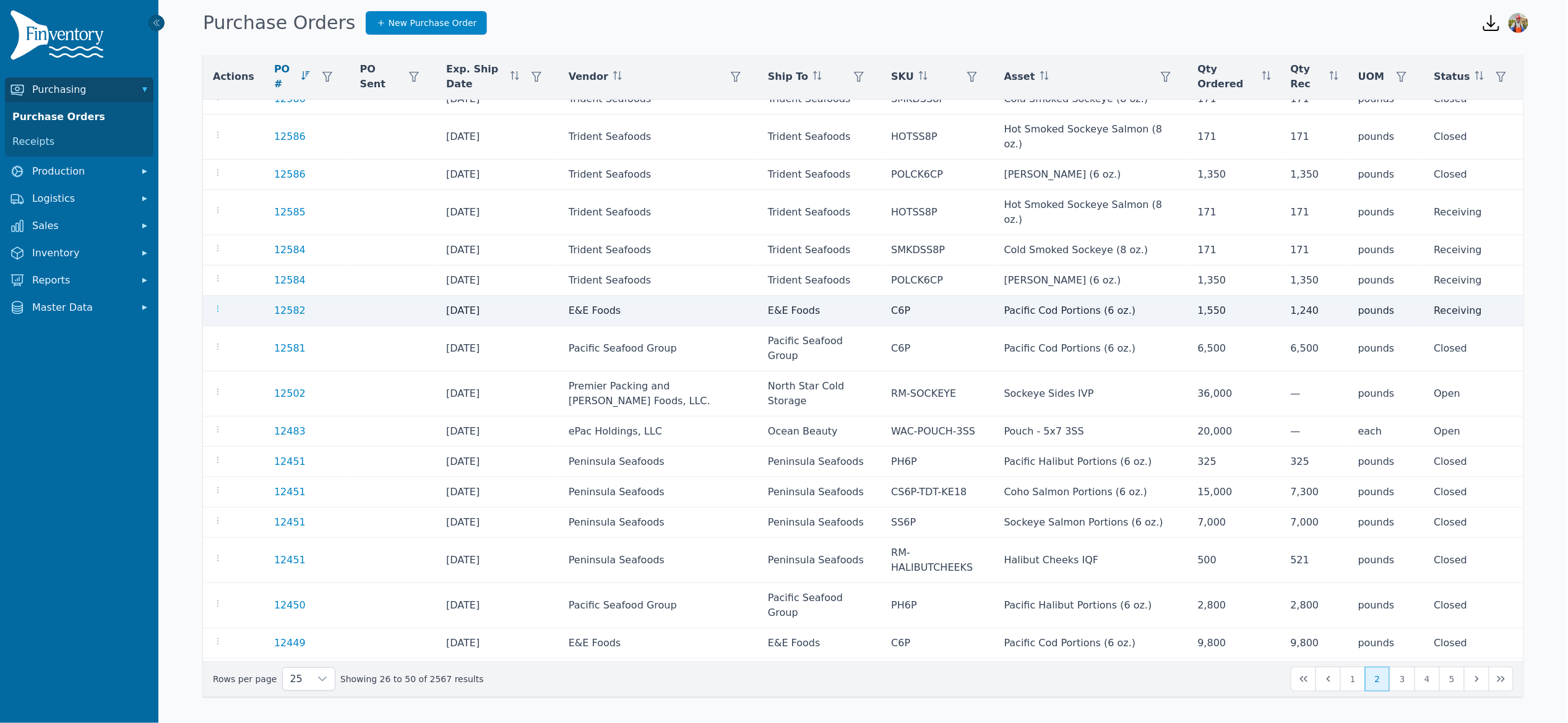
click at [221, 309] on icon "button" at bounding box center [217, 309] width 10 height 10
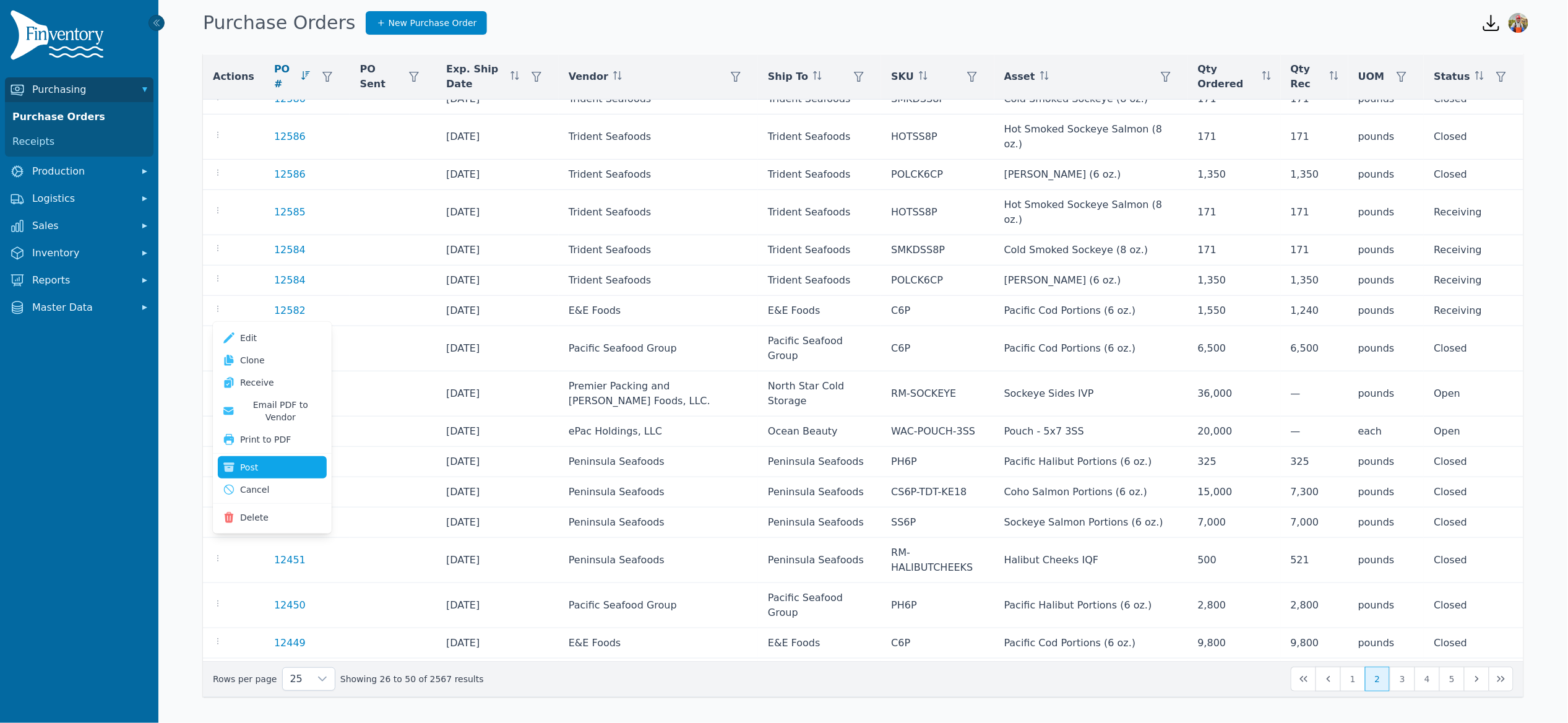
click at [278, 456] on button "Post" at bounding box center [272, 467] width 109 height 22
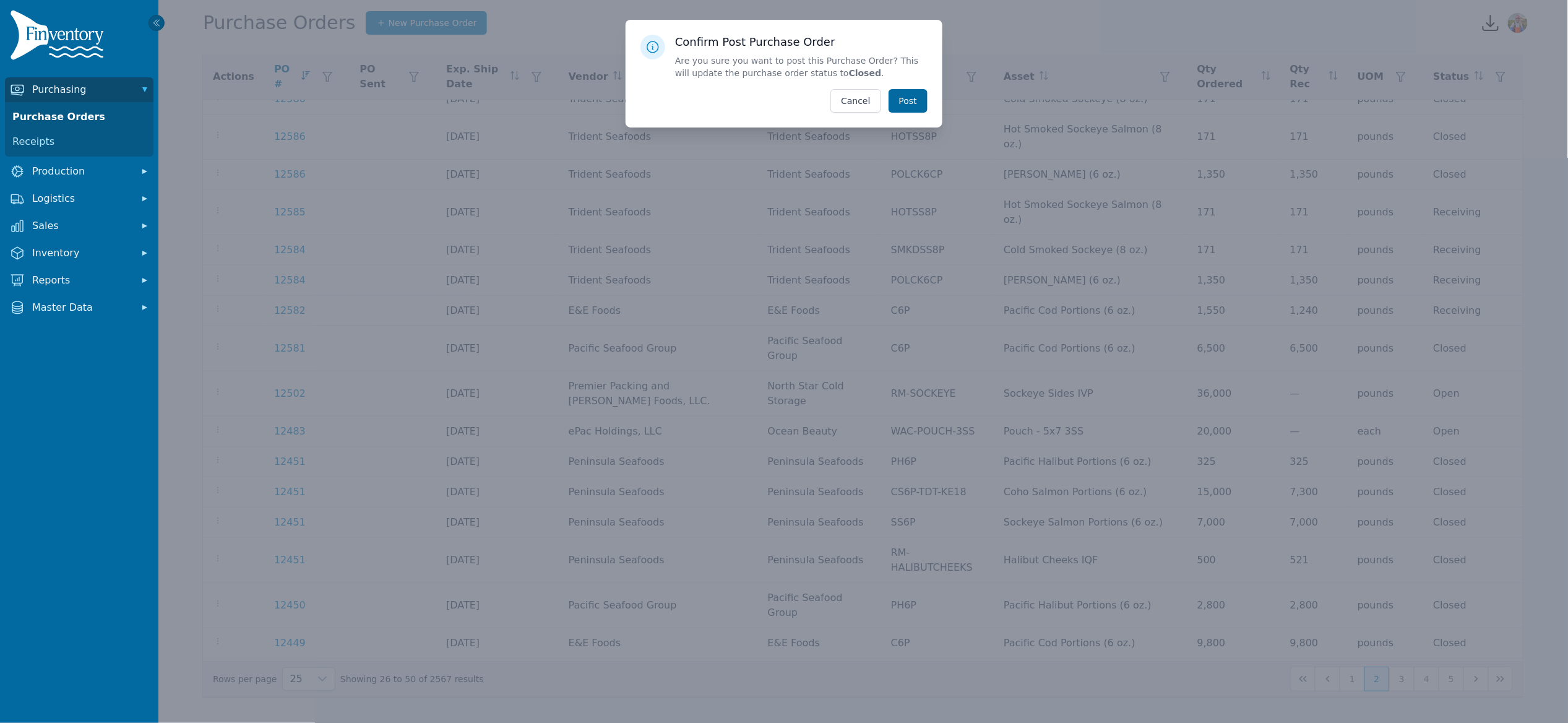
click at [908, 95] on button "Post" at bounding box center [908, 101] width 39 height 24
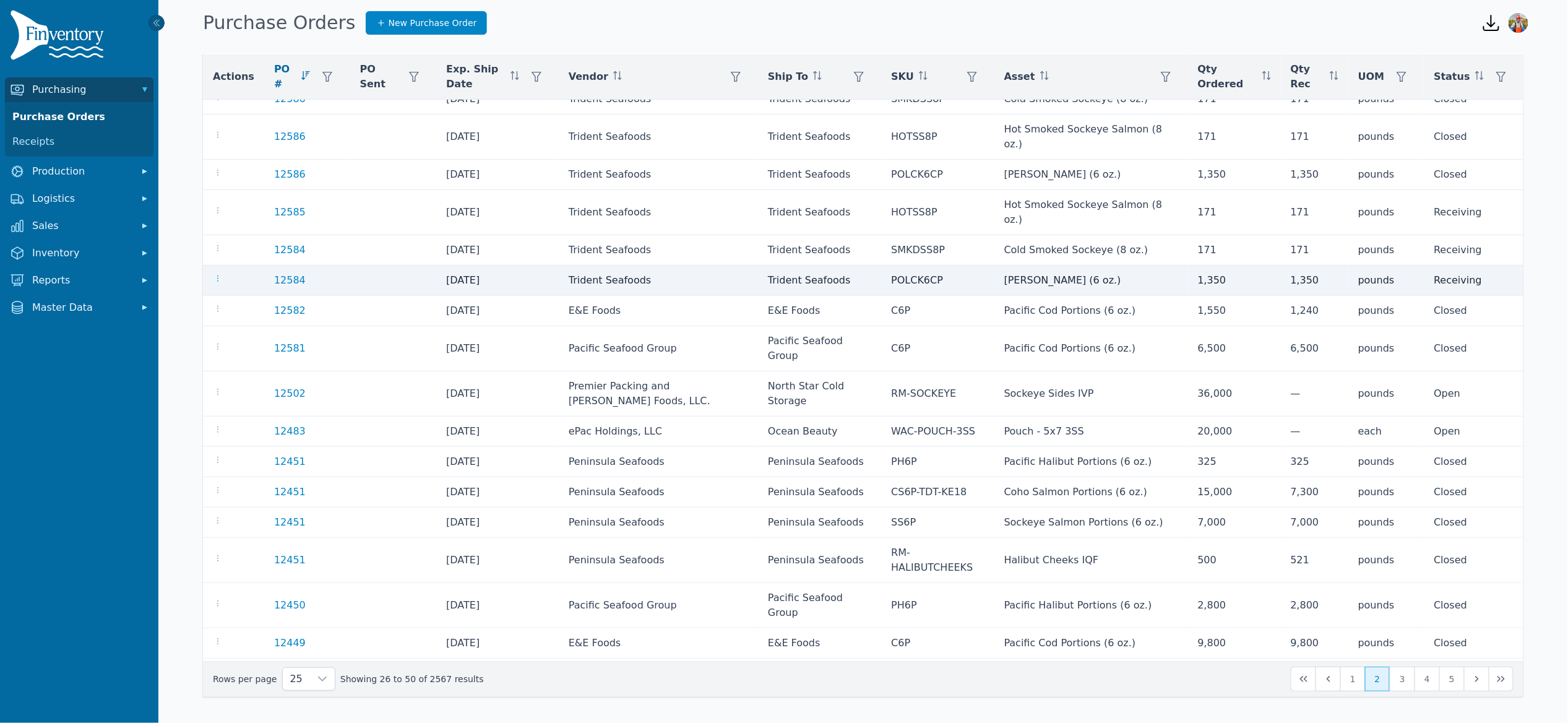
click at [216, 278] on icon "button" at bounding box center [217, 278] width 10 height 10
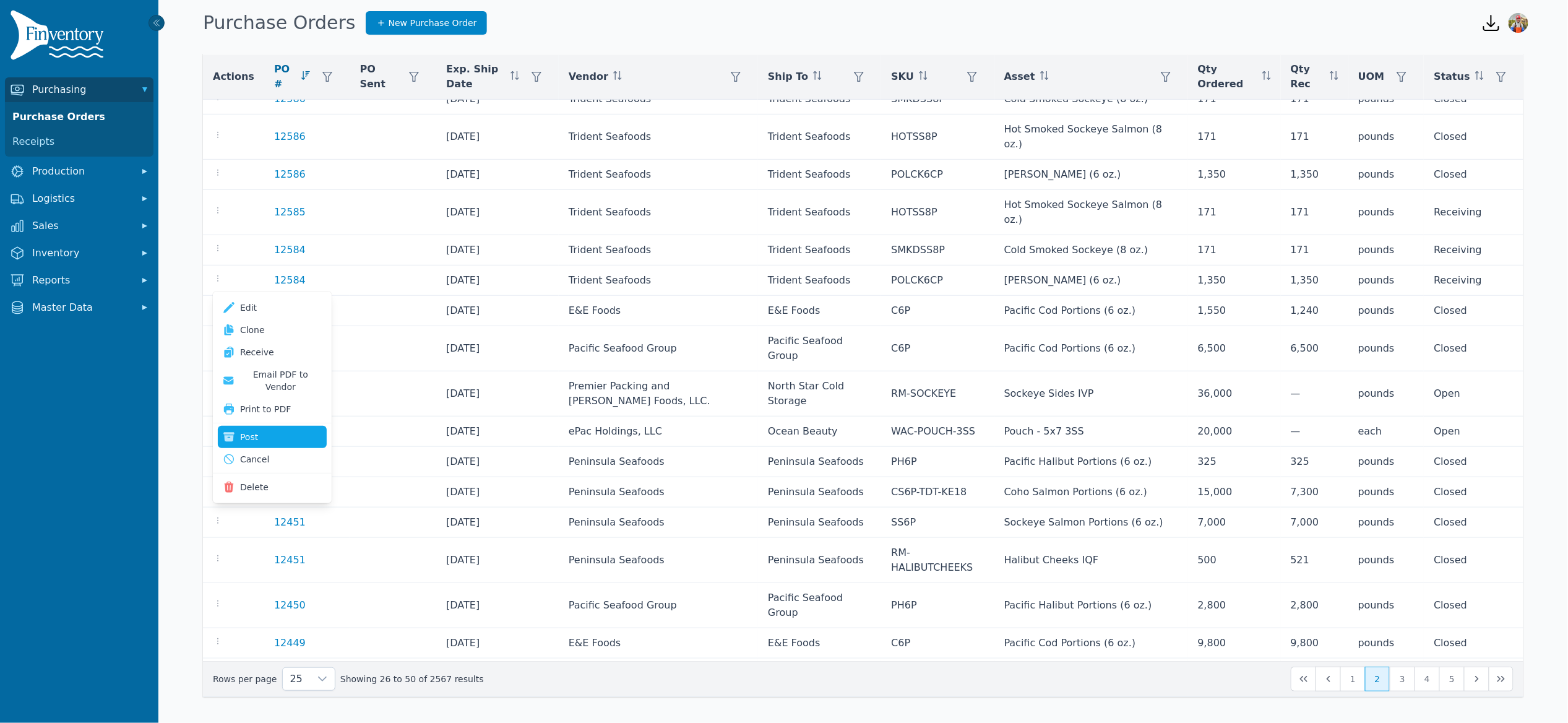
click at [264, 431] on button "Post" at bounding box center [272, 437] width 109 height 22
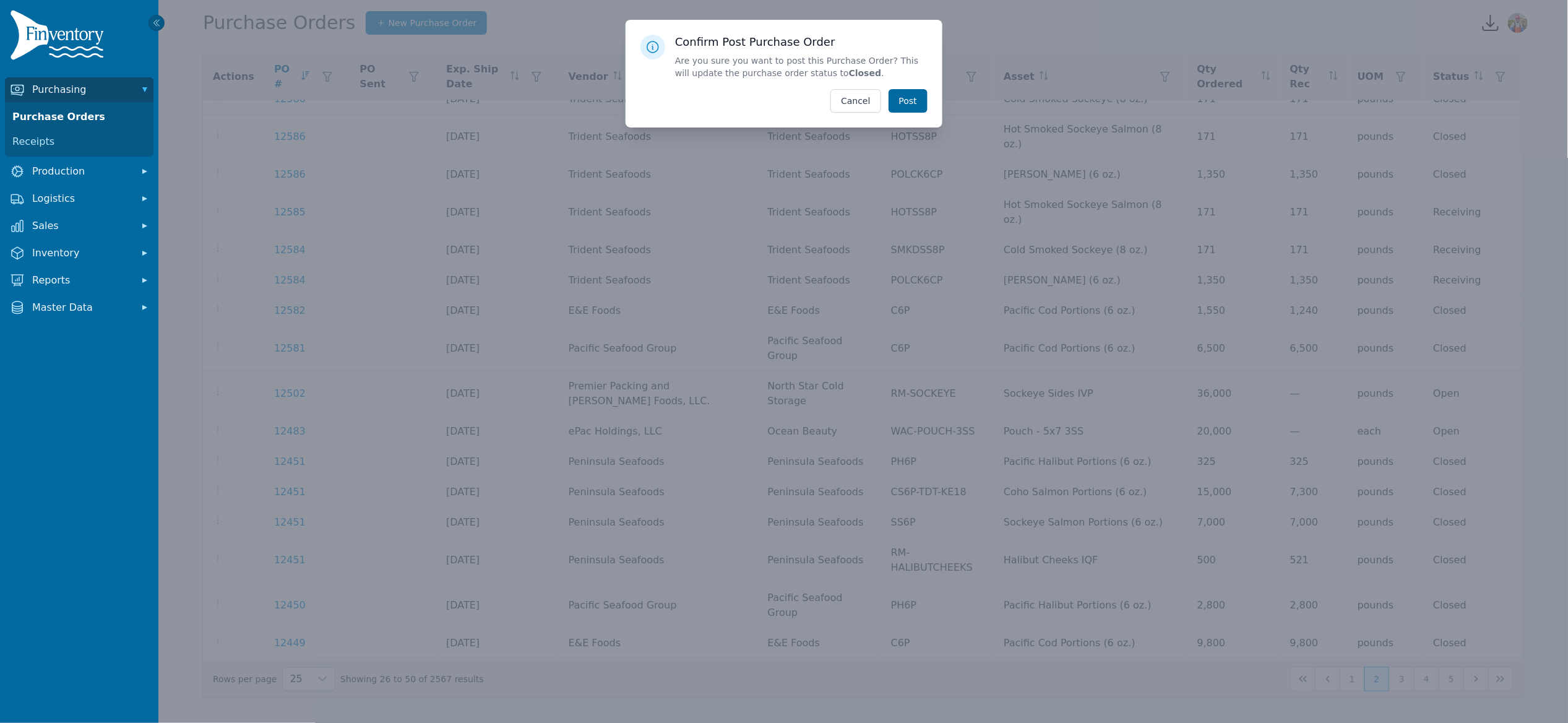
click at [917, 94] on button "Post" at bounding box center [908, 101] width 39 height 24
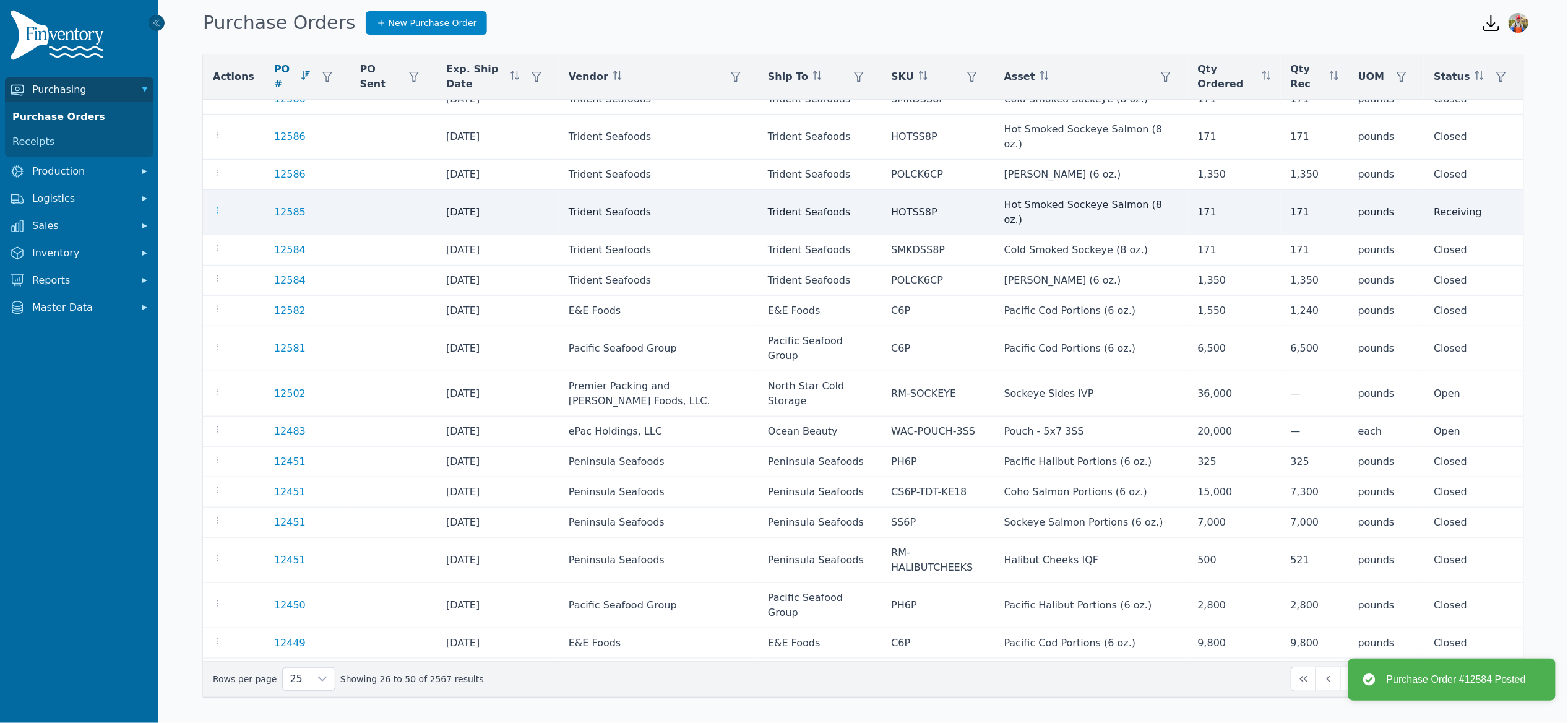
click at [217, 210] on icon "button" at bounding box center [217, 211] width 10 height 10
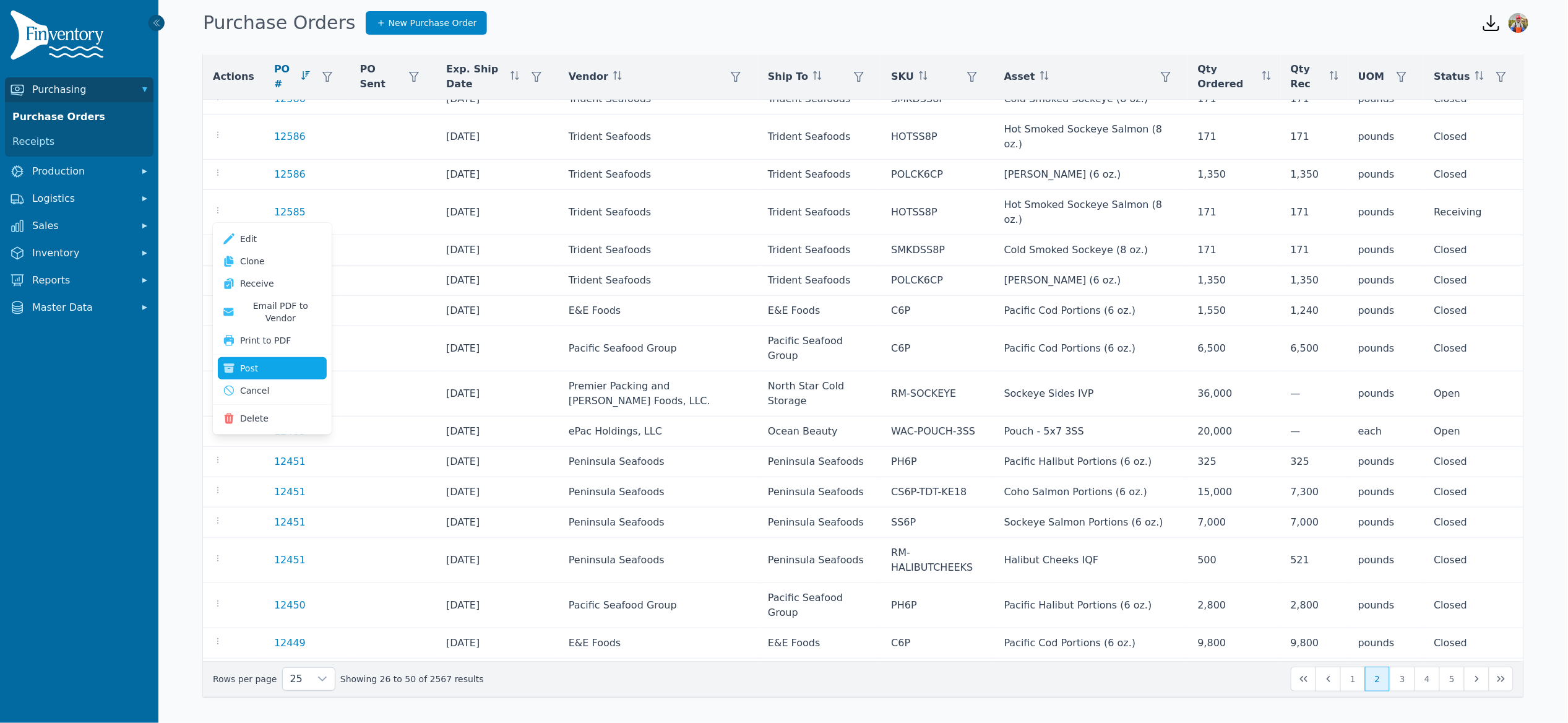
click at [277, 362] on button "Post" at bounding box center [272, 368] width 109 height 22
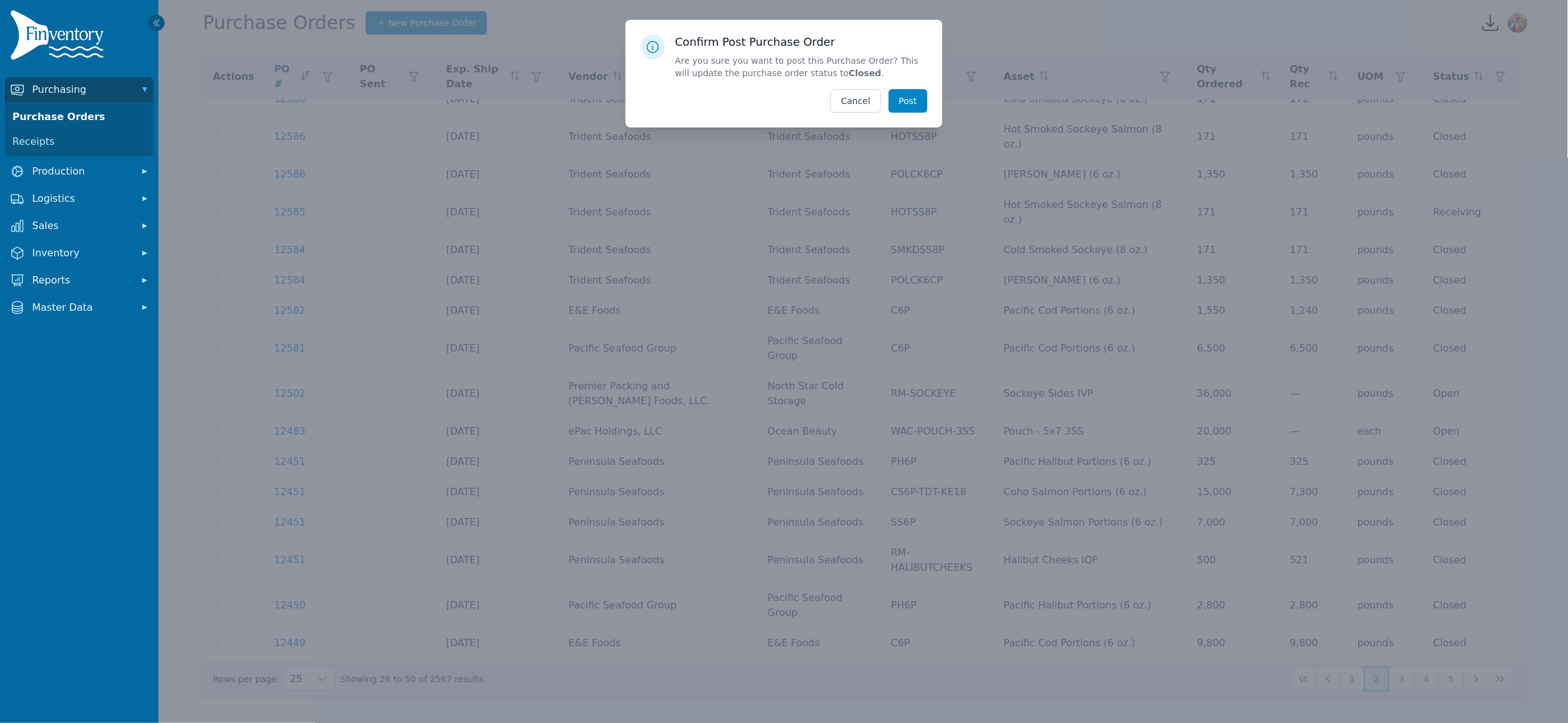
click at [882, 118] on div "Confirm Post Purchase Order Are you sure you want to post this Purchase Order? …" at bounding box center [784, 73] width 317 height 107
click at [904, 107] on button "Post" at bounding box center [908, 101] width 39 height 24
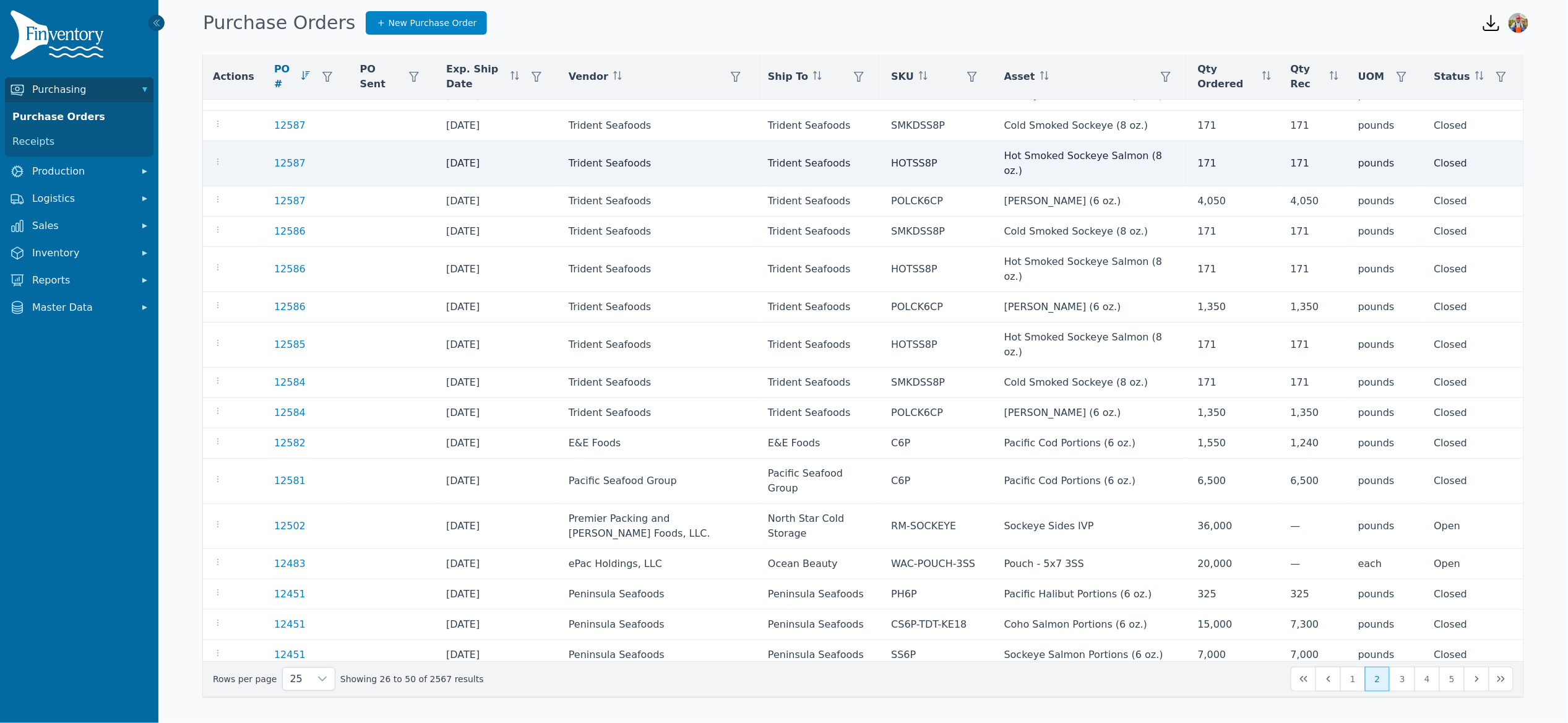
scroll to position [0, 0]
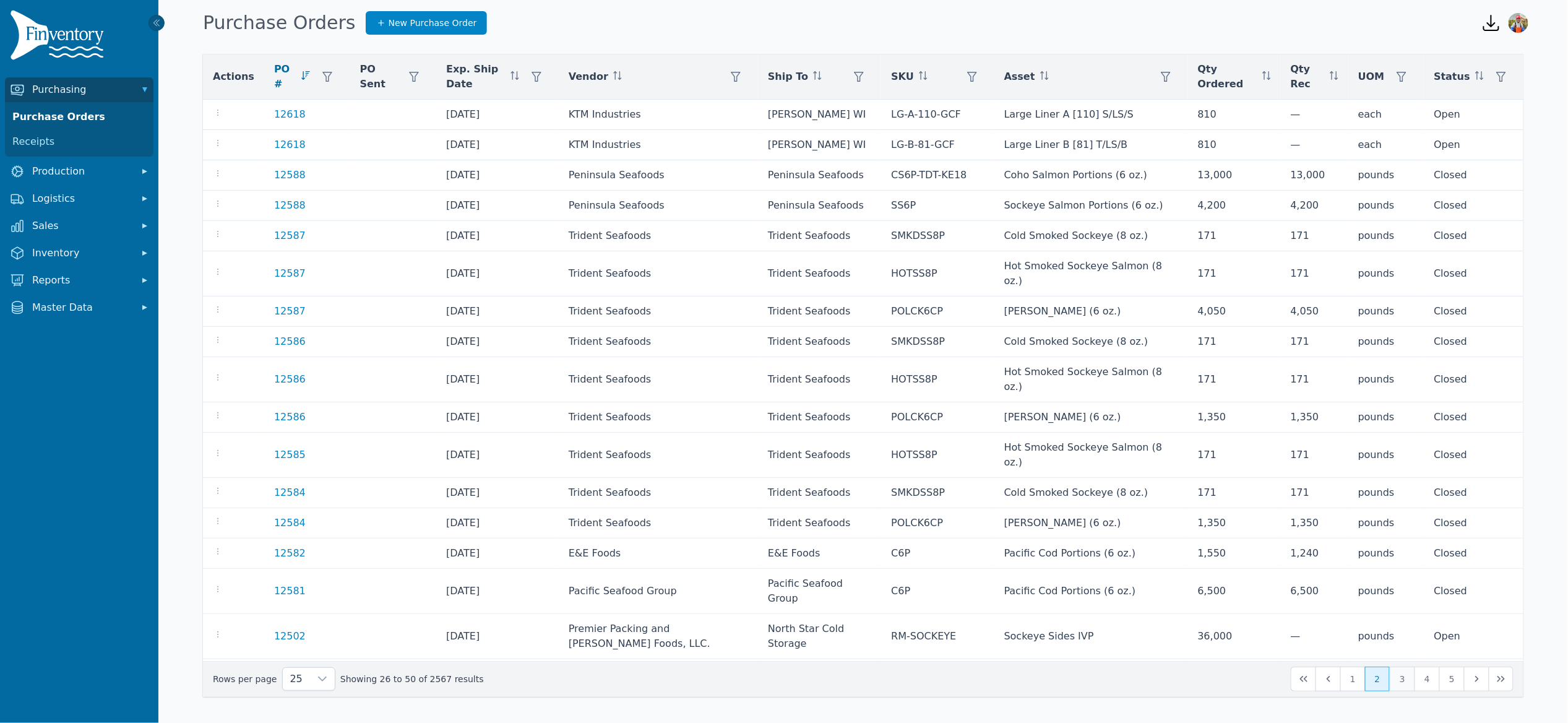
click at [1400, 671] on button "3" at bounding box center [1402, 678] width 25 height 25
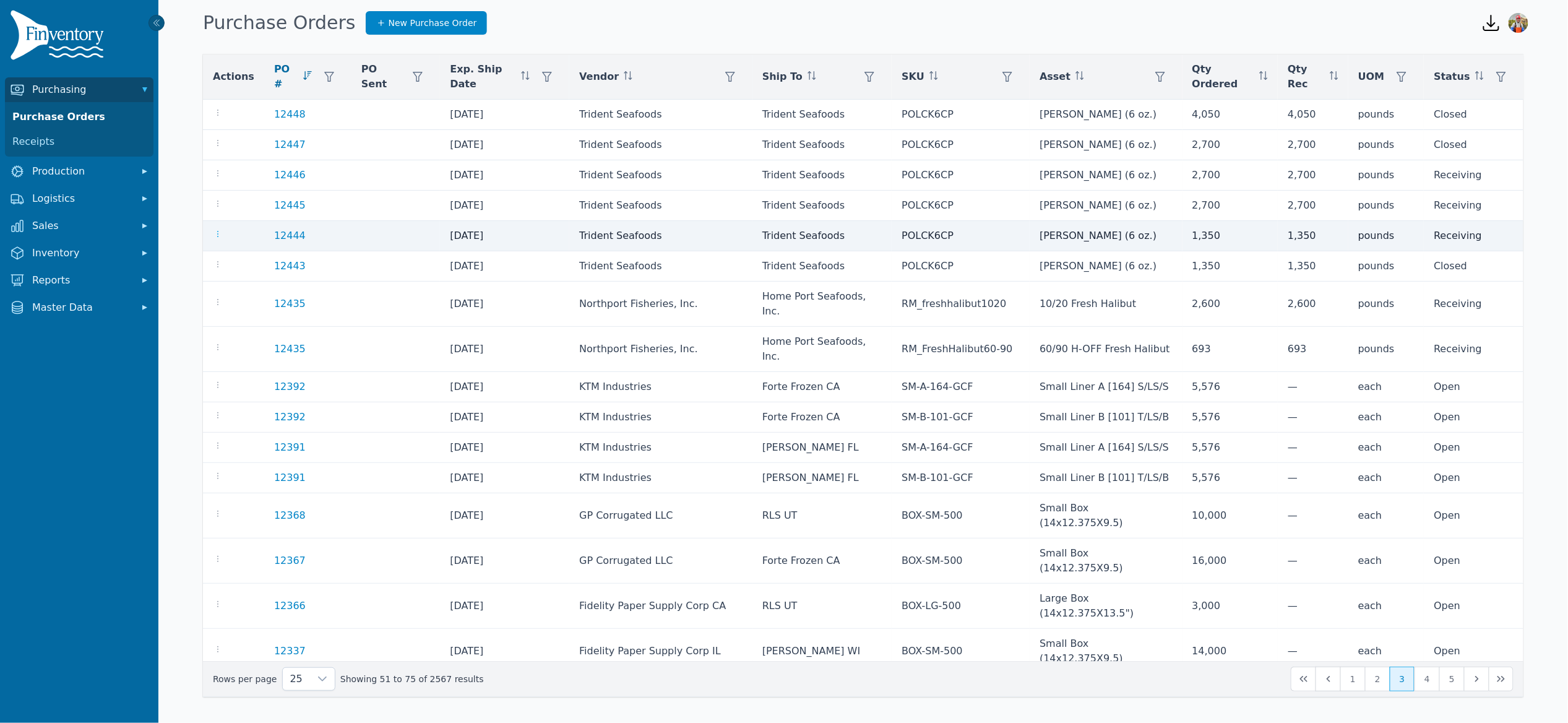
click at [219, 229] on icon "button" at bounding box center [217, 234] width 10 height 10
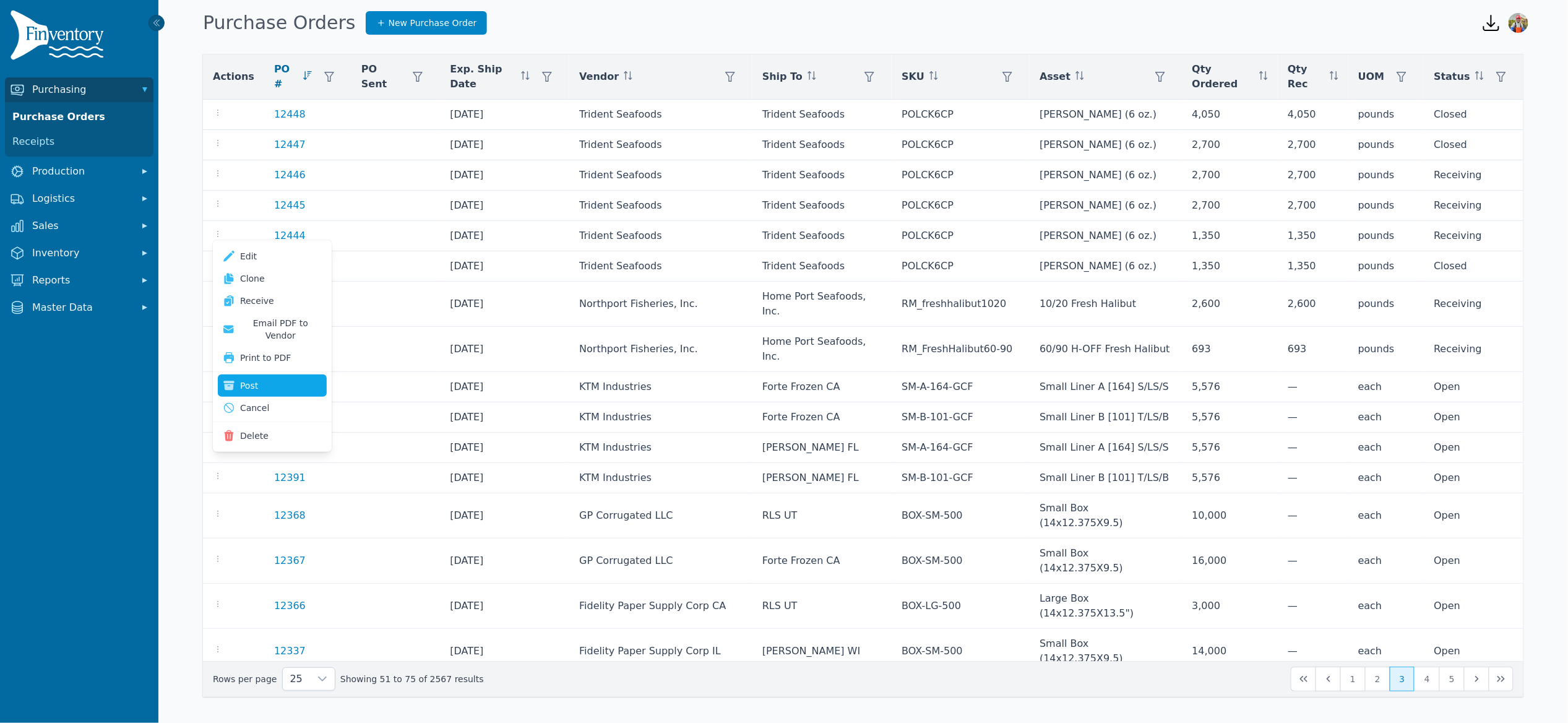
click at [296, 374] on button "Post" at bounding box center [272, 385] width 109 height 22
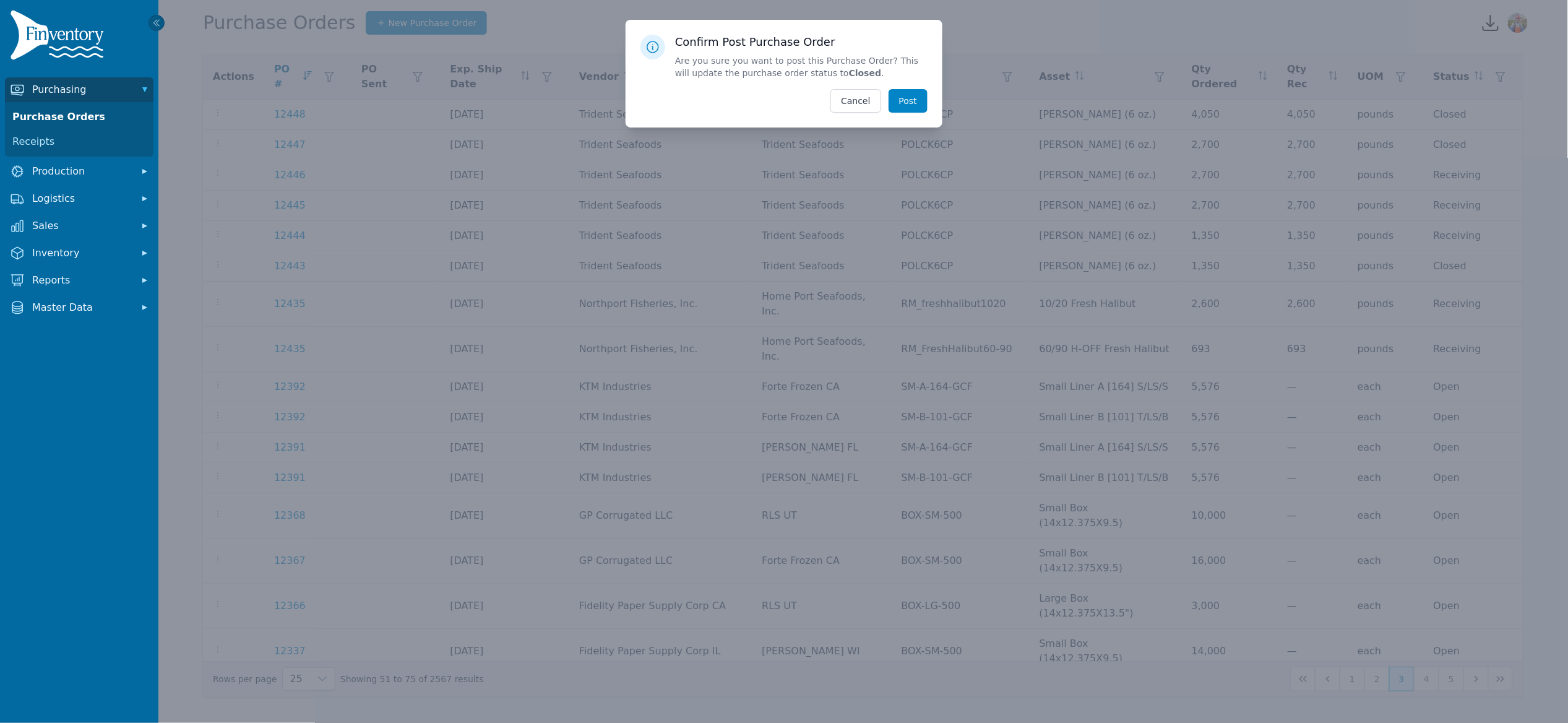
click at [904, 91] on button "Post" at bounding box center [908, 101] width 39 height 24
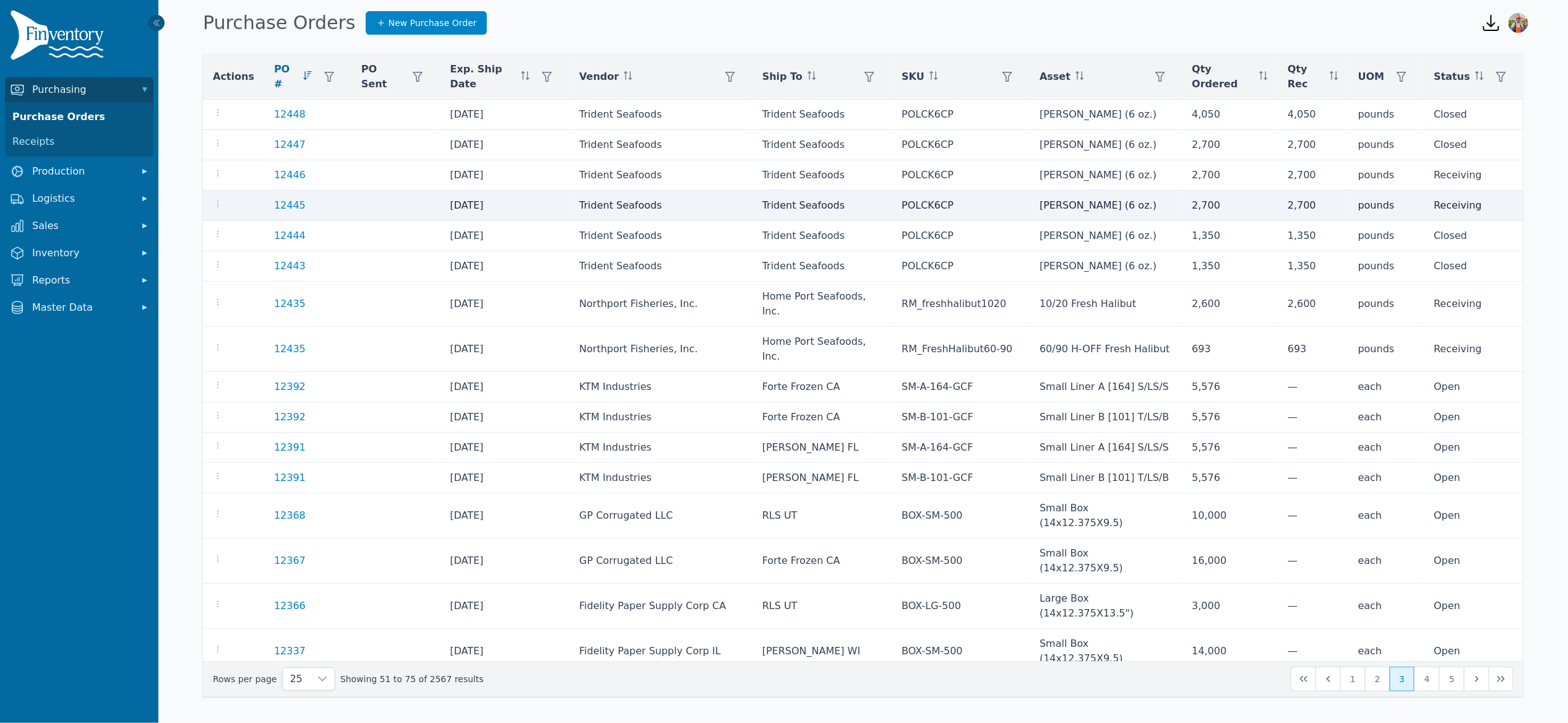
click at [222, 202] on div at bounding box center [233, 205] width 42 height 15
click at [220, 200] on icon "button" at bounding box center [217, 204] width 10 height 10
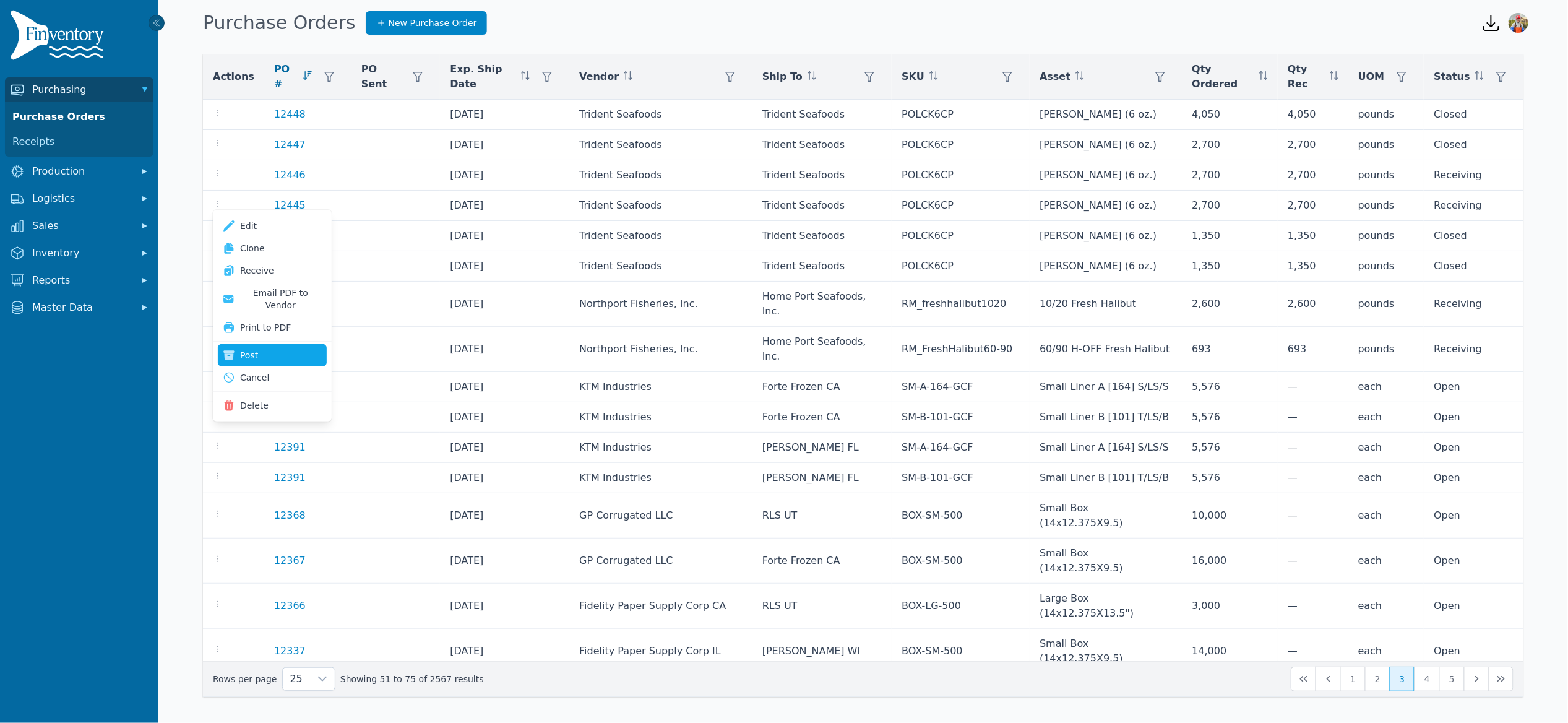
click at [269, 345] on button "Post" at bounding box center [272, 356] width 109 height 22
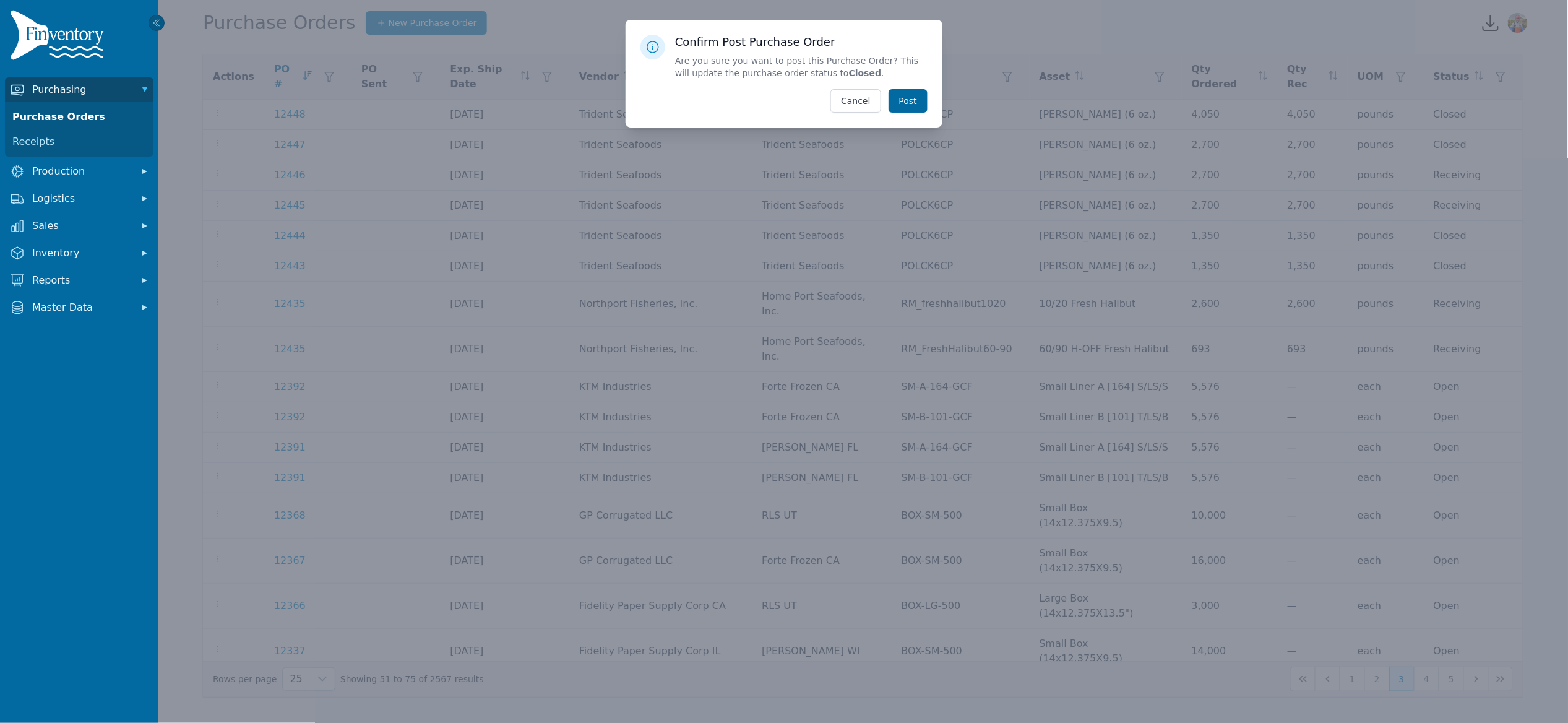
click at [901, 104] on button "Post" at bounding box center [908, 101] width 39 height 24
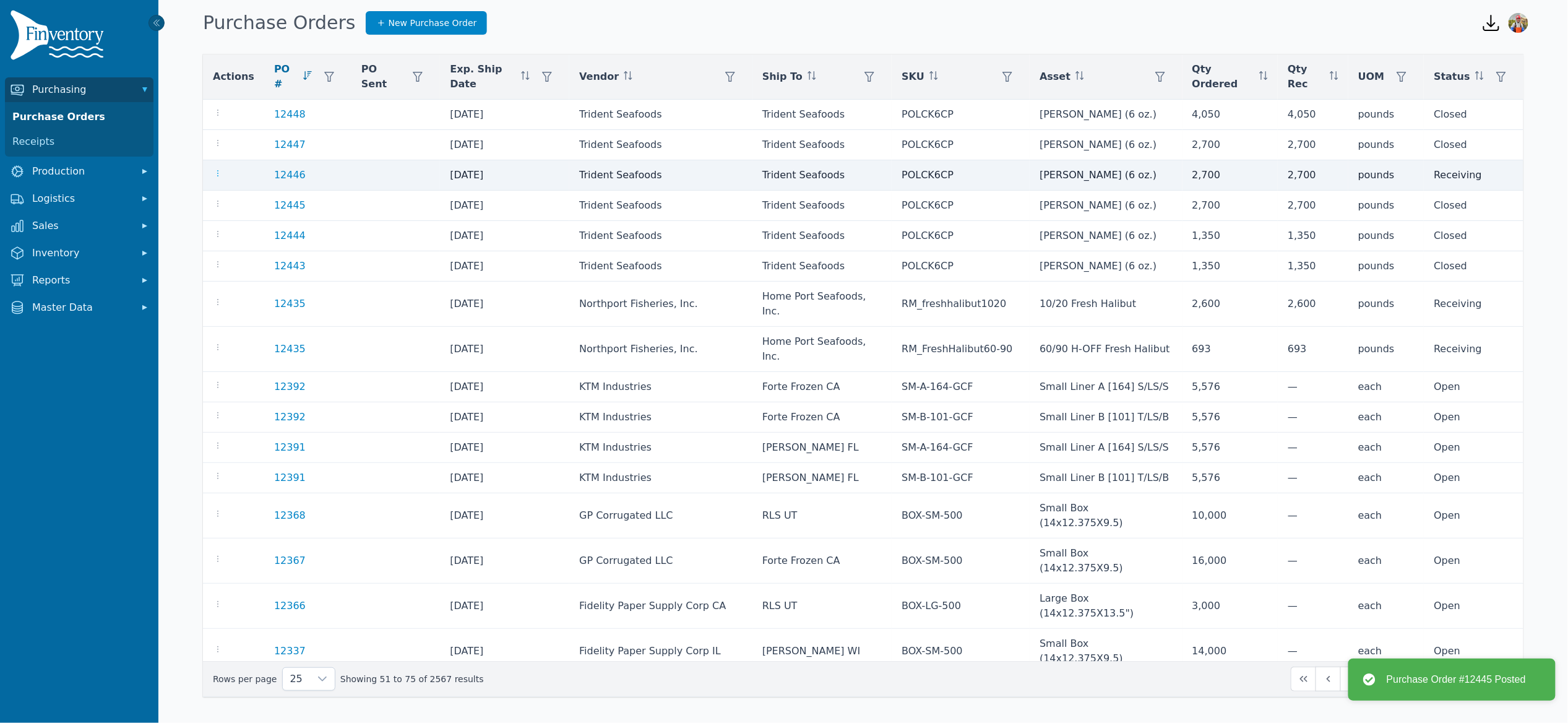
click at [214, 169] on icon "button" at bounding box center [217, 174] width 10 height 10
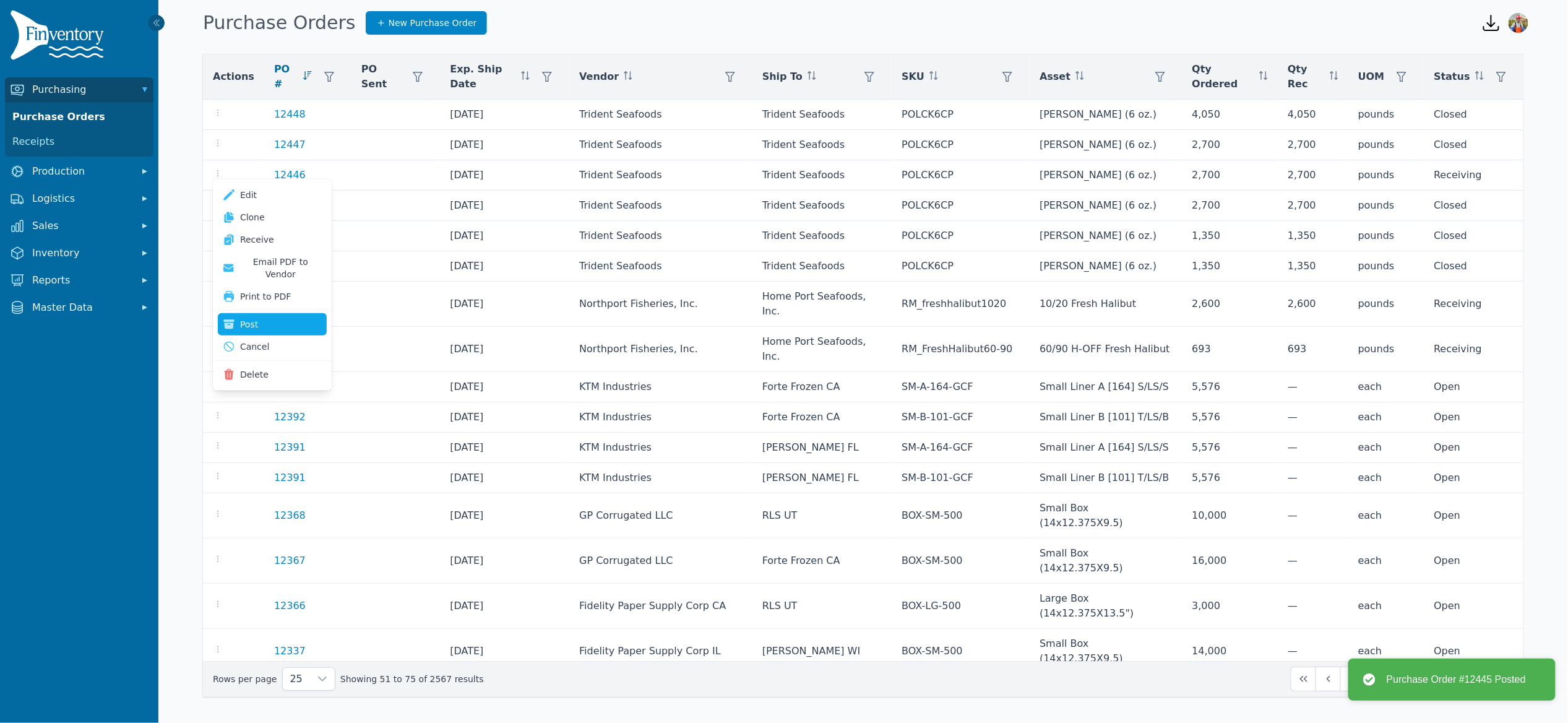
click at [272, 313] on button "Post" at bounding box center [272, 324] width 109 height 22
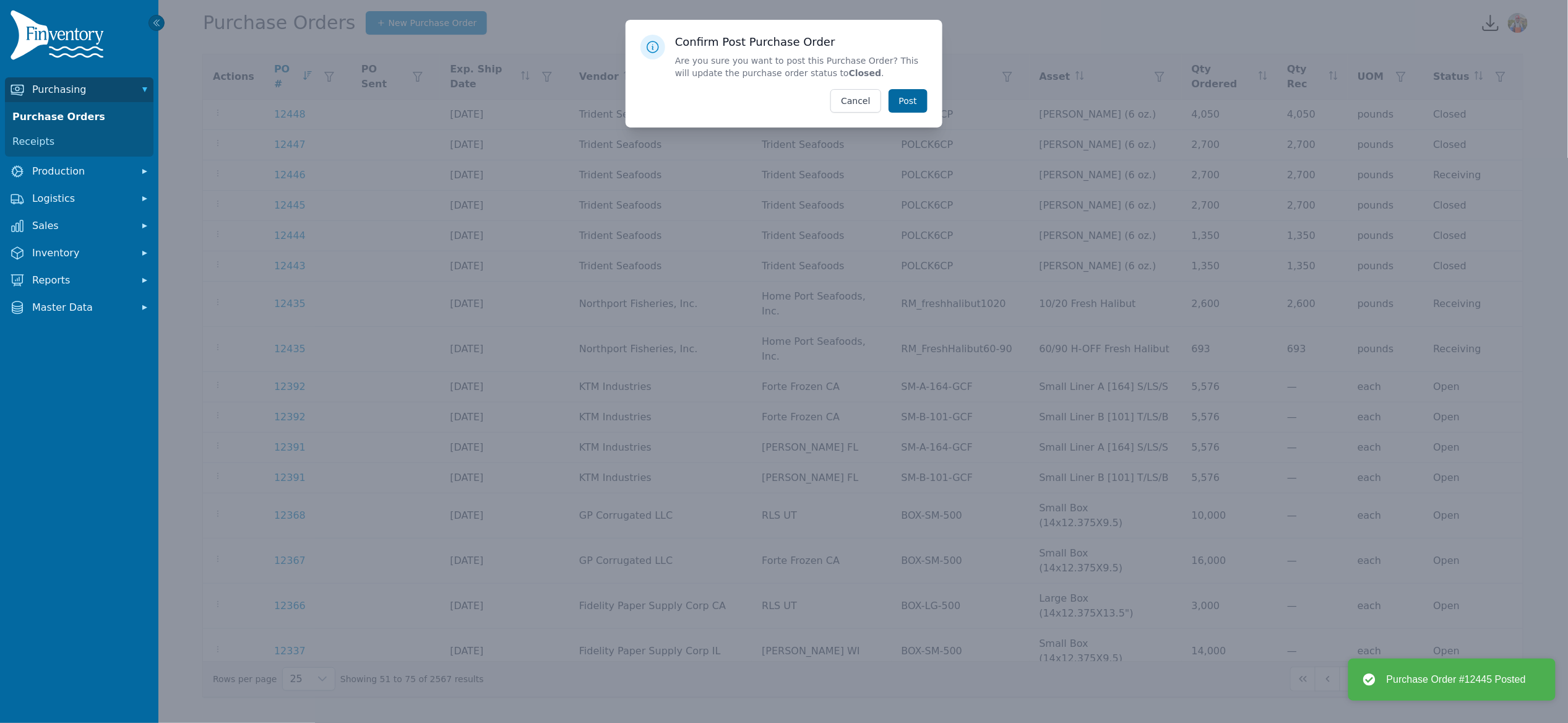
click at [907, 111] on button "Post" at bounding box center [908, 101] width 39 height 24
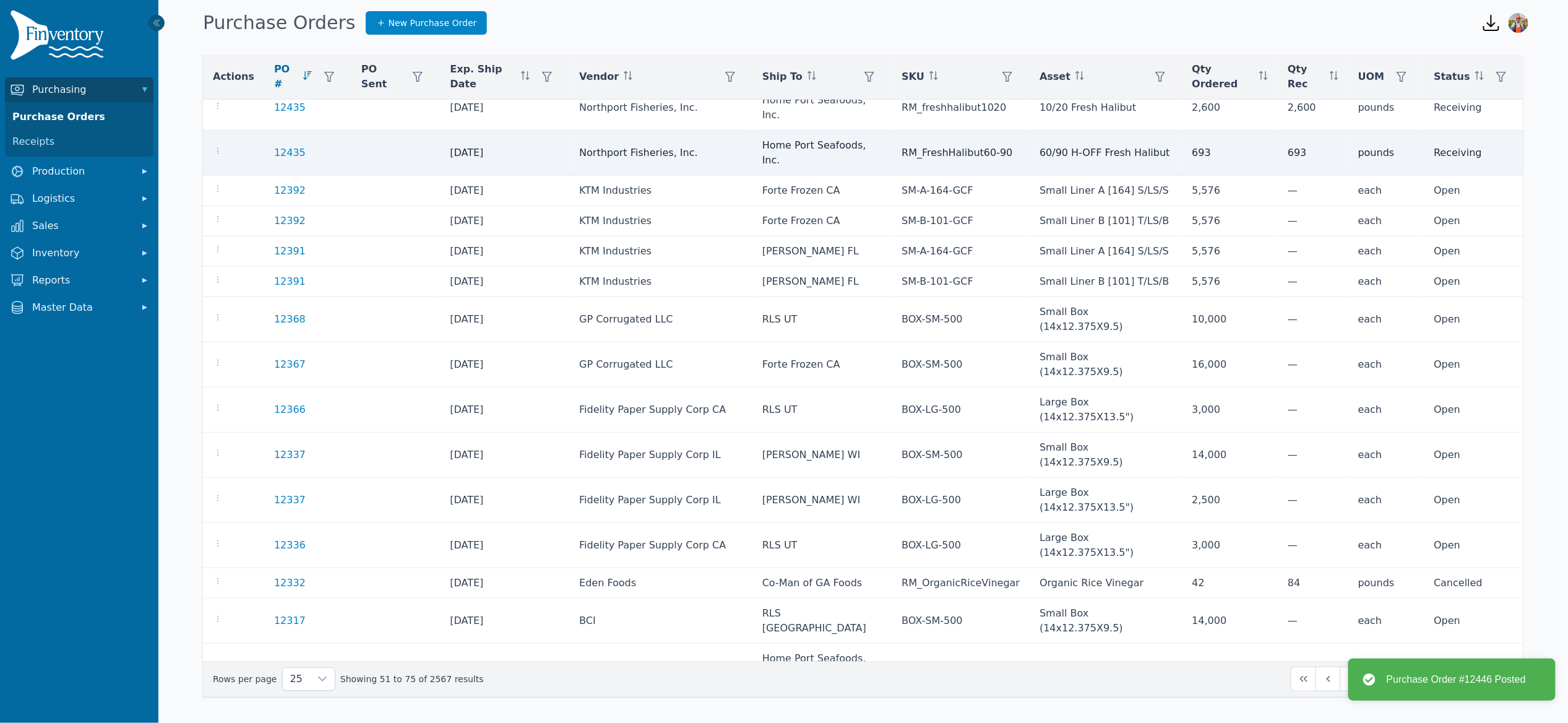
scroll to position [197, 0]
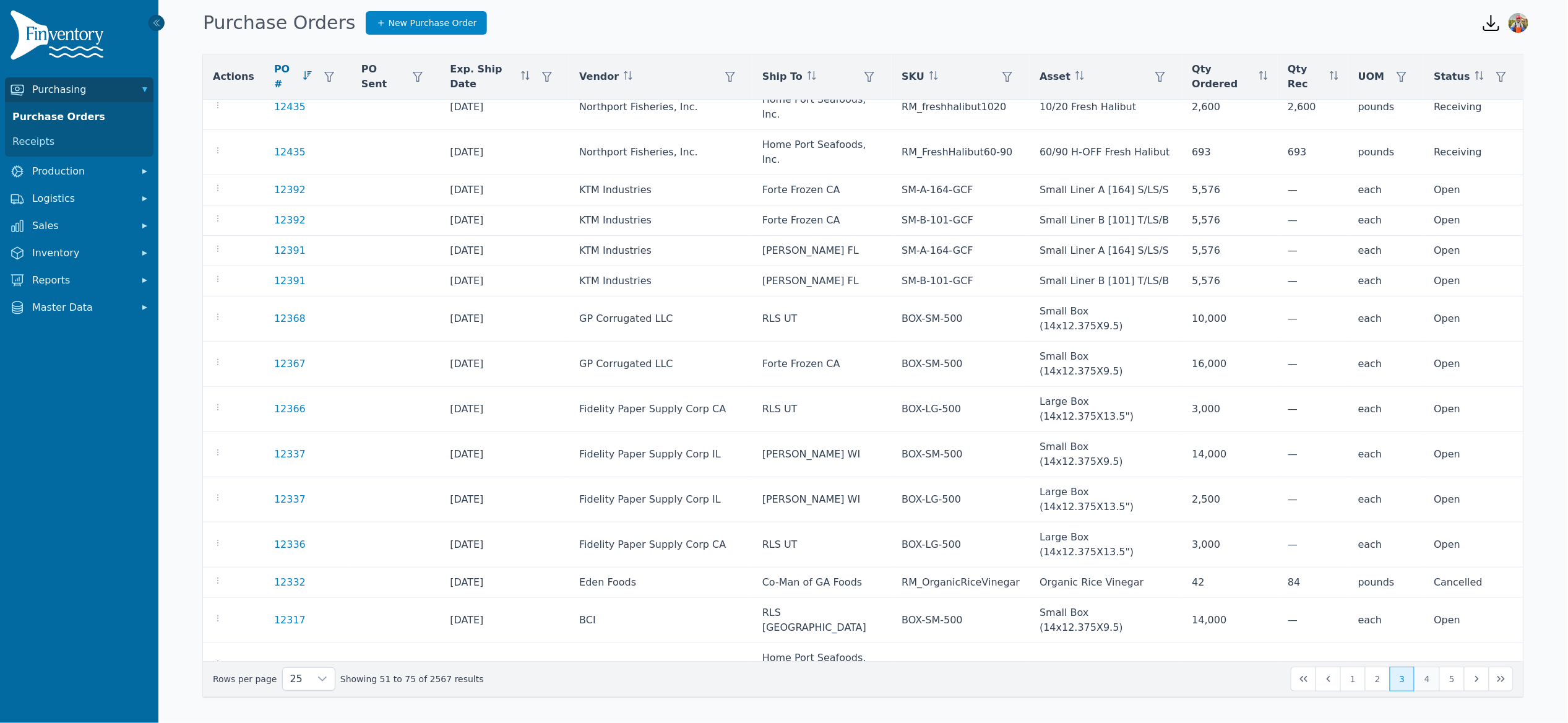
click at [1430, 679] on button "4" at bounding box center [1427, 678] width 25 height 25
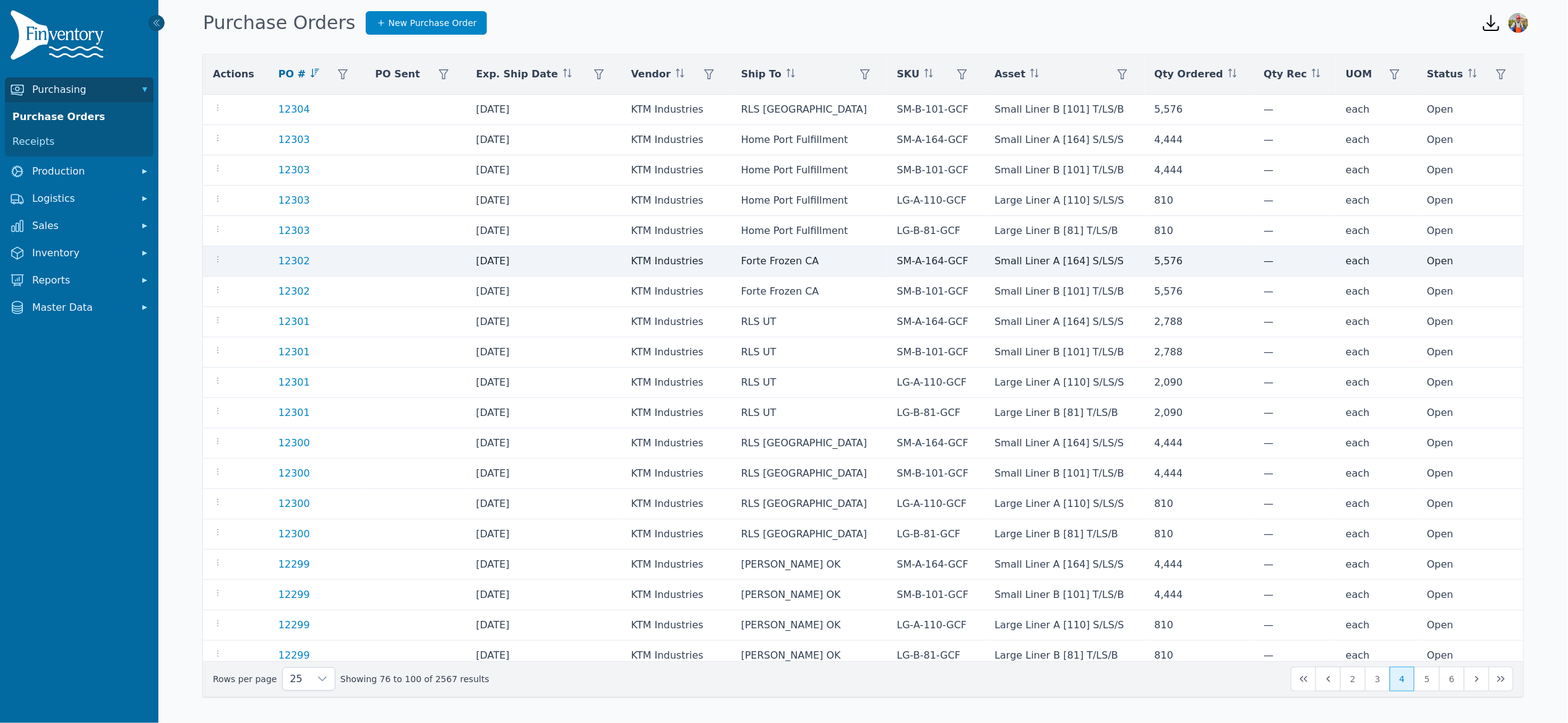
scroll to position [197, 0]
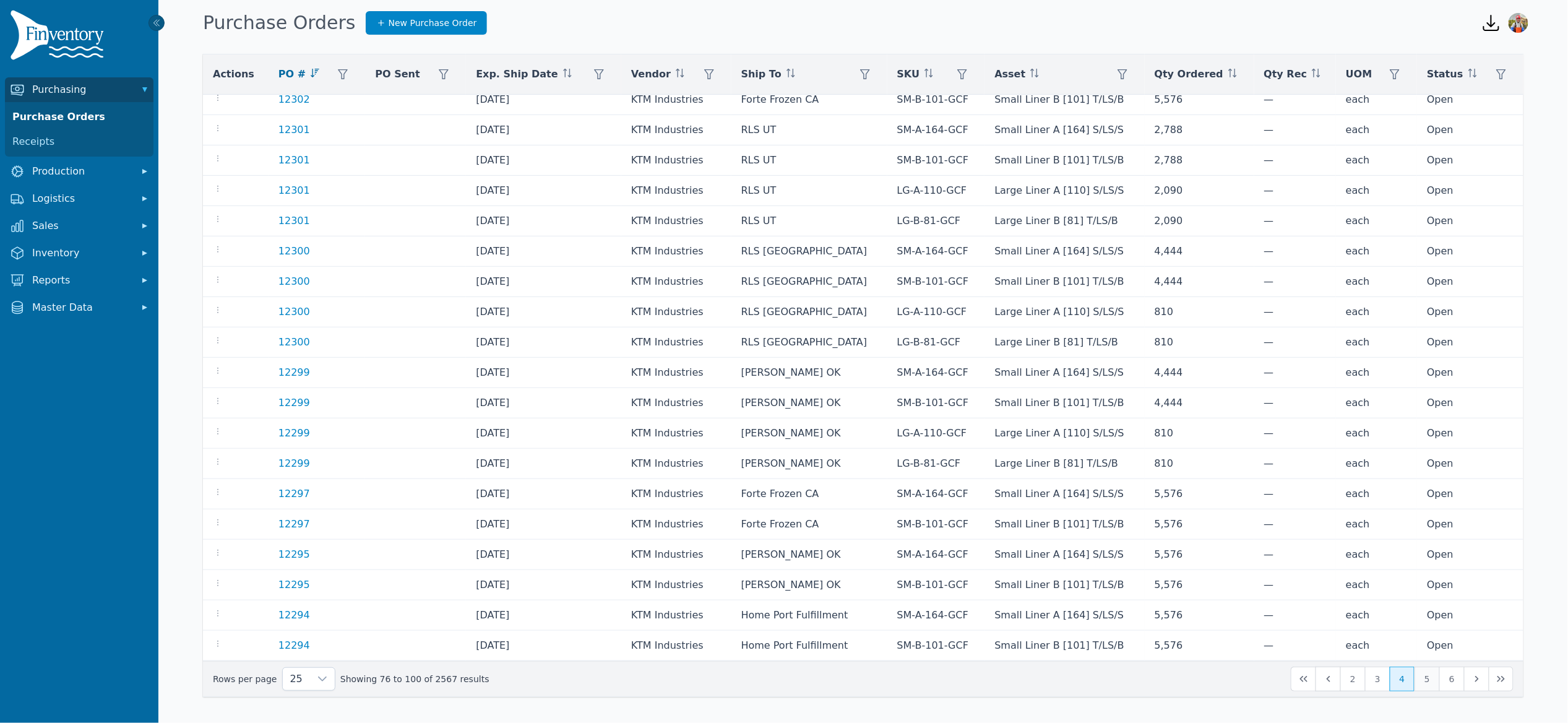
click at [1431, 675] on button "5" at bounding box center [1427, 678] width 25 height 25
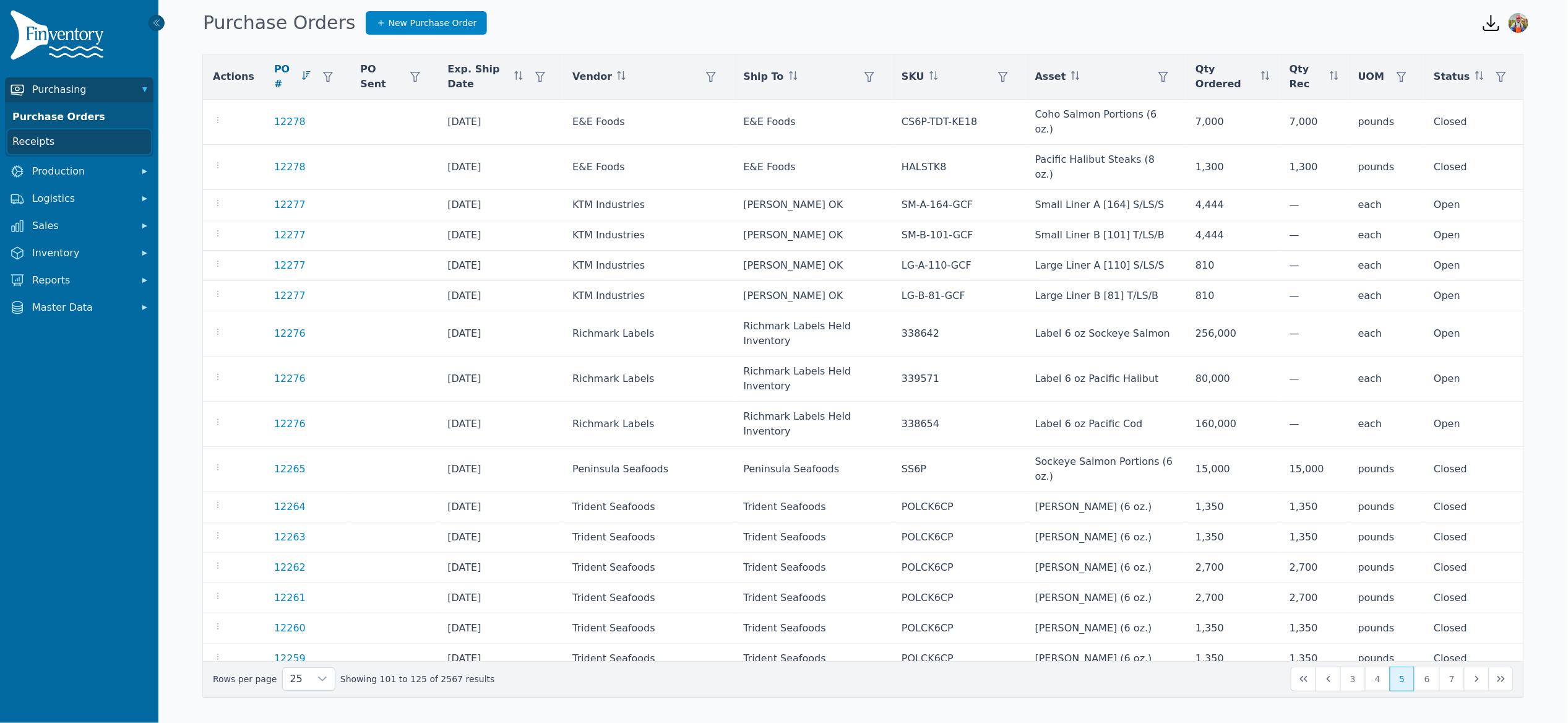
click at [68, 144] on link "Receipts" at bounding box center [78, 141] width 144 height 25
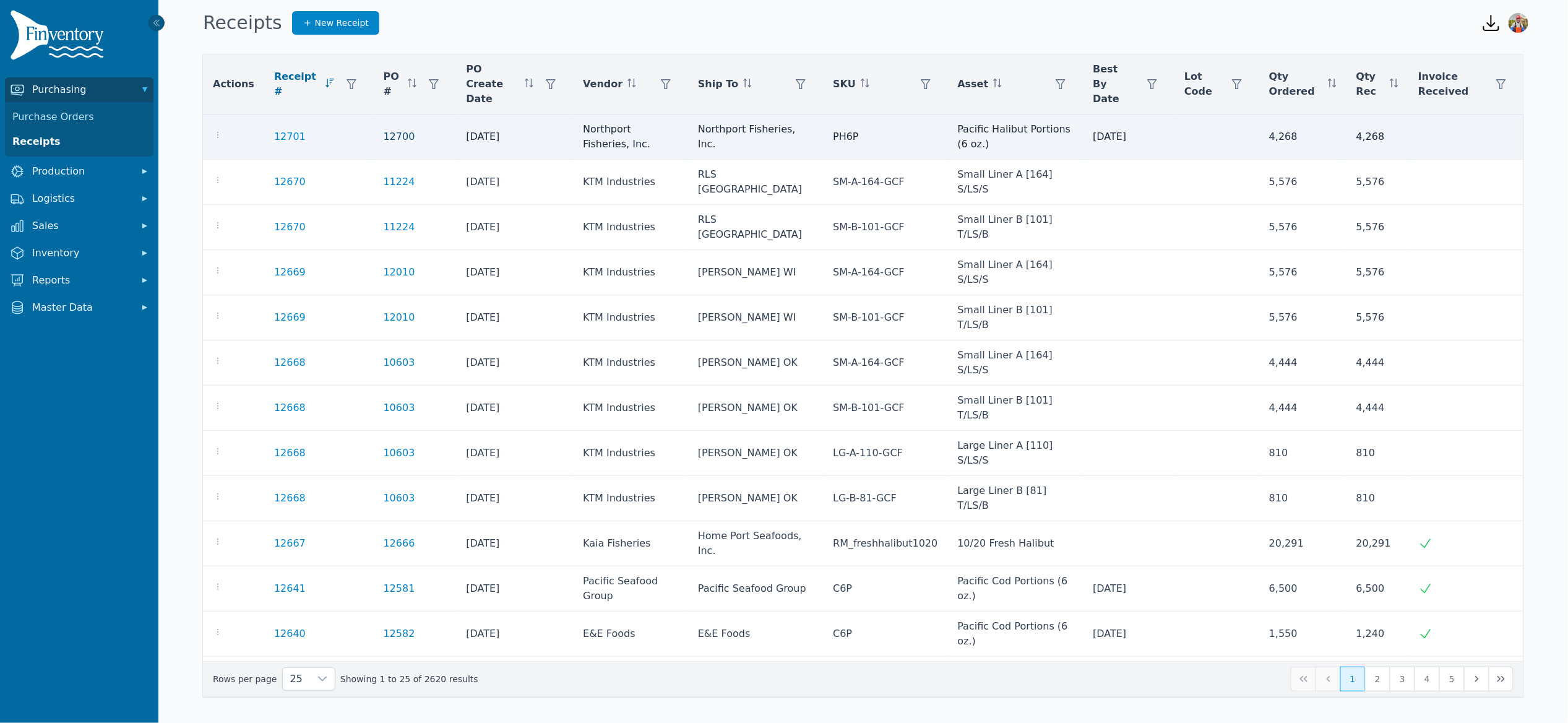
click at [391, 129] on link "12700" at bounding box center [399, 136] width 32 height 15
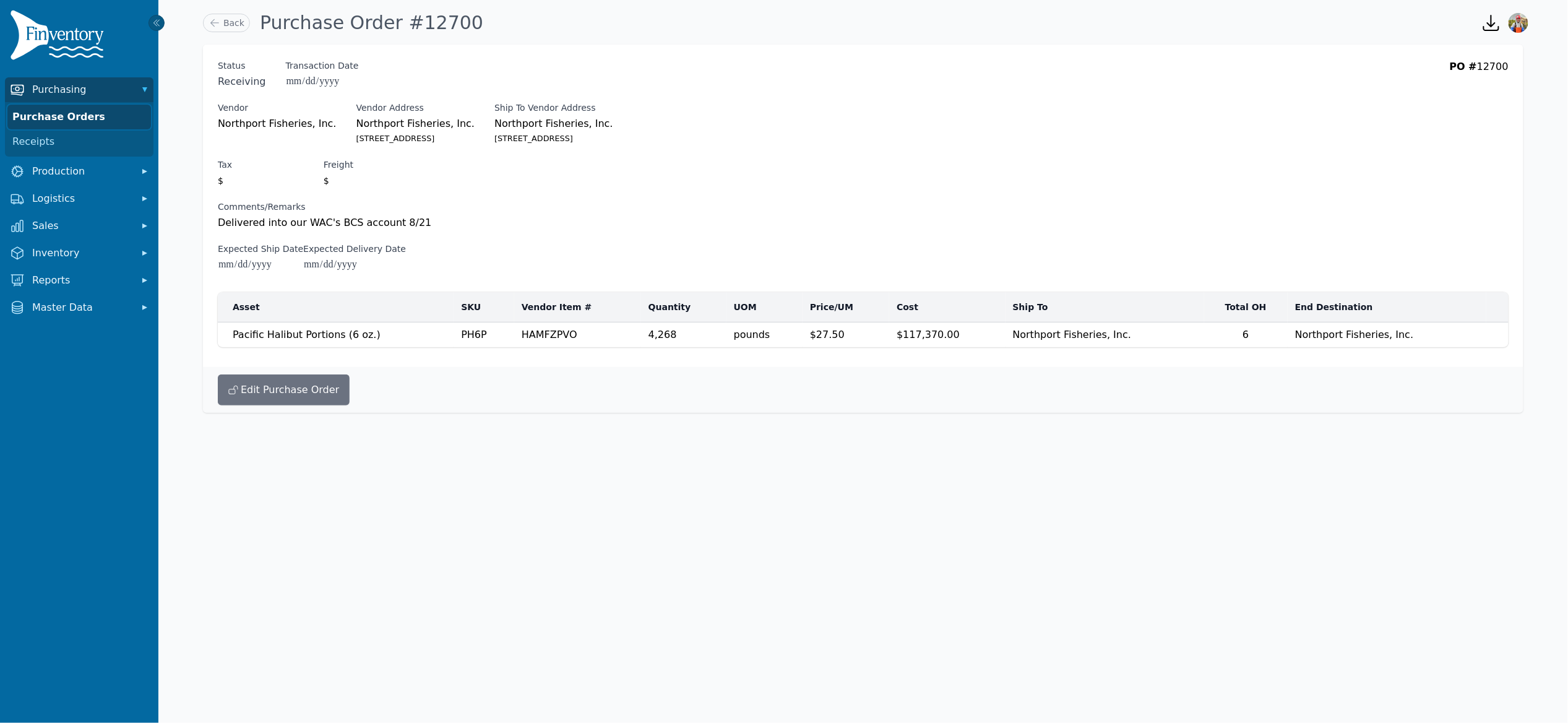
click at [54, 118] on link "Purchase Orders" at bounding box center [78, 116] width 144 height 25
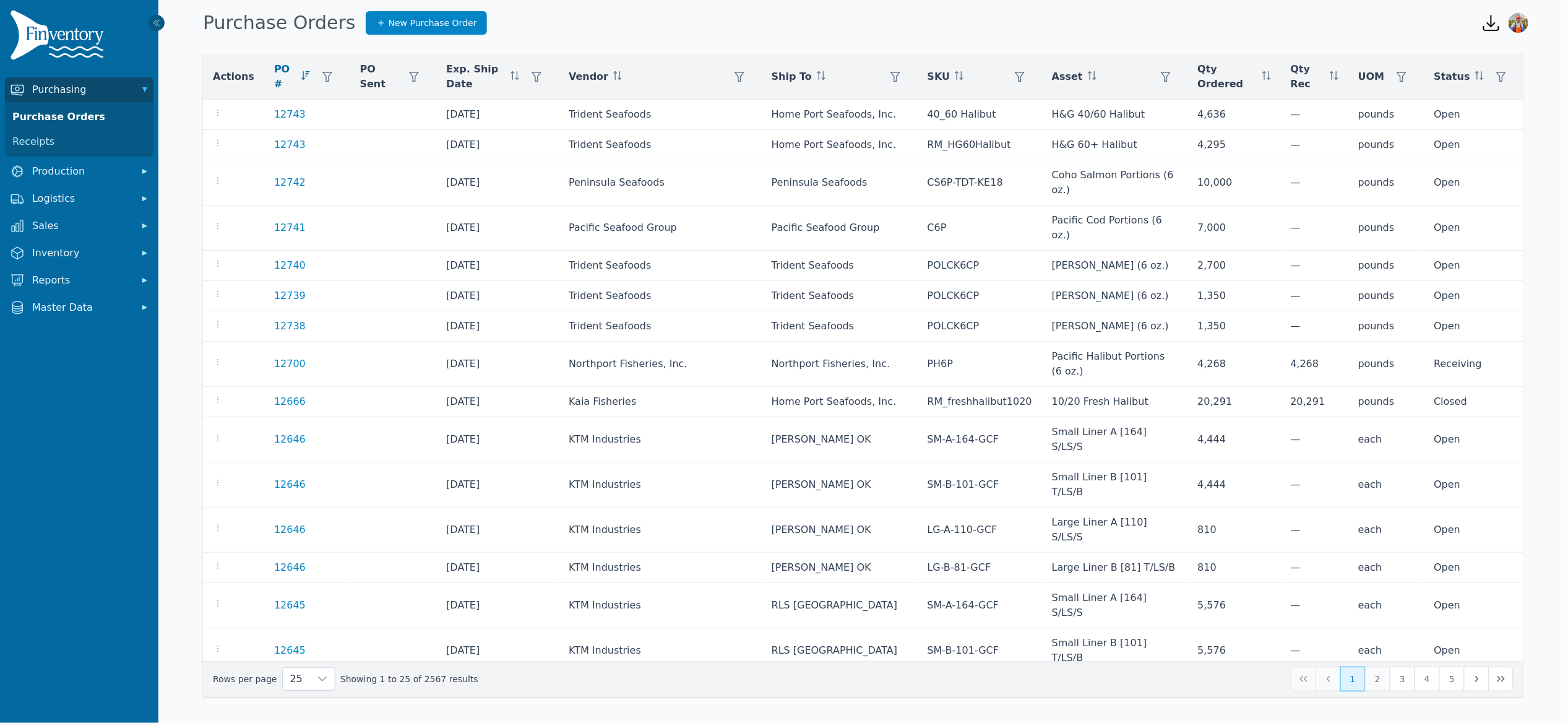
click at [1379, 689] on button "2" at bounding box center [1377, 678] width 25 height 25
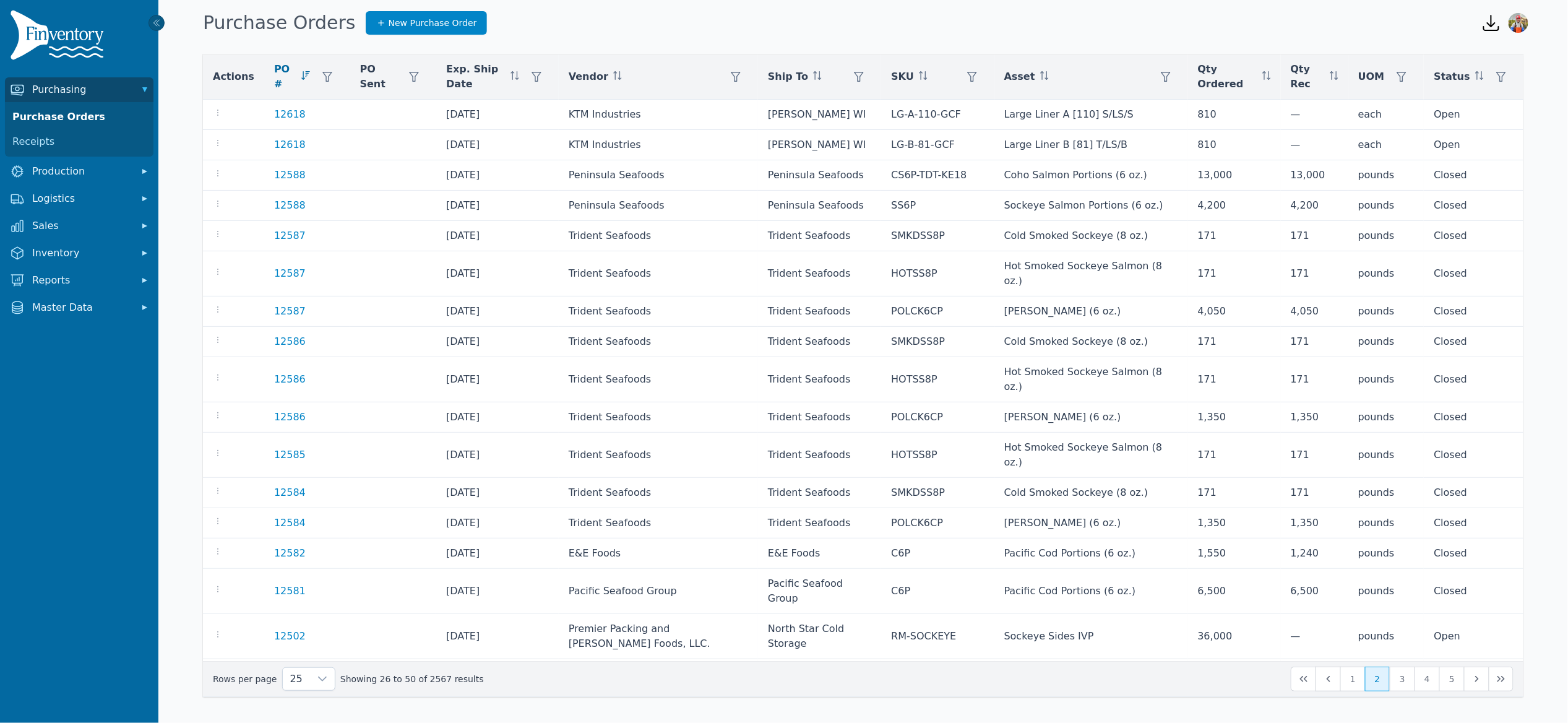
scroll to position [32, 0]
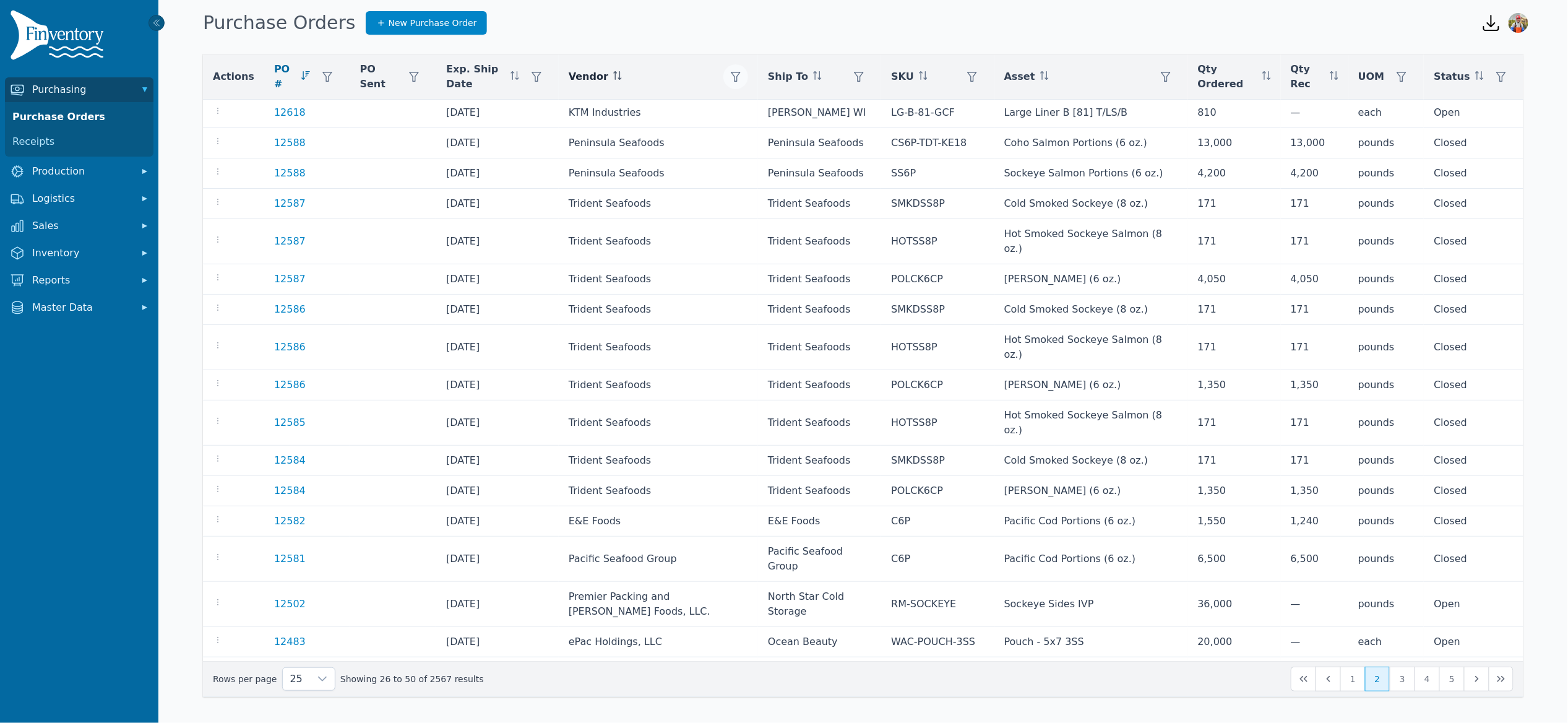
click at [741, 76] on icon "button" at bounding box center [736, 76] width 10 height 10
click at [768, 108] on div "Any" at bounding box center [796, 109] width 106 height 25
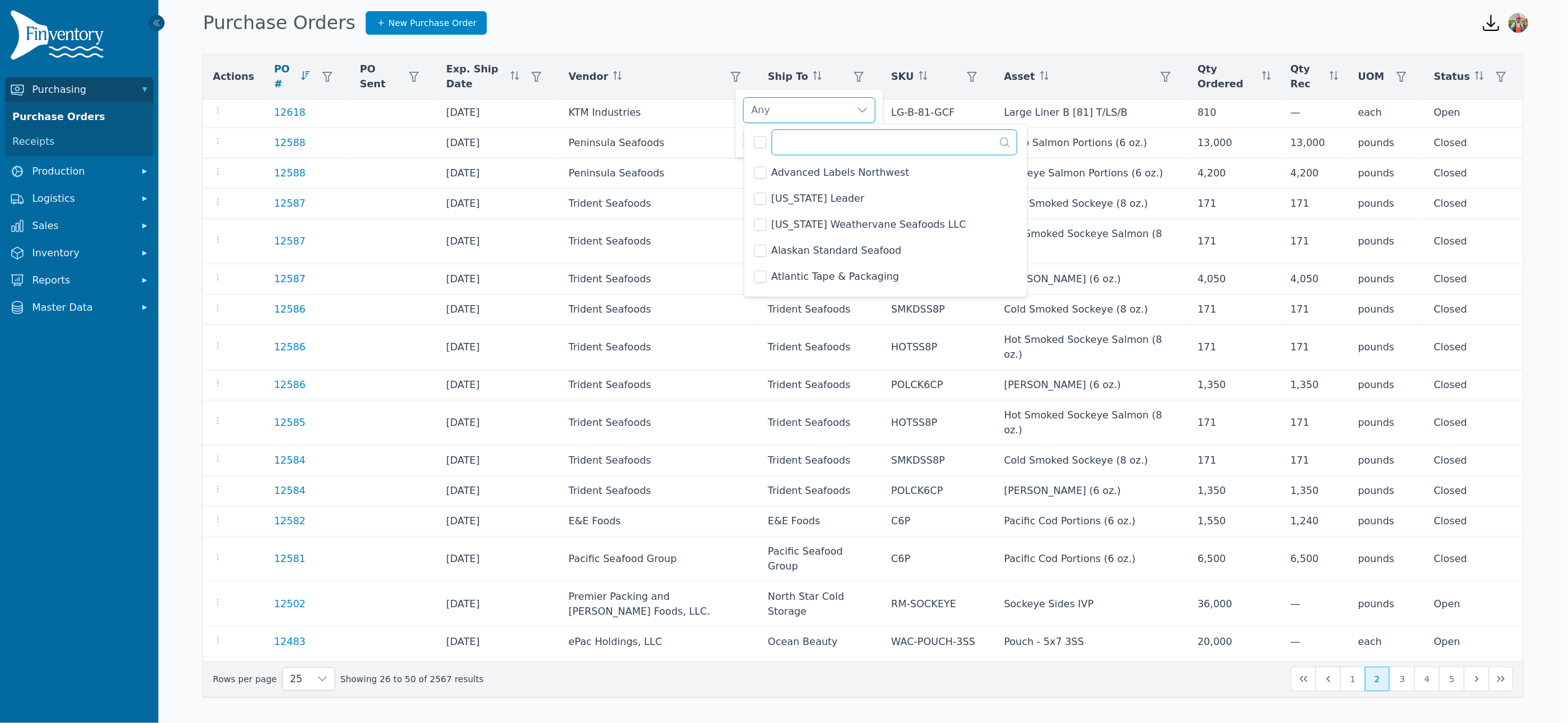
click at [794, 147] on input "text" at bounding box center [895, 142] width 246 height 26
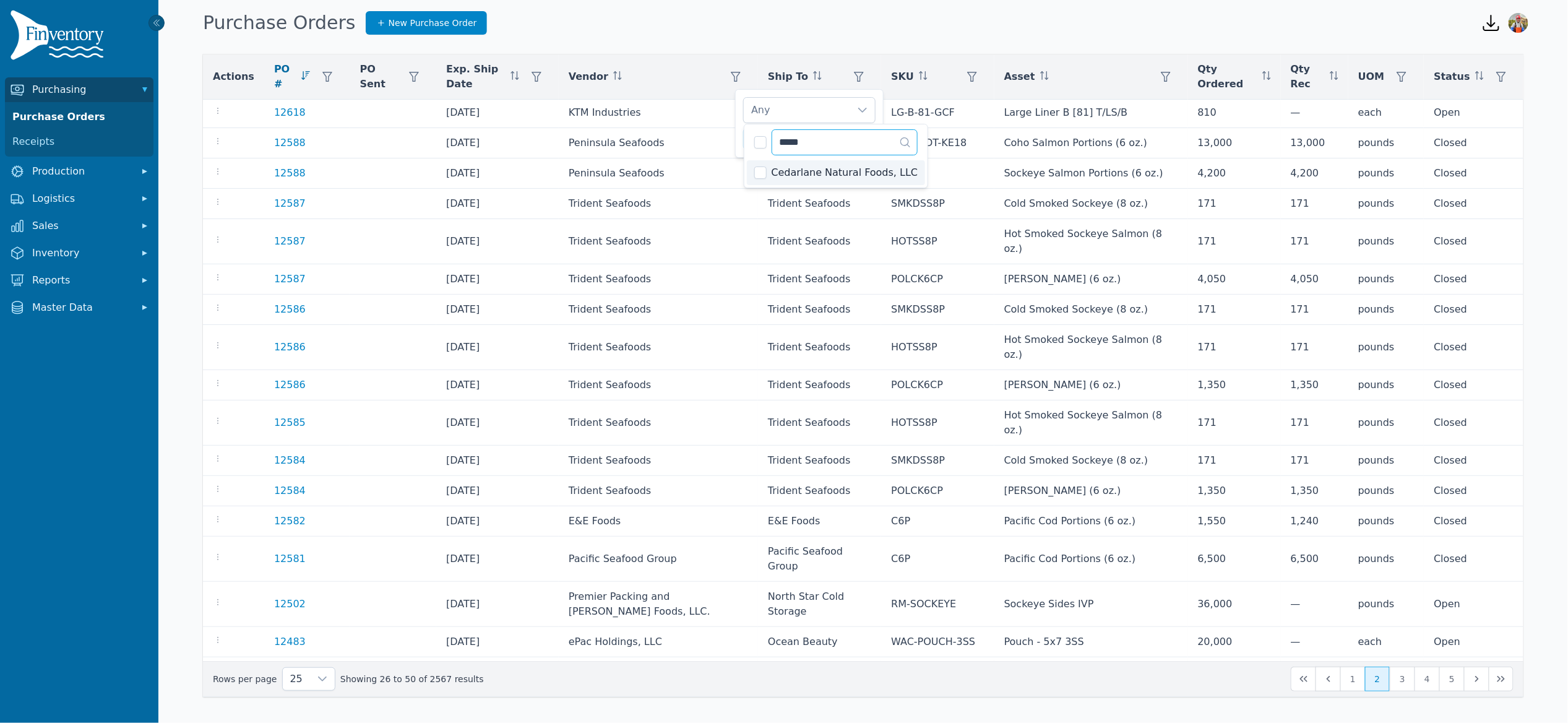
type input "*****"
click at [852, 174] on span "Cedarlane Natural Foods, LLC" at bounding box center [845, 172] width 147 height 15
click at [738, 137] on div "Cedarlane Natural Foods, LLC Clear Apply" at bounding box center [809, 123] width 149 height 69
click at [866, 141] on span "Apply" at bounding box center [857, 138] width 25 height 13
